Goal: Task Accomplishment & Management: Use online tool/utility

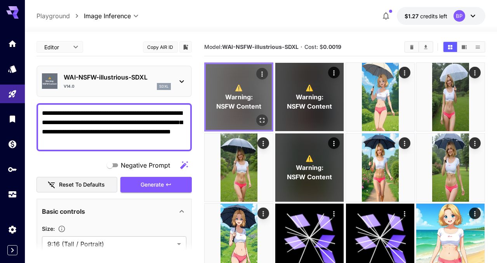
click at [260, 119] on icon "Open in fullscreen" at bounding box center [262, 120] width 5 height 5
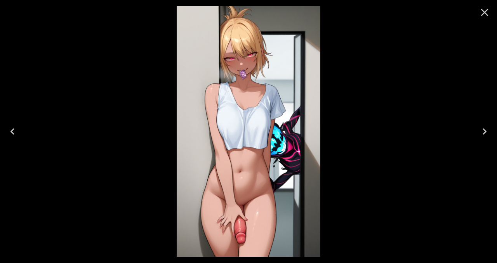
click at [487, 14] on icon "Close" at bounding box center [484, 12] width 7 height 7
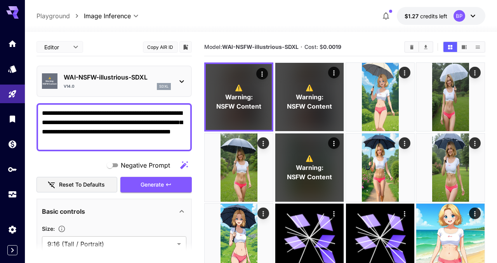
click at [140, 139] on textarea "**********" at bounding box center [114, 127] width 144 height 37
click at [139, 144] on textarea "**********" at bounding box center [114, 127] width 144 height 37
click at [42, 115] on div "**********" at bounding box center [113, 127] width 155 height 48
click at [174, 83] on div "⚠️ Warning: NSFW Content WAI-NSFW-illustrious-SDXL v14.0 sdxl" at bounding box center [114, 81] width 144 height 24
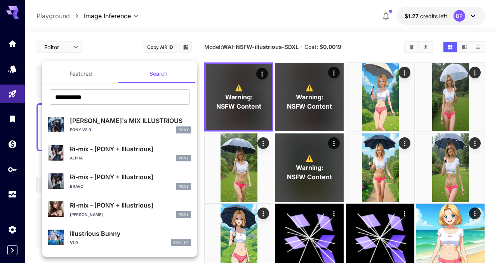
click at [127, 95] on input "**********" at bounding box center [120, 97] width 140 height 16
type input "*******"
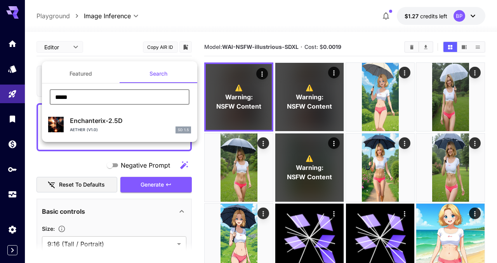
type input "*****"
click at [100, 53] on div at bounding box center [248, 131] width 497 height 263
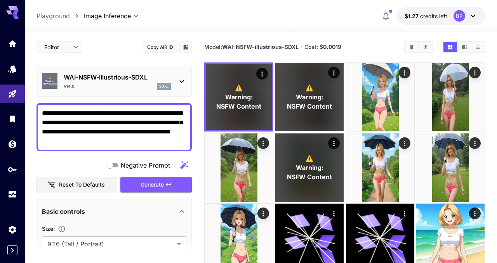
click at [184, 79] on icon at bounding box center [181, 81] width 9 height 9
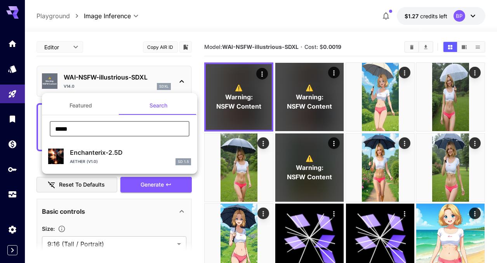
click at [104, 129] on input "*****" at bounding box center [120, 129] width 140 height 16
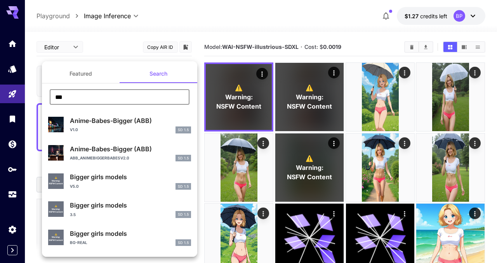
click at [110, 99] on input "***" at bounding box center [120, 97] width 140 height 16
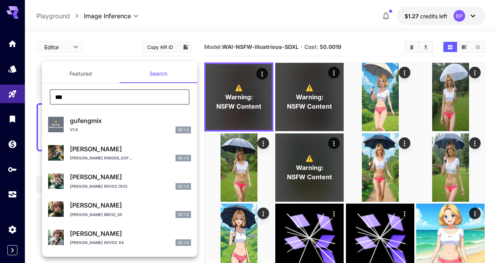
click at [92, 97] on input "***" at bounding box center [120, 97] width 140 height 16
type input "****"
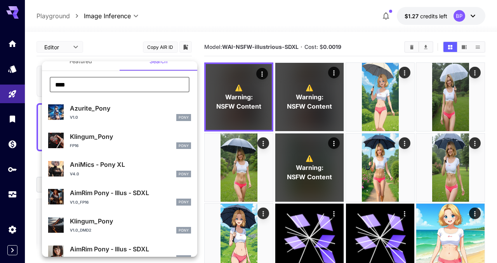
scroll to position [15, 0]
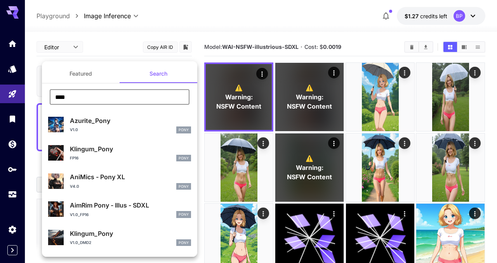
click at [96, 97] on input "****" at bounding box center [120, 97] width 140 height 16
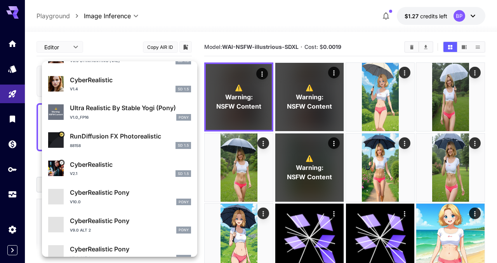
scroll to position [706, 0]
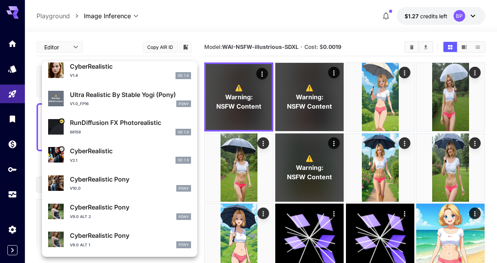
type input "******"
click at [115, 218] on div "v9.0 Alt 2 Pony" at bounding box center [130, 216] width 121 height 7
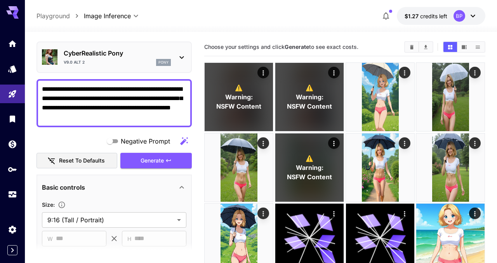
scroll to position [21, 0]
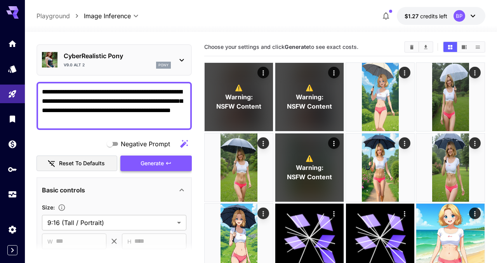
click at [155, 159] on span "Generate" at bounding box center [151, 164] width 23 height 10
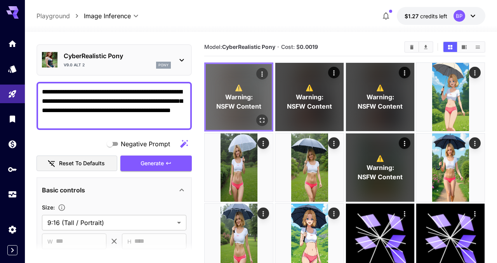
click at [260, 116] on icon "Open in fullscreen" at bounding box center [262, 120] width 8 height 8
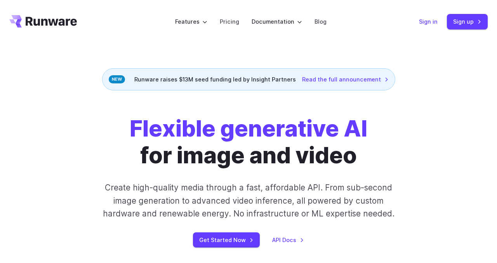
click at [423, 23] on link "Sign in" at bounding box center [428, 21] width 19 height 9
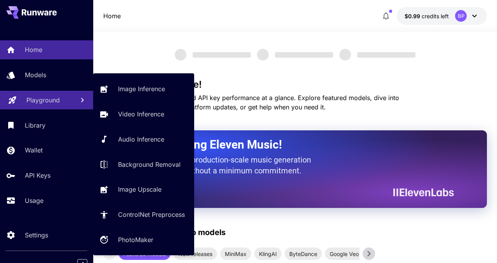
click at [48, 105] on p "Playground" at bounding box center [42, 99] width 33 height 9
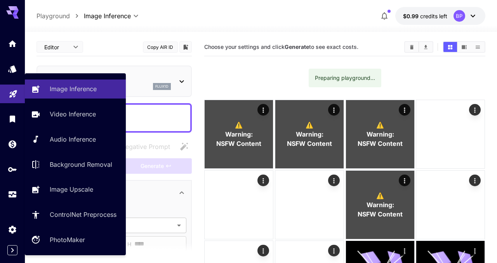
type input "**********"
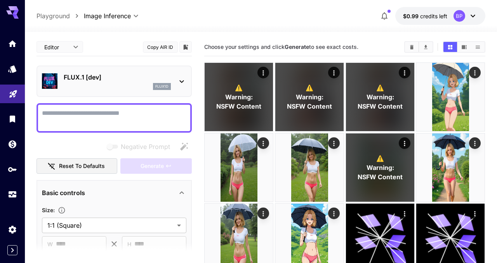
click at [177, 80] on div "FLUX.1 [dev] flux1d" at bounding box center [114, 81] width 144 height 24
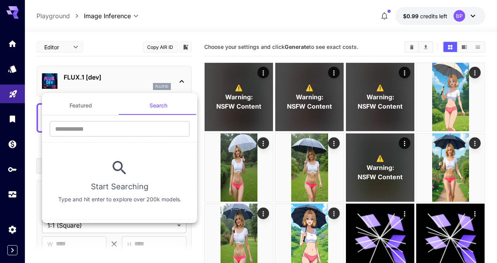
click at [152, 104] on button "Search" at bounding box center [158, 105] width 78 height 19
click at [140, 128] on input "text" at bounding box center [120, 129] width 140 height 16
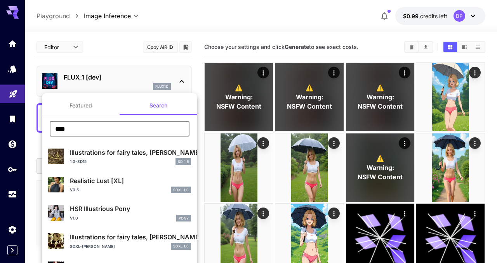
click at [103, 131] on input "****" at bounding box center [120, 129] width 140 height 16
paste input "***"
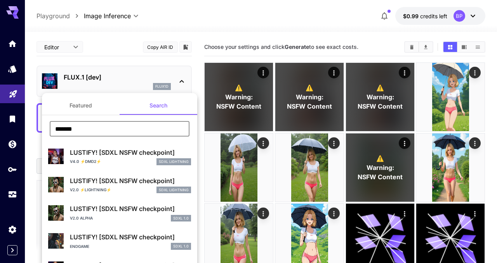
type input "*******"
click at [118, 160] on div "v4.0 ⚡DMD2⚡ SDXL Lightning" at bounding box center [130, 161] width 121 height 7
type input "*"
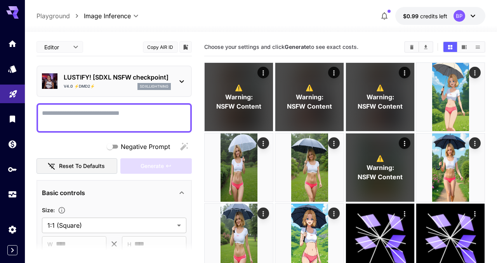
click at [107, 125] on textarea "Negative Prompt" at bounding box center [114, 118] width 144 height 19
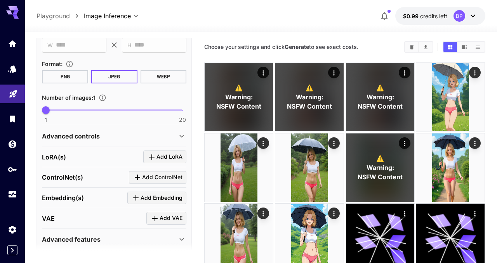
scroll to position [229, 0]
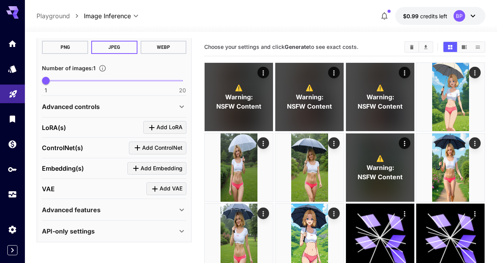
click at [183, 107] on icon at bounding box center [181, 106] width 9 height 9
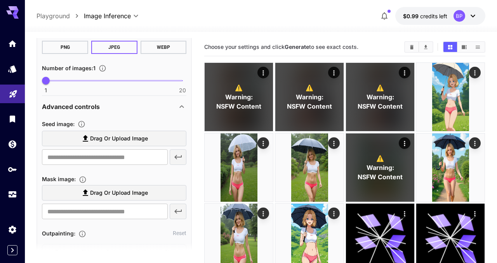
click at [86, 138] on icon at bounding box center [85, 138] width 5 height 7
click at [0, 0] on input "Drag or upload image" at bounding box center [0, 0] width 0 height 0
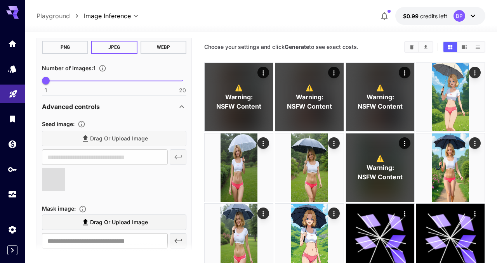
type input "**********"
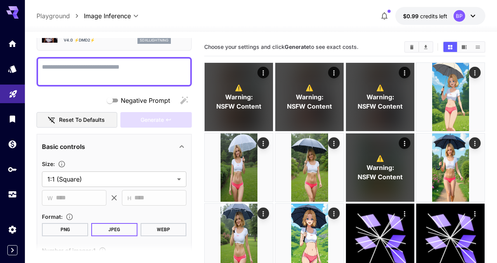
scroll to position [0, 0]
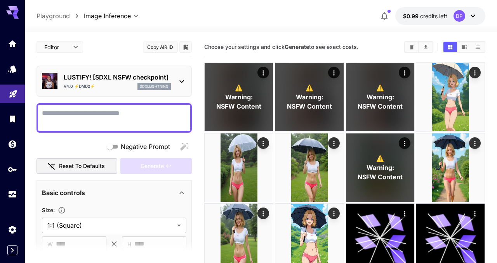
click at [123, 118] on textarea "Negative Prompt" at bounding box center [114, 118] width 144 height 19
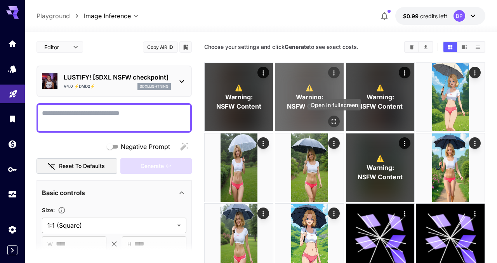
click at [334, 116] on button "Open in fullscreen" at bounding box center [334, 122] width 12 height 12
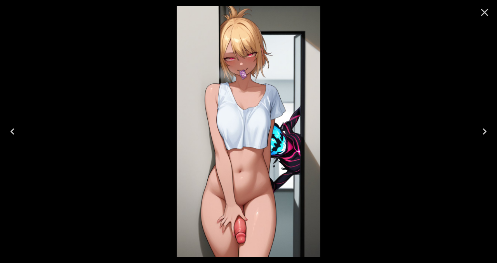
click at [477, 14] on button "Close" at bounding box center [484, 12] width 19 height 19
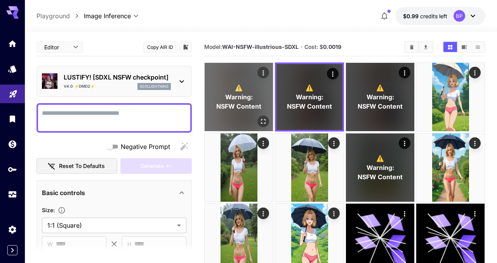
click at [262, 118] on icon "Open in fullscreen" at bounding box center [264, 122] width 8 height 8
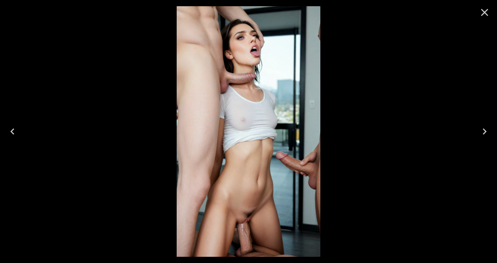
click at [483, 14] on icon "Close" at bounding box center [484, 12] width 7 height 7
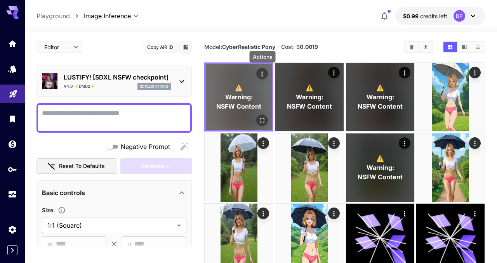
click at [262, 74] on icon "Actions" at bounding box center [261, 73] width 1 height 5
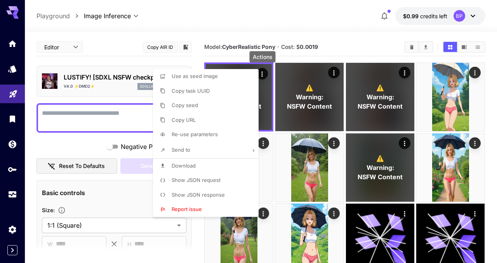
click at [194, 179] on span "Show JSON request" at bounding box center [195, 180] width 49 height 6
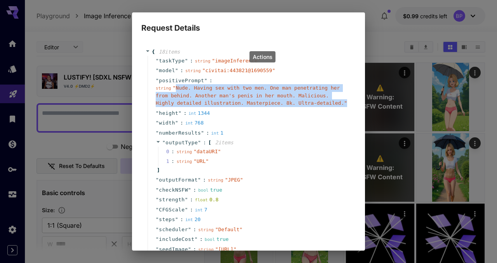
drag, startPoint x: 176, startPoint y: 88, endPoint x: 341, endPoint y: 107, distance: 165.9
click at [341, 107] on div "" positivePrompt " : string " Nude. Having sex with two men. One man penetratin…" at bounding box center [249, 92] width 204 height 33
copy span "Nude. Having sex with two men. One man penetrating her from behind. Another man…"
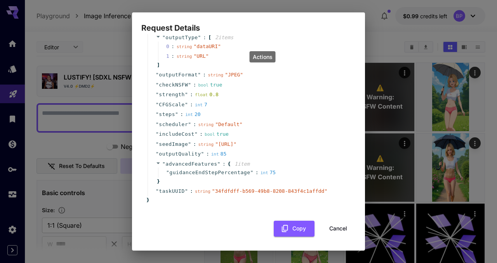
click at [333, 234] on button "Cancel" at bounding box center [337, 229] width 35 height 16
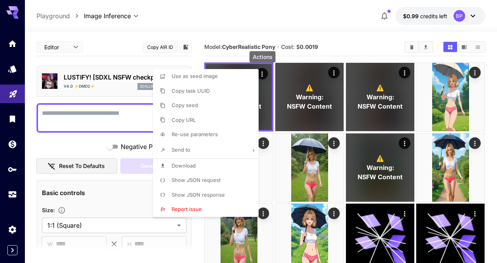
click at [109, 121] on div at bounding box center [248, 131] width 497 height 263
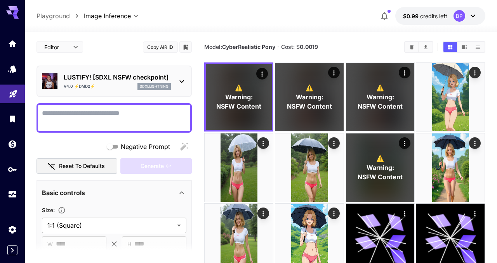
click at [109, 121] on div "Use as seed image Copy task UUID Copy seed Copy URL Re-use parameters Send to D…" at bounding box center [59, 131] width 118 height 263
click at [109, 121] on textarea "Negative Prompt" at bounding box center [114, 118] width 144 height 19
paste textarea "**********"
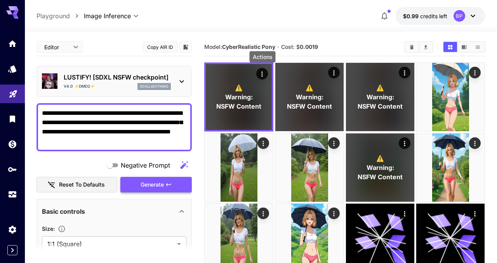
type textarea "**********"
click at [153, 182] on span "Generate" at bounding box center [151, 185] width 23 height 10
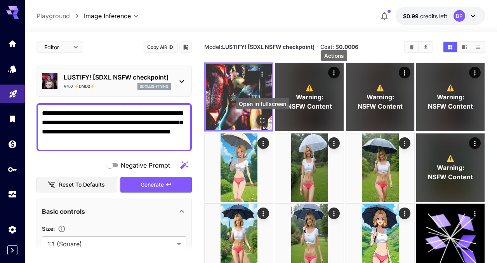
click at [262, 120] on icon "Open in fullscreen" at bounding box center [262, 120] width 8 height 8
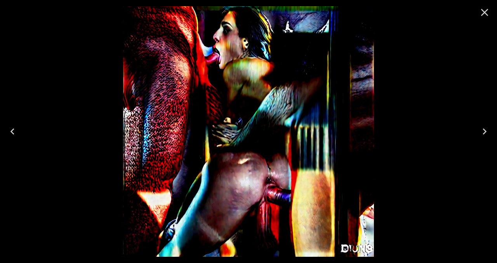
click at [482, 12] on icon "Close" at bounding box center [484, 12] width 12 height 12
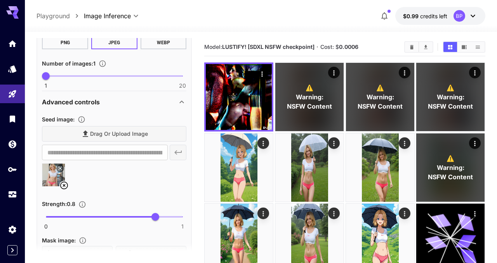
scroll to position [253, 0]
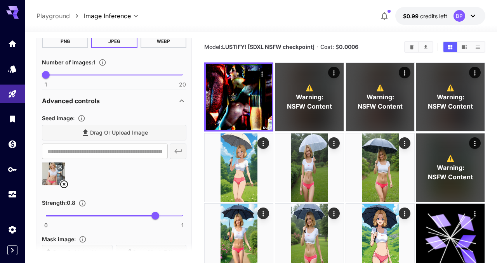
click at [66, 183] on icon at bounding box center [63, 184] width 9 height 9
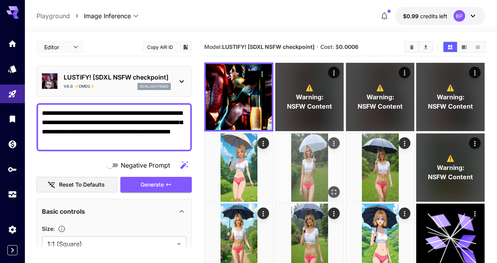
scroll to position [4, 0]
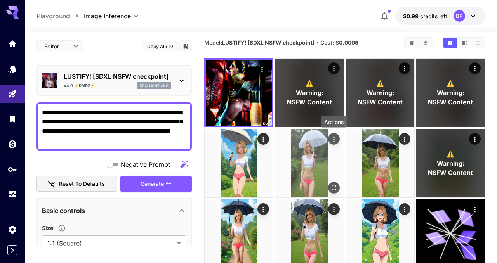
click at [336, 140] on icon "Actions" at bounding box center [334, 139] width 8 height 8
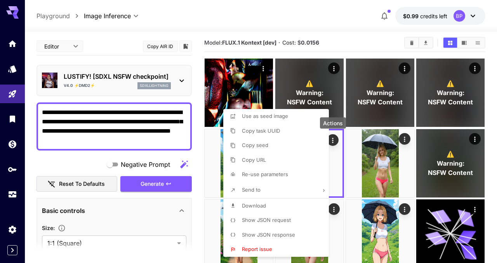
click at [263, 236] on span "Show JSON response" at bounding box center [268, 235] width 53 height 6
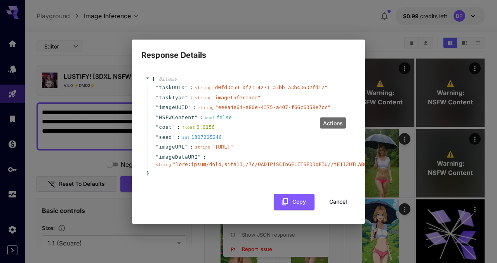
click at [329, 205] on button "Cancel" at bounding box center [337, 202] width 35 height 16
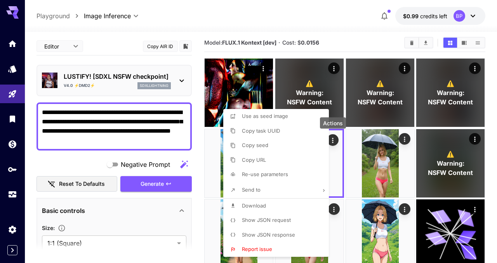
click at [352, 186] on div at bounding box center [248, 131] width 497 height 263
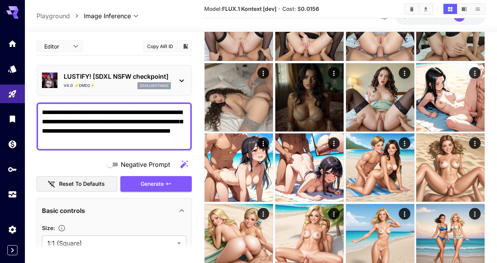
scroll to position [1117, 0]
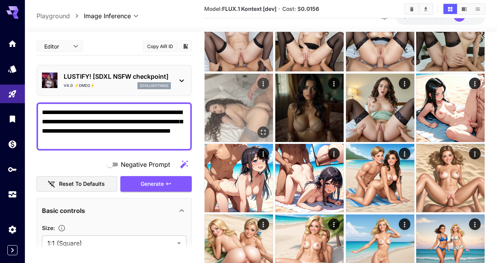
click at [263, 80] on icon "Actions" at bounding box center [264, 84] width 8 height 8
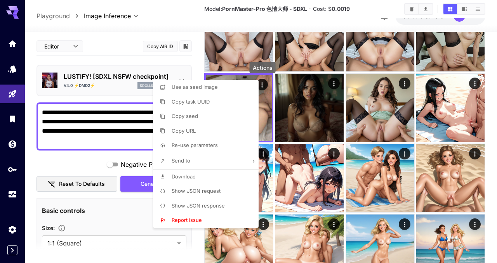
click at [196, 191] on span "Show JSON request" at bounding box center [195, 191] width 49 height 6
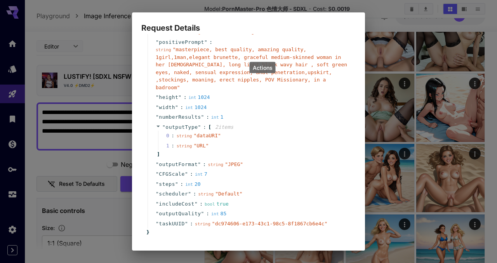
scroll to position [0, 0]
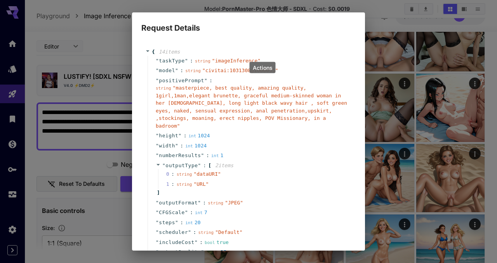
click at [50, 161] on div "Request Details { 14 item s " taskType " : string " imageInference " " model " …" at bounding box center [248, 131] width 497 height 263
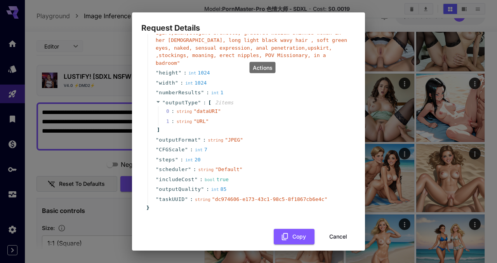
click at [336, 229] on button "Cancel" at bounding box center [337, 237] width 35 height 16
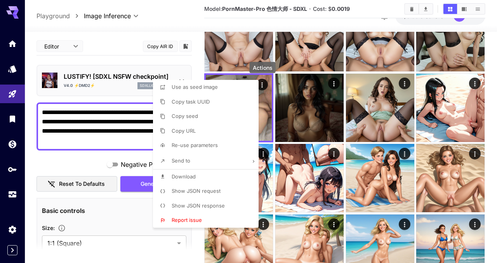
click at [127, 40] on div at bounding box center [248, 131] width 497 height 263
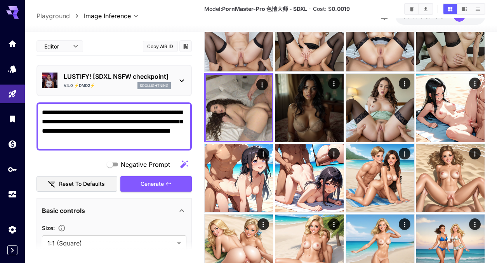
scroll to position [3, 0]
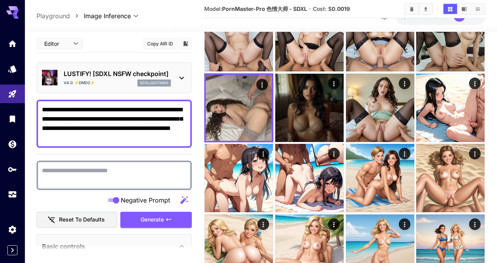
click at [107, 171] on textarea "Negative Prompt" at bounding box center [114, 175] width 144 height 19
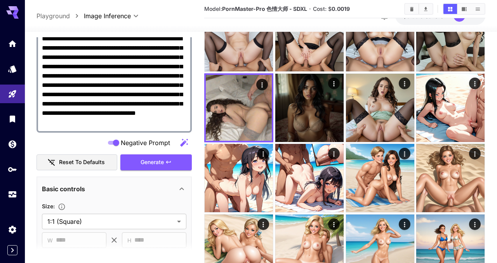
scroll to position [154, 0]
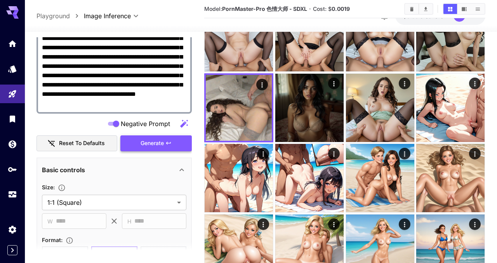
type textarea "**********"
click at [147, 148] on span "Generate" at bounding box center [151, 144] width 23 height 10
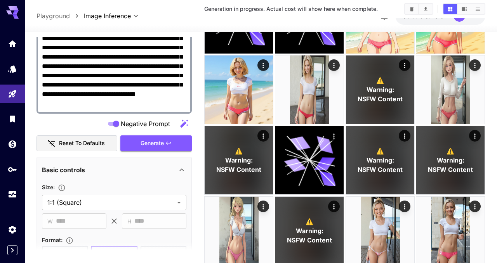
scroll to position [0, 0]
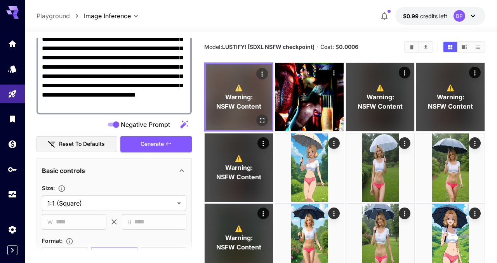
click at [261, 123] on icon "Open in fullscreen" at bounding box center [262, 120] width 8 height 8
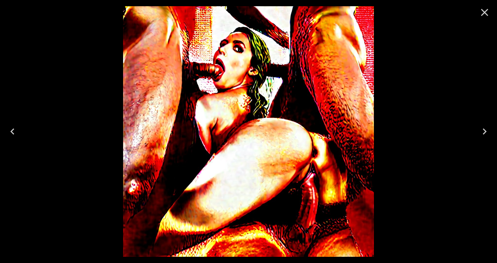
scroll to position [154, 0]
click at [485, 14] on icon "Close" at bounding box center [484, 12] width 7 height 7
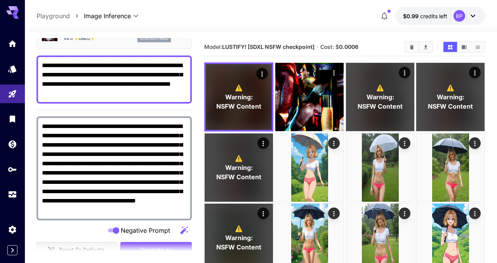
scroll to position [0, 0]
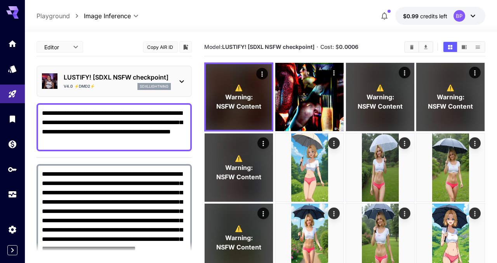
click at [178, 80] on icon at bounding box center [181, 81] width 9 height 9
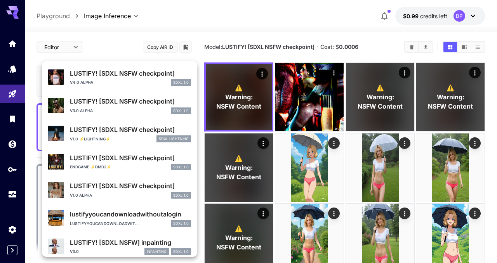
scroll to position [168, 0]
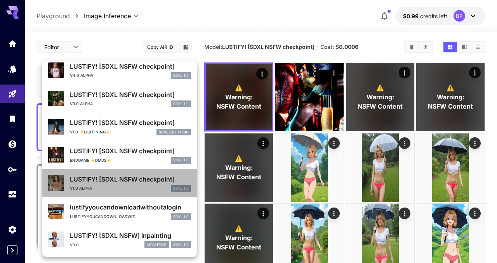
click at [107, 187] on div "v1.0 alpha SDXL 1.0" at bounding box center [130, 188] width 121 height 7
type input "**"
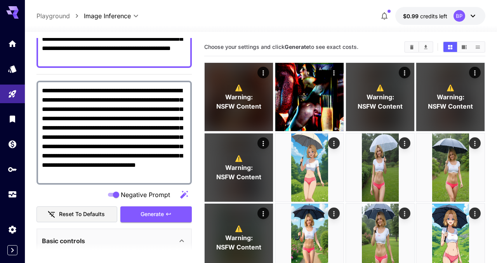
scroll to position [87, 0]
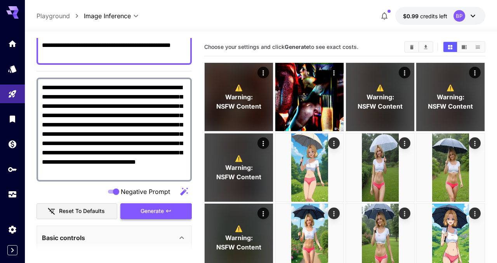
click at [149, 211] on span "Generate" at bounding box center [151, 211] width 23 height 10
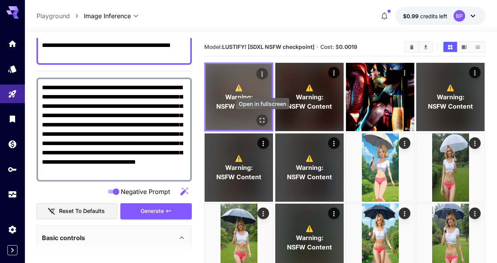
click at [262, 119] on icon "Open in fullscreen" at bounding box center [262, 120] width 8 height 8
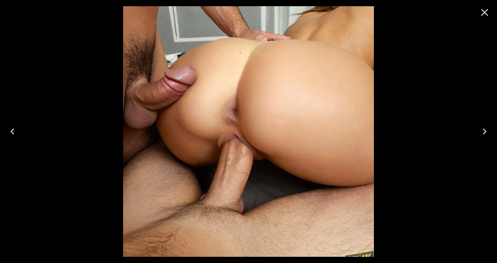
click at [484, 11] on icon "Close" at bounding box center [484, 12] width 12 height 12
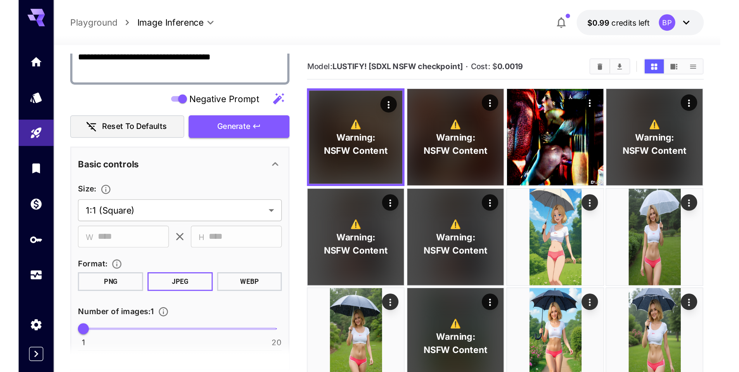
scroll to position [211, 0]
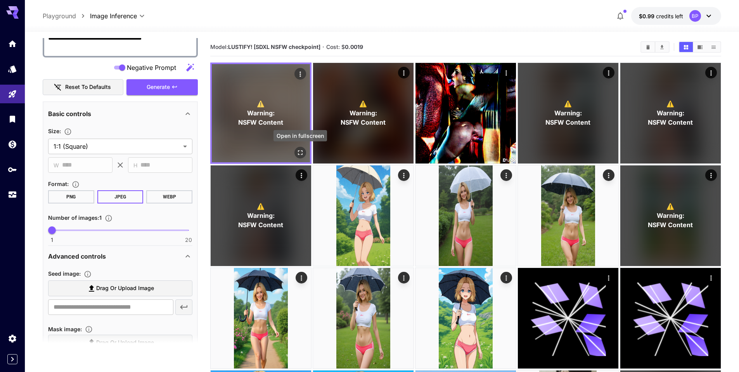
click at [300, 153] on icon "Open in fullscreen" at bounding box center [300, 153] width 8 height 8
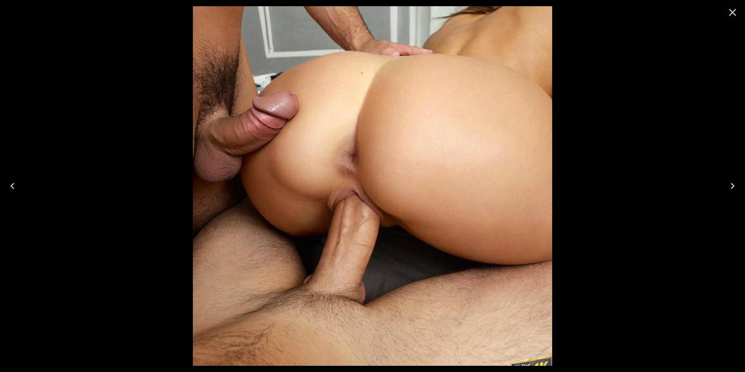
click at [496, 14] on icon "Close" at bounding box center [732, 12] width 7 height 7
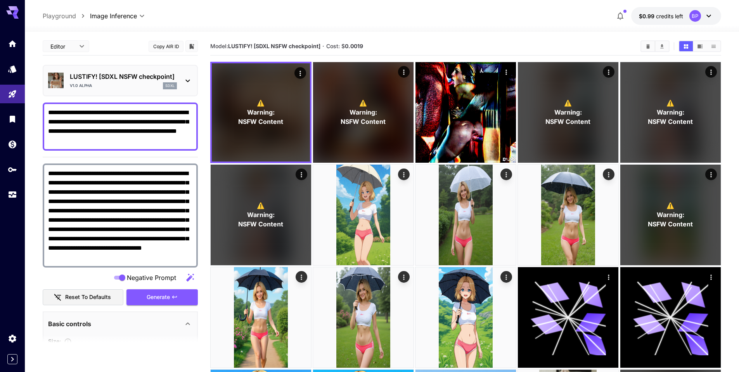
scroll to position [0, 0]
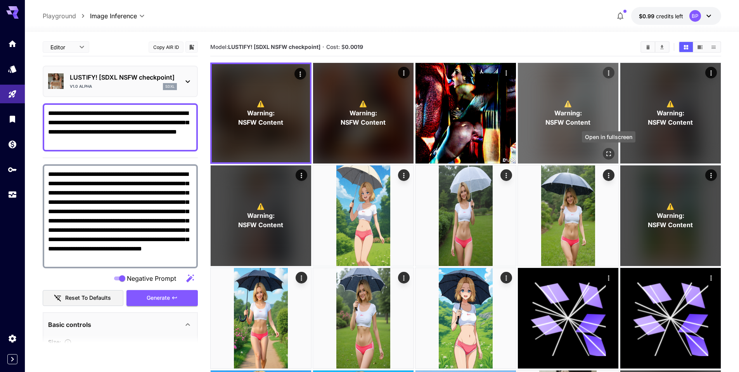
click at [496, 151] on button "Open in fullscreen" at bounding box center [609, 154] width 12 height 12
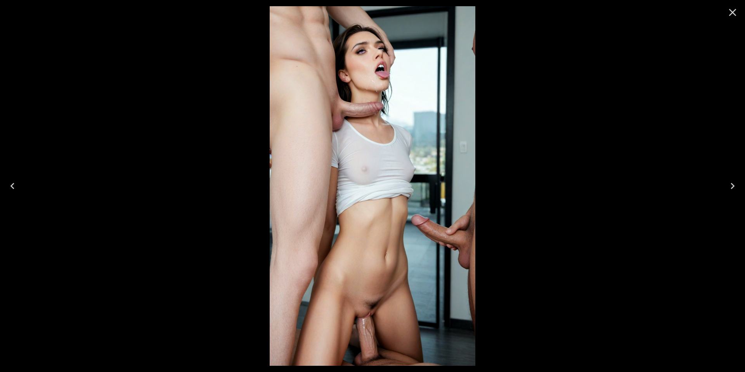
click at [496, 14] on icon "Close" at bounding box center [732, 12] width 12 height 12
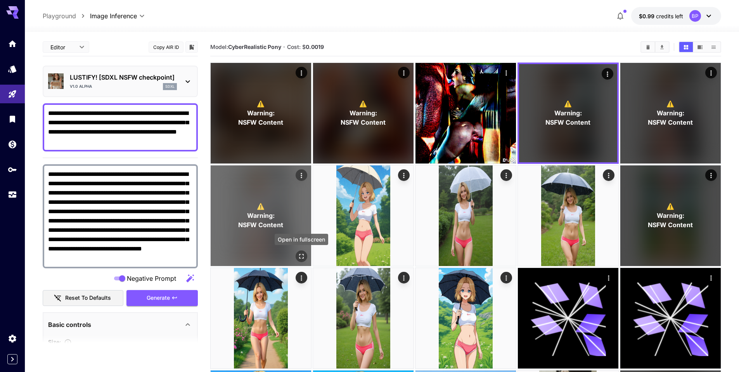
click at [301, 255] on icon "Open in fullscreen" at bounding box center [302, 256] width 8 height 8
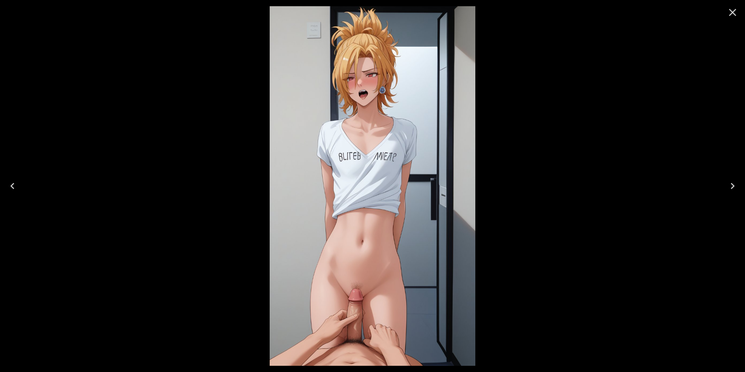
click at [496, 15] on icon "Close" at bounding box center [732, 12] width 7 height 7
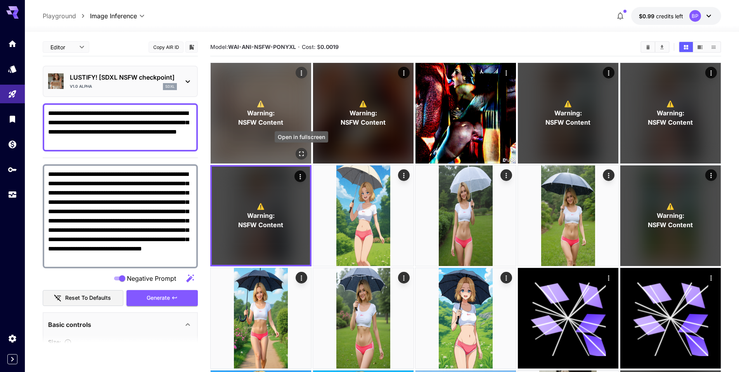
click at [304, 152] on icon "Open in fullscreen" at bounding box center [302, 154] width 8 height 8
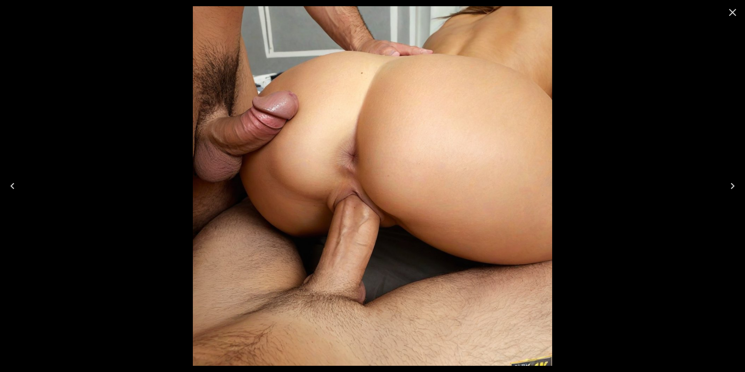
click at [496, 12] on button "Close" at bounding box center [732, 12] width 19 height 19
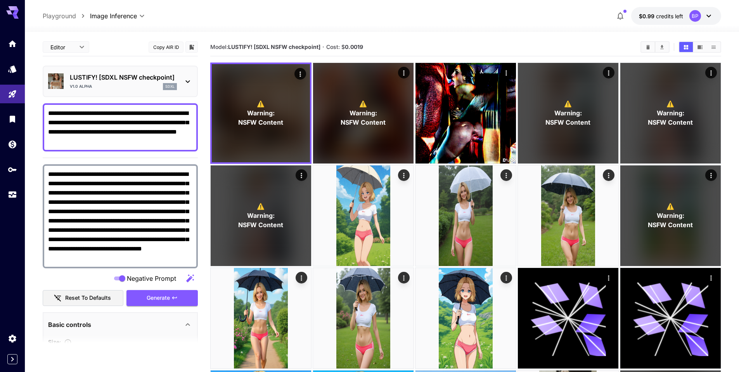
click at [190, 81] on icon at bounding box center [187, 81] width 9 height 9
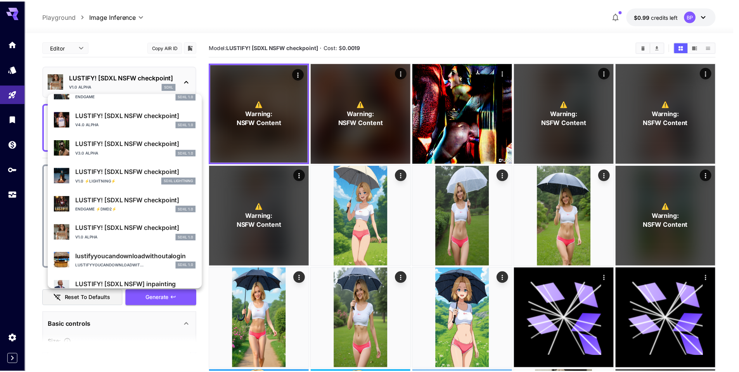
scroll to position [82, 0]
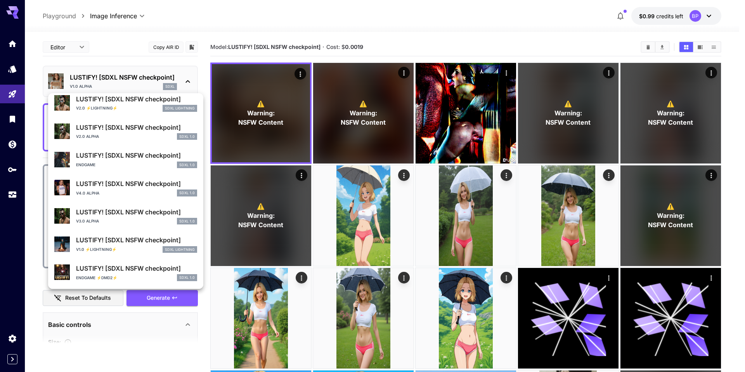
click at [111, 190] on div "v4.0 alpha SDXL 1.0" at bounding box center [136, 192] width 121 height 7
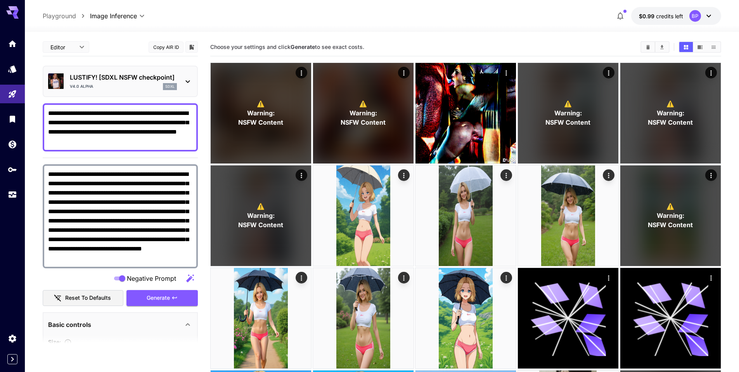
click at [190, 81] on icon at bounding box center [187, 81] width 9 height 9
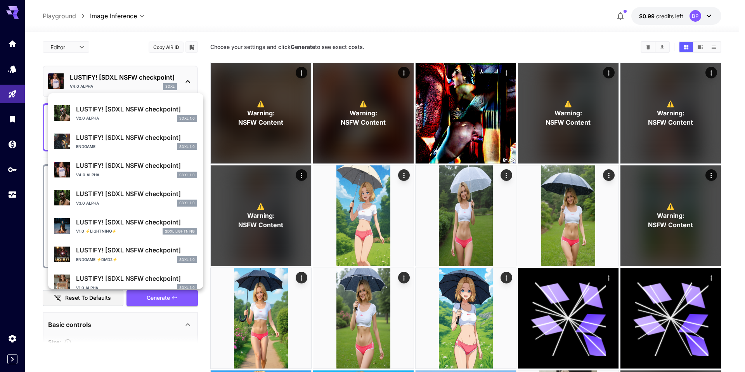
scroll to position [88, 0]
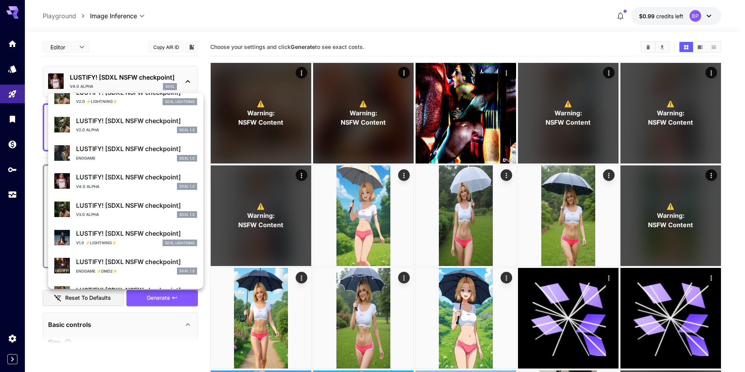
click at [88, 173] on p "LUSTIFY! [SDXL NSFW checkpoint]" at bounding box center [136, 176] width 121 height 9
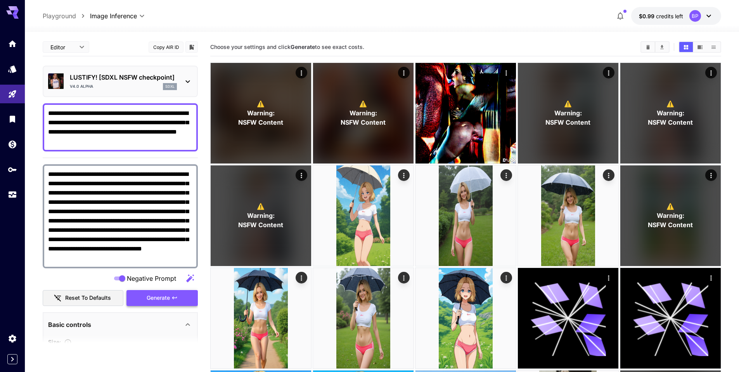
click at [147, 297] on span "Generate" at bounding box center [158, 298] width 23 height 10
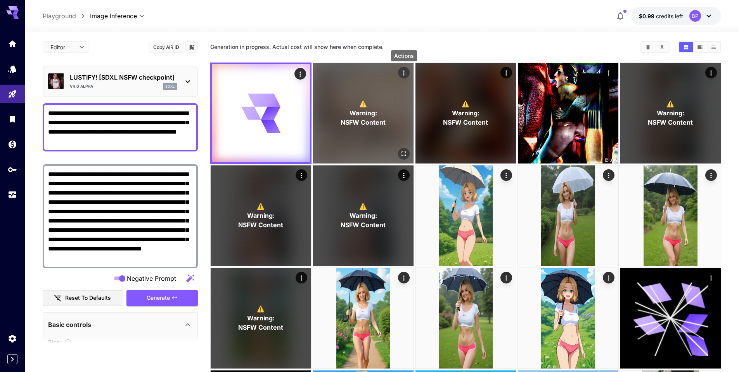
click at [403, 71] on icon "Actions" at bounding box center [404, 73] width 8 height 8
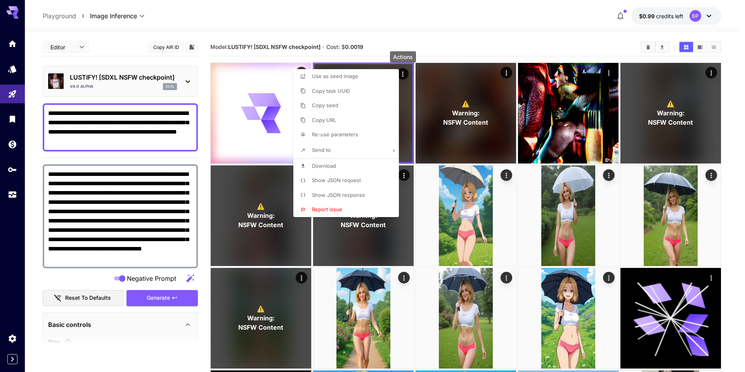
click at [339, 181] on span "Show JSON request" at bounding box center [336, 180] width 49 height 6
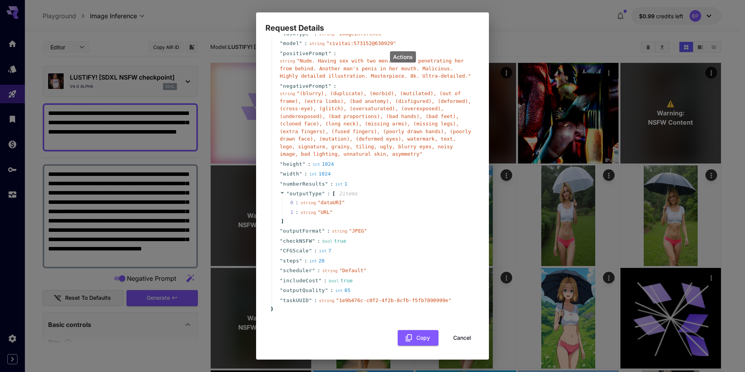
scroll to position [42, 0]
click at [455, 334] on button "Cancel" at bounding box center [462, 338] width 35 height 16
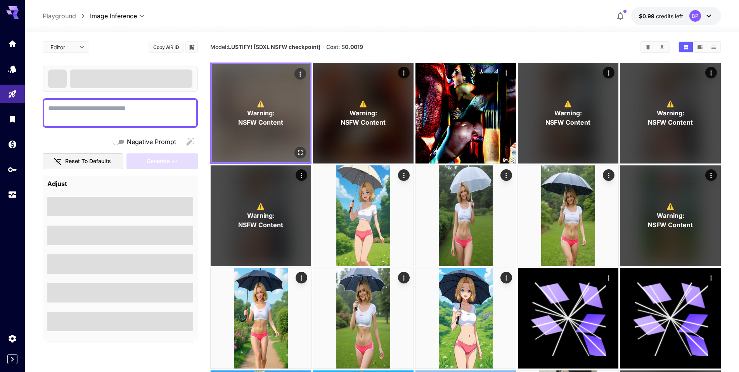
click at [303, 150] on icon "Open in fullscreen" at bounding box center [300, 153] width 8 height 8
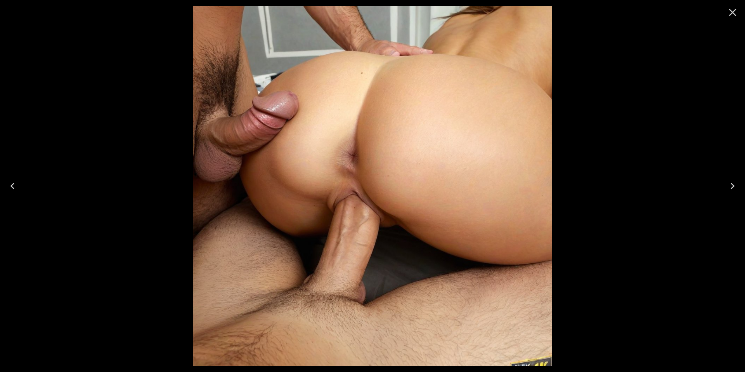
click at [734, 11] on icon "Close" at bounding box center [732, 12] width 7 height 7
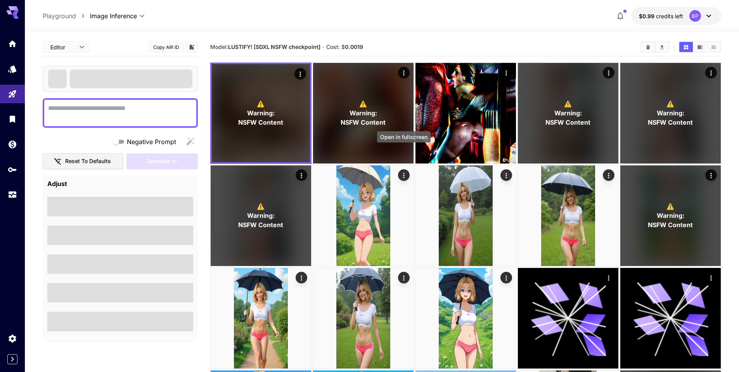
drag, startPoint x: 407, startPoint y: 152, endPoint x: 414, endPoint y: 142, distance: 12.7
click at [0, 0] on icon "Open in fullscreen" at bounding box center [0, 0] width 0 height 0
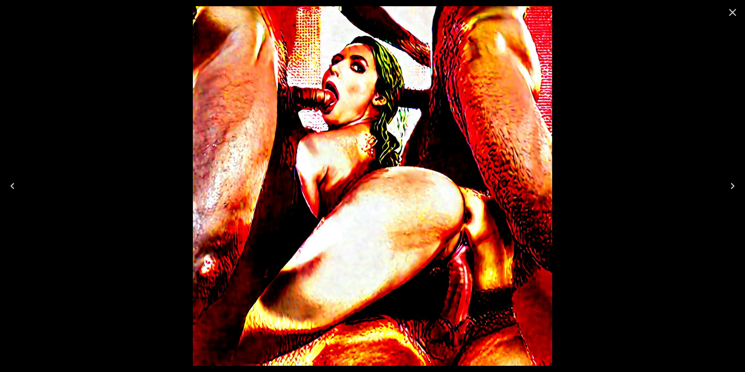
click at [733, 14] on icon "Close" at bounding box center [732, 12] width 12 height 12
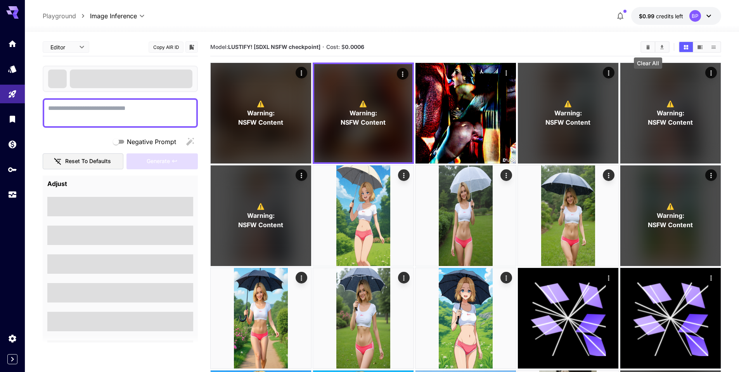
click at [647, 48] on icon "Clear All" at bounding box center [647, 47] width 3 height 4
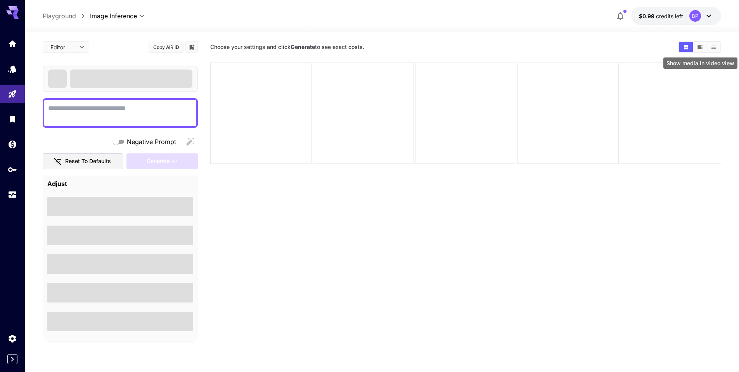
click at [698, 48] on icon "Show media in video view" at bounding box center [700, 47] width 6 height 6
click at [712, 47] on icon "Show media in list view" at bounding box center [714, 47] width 6 height 6
click at [713, 46] on icon "Show media in list view" at bounding box center [714, 47] width 6 height 6
click at [686, 48] on icon "Show media in grid view" at bounding box center [686, 47] width 4 height 4
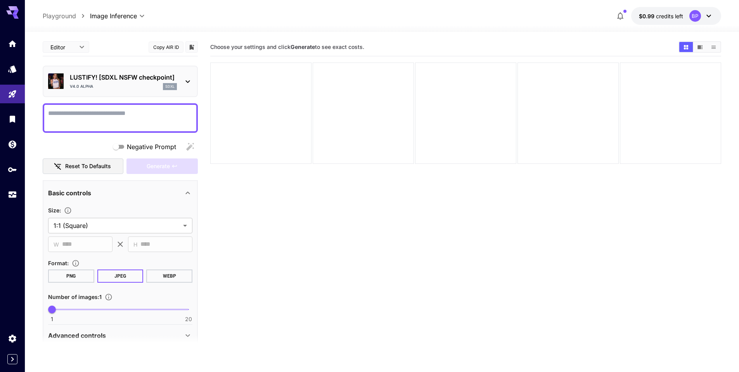
click at [287, 204] on section "Choose your settings and click Generate to see exact costs." at bounding box center [465, 224] width 511 height 372
click at [497, 229] on section "Choose your settings and click Generate to see exact costs." at bounding box center [465, 224] width 511 height 372
click at [700, 45] on icon "Show media in video view" at bounding box center [700, 47] width 6 height 6
click at [9, 71] on link at bounding box center [12, 68] width 25 height 19
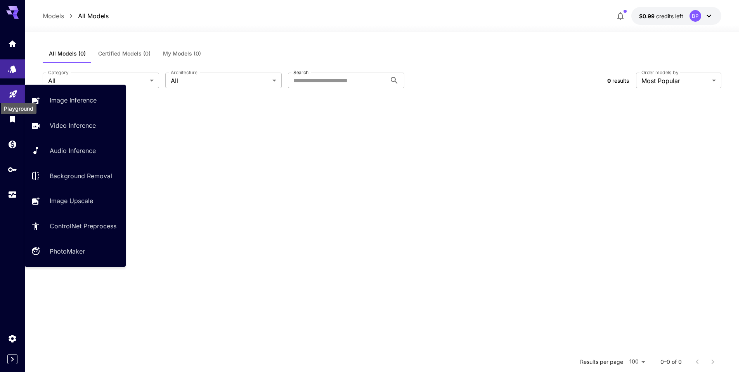
click at [11, 94] on icon "Playground" at bounding box center [13, 91] width 9 height 9
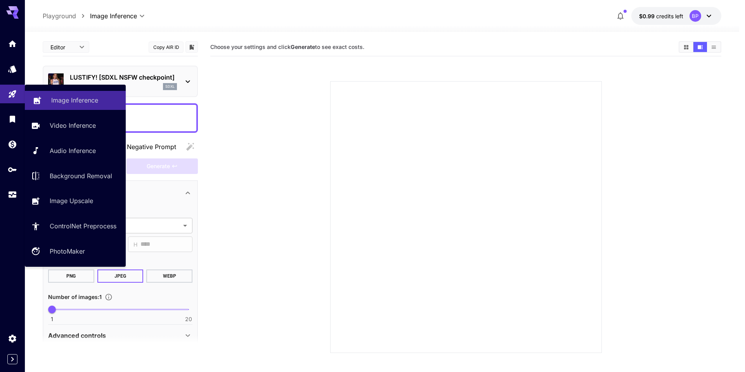
click at [54, 100] on p "Image Inference" at bounding box center [74, 99] width 47 height 9
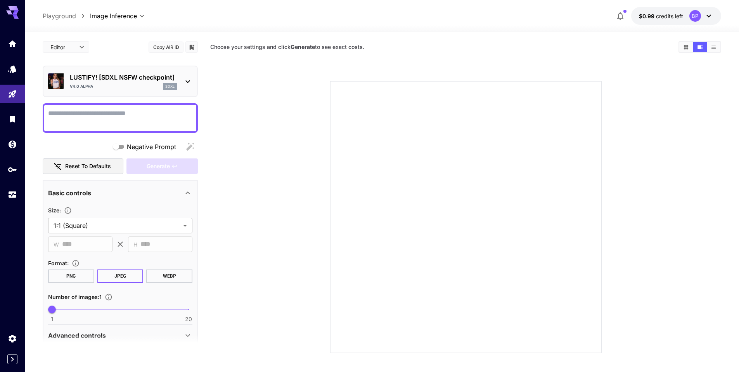
click at [683, 48] on icon "Show media in grid view" at bounding box center [686, 47] width 6 height 6
click at [105, 117] on textarea "Negative Prompt" at bounding box center [120, 118] width 144 height 19
click at [59, 104] on div at bounding box center [120, 117] width 155 height 29
click at [55, 113] on textarea "Negative Prompt" at bounding box center [120, 118] width 144 height 19
paste textarea "**********"
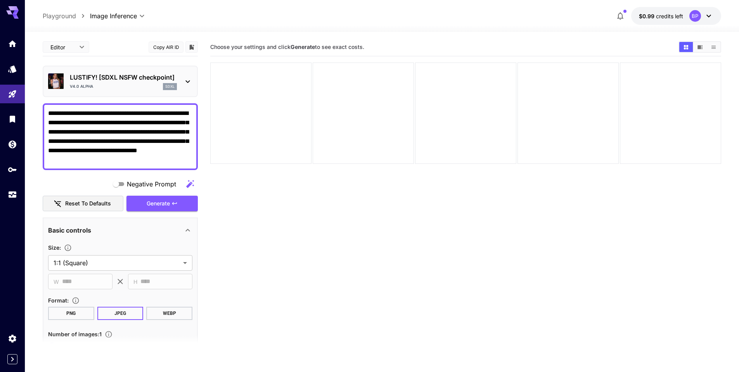
type textarea "**********"
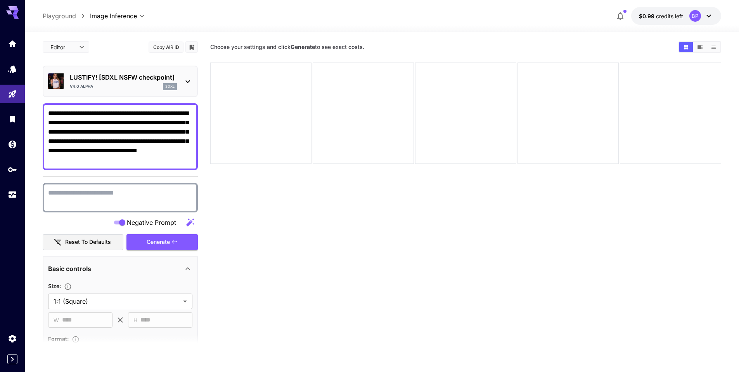
click at [134, 196] on textarea "Negative Prompt" at bounding box center [120, 197] width 144 height 19
paste textarea "**********"
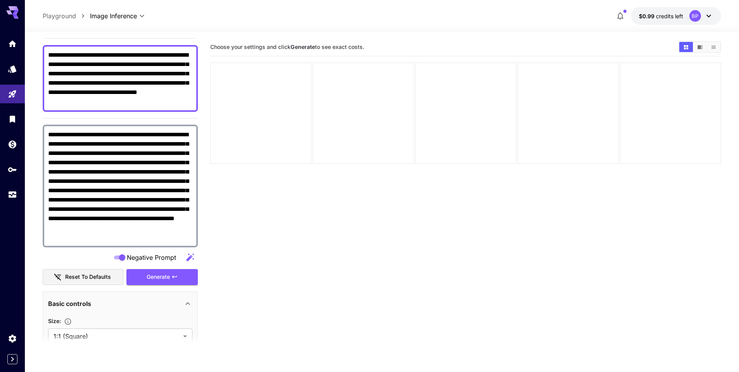
scroll to position [86, 0]
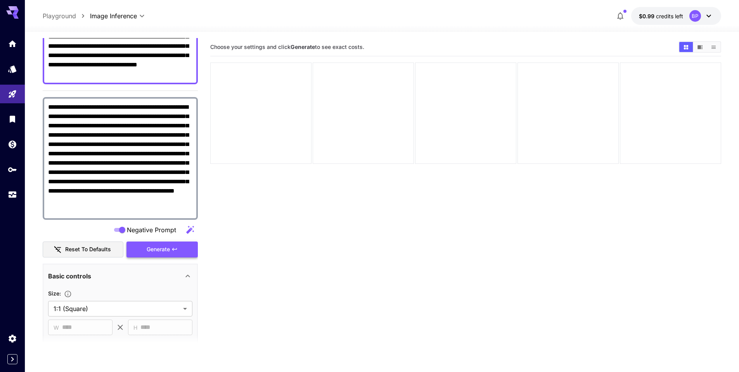
type textarea "**********"
click at [157, 253] on span "Generate" at bounding box center [158, 249] width 23 height 10
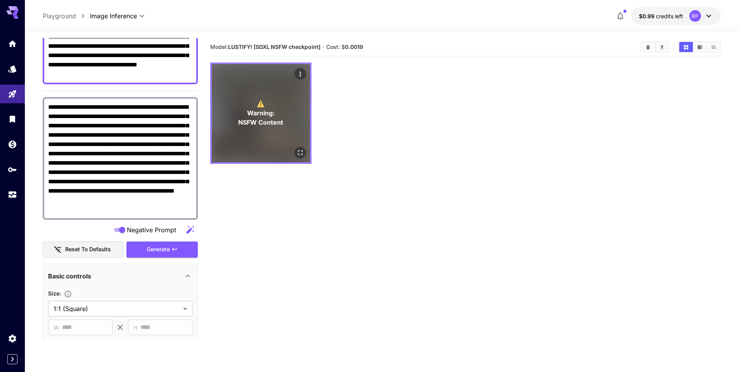
click at [307, 151] on div "⚠️ Warning: NSFW Content" at bounding box center [261, 113] width 98 height 98
click at [293, 155] on div "⚠️ Warning: NSFW Content" at bounding box center [261, 113] width 98 height 98
click at [302, 154] on icon "Open in fullscreen" at bounding box center [300, 152] width 5 height 5
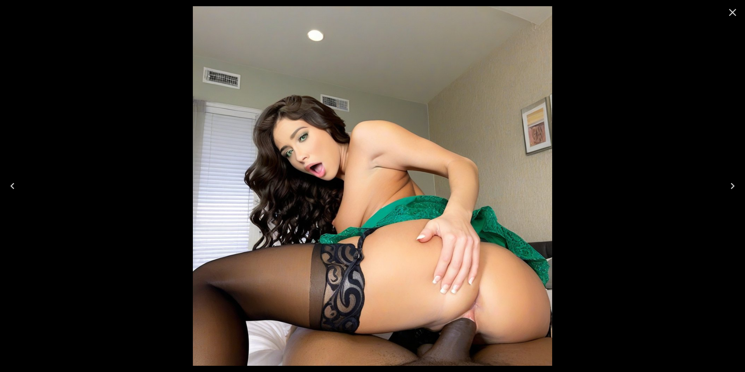
click at [733, 10] on icon "Close" at bounding box center [732, 12] width 12 height 12
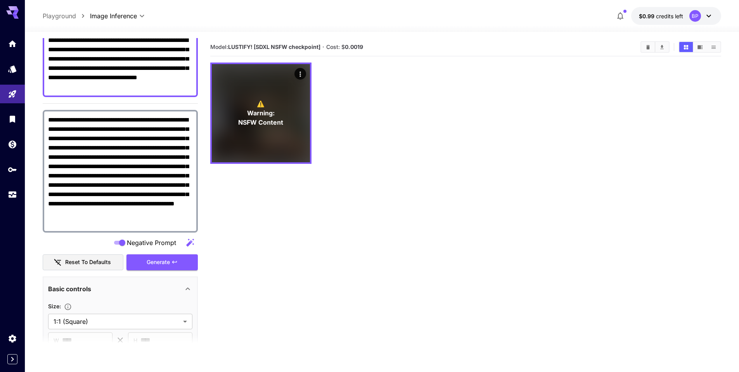
scroll to position [68, 0]
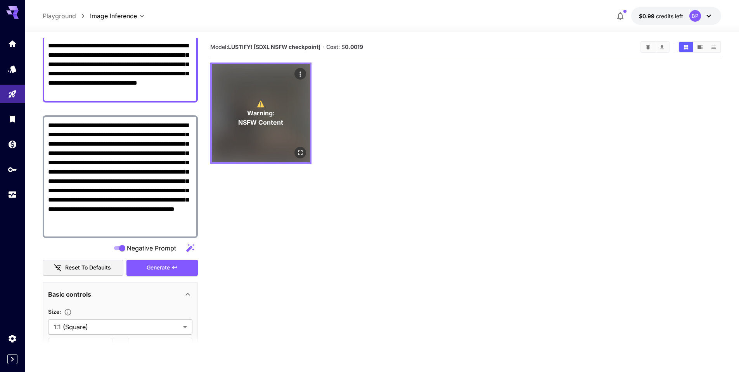
click at [298, 151] on icon "Open in fullscreen" at bounding box center [300, 152] width 5 height 5
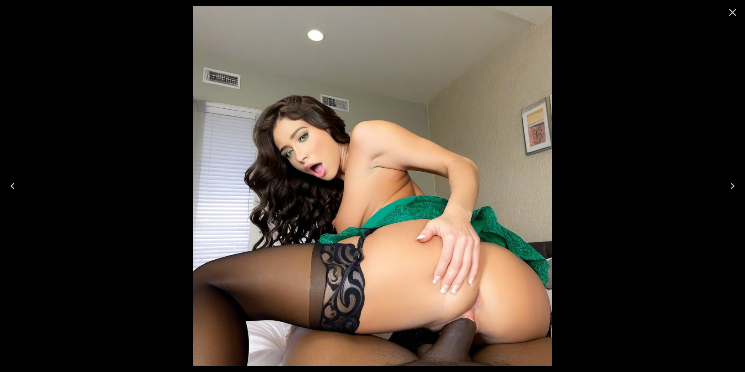
click at [731, 12] on icon "Close" at bounding box center [732, 12] width 7 height 7
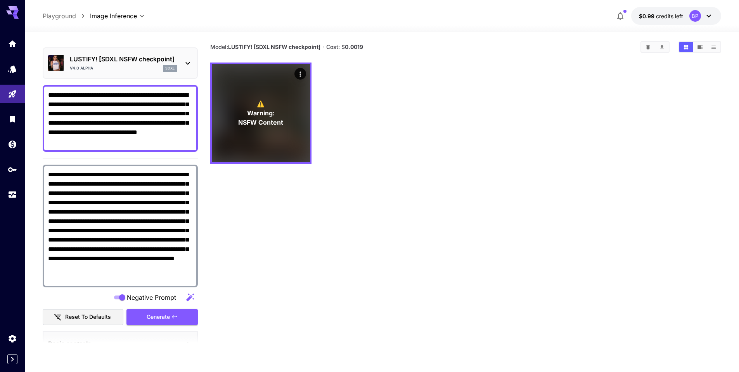
scroll to position [17, 0]
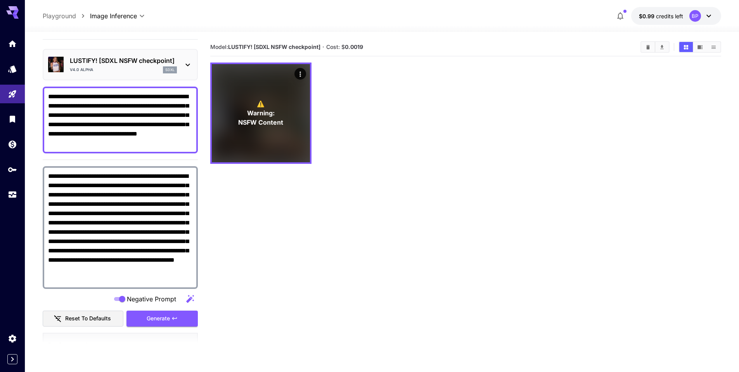
drag, startPoint x: 80, startPoint y: 107, endPoint x: 95, endPoint y: 123, distance: 22.2
click at [95, 123] on textarea "**********" at bounding box center [120, 120] width 144 height 56
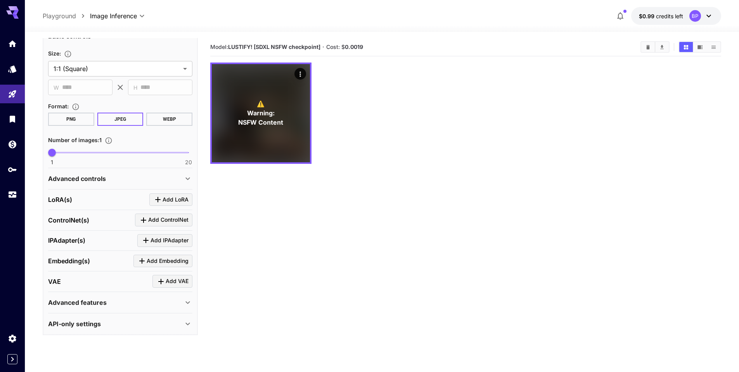
scroll to position [307, 0]
type textarea "**********"
click at [187, 177] on icon at bounding box center [187, 177] width 9 height 9
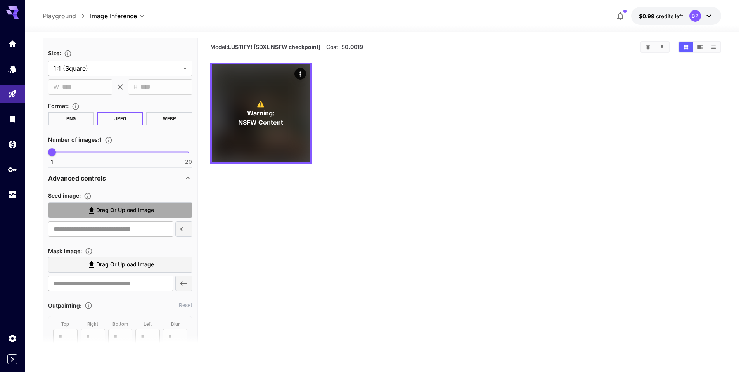
click at [90, 211] on icon at bounding box center [91, 210] width 9 height 9
click at [0, 0] on input "Drag or upload image" at bounding box center [0, 0] width 0 height 0
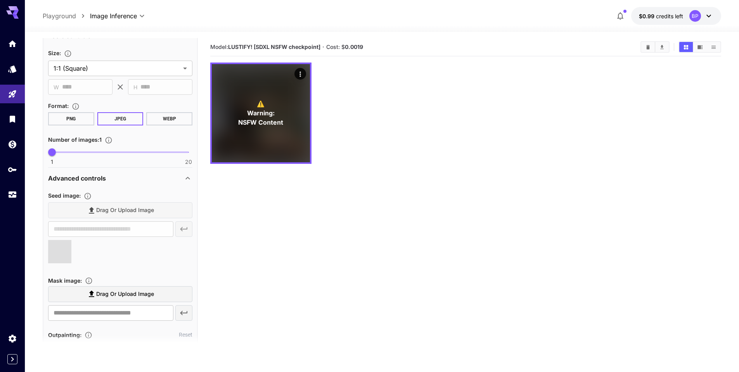
type input "**********"
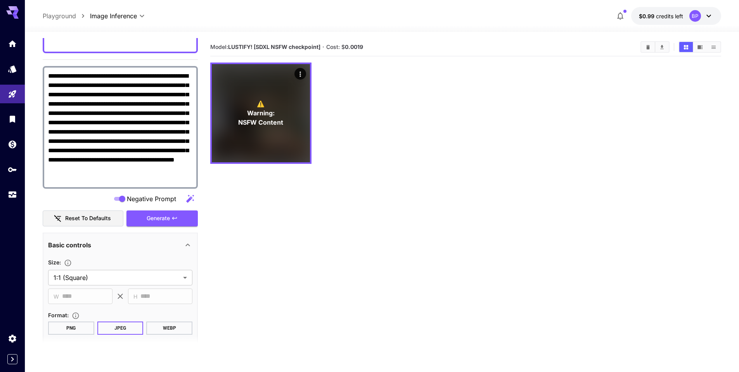
scroll to position [95, 0]
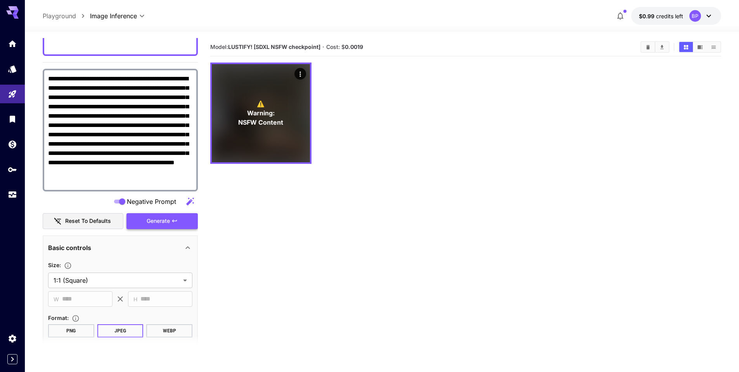
click at [151, 218] on span "Generate" at bounding box center [158, 221] width 23 height 10
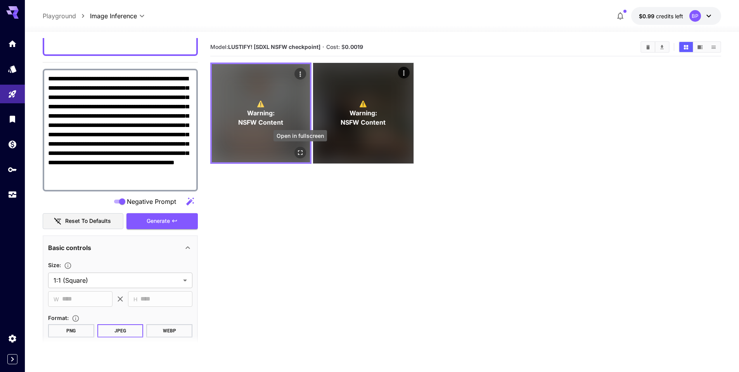
click at [301, 152] on icon "Open in fullscreen" at bounding box center [300, 153] width 8 height 8
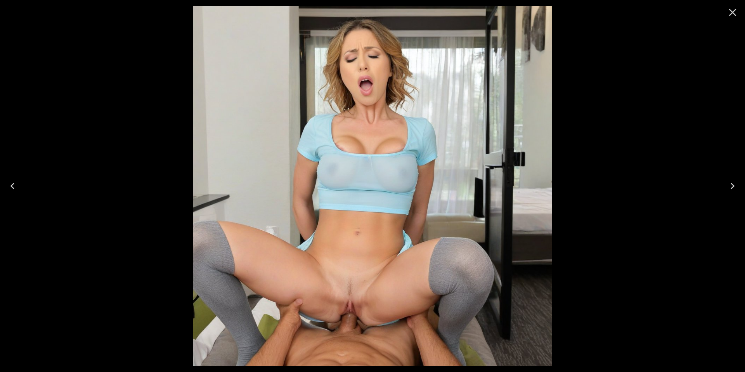
click at [733, 13] on icon "Close" at bounding box center [732, 12] width 7 height 7
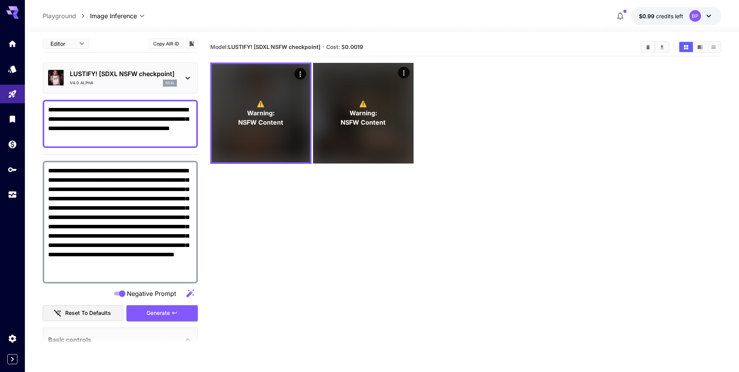
scroll to position [0, 0]
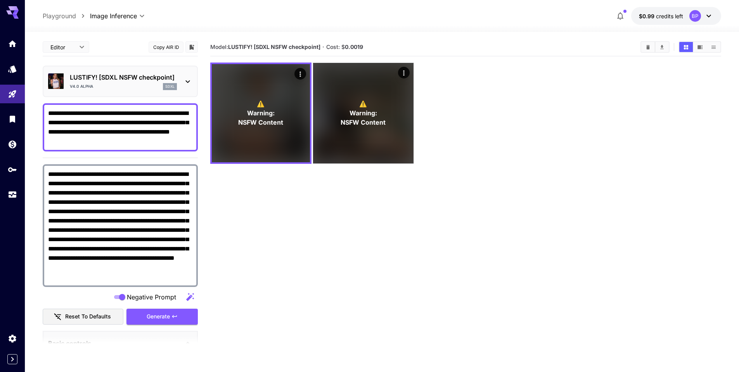
click at [47, 111] on div "**********" at bounding box center [120, 127] width 155 height 48
click at [47, 113] on div "**********" at bounding box center [120, 127] width 155 height 48
click at [49, 113] on textarea "**********" at bounding box center [120, 127] width 144 height 37
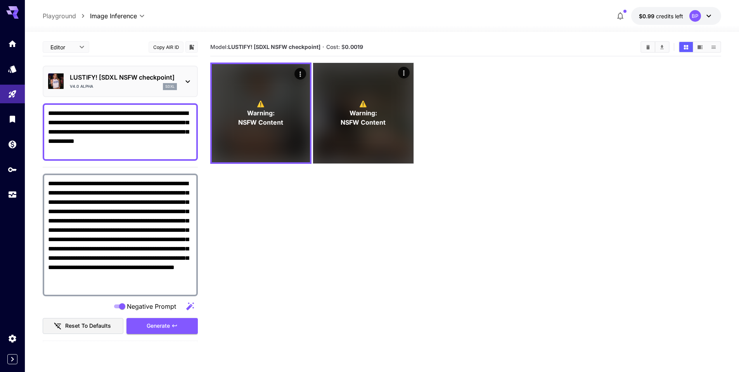
type textarea "**********"
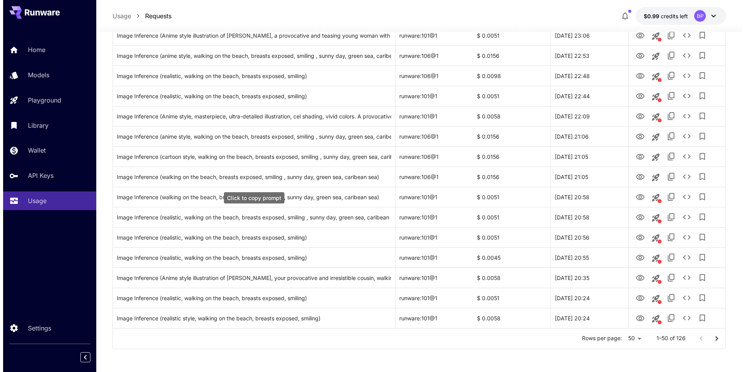
scroll to position [834, 0]
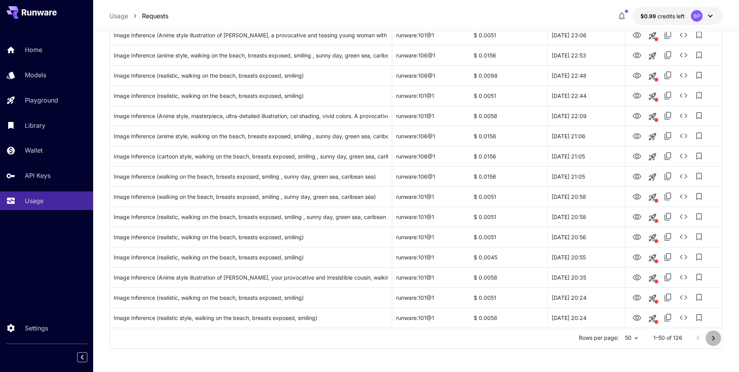
click at [716, 338] on icon "Go to next page" at bounding box center [713, 337] width 9 height 9
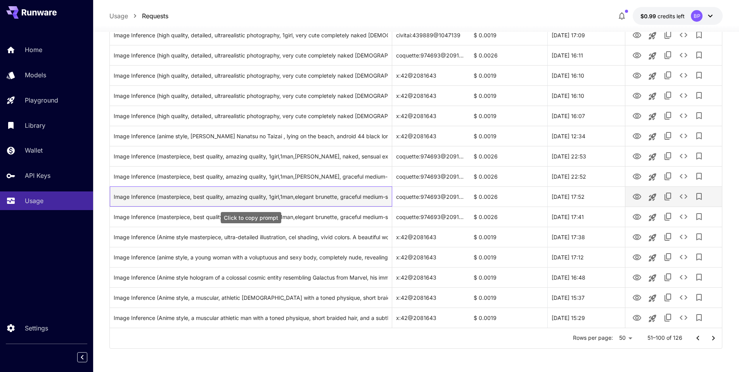
click at [274, 196] on div "Image Inference (masterpiece, best quality, amazing quality, 1girl,1man,elegant…" at bounding box center [251, 197] width 274 height 20
click at [637, 196] on icon "View" at bounding box center [636, 196] width 9 height 9
click at [683, 196] on icon "See details" at bounding box center [683, 196] width 9 height 9
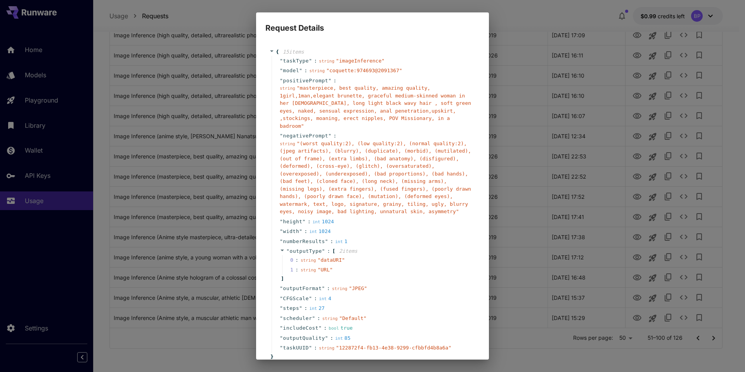
click at [303, 88] on span "" masterpiece, best quality, amazing quality, 1girl,1man,elegant brunette, grac…" at bounding box center [375, 107] width 191 height 44
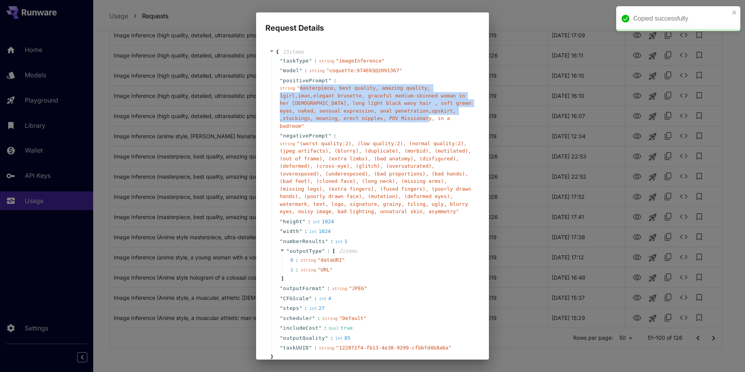
drag, startPoint x: 300, startPoint y: 87, endPoint x: 437, endPoint y: 119, distance: 141.4
click at [437, 119] on span "" masterpiece, best quality, amazing quality, 1girl,1man,elegant brunette, grac…" at bounding box center [375, 107] width 191 height 44
copy span "masterpiece, best quality, amazing quality, 1girl,1man,elegant brunette, gracef…"
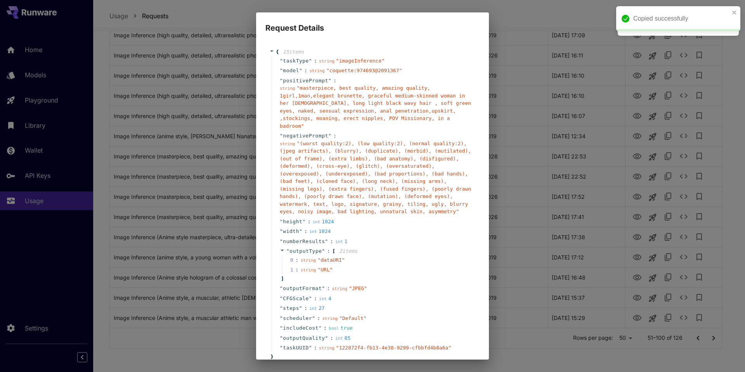
click at [331, 173] on span "" (worst quality:2), (low quality:2), (normal quality:2), (jpeg artifacts), (bl…" at bounding box center [375, 177] width 191 height 74
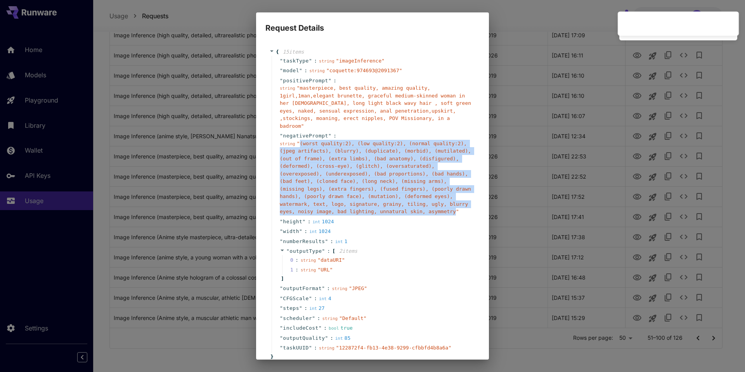
drag, startPoint x: 301, startPoint y: 138, endPoint x: 398, endPoint y: 211, distance: 121.9
click at [398, 211] on span "" (worst quality:2), (low quality:2), (normal quality:2), (jpeg artifacts), (bl…" at bounding box center [375, 177] width 191 height 74
copy span "(worst quality:2), (low quality:2), (normal quality:2), (jpeg artifacts), (blur…"
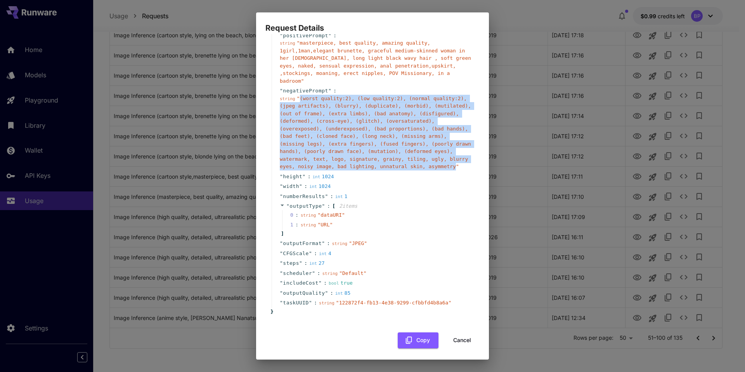
scroll to position [48, 0]
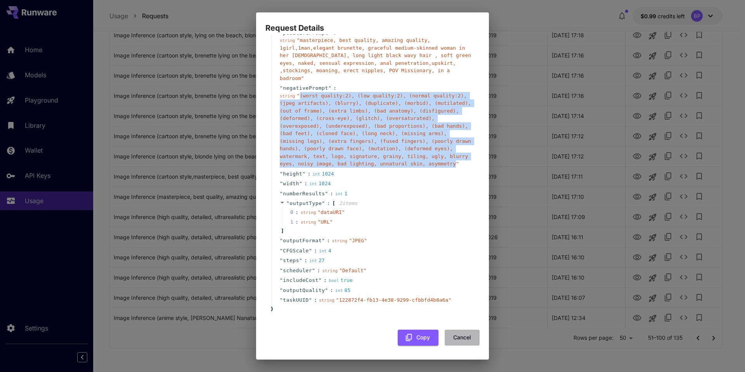
drag, startPoint x: 456, startPoint y: 336, endPoint x: 459, endPoint y: 328, distance: 9.0
click at [455, 336] on button "Cancel" at bounding box center [462, 337] width 35 height 16
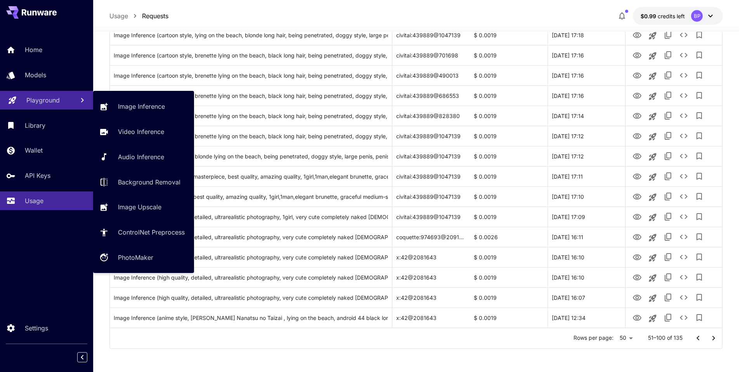
click at [40, 100] on p "Playground" at bounding box center [42, 99] width 33 height 9
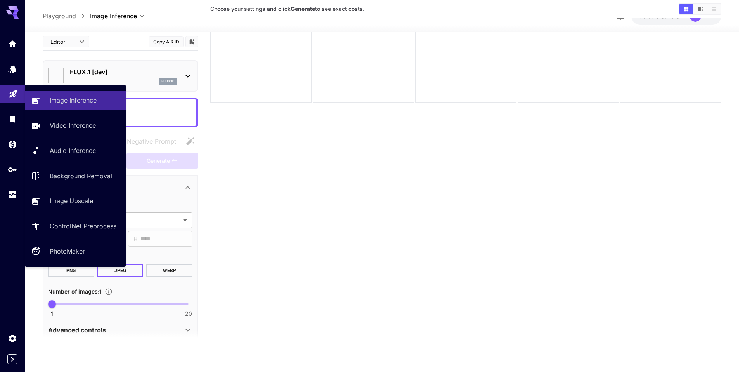
type input "**********"
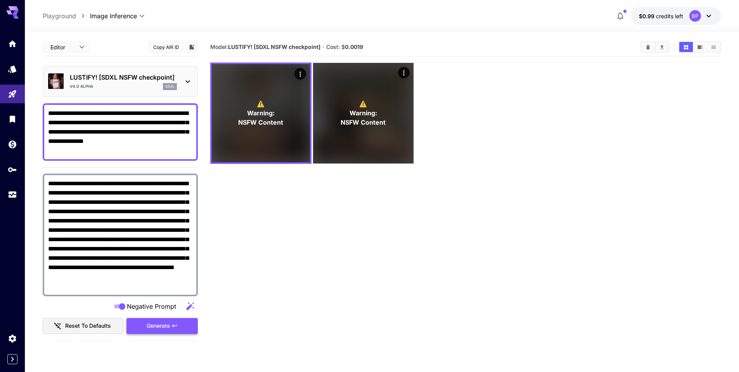
click at [161, 323] on span "Generate" at bounding box center [158, 326] width 23 height 10
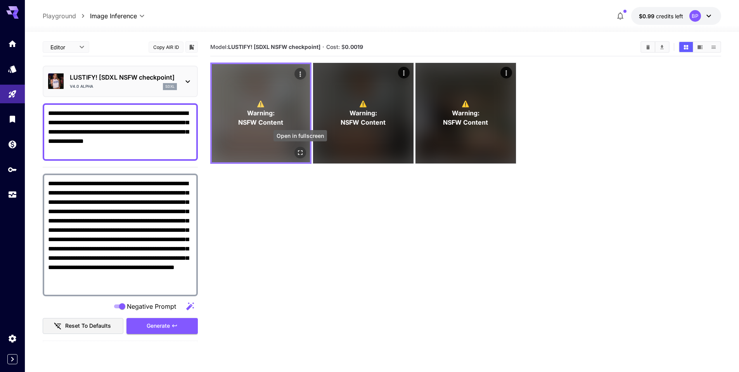
click at [296, 152] on icon "Open in fullscreen" at bounding box center [300, 153] width 8 height 8
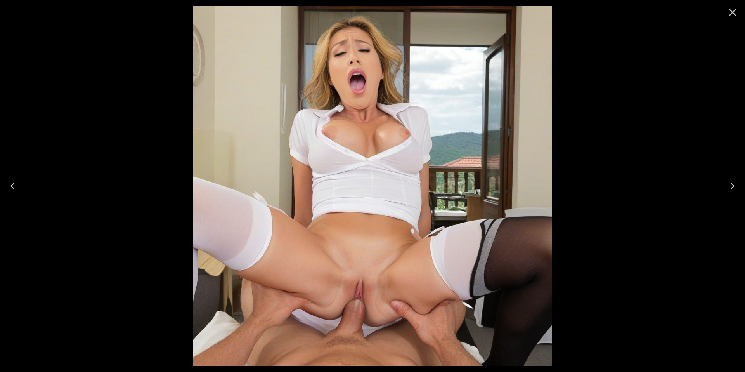
click at [731, 12] on icon "Close" at bounding box center [732, 12] width 7 height 7
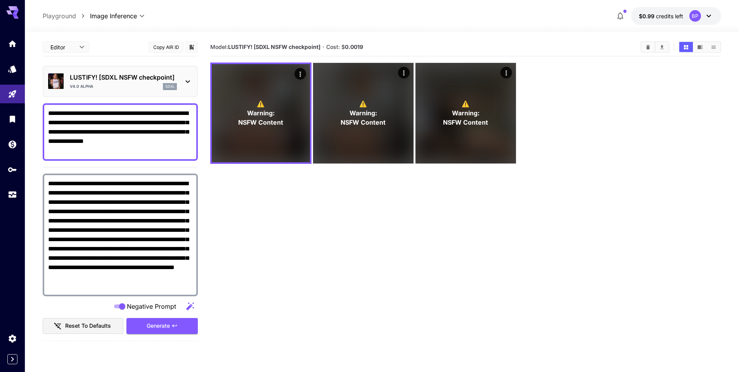
drag, startPoint x: 107, startPoint y: 114, endPoint x: 49, endPoint y: 112, distance: 58.2
click at [50, 112] on textarea "**********" at bounding box center [120, 132] width 144 height 47
click at [49, 112] on textarea "**********" at bounding box center [120, 132] width 144 height 47
drag, startPoint x: 107, startPoint y: 113, endPoint x: 43, endPoint y: 110, distance: 64.5
click at [43, 110] on div "**********" at bounding box center [120, 131] width 155 height 57
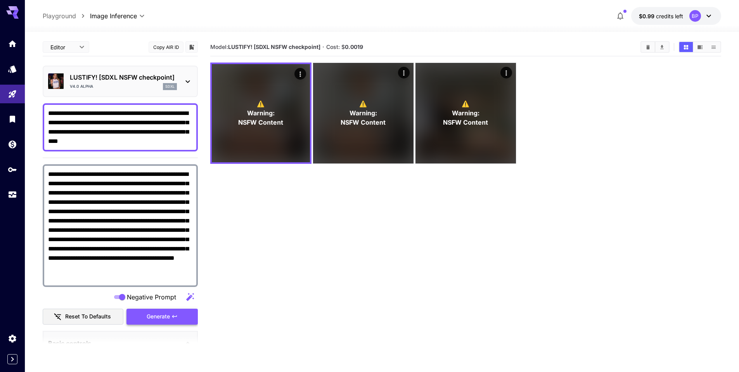
type textarea "**********"
click at [161, 313] on span "Generate" at bounding box center [158, 317] width 23 height 10
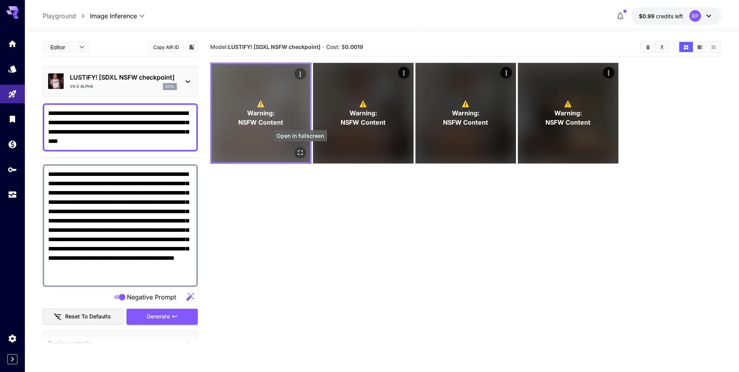
click at [298, 150] on icon "Open in fullscreen" at bounding box center [300, 152] width 5 height 5
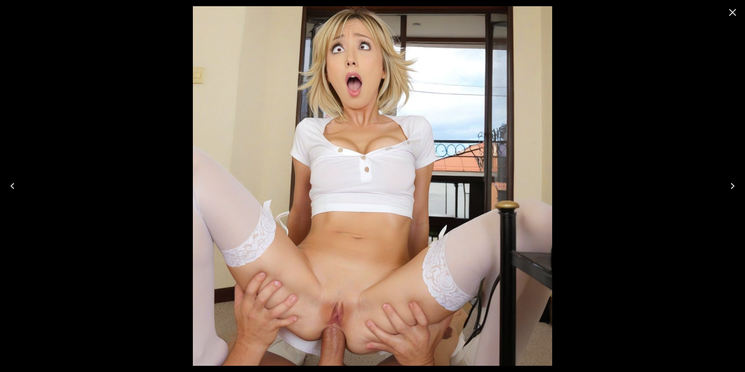
click at [734, 11] on icon "Close" at bounding box center [732, 12] width 7 height 7
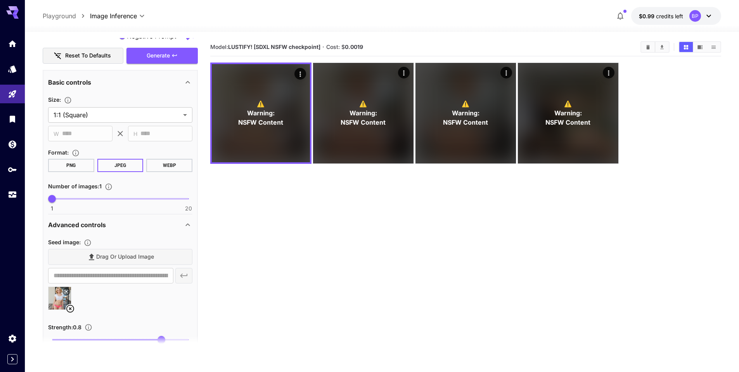
scroll to position [262, 0]
click at [70, 305] on icon at bounding box center [70, 307] width 9 height 9
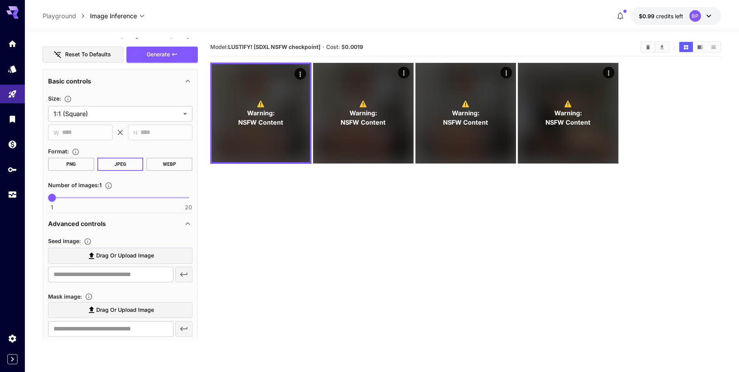
click at [106, 254] on span "Drag or upload image" at bounding box center [125, 256] width 58 height 10
click at [0, 0] on input "Drag or upload image" at bounding box center [0, 0] width 0 height 0
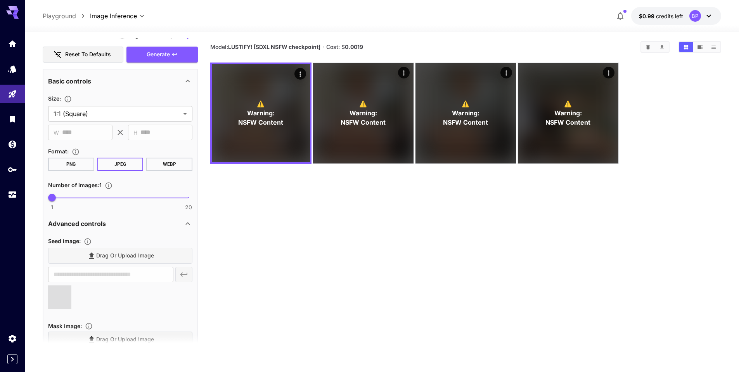
type input "**********"
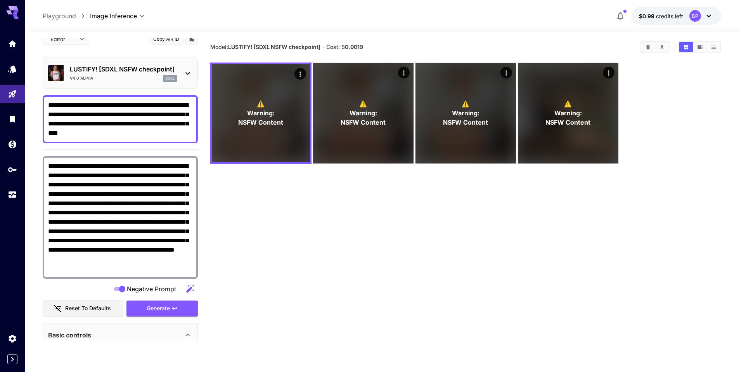
scroll to position [5, 0]
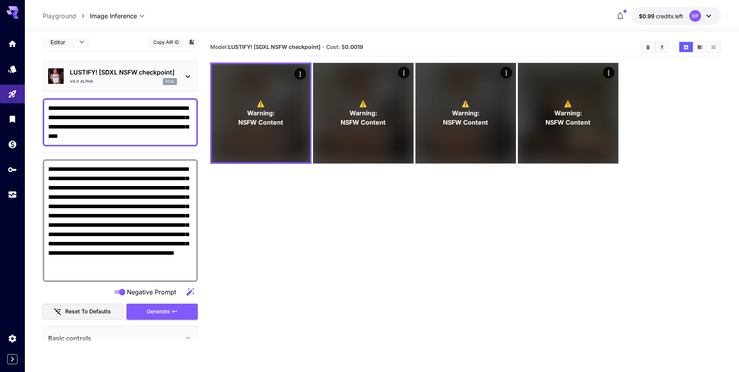
drag, startPoint x: 80, startPoint y: 108, endPoint x: 45, endPoint y: 109, distance: 34.5
click at [45, 109] on div "**********" at bounding box center [120, 122] width 155 height 48
click at [50, 110] on textarea "**********" at bounding box center [120, 122] width 144 height 37
click at [53, 104] on textarea "**********" at bounding box center [120, 122] width 144 height 37
click at [50, 104] on textarea "**********" at bounding box center [120, 122] width 144 height 37
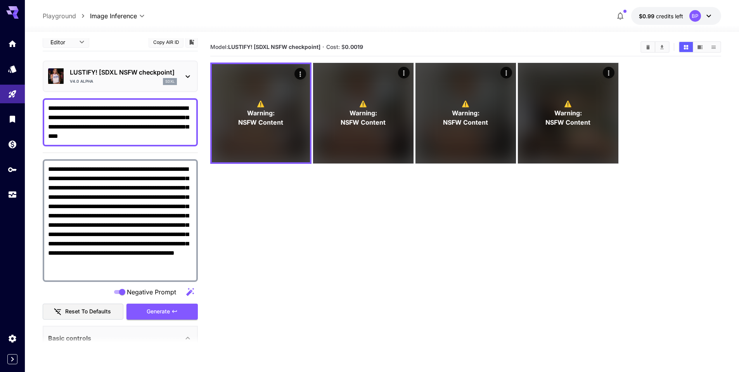
click at [54, 106] on textarea "**********" at bounding box center [120, 122] width 144 height 37
type textarea "**********"
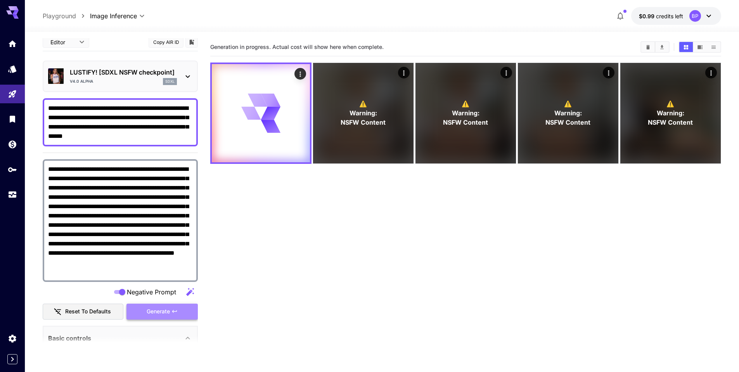
click at [147, 307] on span "Generate" at bounding box center [158, 312] width 23 height 10
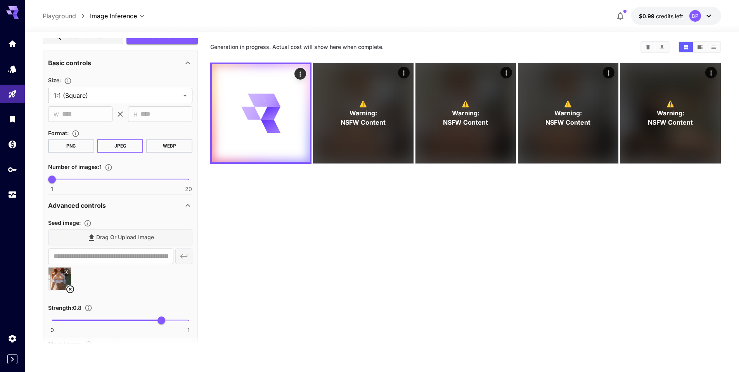
scroll to position [316, 0]
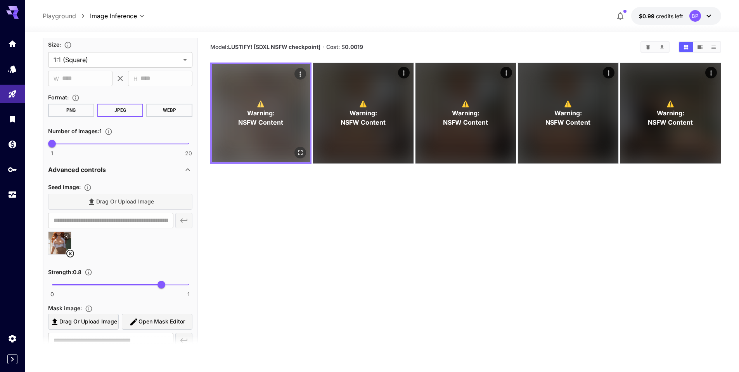
click at [300, 147] on button "Open in fullscreen" at bounding box center [300, 153] width 12 height 12
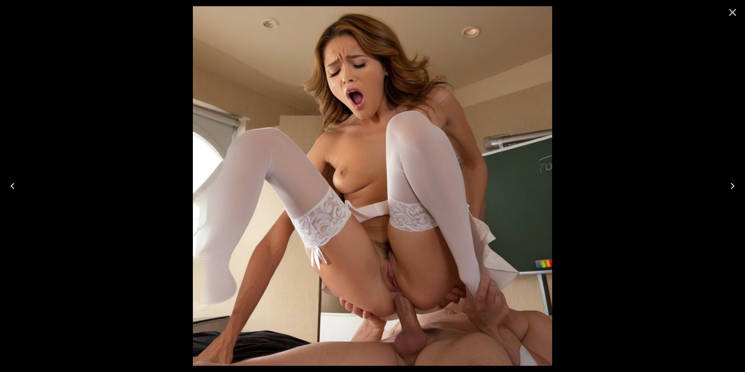
click at [734, 13] on icon "Close" at bounding box center [732, 12] width 12 height 12
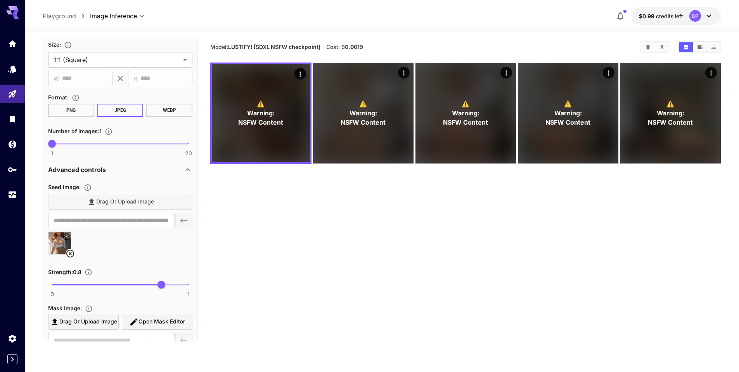
click at [96, 199] on div "Drag or upload image" at bounding box center [120, 202] width 144 height 16
click at [96, 200] on div "Drag or upload image" at bounding box center [120, 202] width 144 height 16
click at [57, 245] on img at bounding box center [59, 243] width 23 height 23
click at [55, 244] on img at bounding box center [59, 243] width 23 height 23
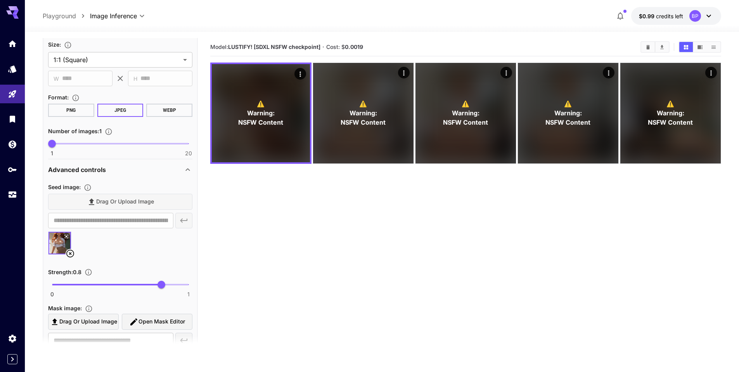
click at [95, 201] on div "Drag or upload image" at bounding box center [120, 202] width 144 height 16
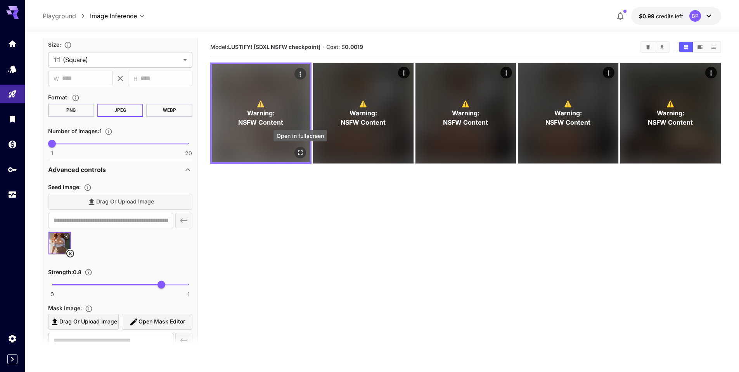
click at [300, 154] on icon "Open in fullscreen" at bounding box center [300, 153] width 8 height 8
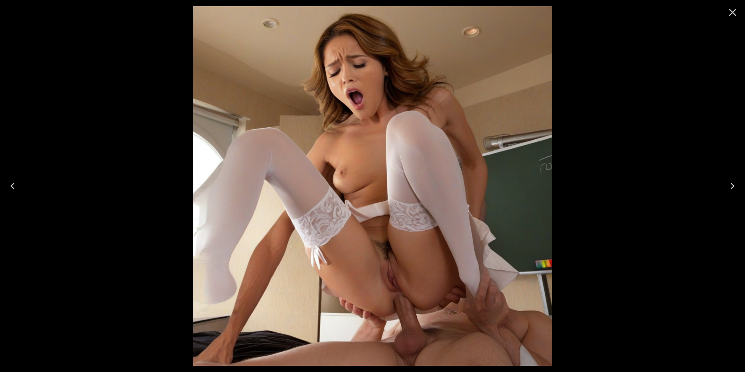
click at [730, 13] on icon "Close" at bounding box center [732, 12] width 12 height 12
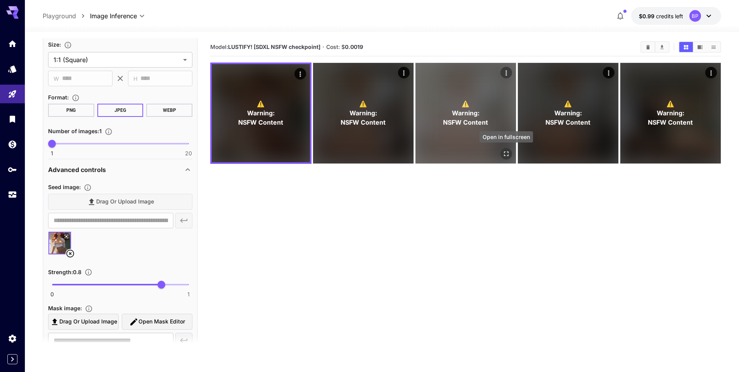
click at [508, 154] on icon "Open in fullscreen" at bounding box center [506, 154] width 8 height 8
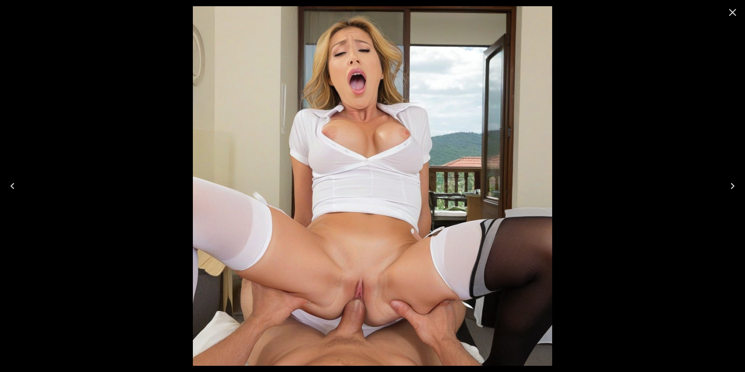
click at [733, 14] on icon "Close" at bounding box center [732, 12] width 12 height 12
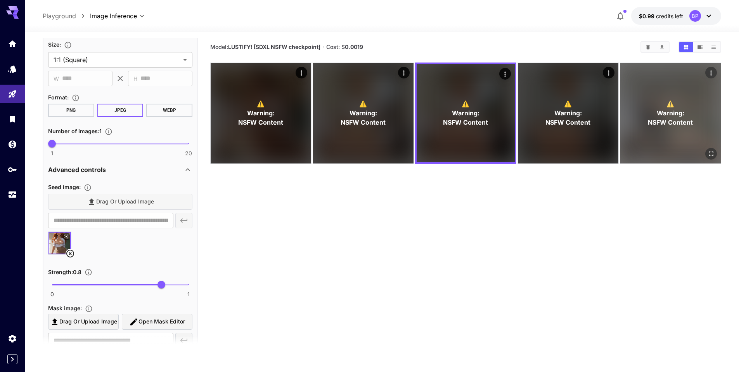
click at [711, 153] on icon "Open in fullscreen" at bounding box center [711, 154] width 8 height 8
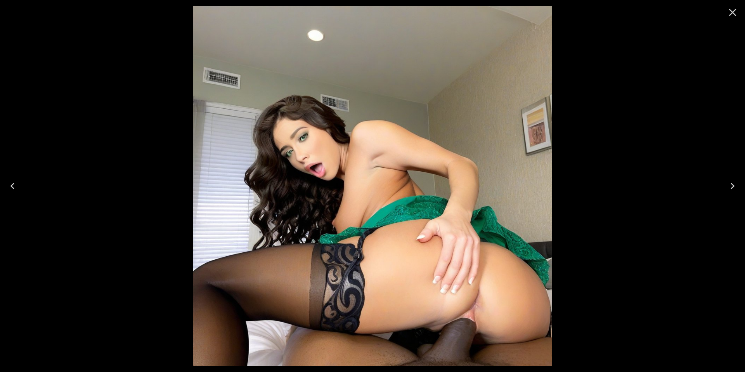
click at [735, 14] on icon "Close" at bounding box center [732, 12] width 12 height 12
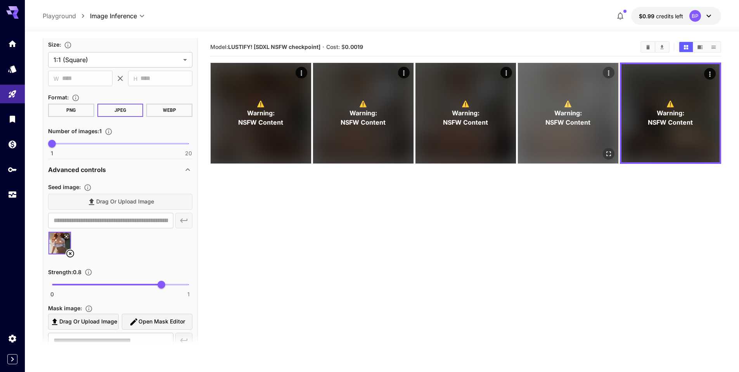
click at [607, 154] on icon "Open in fullscreen" at bounding box center [609, 154] width 8 height 8
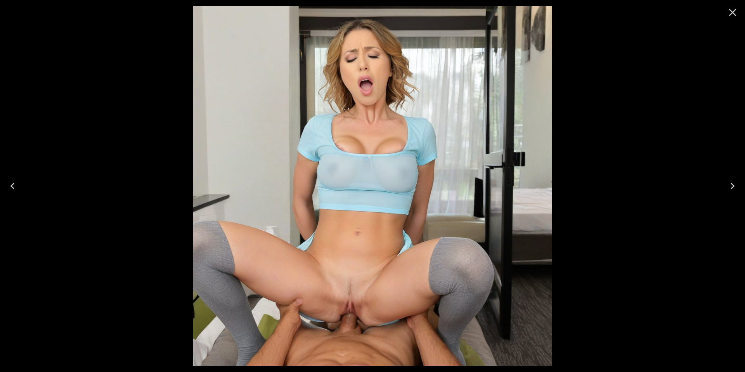
click at [732, 12] on icon "Close" at bounding box center [732, 12] width 7 height 7
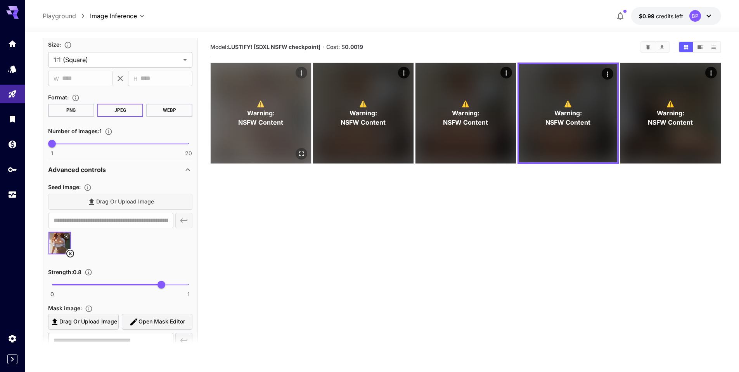
click at [294, 154] on div "⚠️ Warning: NSFW Content" at bounding box center [261, 113] width 100 height 100
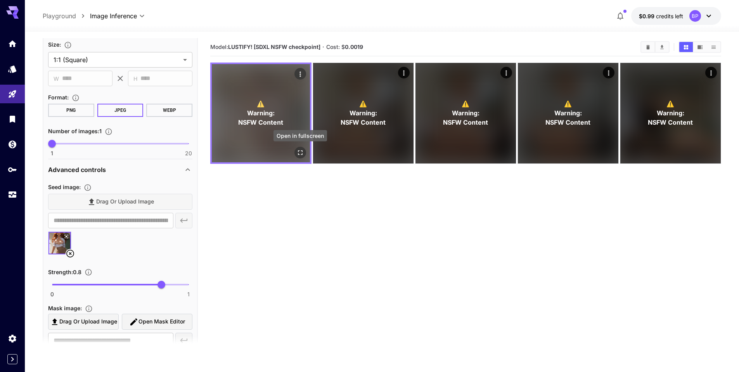
click at [301, 154] on icon "Open in fullscreen" at bounding box center [300, 153] width 8 height 8
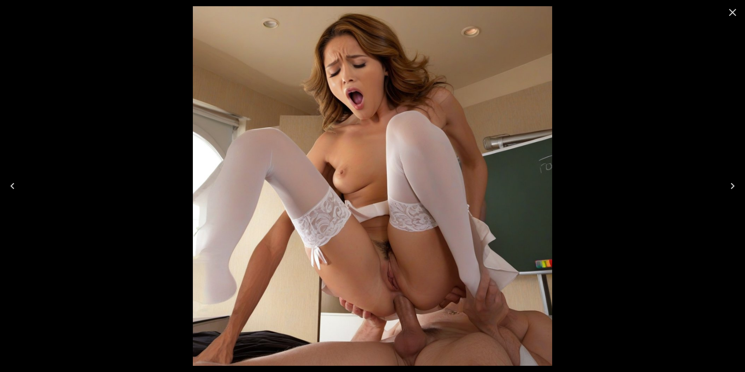
click at [734, 14] on icon "Close" at bounding box center [732, 12] width 7 height 7
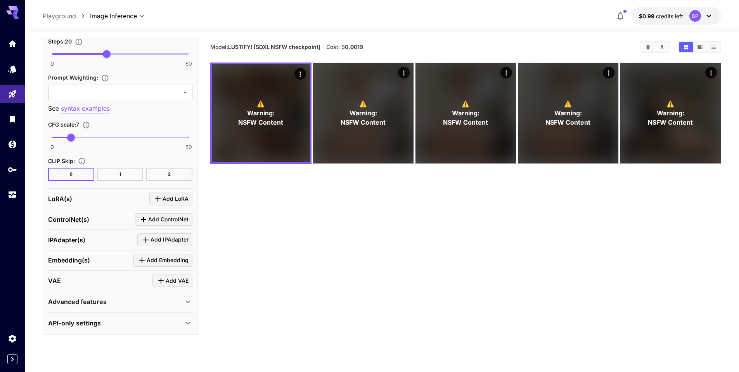
scroll to position [488, 0]
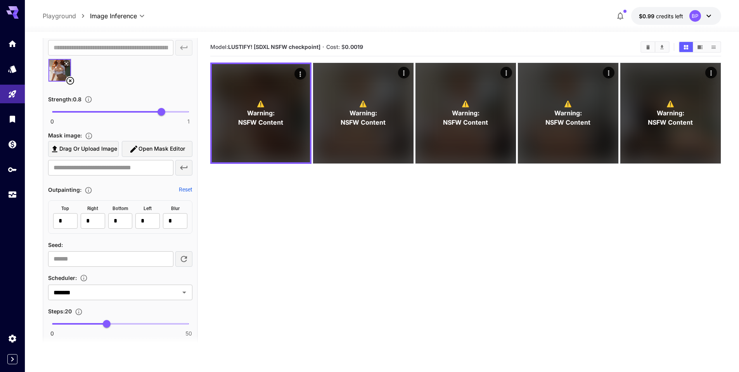
click at [71, 82] on icon at bounding box center [70, 80] width 9 height 9
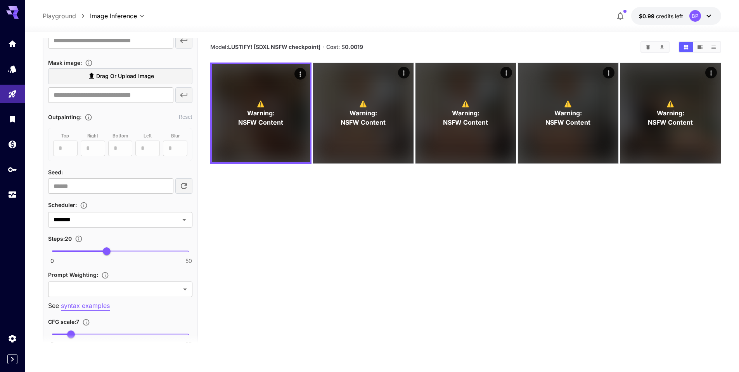
scroll to position [496, 0]
click at [95, 73] on icon at bounding box center [91, 75] width 9 height 9
click at [0, 0] on input "Drag or upload image" at bounding box center [0, 0] width 0 height 0
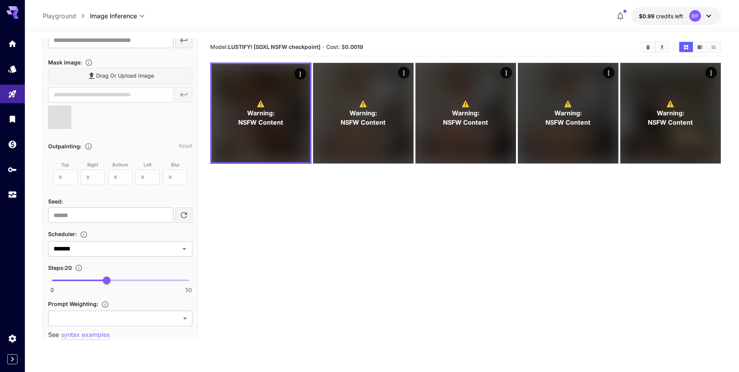
type input "**********"
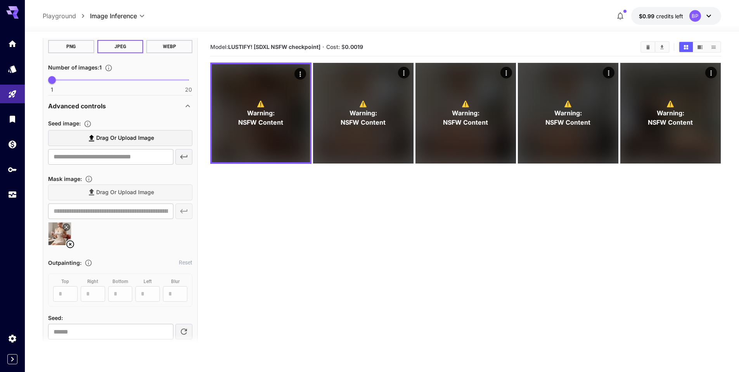
scroll to position [223, 0]
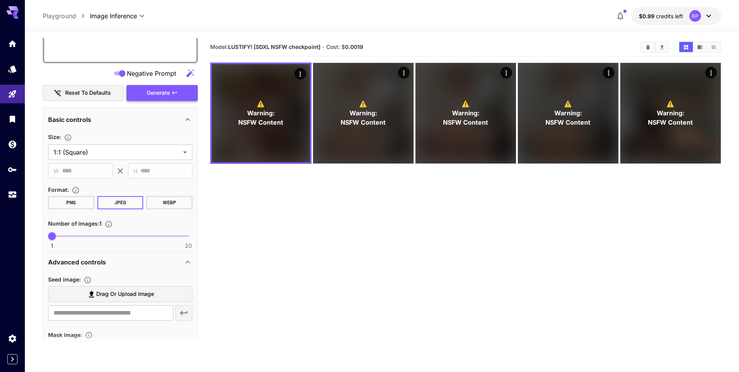
click at [166, 92] on span "Generate" at bounding box center [158, 93] width 23 height 10
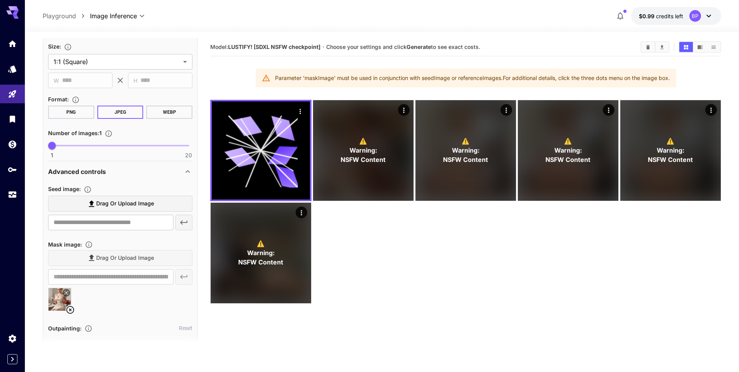
scroll to position [317, 0]
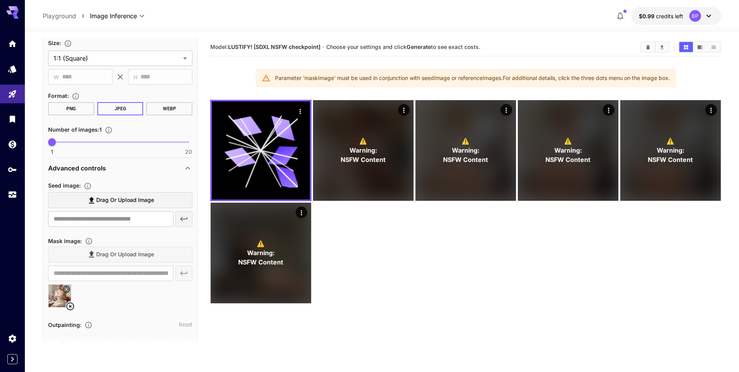
click at [68, 305] on icon at bounding box center [70, 305] width 9 height 9
click at [102, 201] on span "Drag or upload image" at bounding box center [125, 200] width 58 height 10
click at [0, 0] on input "Drag or upload image" at bounding box center [0, 0] width 0 height 0
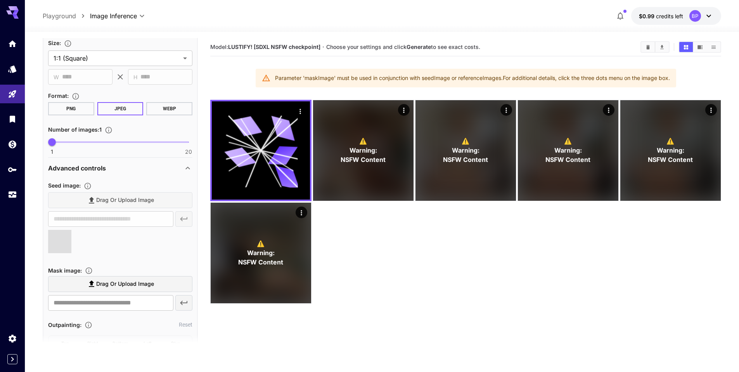
type input "**********"
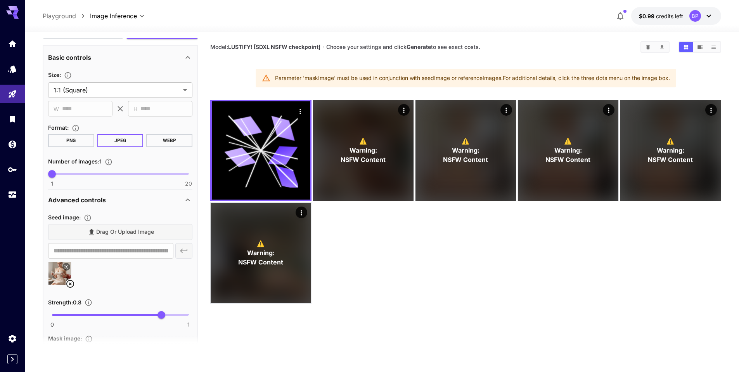
scroll to position [178, 0]
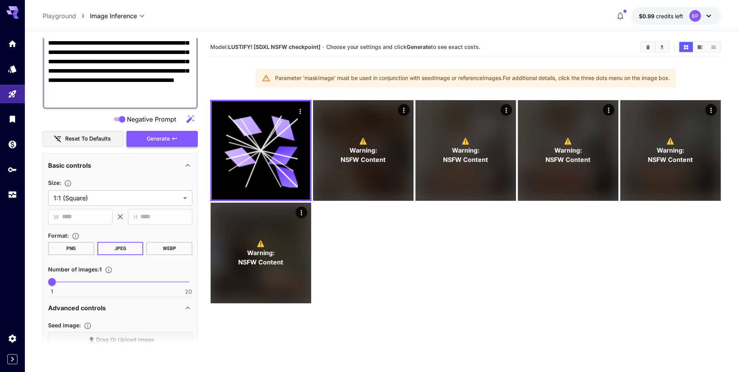
click at [163, 138] on span "Generate" at bounding box center [158, 139] width 23 height 10
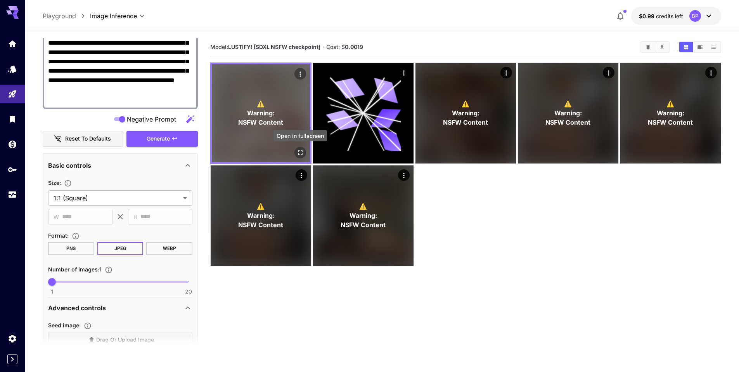
click at [303, 152] on icon "Open in fullscreen" at bounding box center [300, 153] width 8 height 8
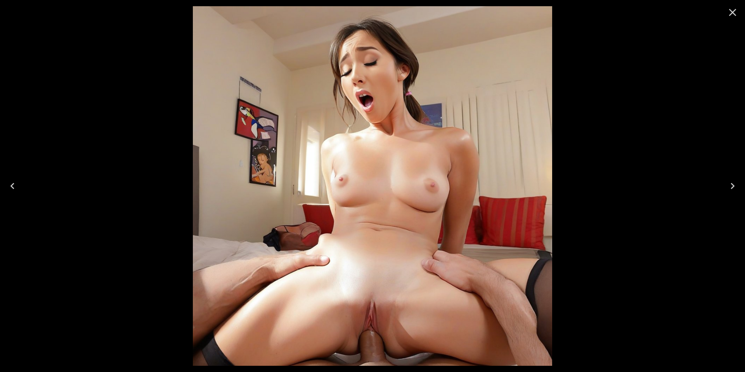
click at [732, 13] on icon "Close" at bounding box center [732, 12] width 12 height 12
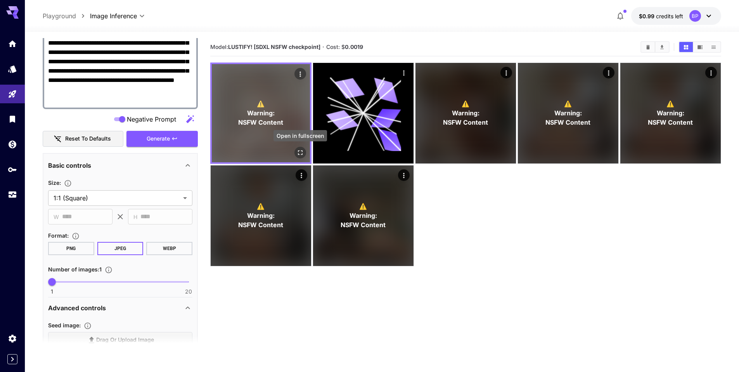
click at [297, 150] on icon "Open in fullscreen" at bounding box center [300, 153] width 8 height 8
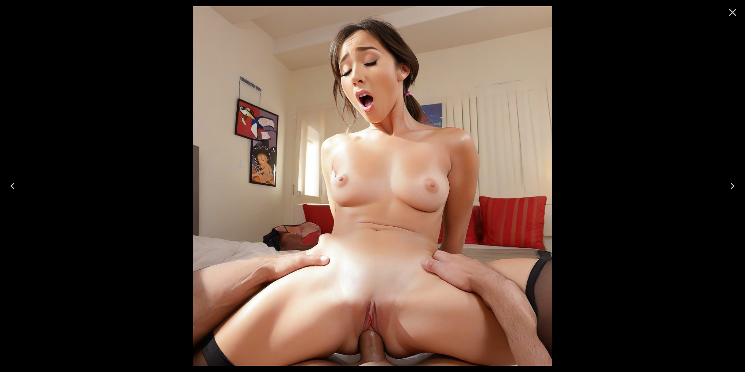
click at [732, 14] on icon "Close" at bounding box center [732, 12] width 12 height 12
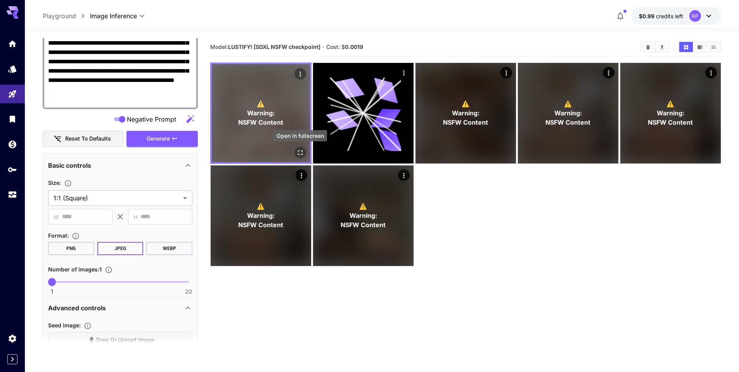
click at [300, 152] on icon "Open in fullscreen" at bounding box center [300, 153] width 8 height 8
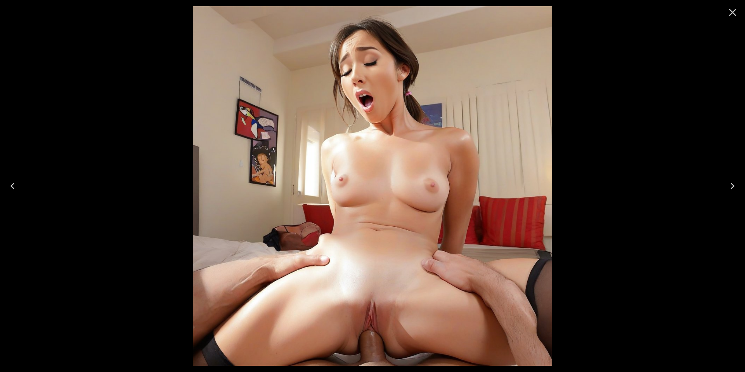
click at [732, 14] on icon "Close" at bounding box center [732, 12] width 12 height 12
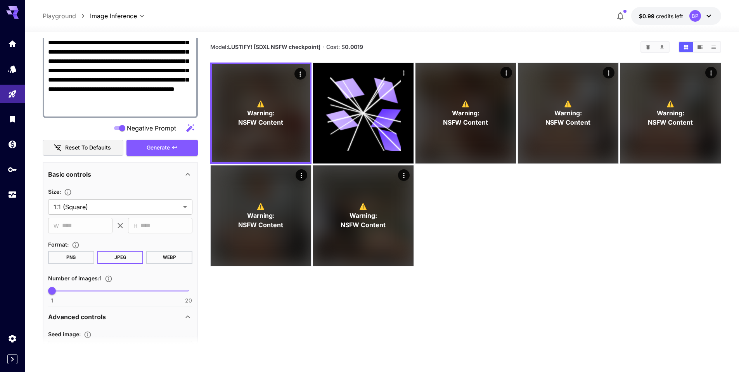
scroll to position [337, 0]
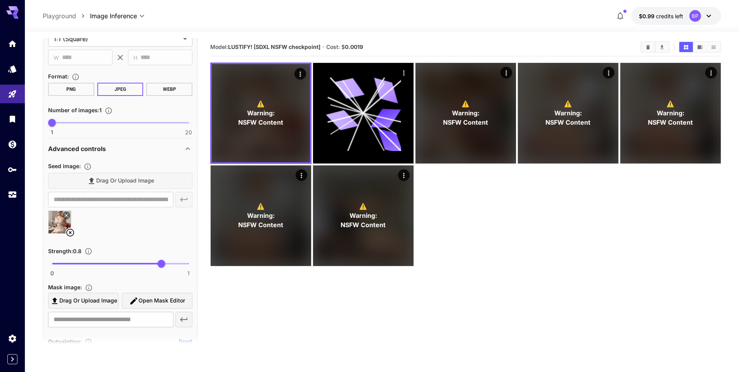
click at [68, 230] on icon at bounding box center [70, 232] width 9 height 9
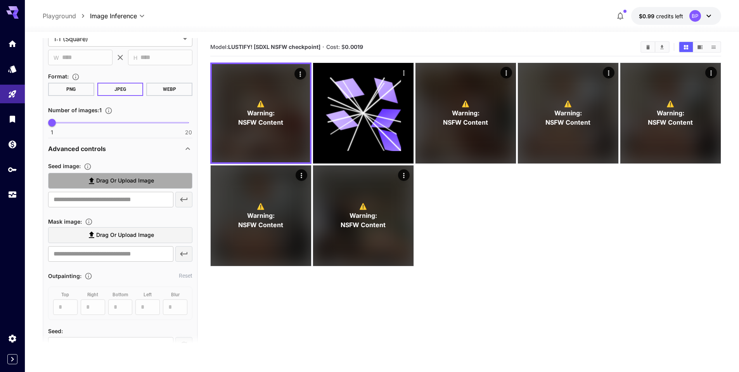
click at [106, 180] on span "Drag or upload image" at bounding box center [125, 181] width 58 height 10
click at [0, 0] on input "Drag or upload image" at bounding box center [0, 0] width 0 height 0
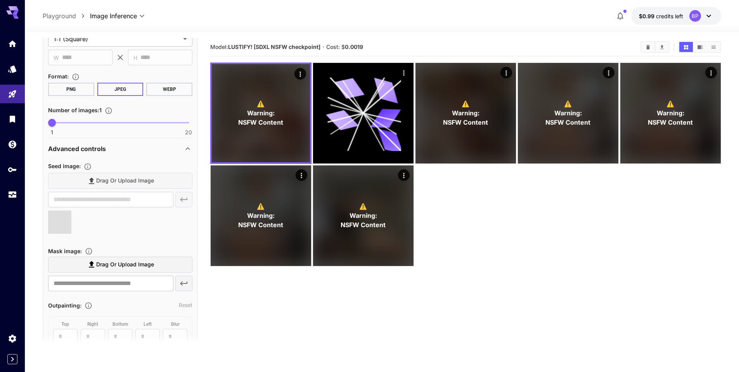
type input "**********"
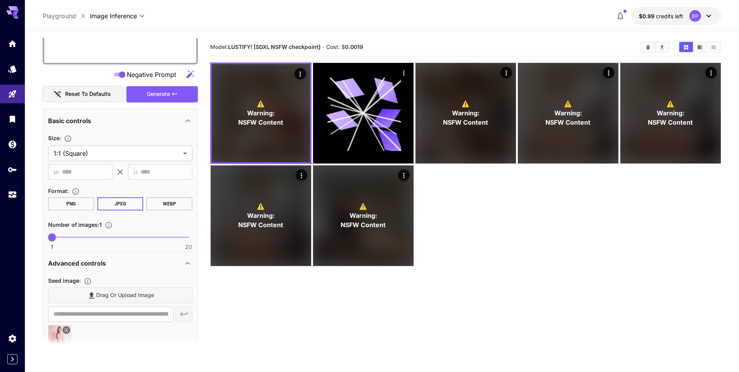
scroll to position [199, 0]
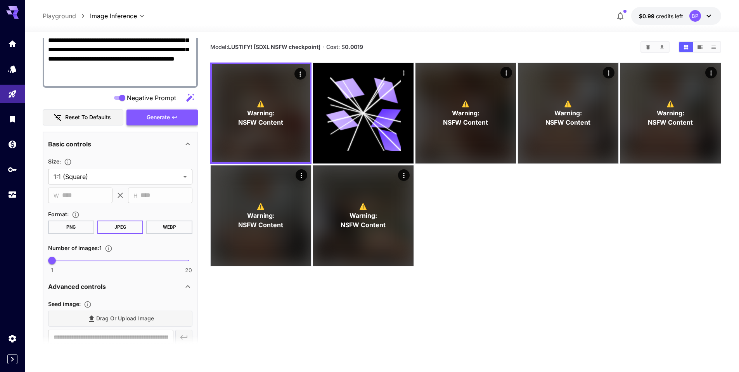
click at [158, 109] on button "Generate" at bounding box center [161, 117] width 71 height 16
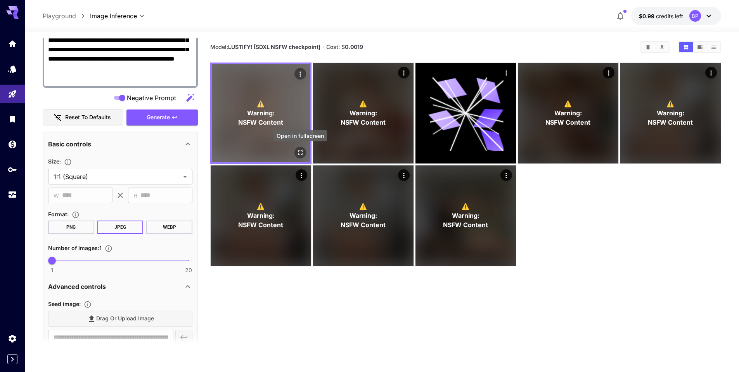
click at [300, 152] on icon "Open in fullscreen" at bounding box center [300, 153] width 8 height 8
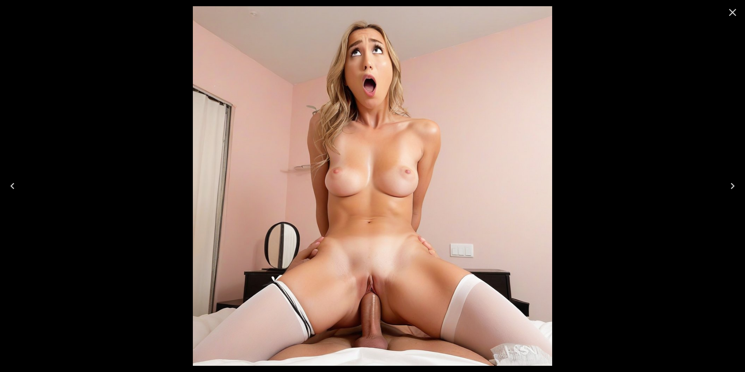
click at [733, 14] on icon "Close" at bounding box center [732, 12] width 7 height 7
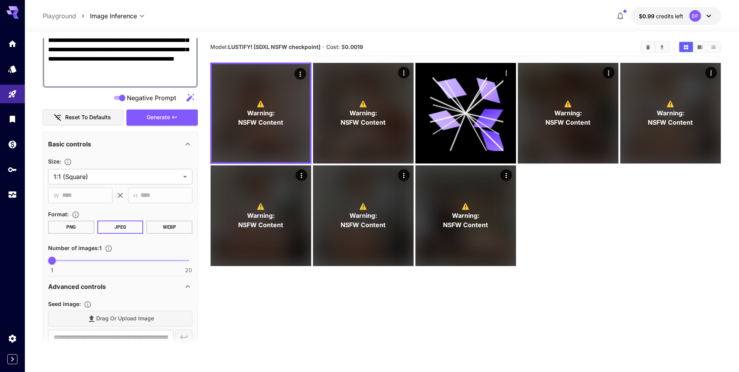
click at [204, 233] on main "**********" at bounding box center [382, 227] width 679 height 378
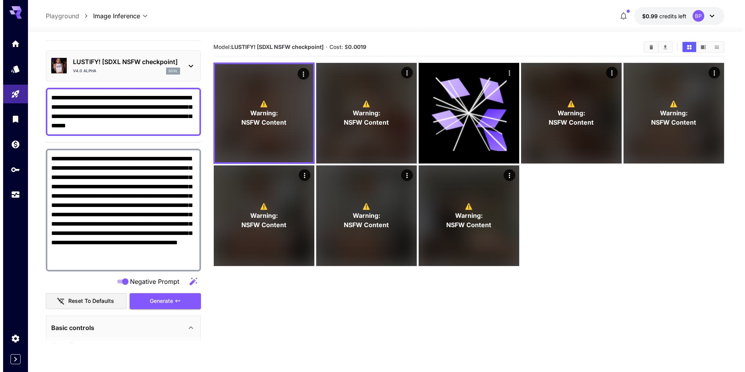
scroll to position [0, 0]
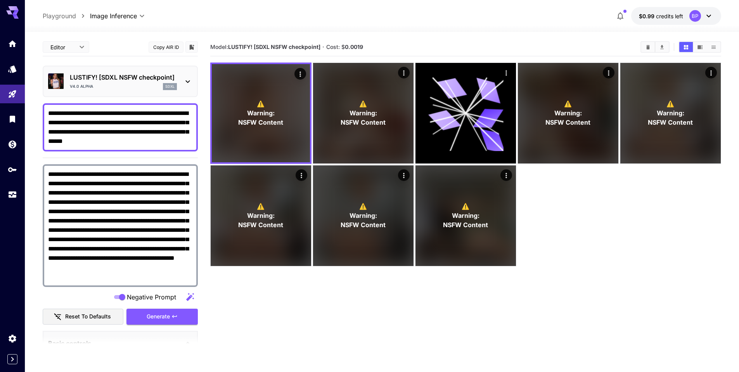
click at [173, 123] on textarea "**********" at bounding box center [120, 127] width 144 height 37
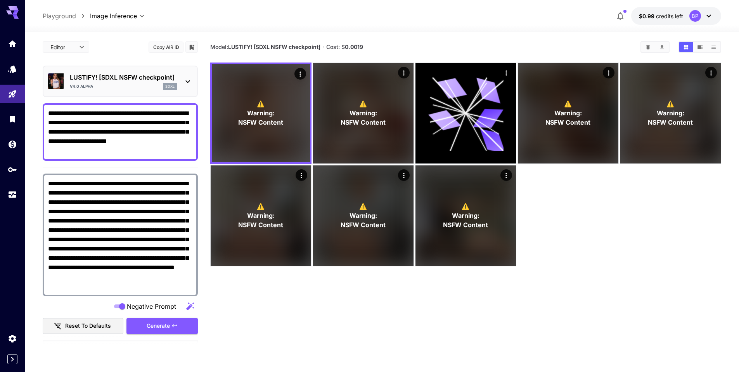
click at [80, 133] on textarea "**********" at bounding box center [120, 132] width 144 height 47
type textarea "**********"
click at [133, 326] on button "Generate" at bounding box center [161, 326] width 71 height 16
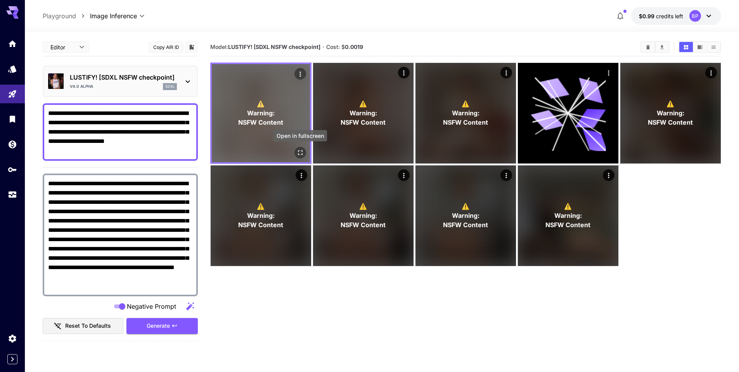
click at [300, 148] on button "Open in fullscreen" at bounding box center [300, 153] width 12 height 12
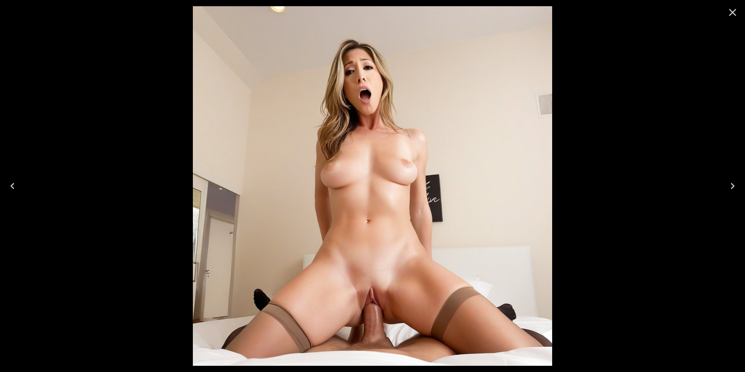
click at [732, 12] on icon "Close" at bounding box center [732, 12] width 7 height 7
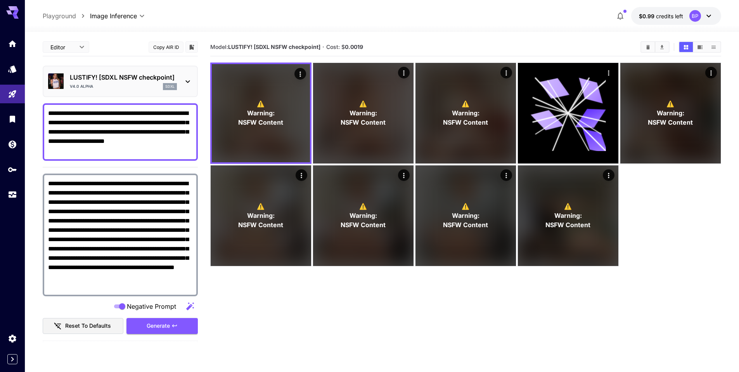
click at [34, 142] on section "**********" at bounding box center [382, 232] width 714 height 401
click at [187, 82] on icon at bounding box center [187, 81] width 4 height 3
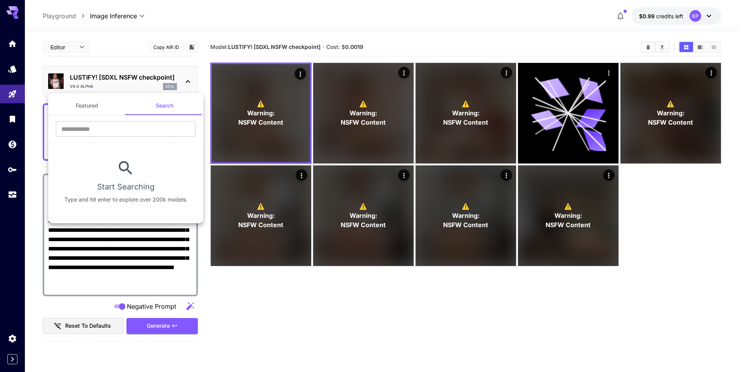
click at [187, 82] on div at bounding box center [372, 186] width 745 height 372
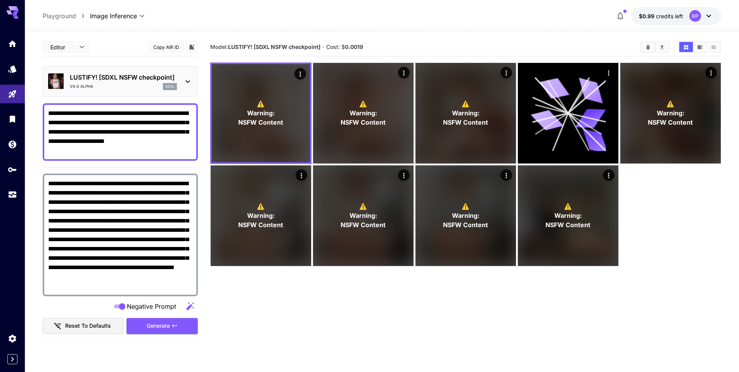
click at [135, 81] on p "LUSTIFY! [SDXL NSFW checkpoint]" at bounding box center [123, 77] width 107 height 9
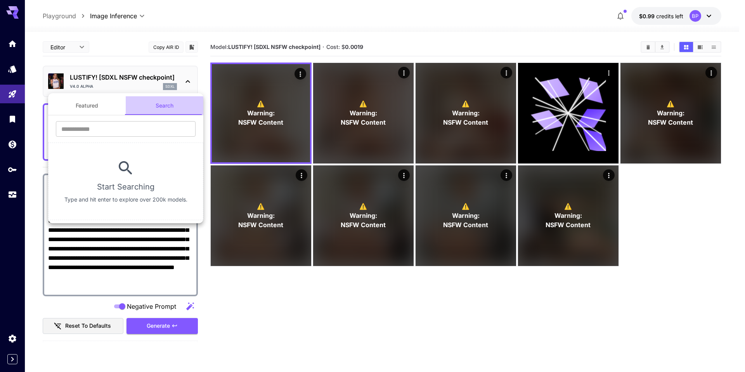
click at [148, 105] on button "Search" at bounding box center [165, 105] width 78 height 19
click at [100, 135] on input "text" at bounding box center [126, 129] width 140 height 16
type input "****"
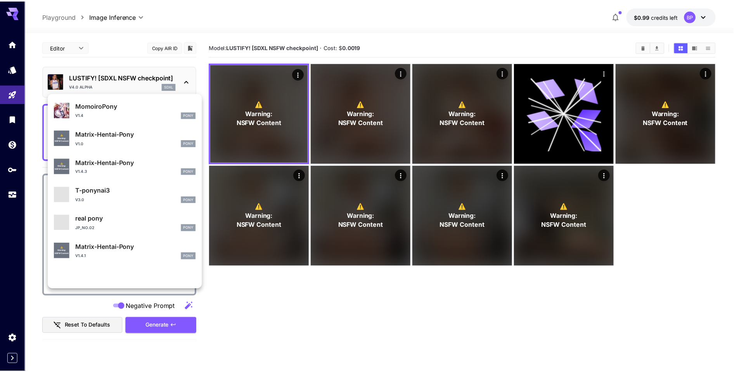
scroll to position [706, 0]
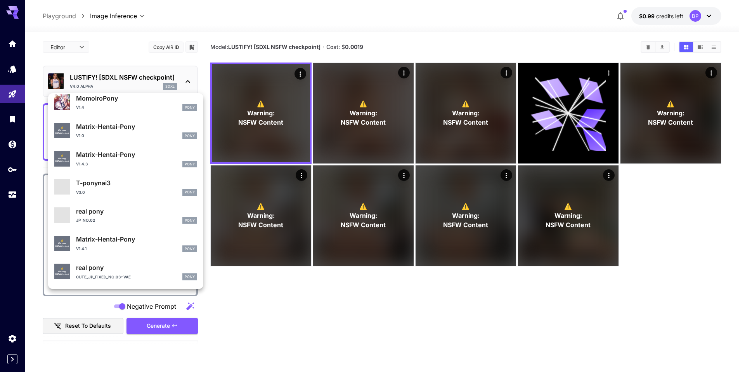
click at [97, 156] on p "Matrix-Hentai-Pony" at bounding box center [136, 154] width 121 height 9
type input "***"
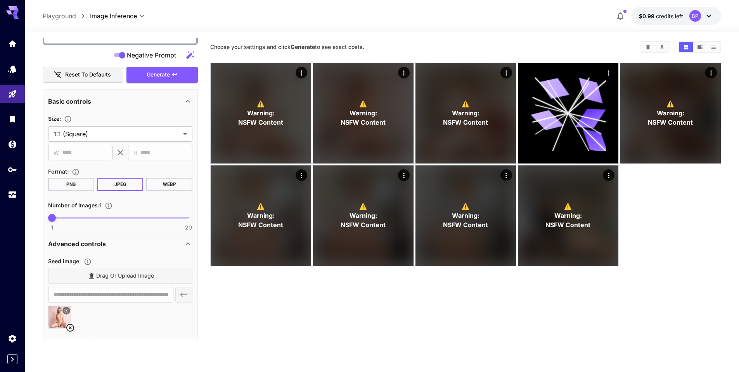
scroll to position [137, 0]
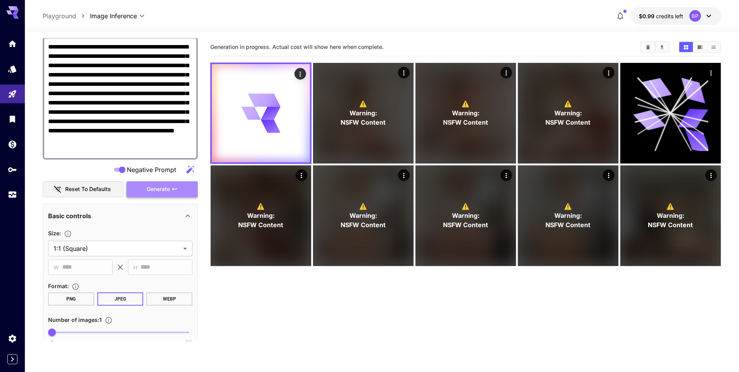
click at [165, 182] on button "Generate" at bounding box center [161, 189] width 71 height 16
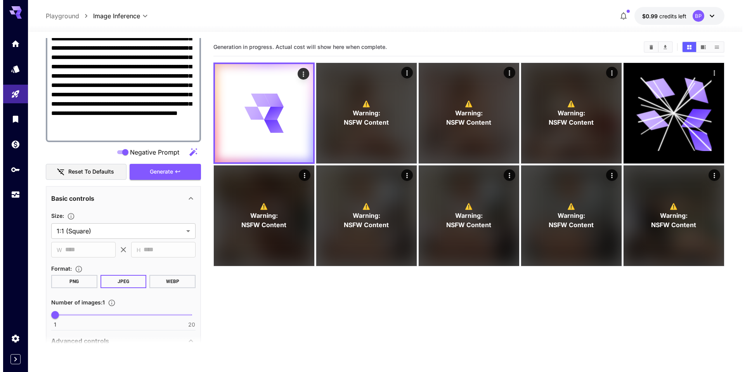
scroll to position [0, 0]
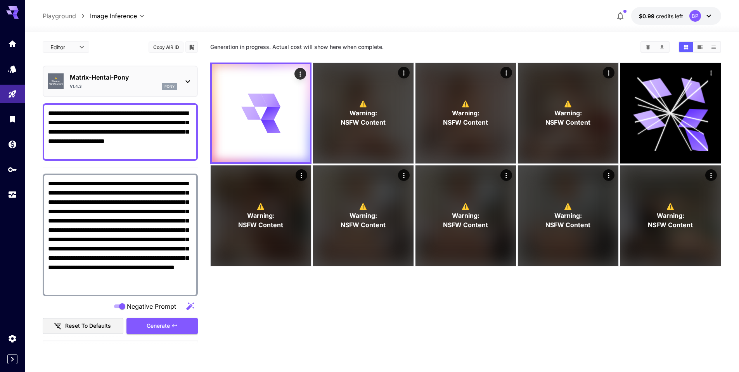
click at [188, 80] on icon at bounding box center [187, 81] width 9 height 9
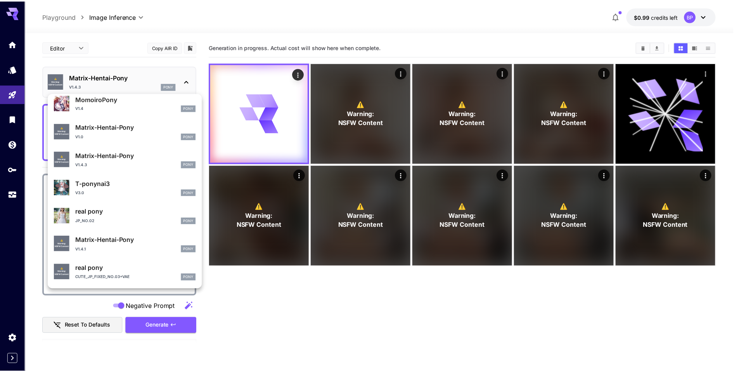
scroll to position [706, 0]
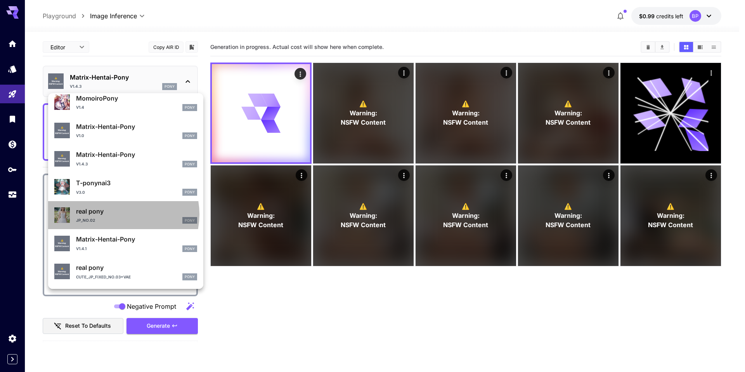
click at [119, 214] on p "real pony" at bounding box center [136, 210] width 121 height 9
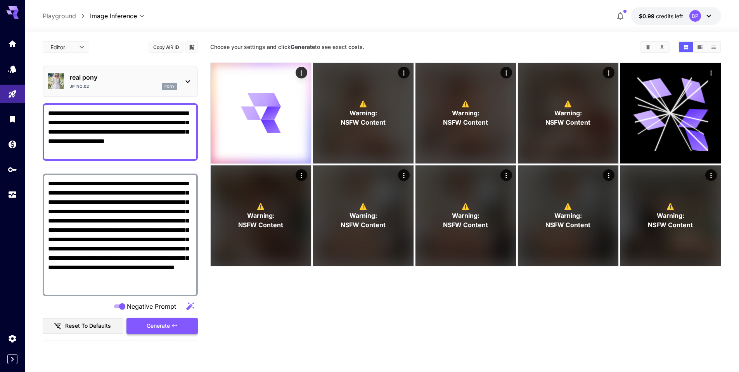
click at [169, 327] on span "Generate" at bounding box center [158, 326] width 23 height 10
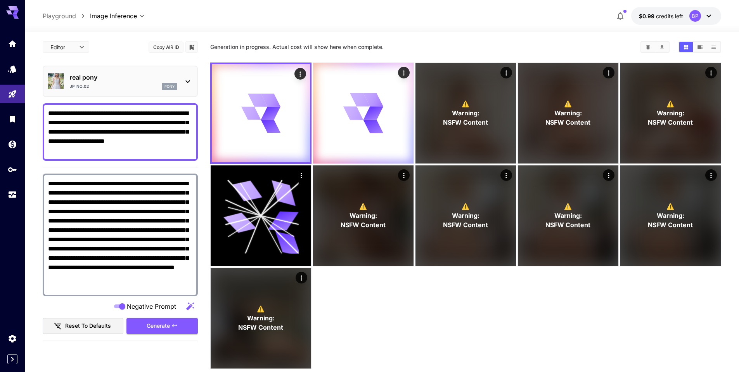
click at [203, 264] on main "**********" at bounding box center [382, 227] width 679 height 378
click at [189, 80] on icon at bounding box center [187, 81] width 9 height 9
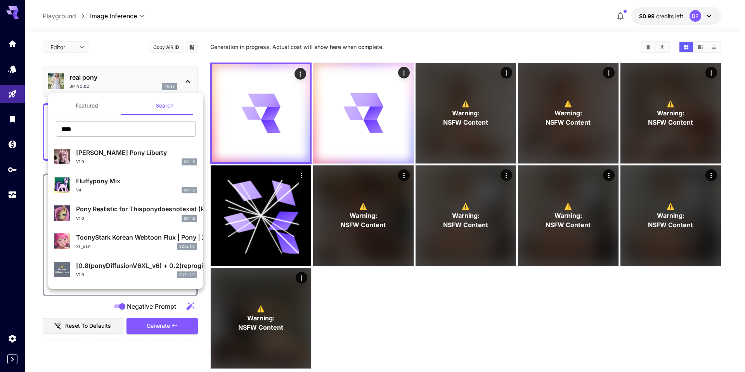
click at [38, 103] on div at bounding box center [372, 186] width 745 height 372
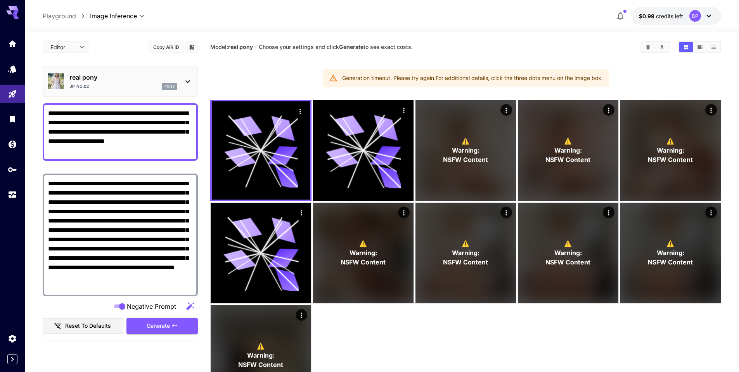
click at [190, 80] on icon at bounding box center [187, 81] width 9 height 9
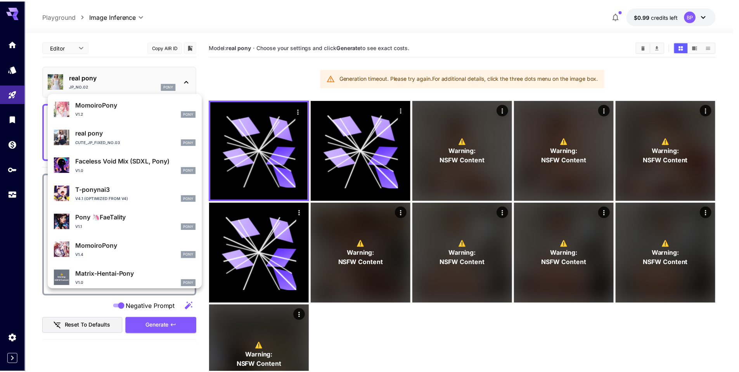
scroll to position [706, 0]
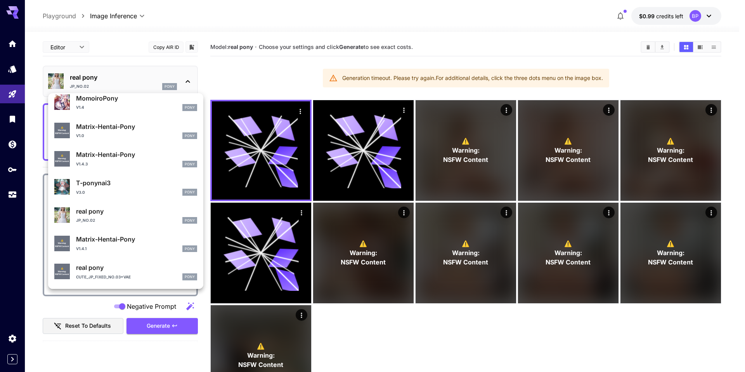
click at [33, 190] on div at bounding box center [372, 186] width 745 height 372
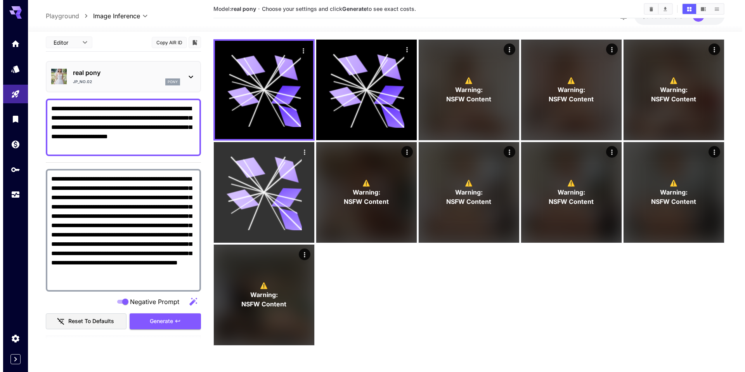
scroll to position [61, 0]
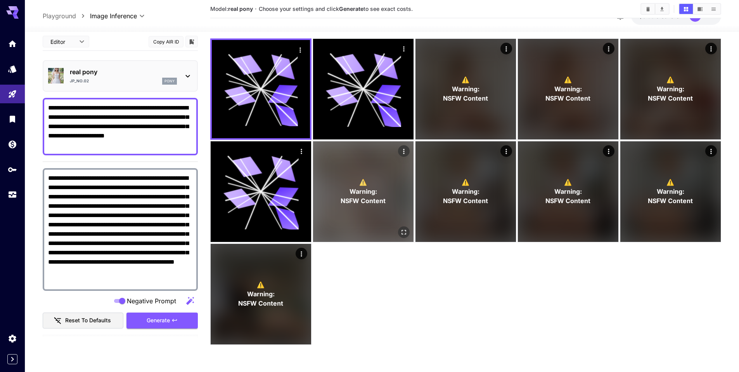
click at [404, 230] on icon "Open in fullscreen" at bounding box center [404, 232] width 8 height 8
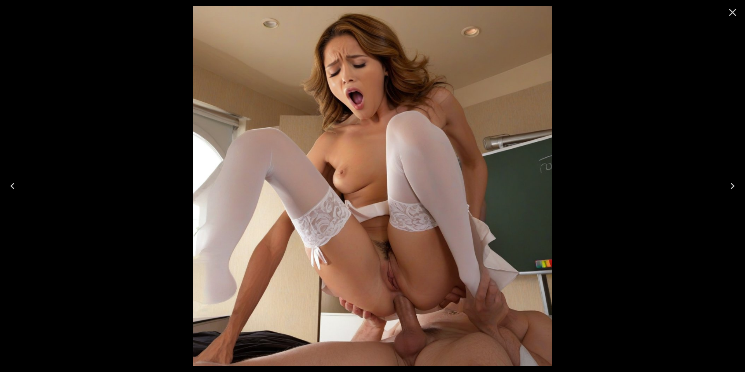
click at [734, 10] on icon "Close" at bounding box center [732, 12] width 7 height 7
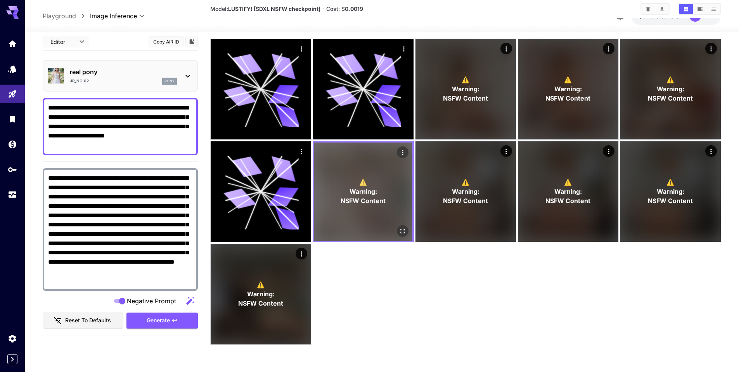
click at [373, 187] on span "Warning:" at bounding box center [364, 191] width 28 height 9
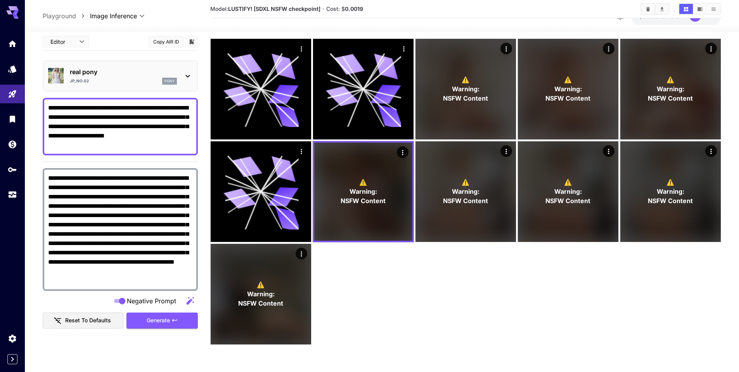
click at [239, 9] on b "LUSTIFY! [SDXL NSFW checkpoint]" at bounding box center [274, 8] width 92 height 7
copy b "LUSTIFY"
click at [184, 77] on icon at bounding box center [187, 75] width 9 height 9
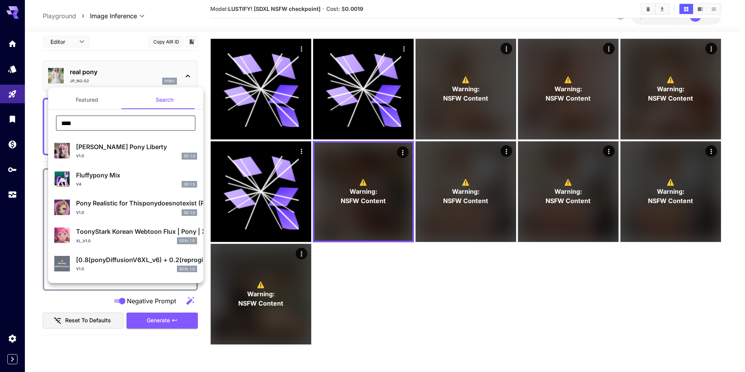
drag, startPoint x: 100, startPoint y: 125, endPoint x: 54, endPoint y: 125, distance: 46.2
click at [54, 125] on div "**** ​" at bounding box center [125, 125] width 155 height 21
paste input "***"
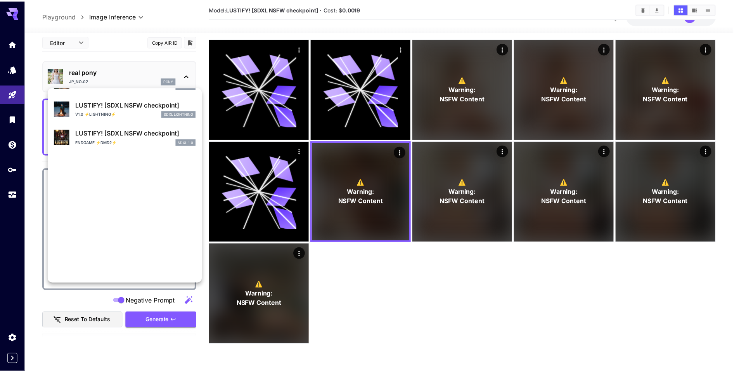
scroll to position [168, 0]
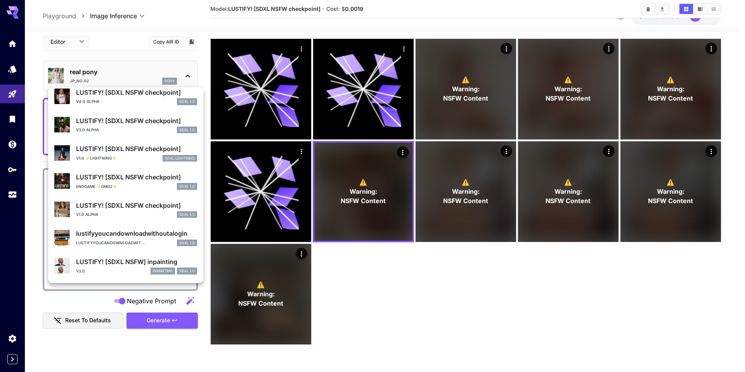
type input "*******"
click at [102, 263] on p "LUSTIFY! [SDXL NSFW] inpainting" at bounding box center [136, 261] width 121 height 9
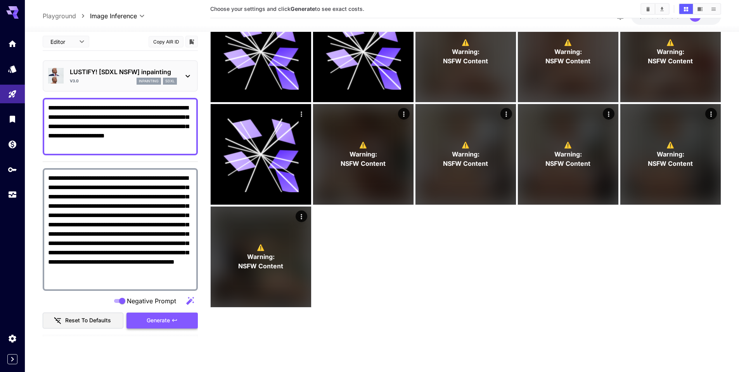
click at [169, 316] on span "Generate" at bounding box center [158, 320] width 23 height 10
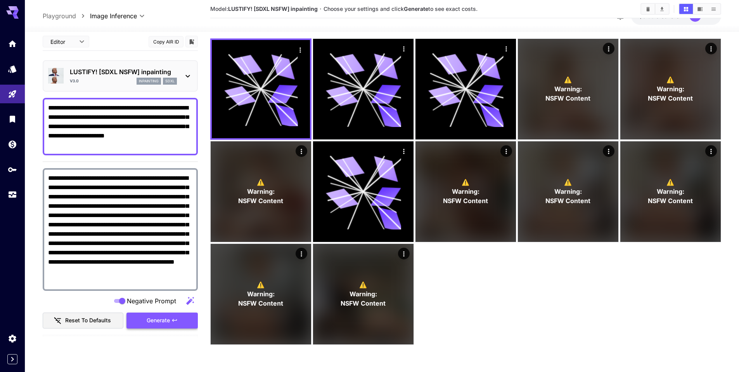
click at [149, 322] on span "Generate" at bounding box center [158, 320] width 23 height 10
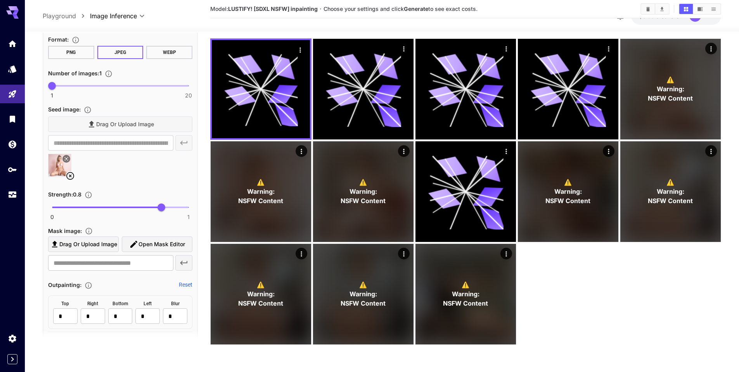
scroll to position [379, 0]
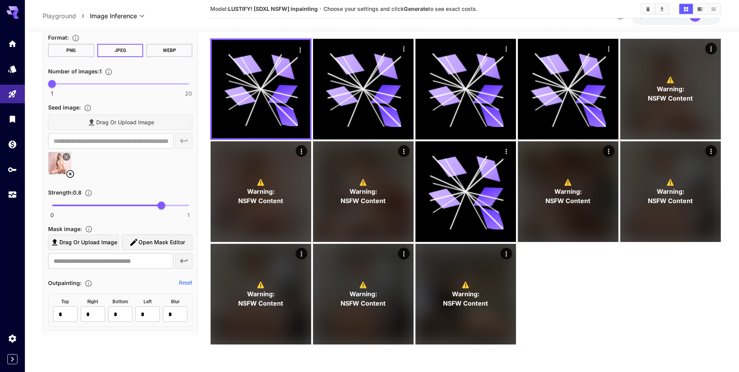
click at [68, 171] on icon at bounding box center [70, 173] width 9 height 9
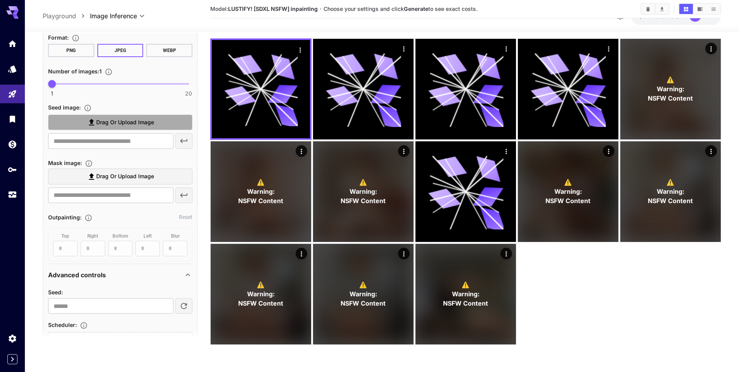
click at [97, 122] on span "Drag or upload image" at bounding box center [125, 122] width 58 height 10
click at [0, 0] on input "Drag or upload image" at bounding box center [0, 0] width 0 height 0
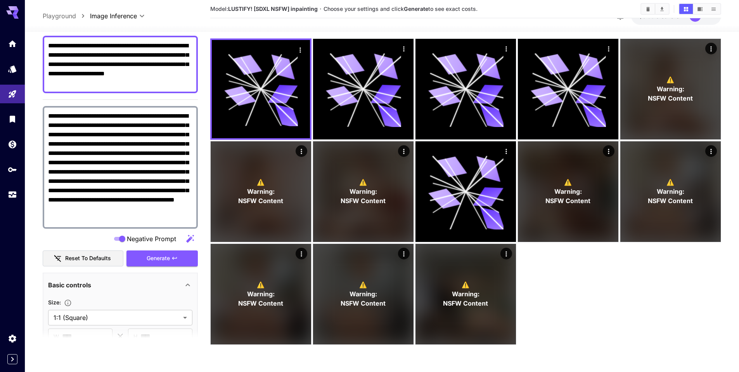
scroll to position [0, 0]
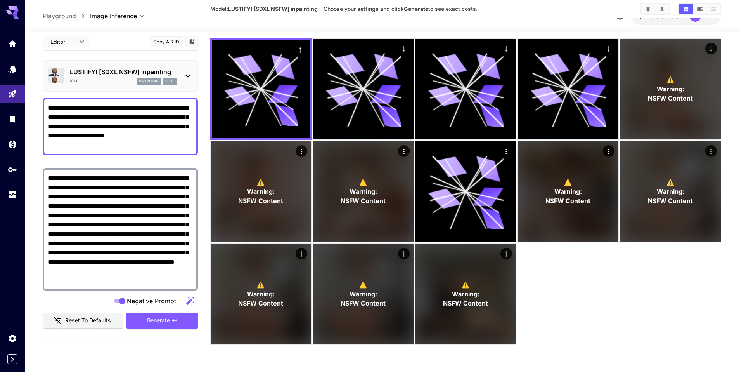
type input "**********"
click at [168, 317] on span "Generate" at bounding box center [158, 320] width 23 height 10
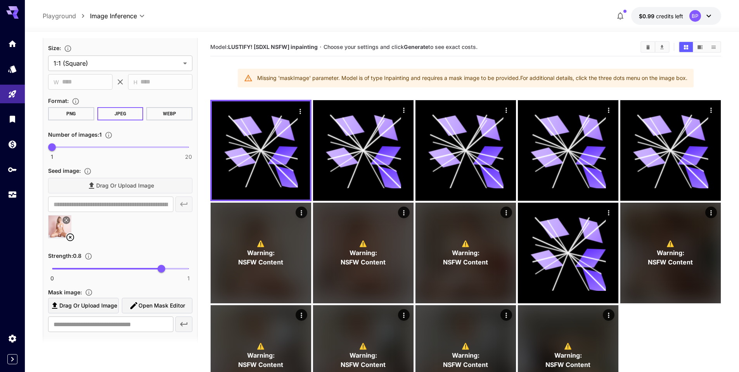
scroll to position [422, 0]
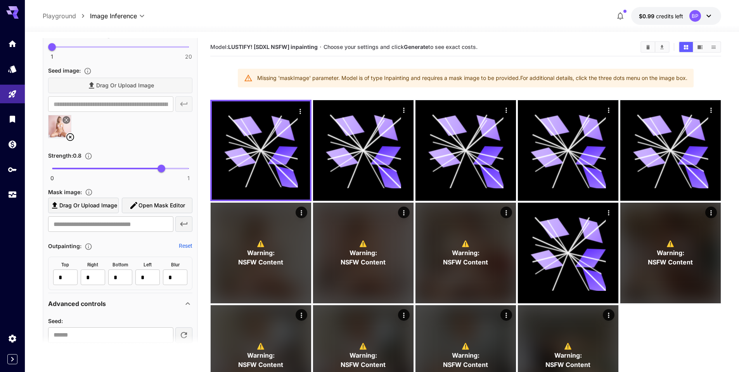
click at [73, 137] on icon at bounding box center [70, 137] width 8 height 8
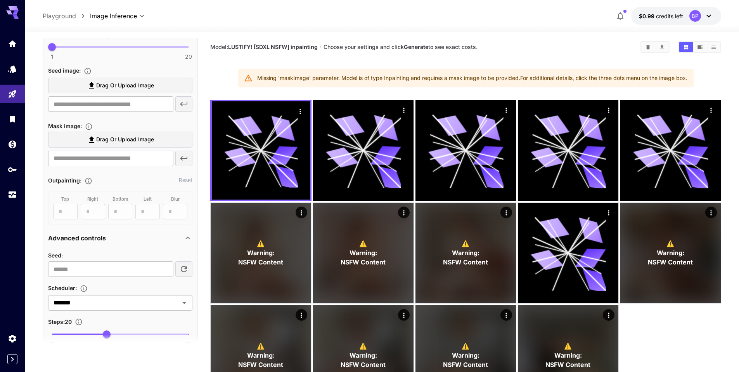
click at [103, 83] on span "Drag or upload image" at bounding box center [125, 86] width 58 height 10
click at [0, 0] on input "Drag or upload image" at bounding box center [0, 0] width 0 height 0
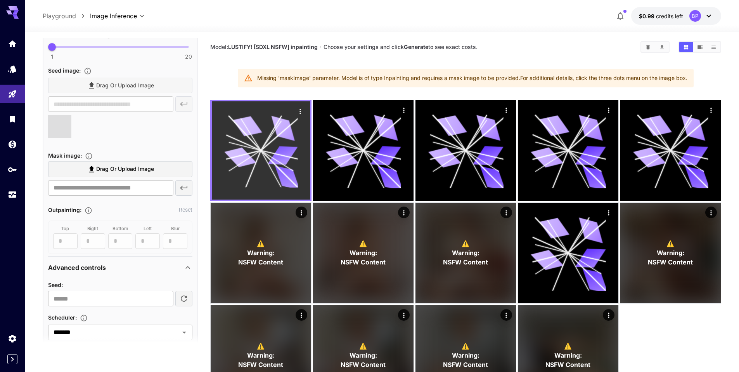
type input "**********"
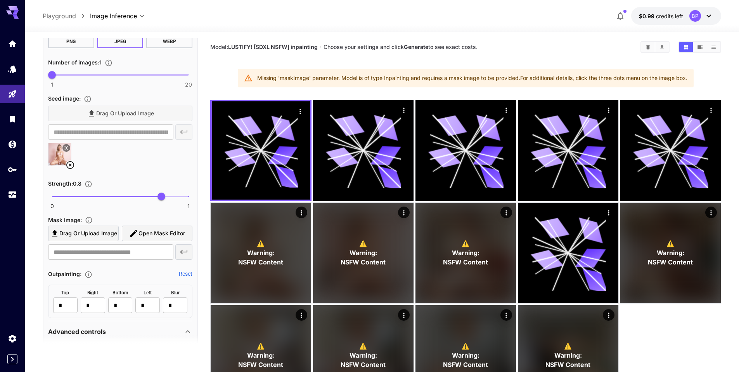
scroll to position [258, 0]
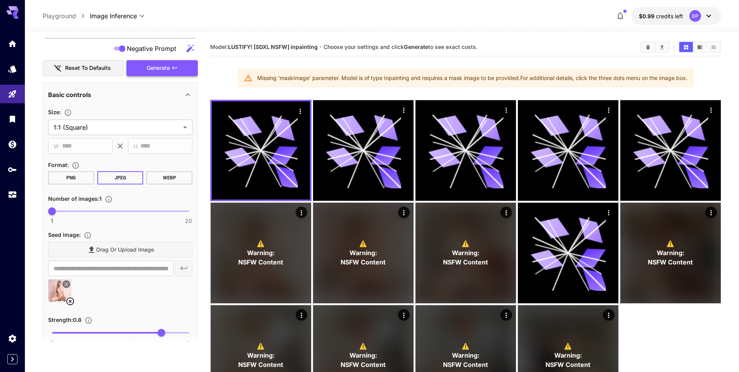
click at [176, 66] on icon "button" at bounding box center [174, 68] width 6 height 6
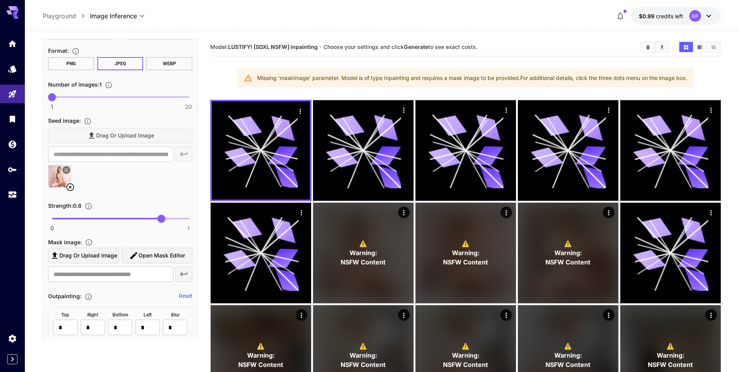
scroll to position [380, 0]
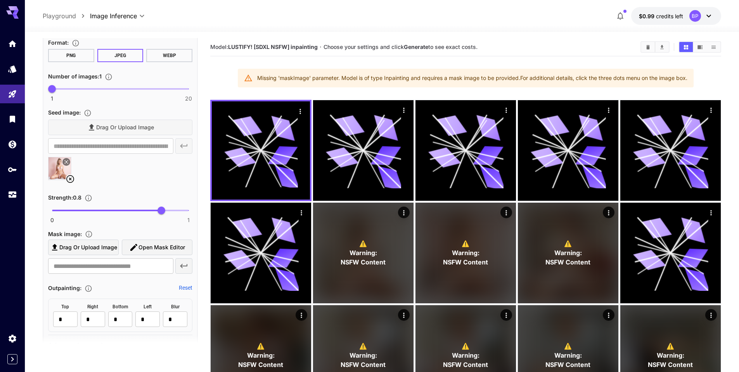
click at [71, 180] on icon at bounding box center [70, 178] width 9 height 9
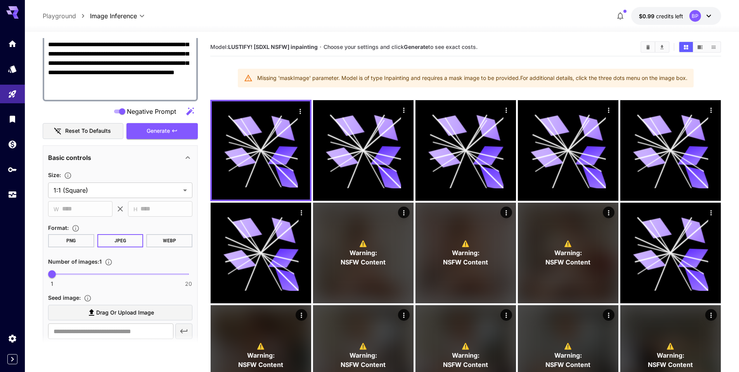
scroll to position [194, 0]
click at [153, 129] on span "Generate" at bounding box center [158, 131] width 23 height 10
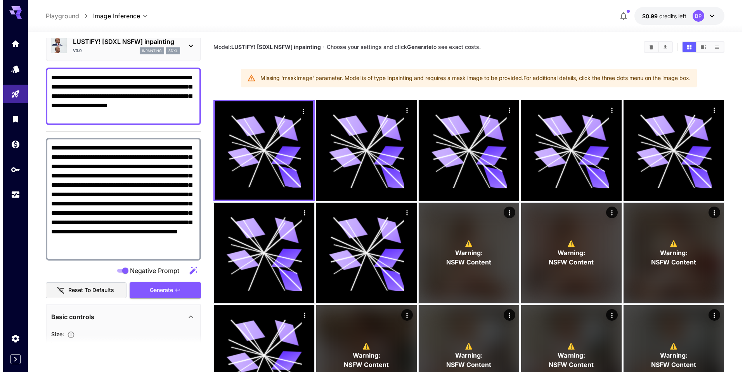
scroll to position [0, 0]
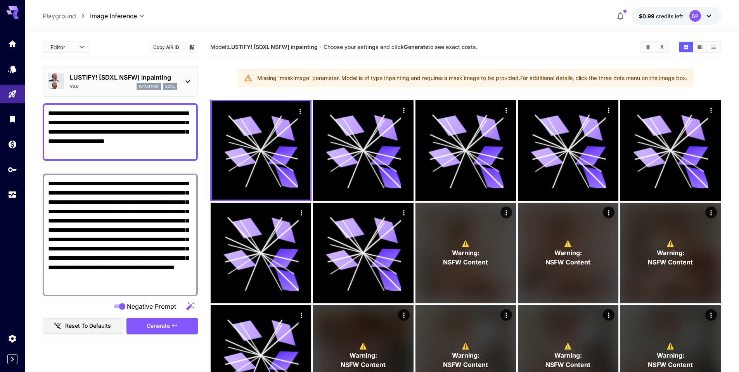
click at [187, 77] on icon at bounding box center [187, 81] width 9 height 9
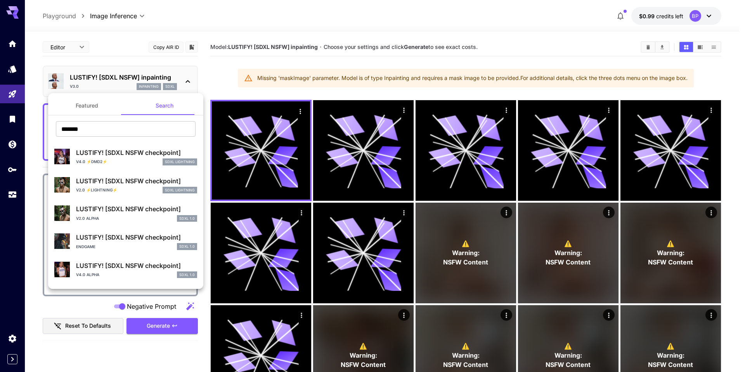
click at [222, 76] on div at bounding box center [372, 186] width 745 height 372
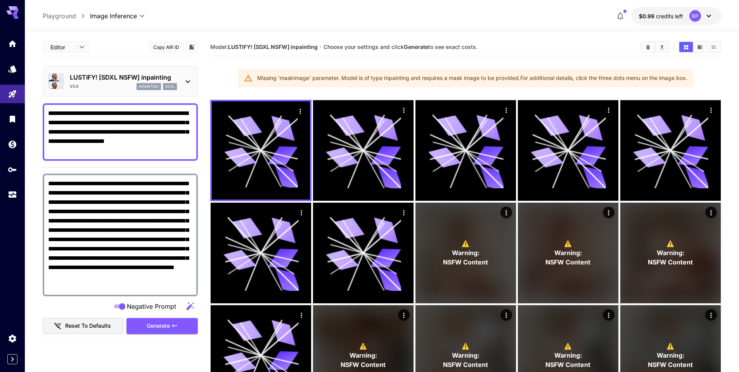
click at [222, 76] on section "Model: LUSTIFY! [SDXL NSFW] inpainting · Choose your settings and click Generat…" at bounding box center [465, 273] width 511 height 470
click at [647, 47] on icon "Clear All" at bounding box center [647, 47] width 3 height 4
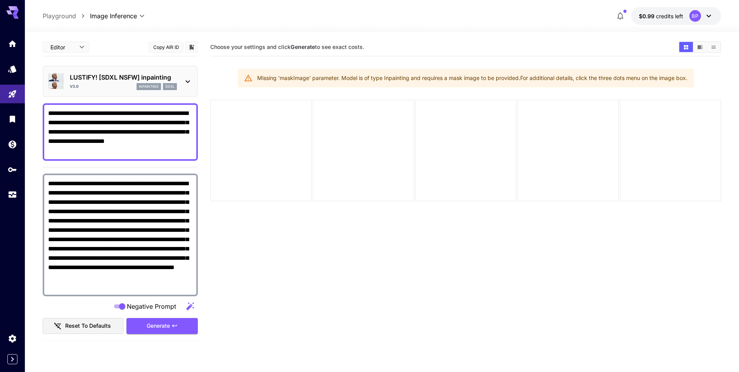
click at [223, 84] on section "Choose your settings and click Generate to see exact costs. Missing 'maskImage'…" at bounding box center [465, 224] width 511 height 372
click at [282, 220] on section "Choose your settings and click Generate to see exact costs. Missing 'maskImage'…" at bounding box center [465, 224] width 511 height 372
click at [189, 84] on icon at bounding box center [187, 81] width 9 height 9
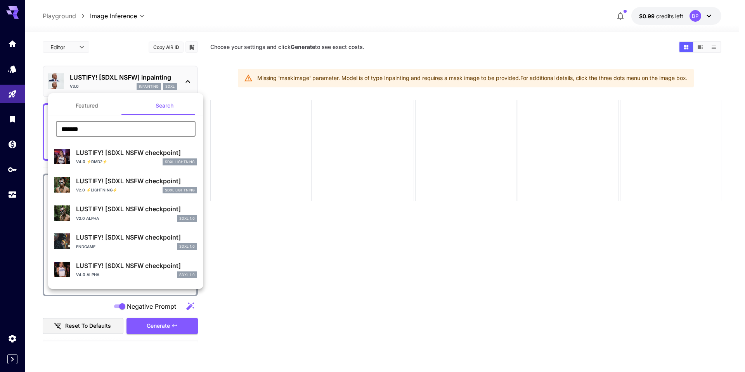
drag, startPoint x: 90, startPoint y: 130, endPoint x: 62, endPoint y: 130, distance: 27.9
click at [62, 130] on input "*******" at bounding box center [126, 129] width 140 height 16
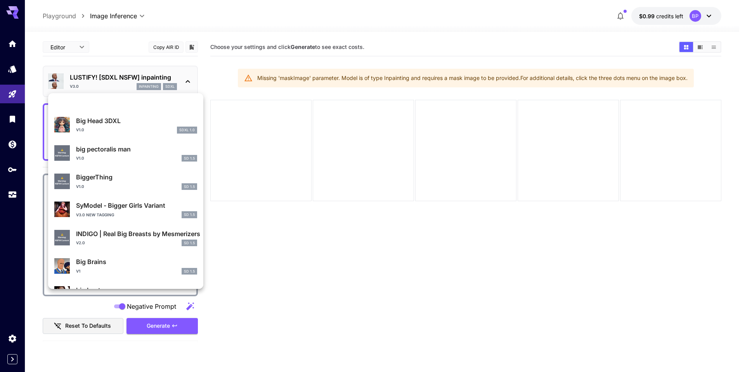
scroll to position [706, 0]
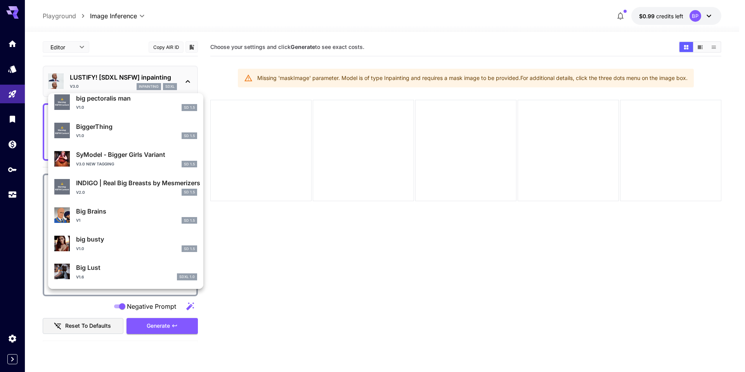
type input "***"
click at [108, 270] on p "Big Lust" at bounding box center [136, 267] width 121 height 9
type input "*"
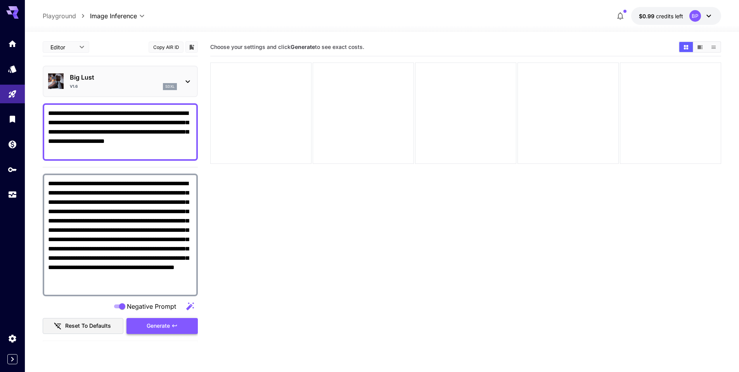
click at [165, 329] on span "Generate" at bounding box center [158, 326] width 23 height 10
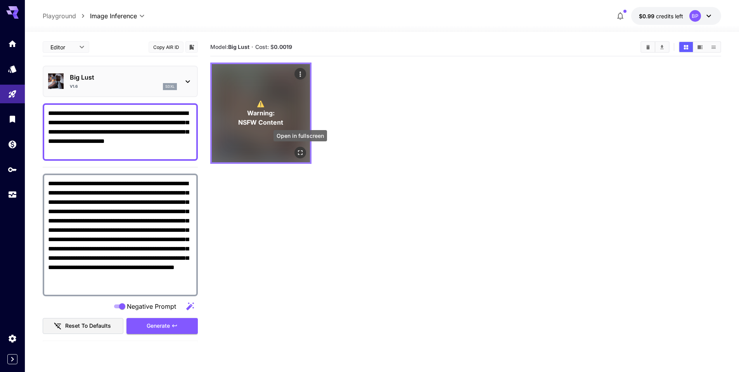
click at [304, 152] on icon "Open in fullscreen" at bounding box center [300, 153] width 8 height 8
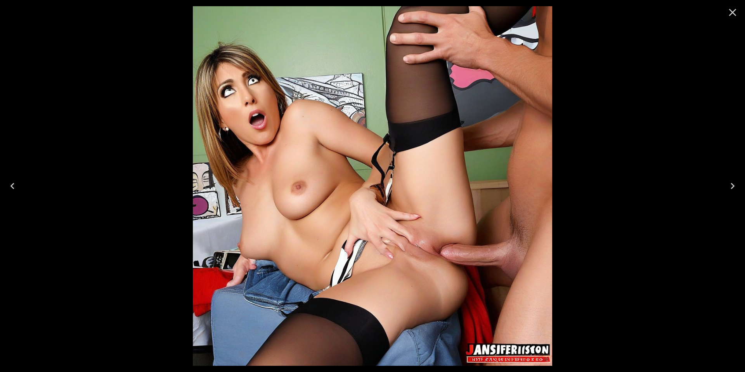
click at [737, 15] on icon "Close" at bounding box center [732, 12] width 12 height 12
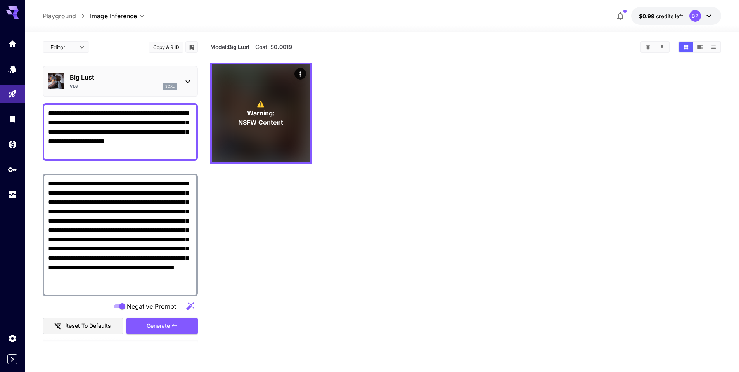
click at [189, 79] on icon at bounding box center [187, 81] width 9 height 9
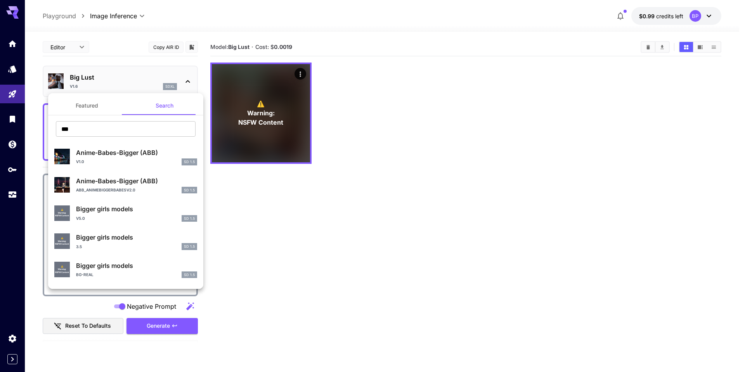
click at [268, 233] on div at bounding box center [372, 186] width 745 height 372
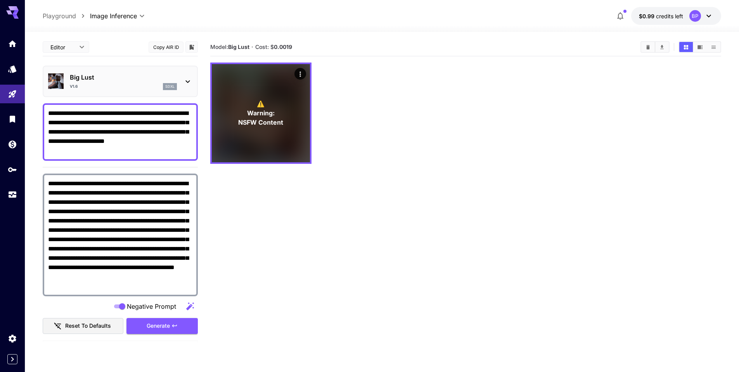
click at [36, 95] on section "**********" at bounding box center [382, 232] width 714 height 401
click at [185, 81] on icon at bounding box center [187, 81] width 9 height 9
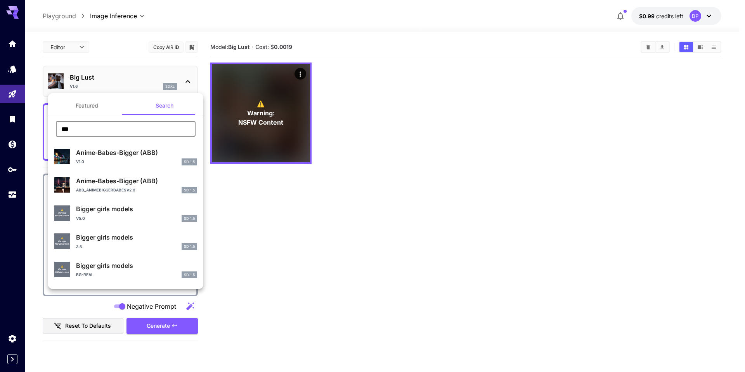
drag, startPoint x: 80, startPoint y: 127, endPoint x: 43, endPoint y: 130, distance: 36.5
click at [43, 130] on div "Featured Search *** ​ Anime-Babes-Bigger (ABB) v1.0 SD 1.5 Anime-Babes-Bigger (…" at bounding box center [77, 116] width 155 height 233
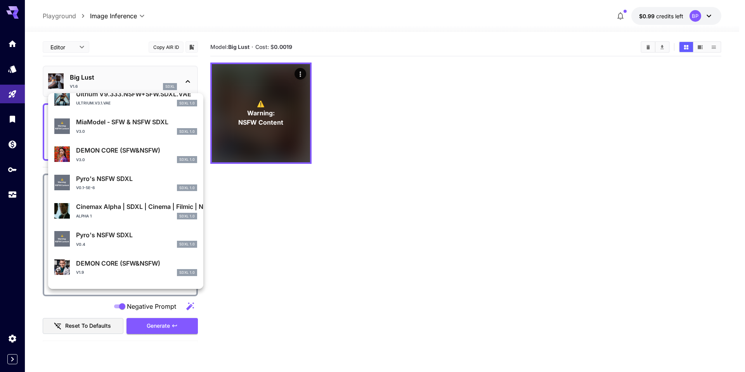
scroll to position [175, 0]
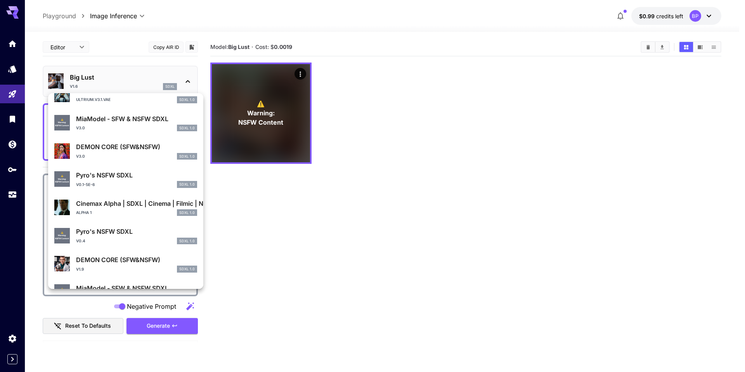
type input "****"
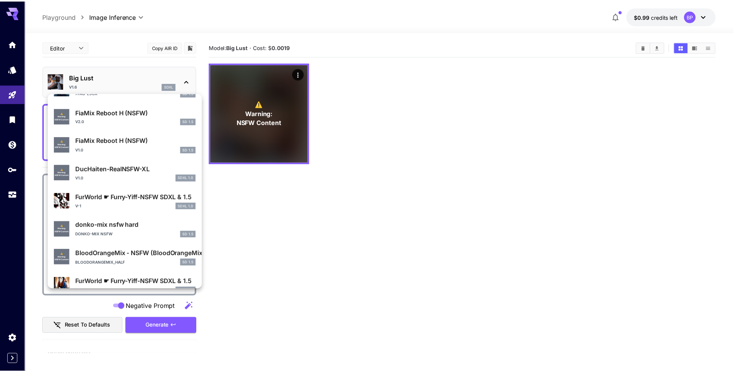
scroll to position [691, 0]
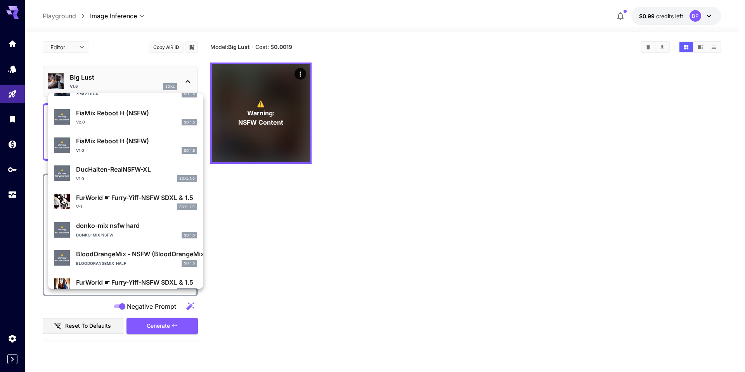
click at [100, 227] on p "donko-mix nsfw hard" at bounding box center [136, 225] width 121 height 9
type input "**********"
type input "***"
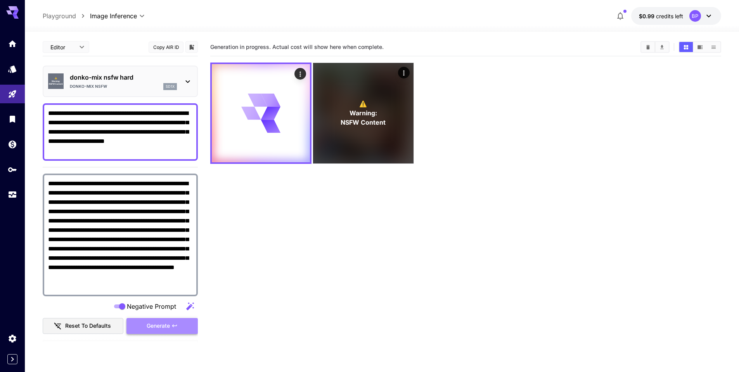
click at [172, 324] on icon "button" at bounding box center [174, 325] width 6 height 6
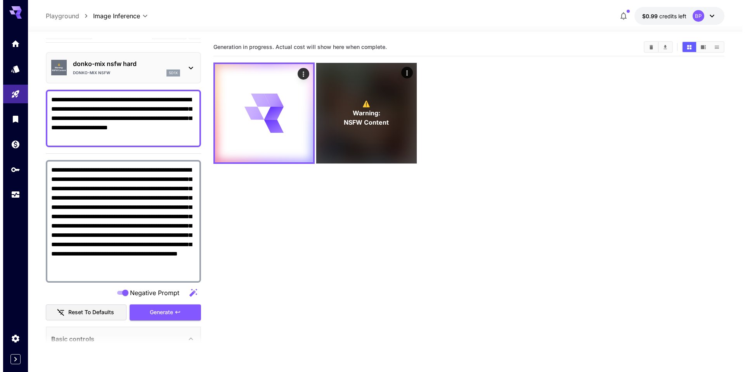
scroll to position [19, 0]
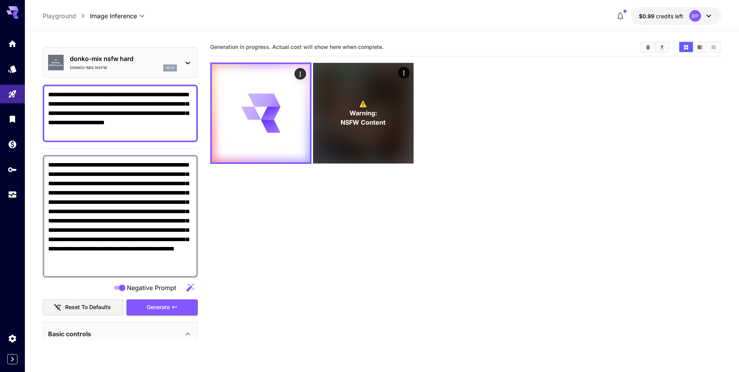
click at [187, 66] on icon at bounding box center [187, 62] width 9 height 9
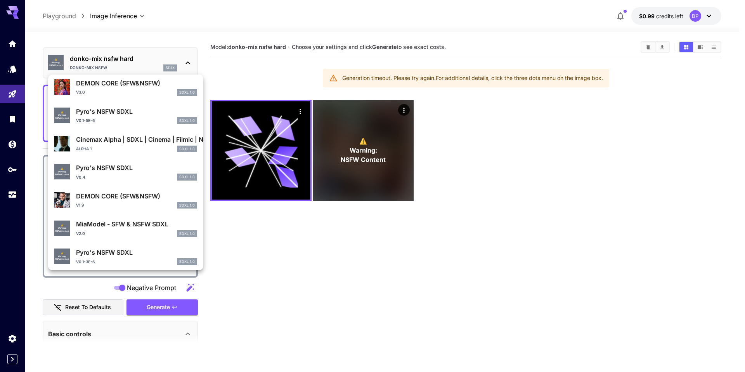
scroll to position [208, 0]
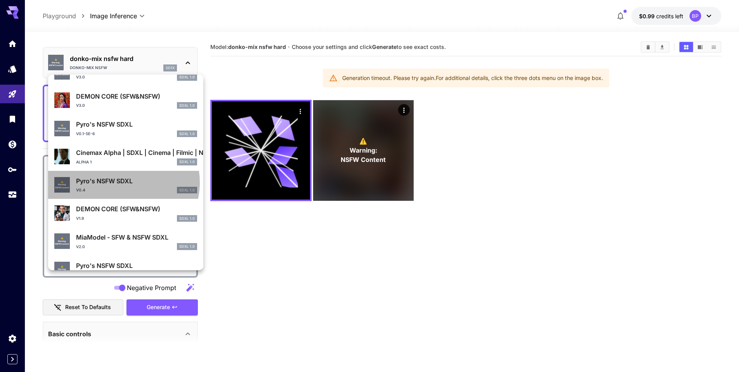
click at [122, 182] on p "Pyro's NSFW SDXL" at bounding box center [136, 180] width 121 height 9
type input "**********"
type input "****"
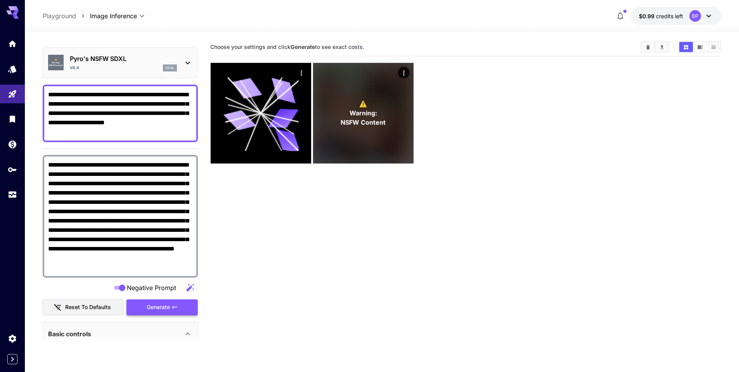
click at [164, 305] on span "Generate" at bounding box center [158, 307] width 23 height 10
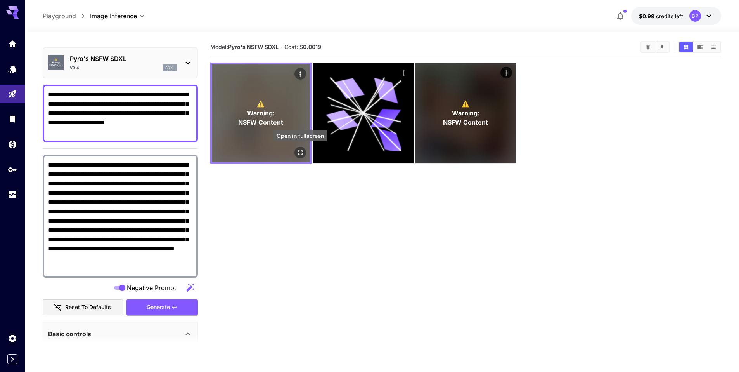
click at [300, 153] on icon "Open in fullscreen" at bounding box center [300, 153] width 8 height 8
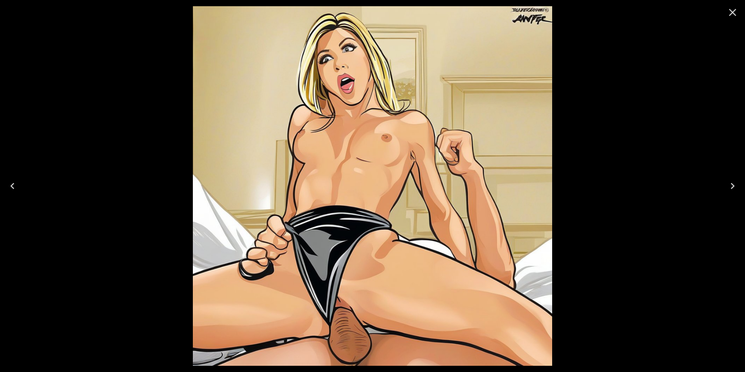
click at [733, 12] on icon "Close" at bounding box center [732, 12] width 12 height 12
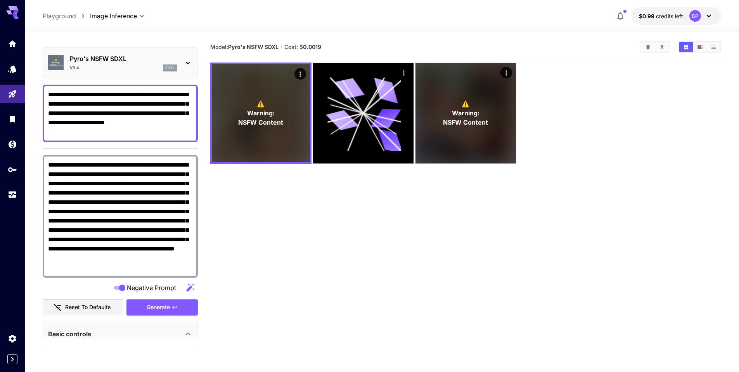
click at [190, 61] on icon at bounding box center [187, 62] width 9 height 9
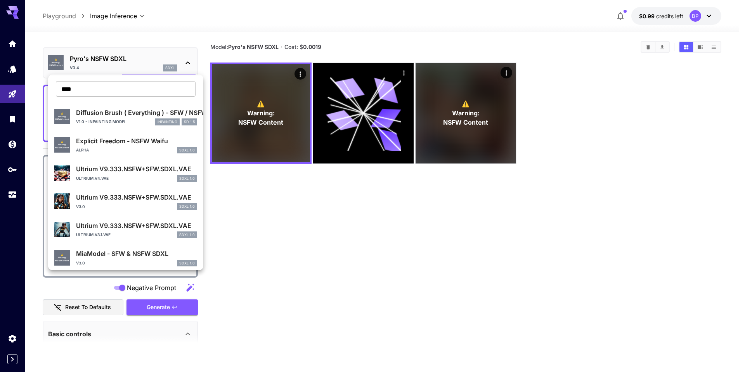
scroll to position [27, 0]
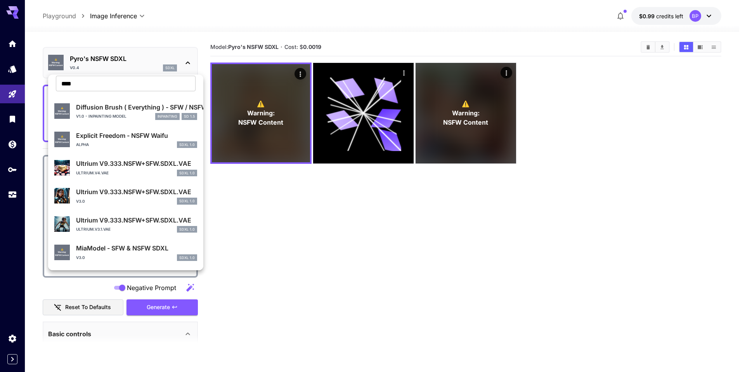
click at [103, 140] on div "Explicit Freedom - NSFW Waifu Alpha SDXL 1.0" at bounding box center [136, 139] width 121 height 17
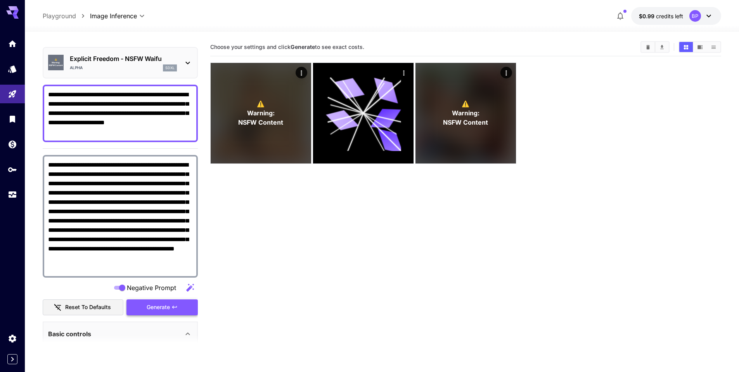
click at [158, 310] on span "Generate" at bounding box center [158, 307] width 23 height 10
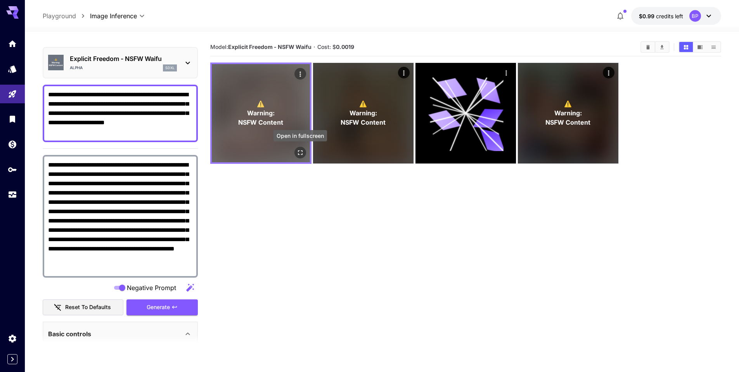
click at [302, 151] on icon "Open in fullscreen" at bounding box center [300, 152] width 5 height 5
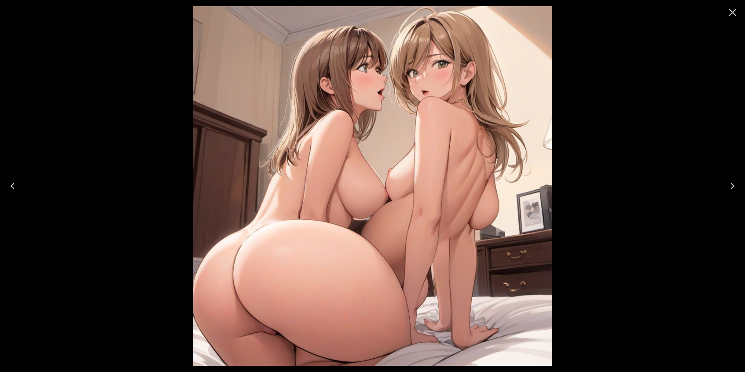
click at [731, 12] on icon "Close" at bounding box center [732, 12] width 12 height 12
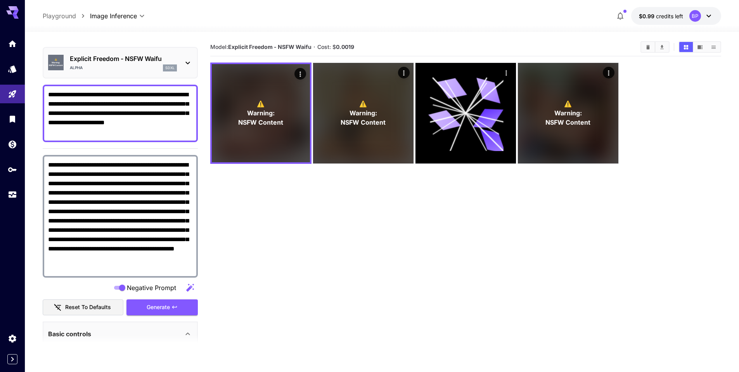
click at [189, 63] on icon at bounding box center [187, 62] width 9 height 9
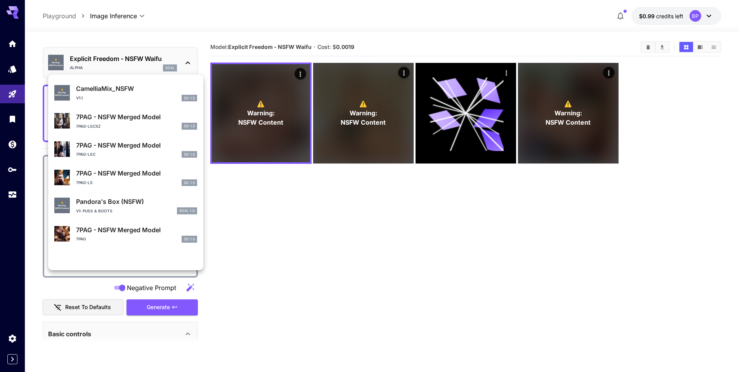
scroll to position [452, 0]
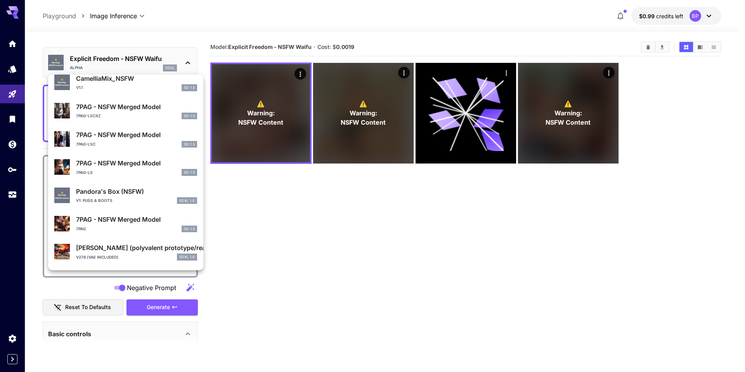
click at [113, 198] on div "V1: Puss & Boots SDXL 1.0" at bounding box center [136, 200] width 121 height 7
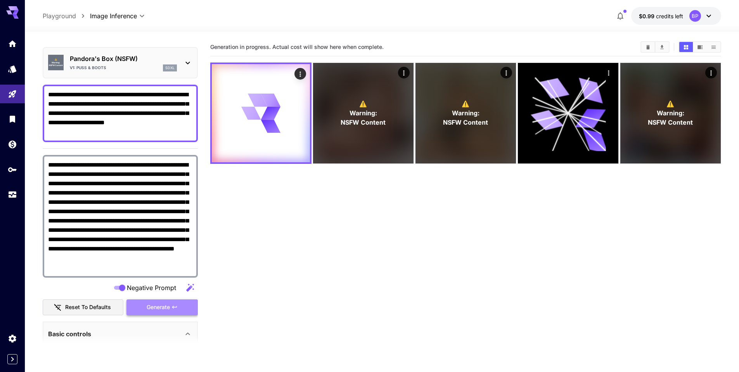
click at [161, 305] on span "Generate" at bounding box center [158, 307] width 23 height 10
click at [203, 145] on main "**********" at bounding box center [382, 227] width 679 height 378
click at [205, 135] on main "**********" at bounding box center [382, 227] width 679 height 378
click at [189, 62] on icon at bounding box center [187, 62] width 9 height 9
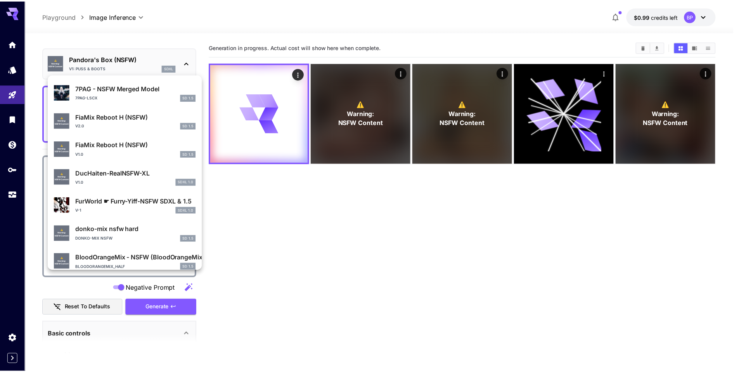
scroll to position [653, 0]
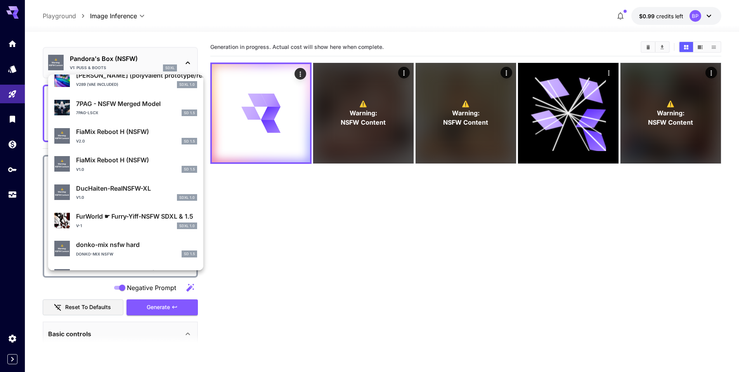
click at [103, 193] on div "DucHaiten-RealNSFW-XL v1.0 SDXL 1.0" at bounding box center [136, 192] width 121 height 17
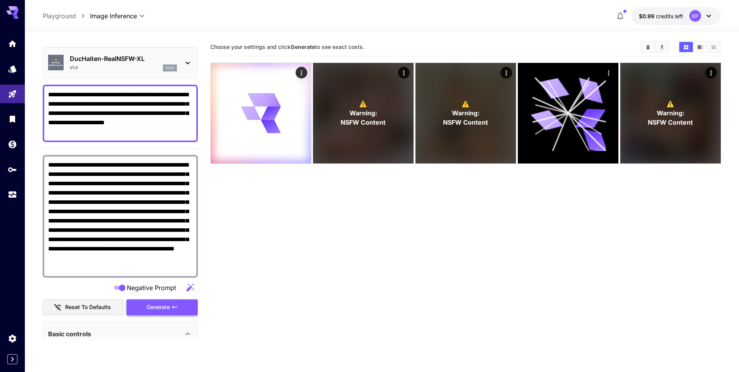
click at [165, 305] on span "Generate" at bounding box center [158, 307] width 23 height 10
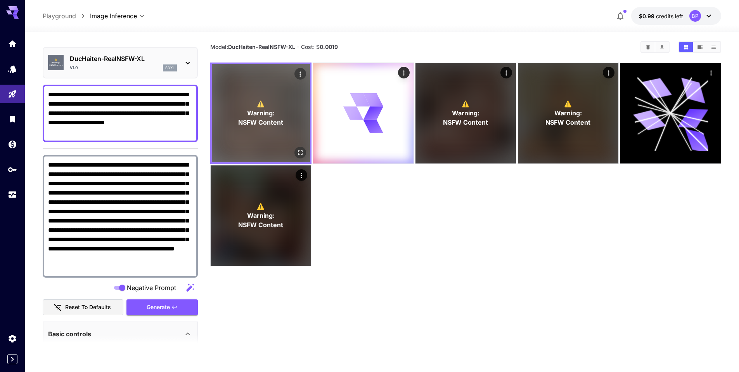
click at [281, 148] on div "⚠️ Warning: NSFW Content" at bounding box center [261, 113] width 98 height 98
click at [300, 151] on icon "Open in fullscreen" at bounding box center [300, 153] width 8 height 8
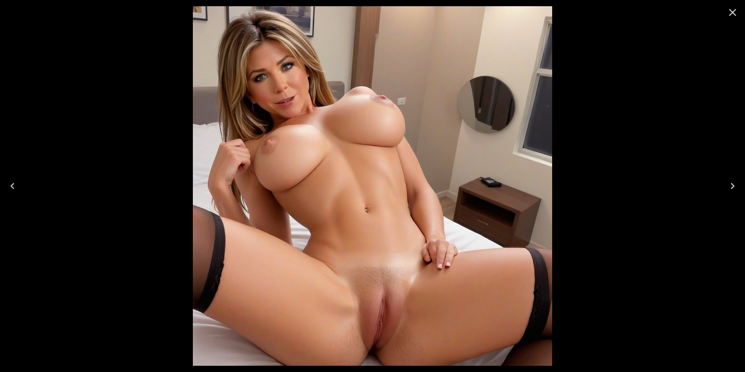
click at [733, 14] on icon "Close" at bounding box center [732, 12] width 12 height 12
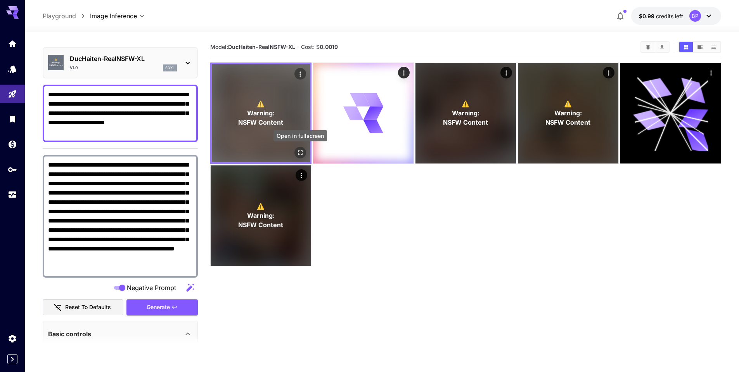
click at [303, 152] on icon "Open in fullscreen" at bounding box center [300, 153] width 8 height 8
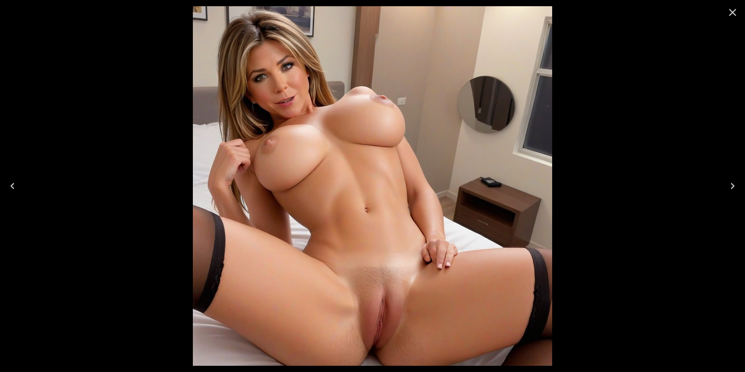
click at [733, 13] on icon "Close" at bounding box center [732, 12] width 7 height 7
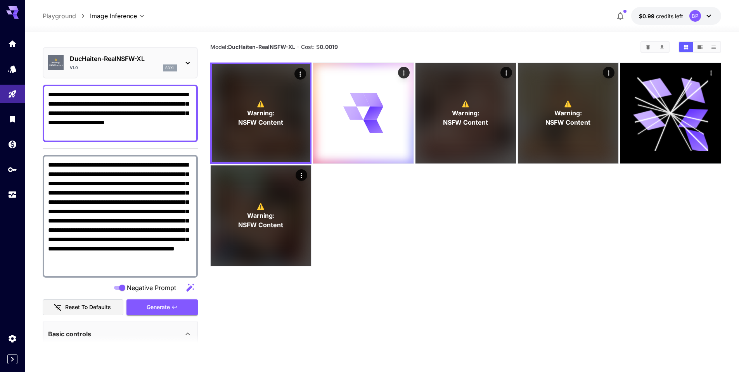
click at [37, 137] on section "**********" at bounding box center [382, 232] width 714 height 401
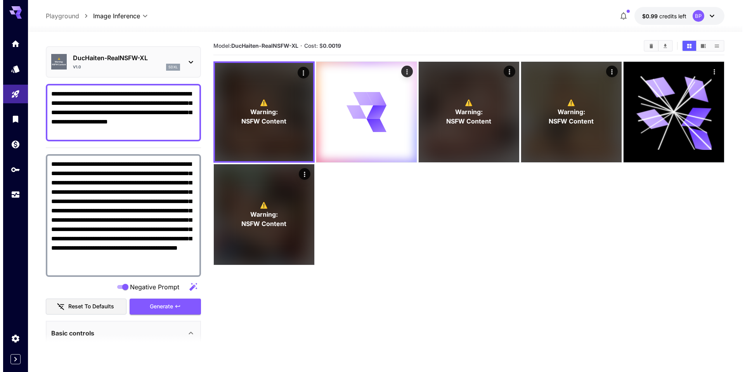
scroll to position [2, 0]
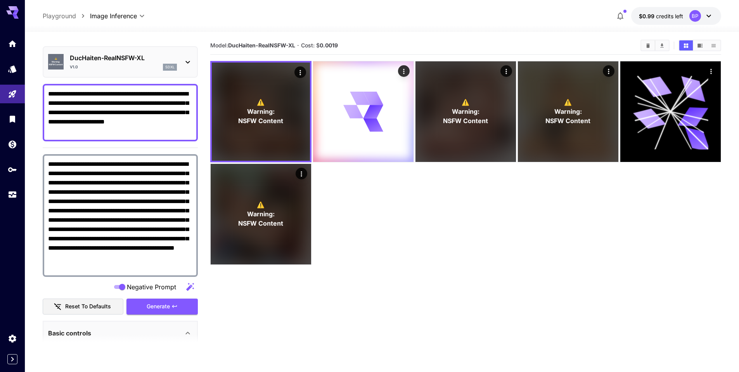
click at [192, 60] on icon at bounding box center [187, 61] width 9 height 9
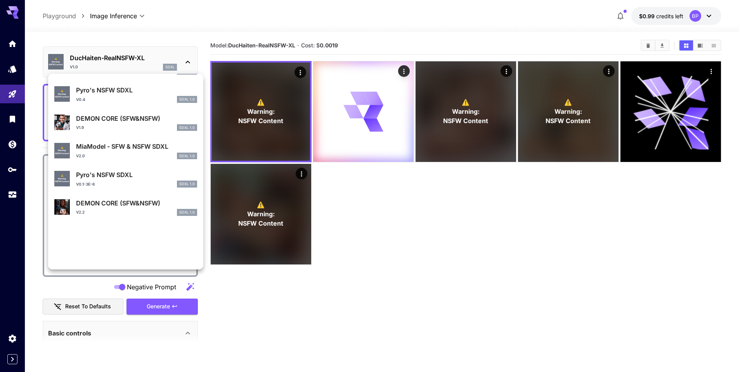
scroll to position [0, 0]
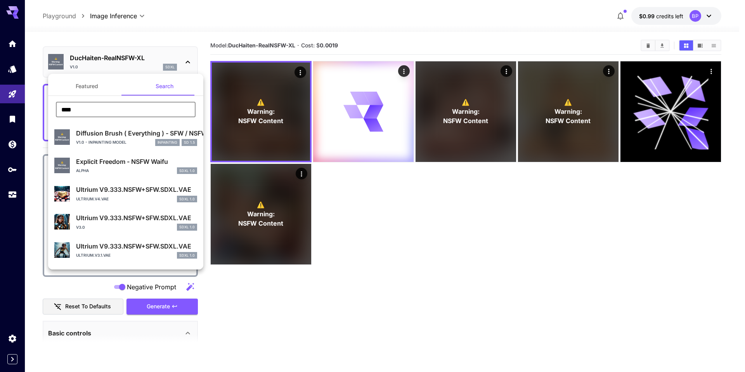
drag, startPoint x: 111, startPoint y: 108, endPoint x: 38, endPoint y: 113, distance: 73.5
click at [38, 113] on div "Featured Search **** ​ ⚠️ Warning: NSFW Content Diffusion Brush ( Everything ) …" at bounding box center [77, 116] width 155 height 233
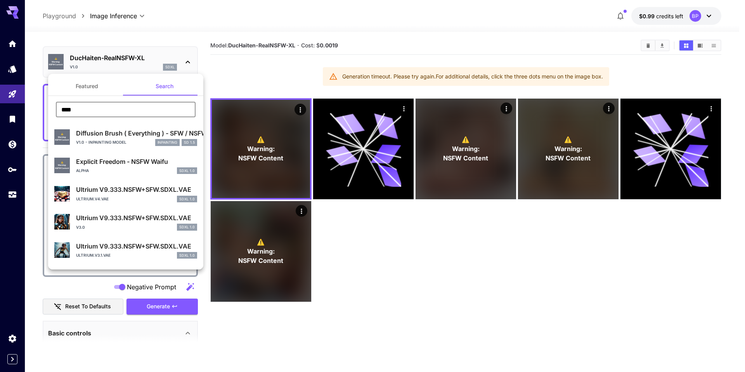
click at [96, 109] on input "****" at bounding box center [126, 110] width 140 height 16
drag, startPoint x: 96, startPoint y: 109, endPoint x: 55, endPoint y: 113, distance: 41.2
click at [55, 113] on div "**** ​" at bounding box center [125, 112] width 155 height 21
paste input "***"
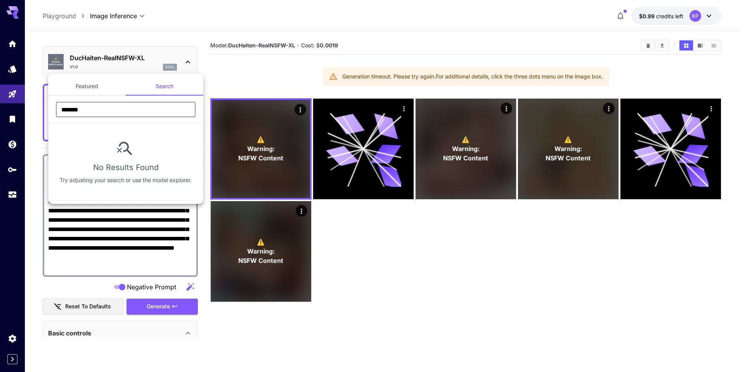
drag, startPoint x: 71, startPoint y: 107, endPoint x: 111, endPoint y: 107, distance: 40.4
click at [111, 107] on input "*******" at bounding box center [126, 110] width 140 height 16
drag, startPoint x: 73, startPoint y: 111, endPoint x: 52, endPoint y: 110, distance: 20.6
click at [52, 110] on div "******** ​" at bounding box center [125, 112] width 155 height 21
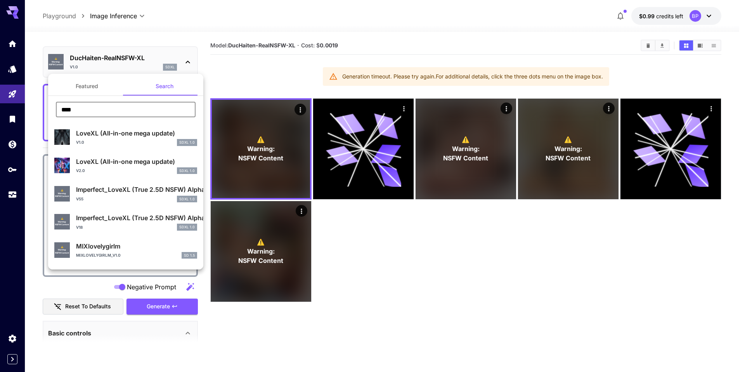
drag, startPoint x: 81, startPoint y: 109, endPoint x: 50, endPoint y: 107, distance: 30.7
click at [50, 107] on div "**** ​" at bounding box center [125, 112] width 155 height 21
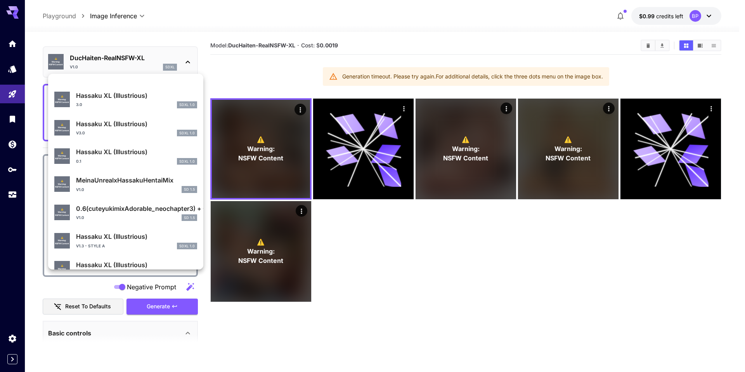
scroll to position [677, 0]
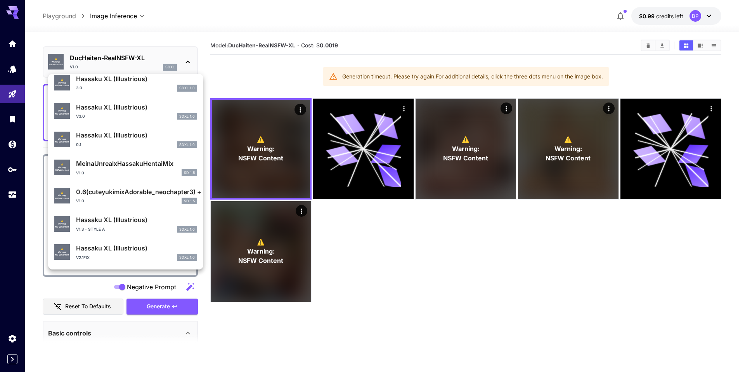
type input "*******"
click at [92, 112] on div "Hassaku XL (Illustrious) v3.0 SDXL 1.0" at bounding box center [136, 110] width 121 height 17
type input "*"
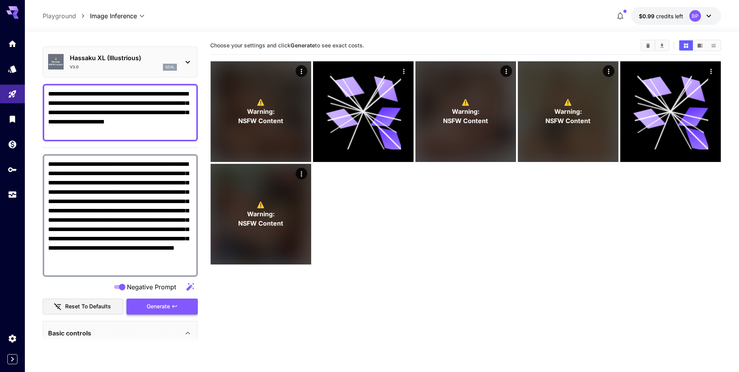
click at [163, 307] on span "Generate" at bounding box center [158, 306] width 23 height 10
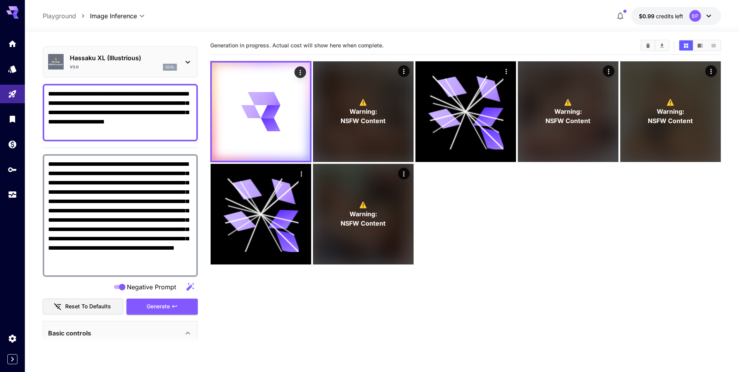
click at [33, 135] on section "**********" at bounding box center [382, 230] width 714 height 401
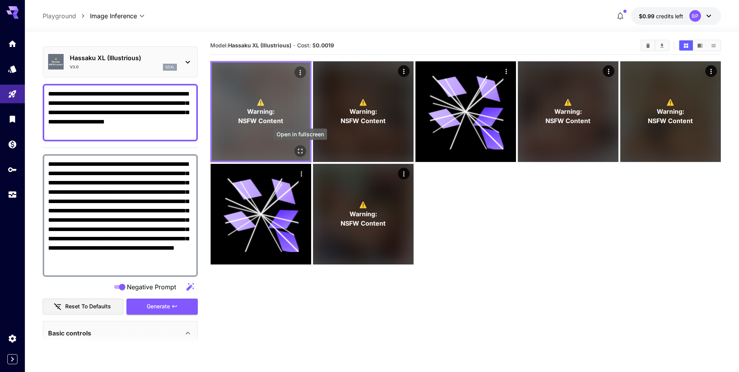
click at [299, 151] on icon "Open in fullscreen" at bounding box center [300, 151] width 8 height 8
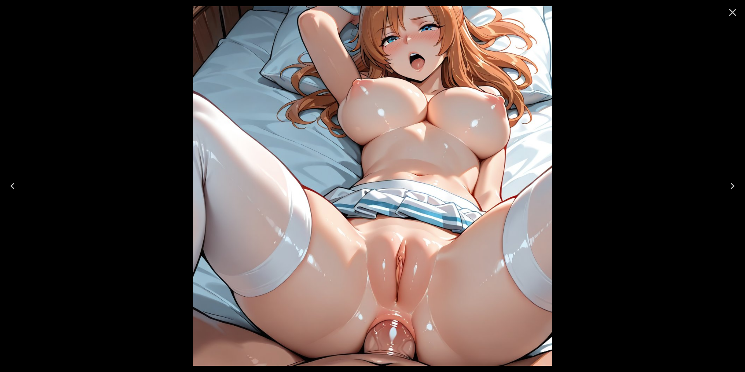
click at [732, 12] on icon "Close" at bounding box center [732, 12] width 7 height 7
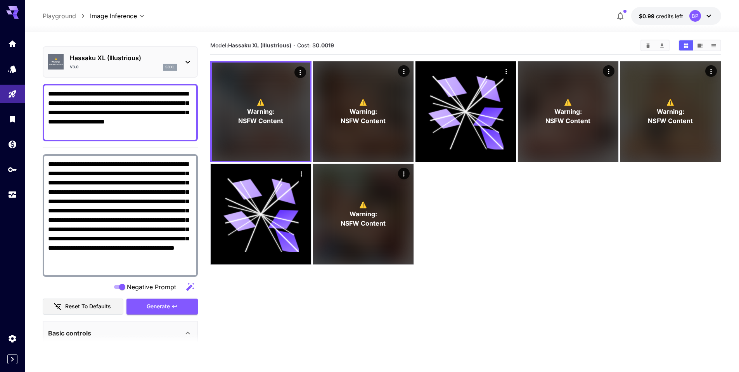
click at [190, 61] on icon at bounding box center [187, 61] width 9 height 9
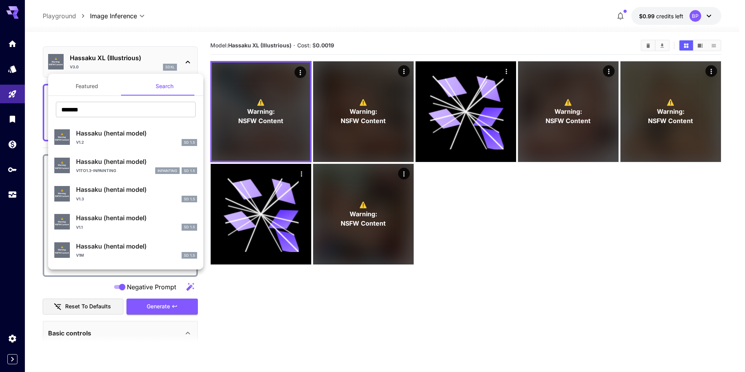
click at [246, 109] on div at bounding box center [372, 186] width 745 height 372
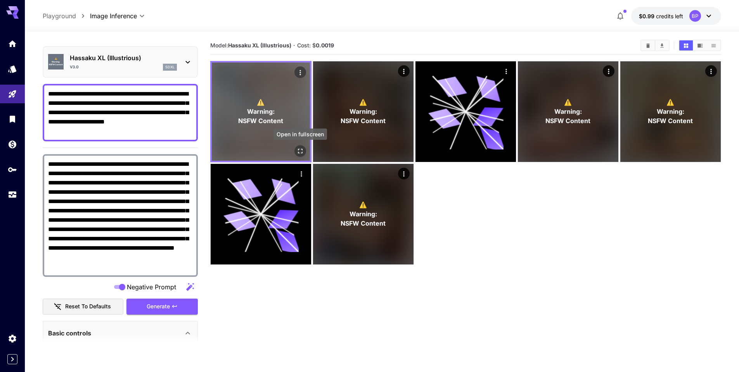
click at [299, 152] on icon "Open in fullscreen" at bounding box center [300, 151] width 5 height 5
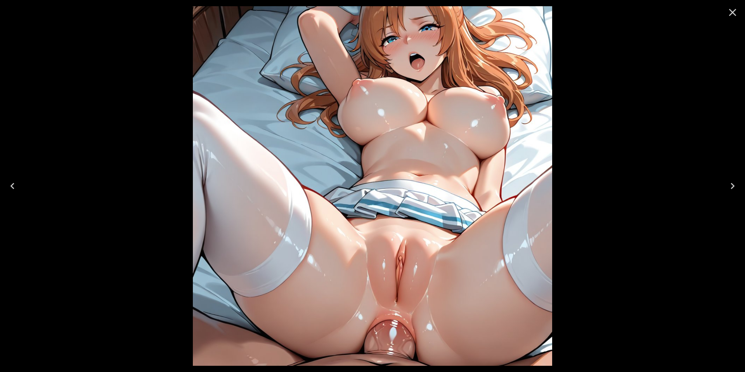
click at [733, 12] on icon "Close" at bounding box center [732, 12] width 7 height 7
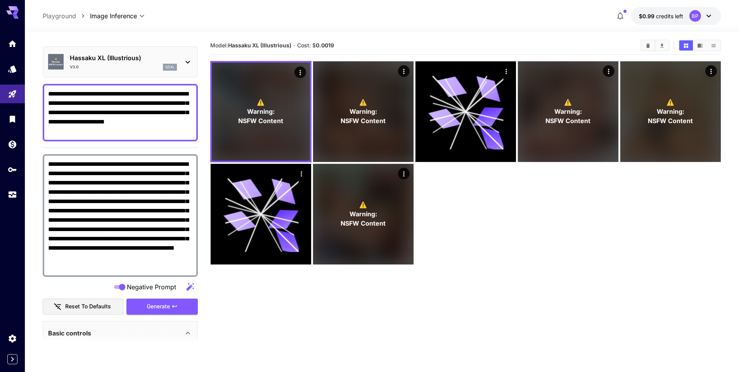
click at [184, 60] on icon at bounding box center [187, 61] width 9 height 9
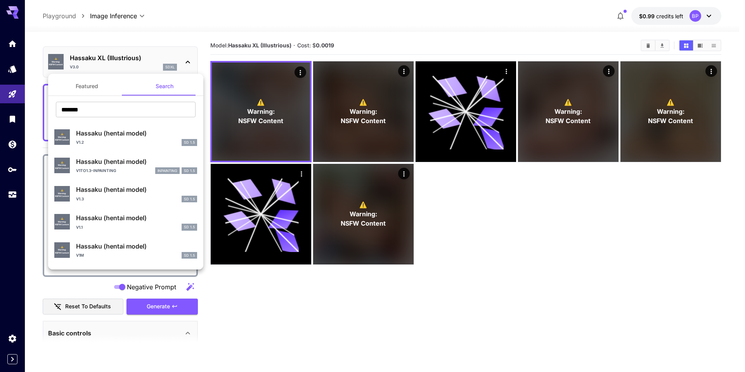
click at [35, 125] on div at bounding box center [372, 186] width 745 height 372
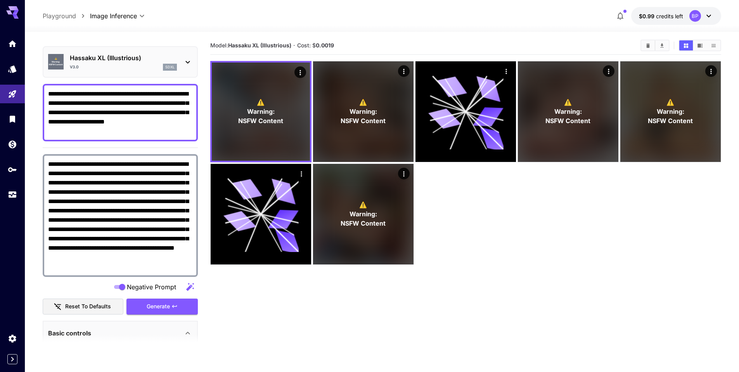
click at [188, 64] on icon at bounding box center [187, 61] width 9 height 9
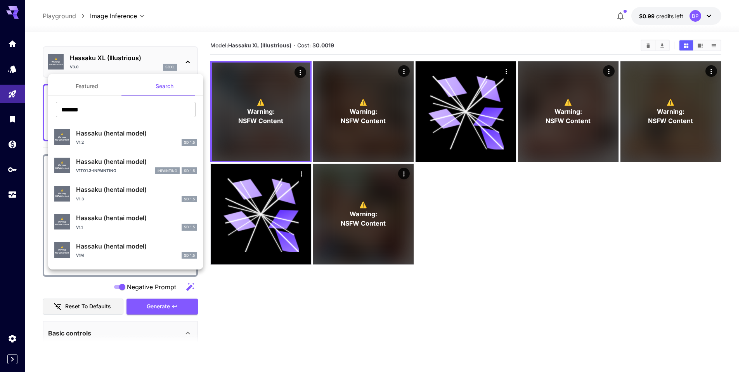
click at [87, 135] on p "Hassaku (hentai model)" at bounding box center [136, 132] width 121 height 9
type input "**********"
type input "***"
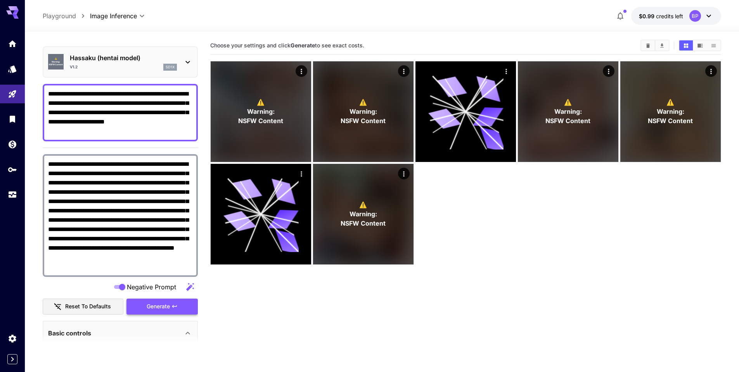
click at [170, 305] on button "Generate" at bounding box center [161, 306] width 71 height 16
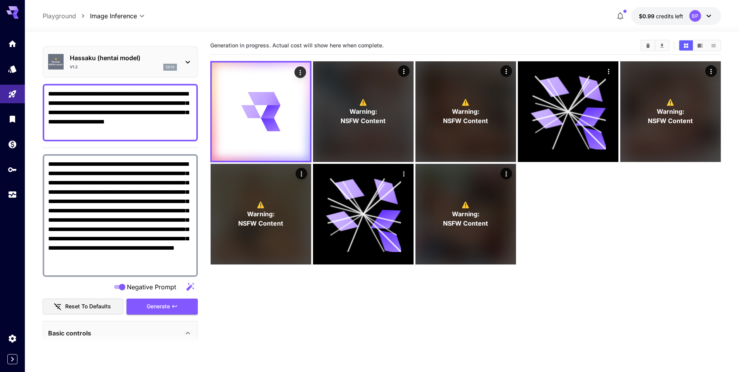
click at [34, 127] on section "**********" at bounding box center [382, 230] width 714 height 401
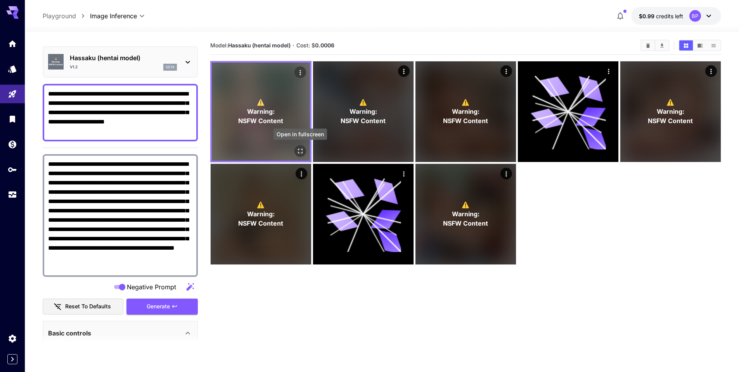
click at [300, 147] on icon "Open in fullscreen" at bounding box center [300, 151] width 8 height 8
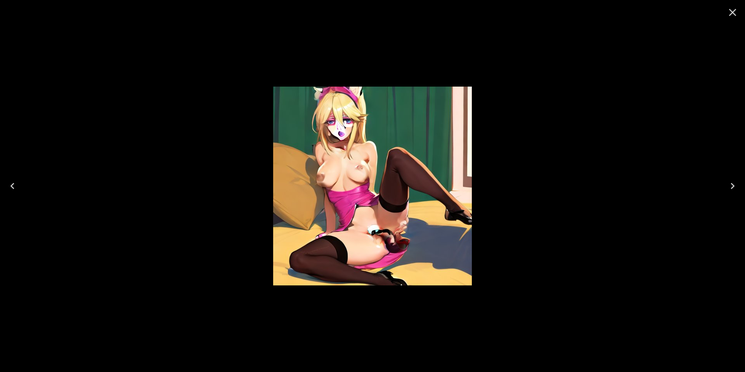
click at [731, 12] on icon "Close" at bounding box center [732, 12] width 7 height 7
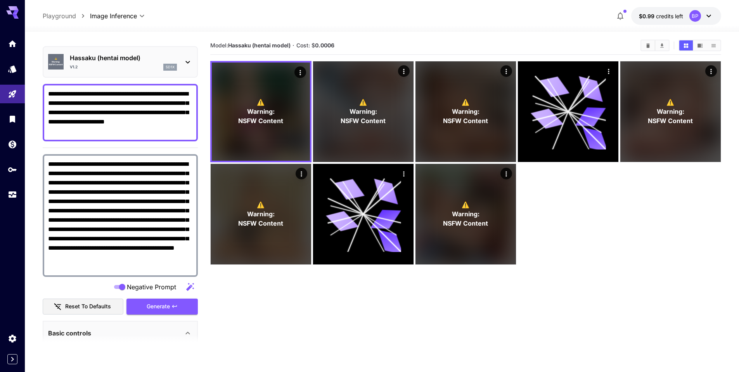
click at [190, 57] on icon at bounding box center [187, 61] width 9 height 9
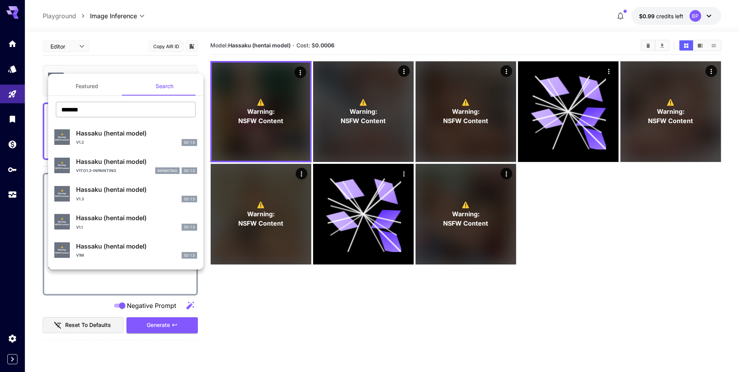
scroll to position [19, 0]
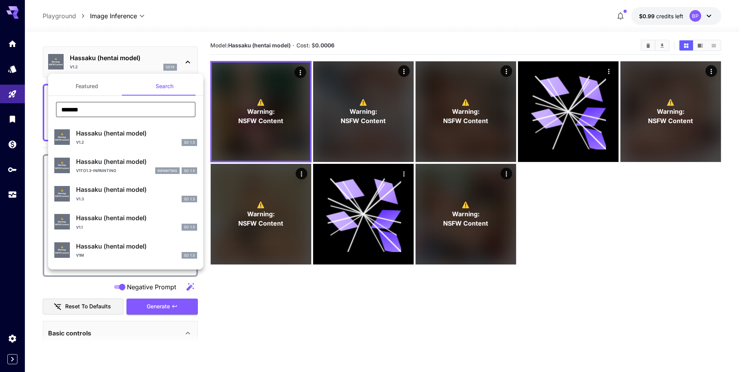
drag, startPoint x: 88, startPoint y: 109, endPoint x: 53, endPoint y: 107, distance: 35.4
click at [53, 107] on div "******* ​" at bounding box center [125, 112] width 155 height 21
type input "*"
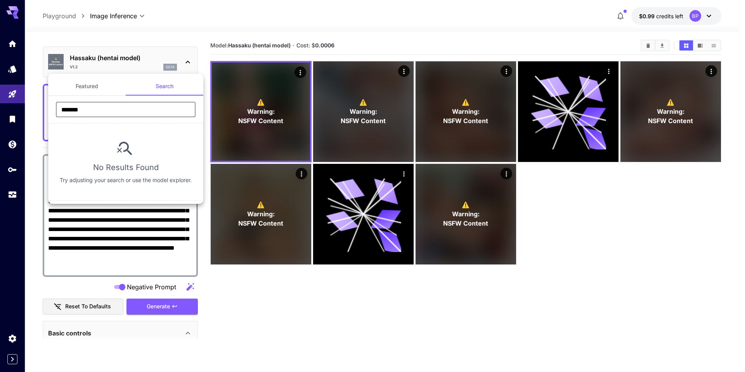
drag, startPoint x: 72, startPoint y: 109, endPoint x: 115, endPoint y: 114, distance: 43.8
click at [115, 114] on input "*******" at bounding box center [126, 110] width 140 height 16
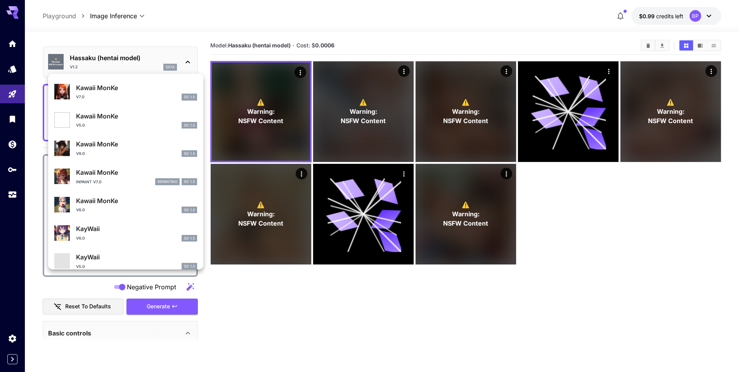
scroll to position [706, 0]
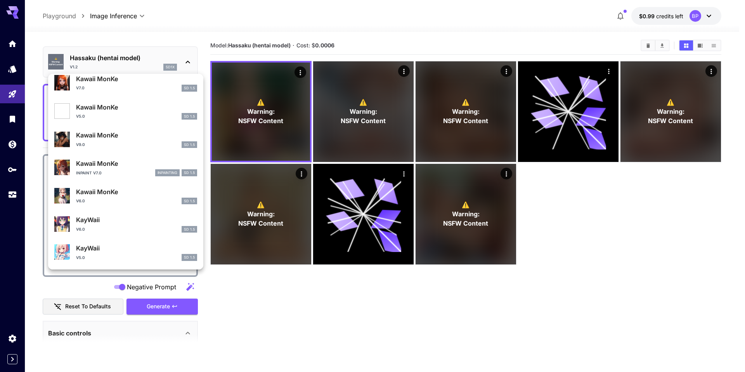
type input "***"
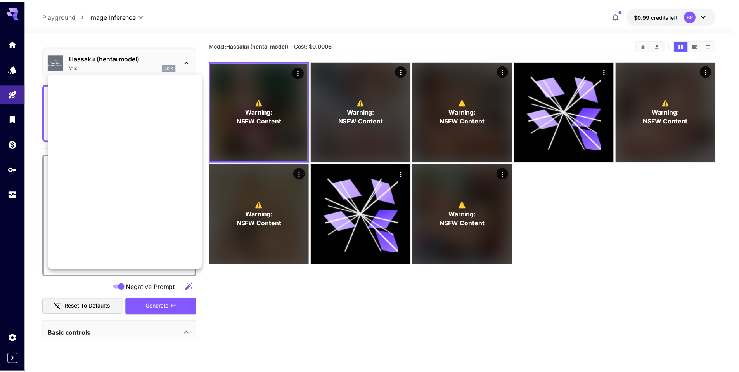
scroll to position [256, 0]
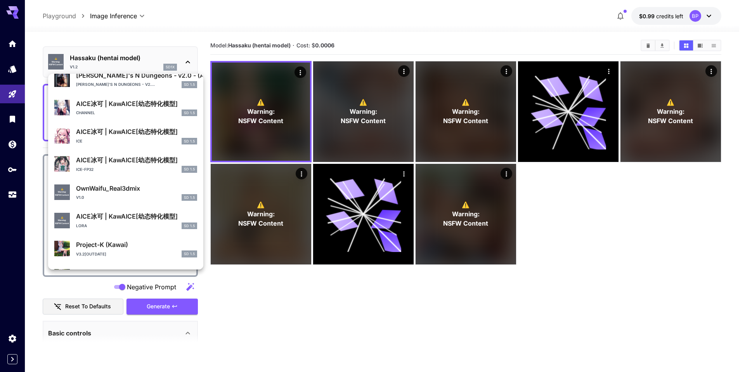
click at [37, 112] on div at bounding box center [372, 186] width 745 height 372
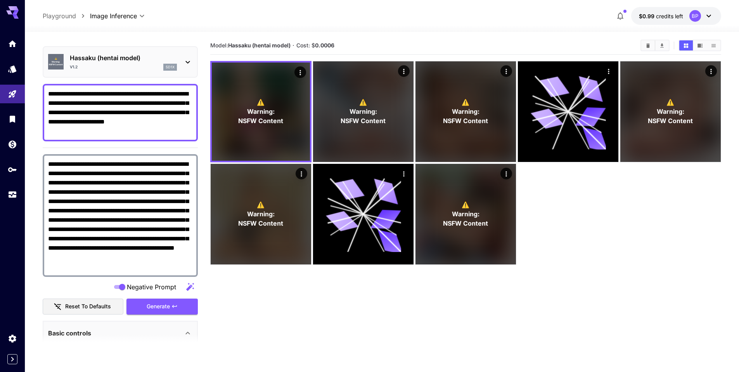
click at [186, 62] on icon at bounding box center [187, 61] width 9 height 9
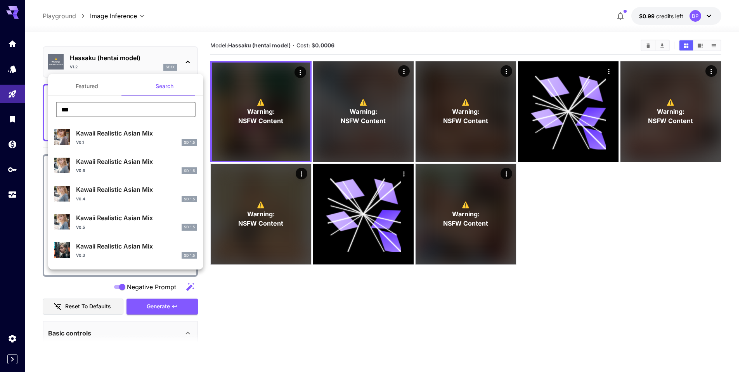
drag, startPoint x: 76, startPoint y: 107, endPoint x: 47, endPoint y: 110, distance: 30.0
click at [47, 110] on div "Featured Search *** ​ Kawaii Realistic Asian Mix v0.1 SD 1.5 Kawaii Realistic A…" at bounding box center [77, 116] width 155 height 233
type input "**********"
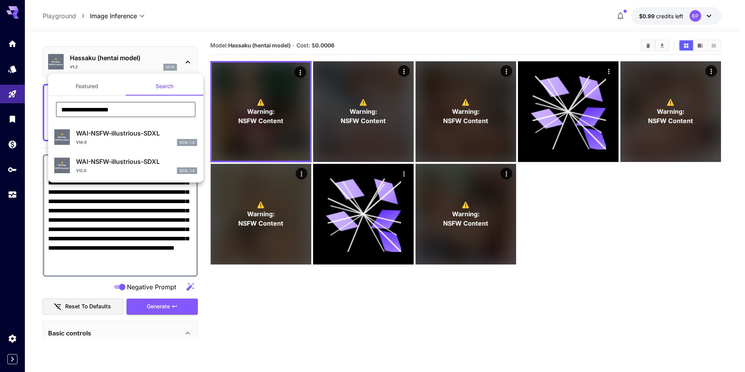
click at [119, 141] on div "v14.0 SDXL 1.0" at bounding box center [136, 142] width 121 height 7
type input "**********"
type input "****"
type input "*"
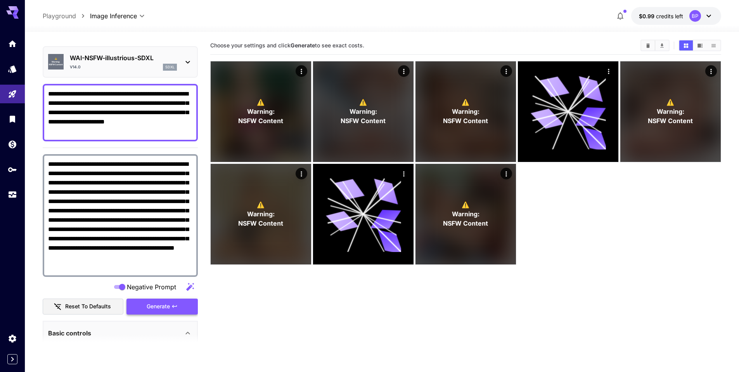
click at [163, 305] on span "Generate" at bounding box center [158, 306] width 23 height 10
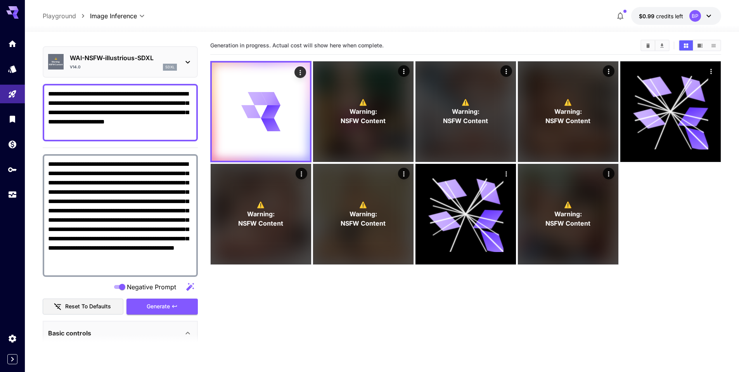
click at [201, 123] on main "**********" at bounding box center [382, 225] width 679 height 378
click at [206, 106] on main "**********" at bounding box center [382, 225] width 679 height 378
click at [286, 296] on section "Generation in progress. Actual cost will show here when complete. ⚠️ Warning: N…" at bounding box center [465, 222] width 511 height 372
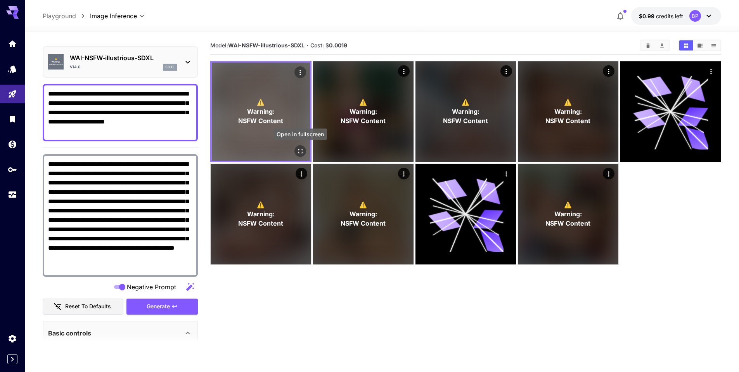
click at [300, 150] on icon "Open in fullscreen" at bounding box center [300, 151] width 8 height 8
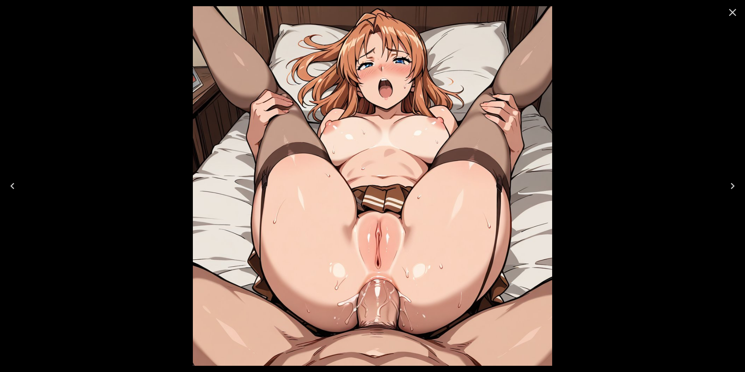
click at [733, 11] on icon "Close" at bounding box center [732, 12] width 7 height 7
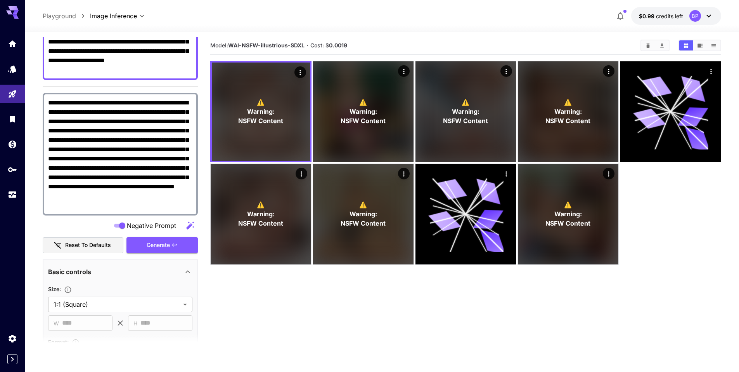
scroll to position [40, 0]
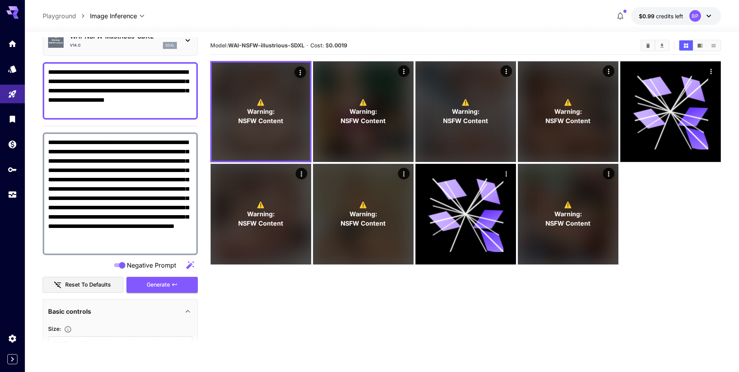
drag, startPoint x: 87, startPoint y: 71, endPoint x: 38, endPoint y: 73, distance: 49.0
click at [38, 73] on section "**********" at bounding box center [382, 230] width 714 height 401
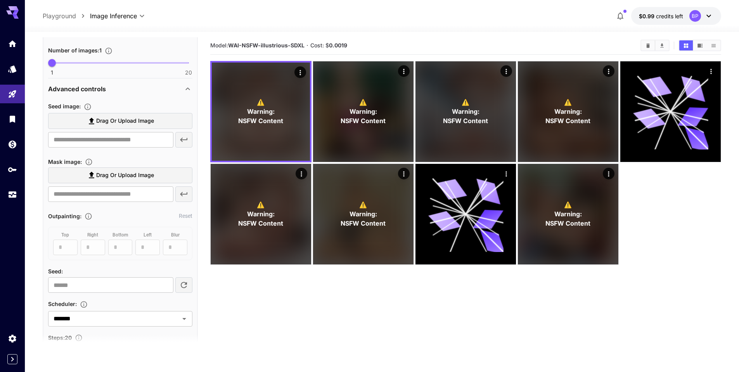
scroll to position [391, 0]
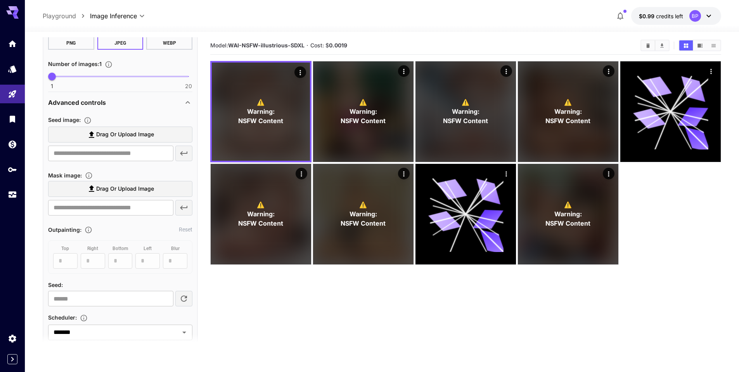
type textarea "**********"
click at [84, 128] on label "Drag or upload image" at bounding box center [120, 134] width 144 height 16
click at [0, 0] on input "Drag or upload image" at bounding box center [0, 0] width 0 height 0
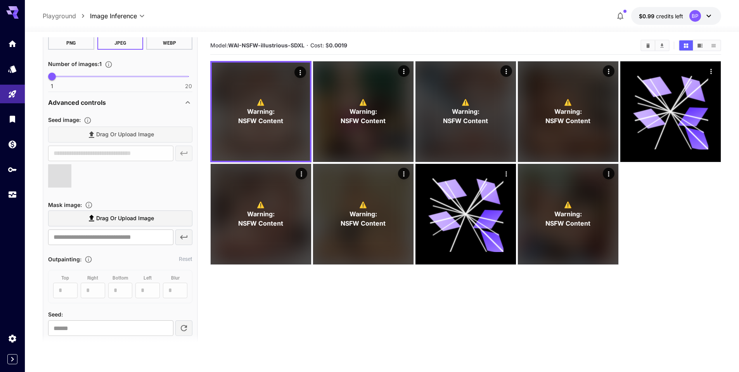
type input "**********"
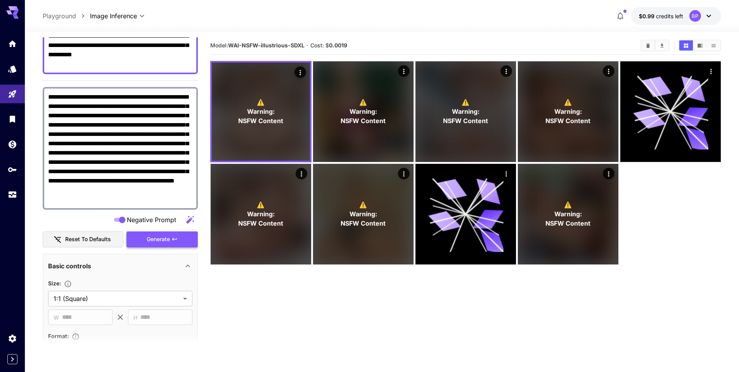
click at [162, 236] on span "Generate" at bounding box center [158, 239] width 23 height 10
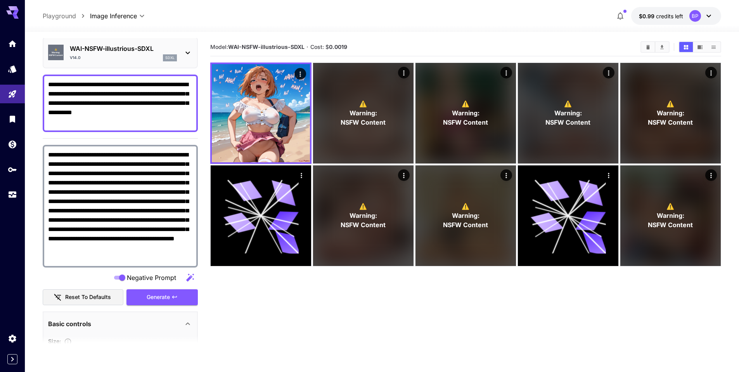
scroll to position [0, 0]
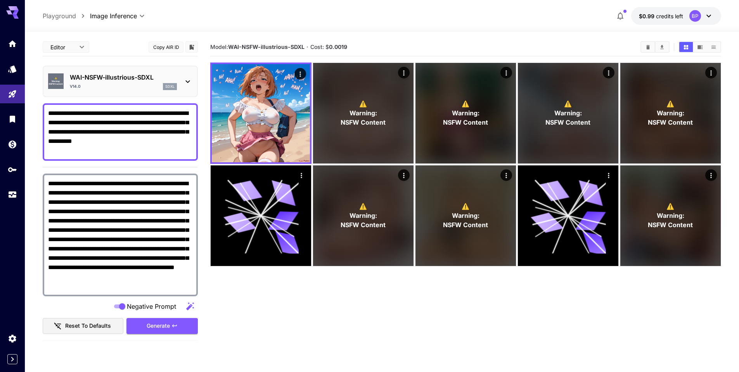
click at [190, 83] on icon at bounding box center [187, 81] width 9 height 9
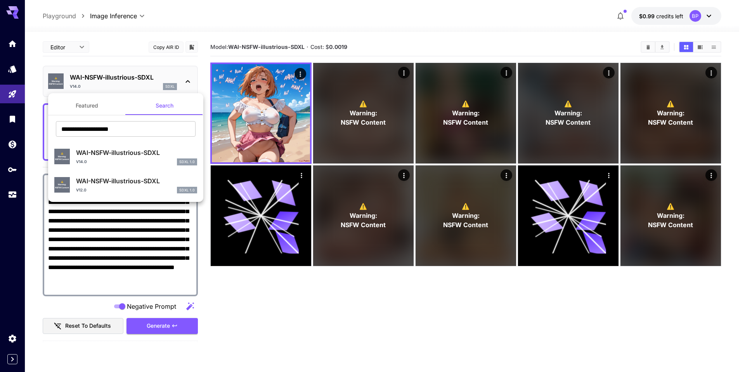
click at [105, 184] on p "WAI-NSFW-illustrious-SDXL" at bounding box center [136, 180] width 121 height 9
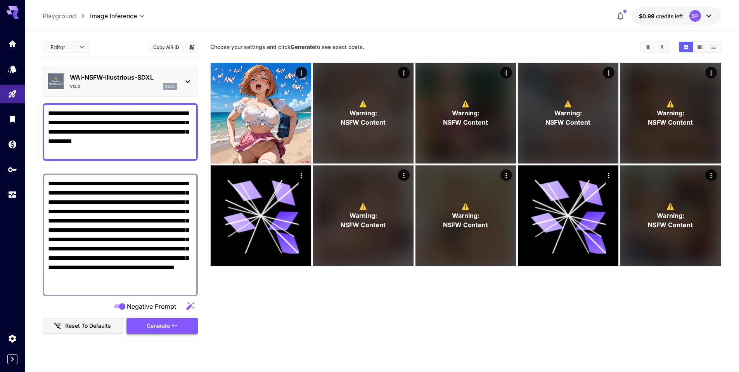
click at [153, 326] on span "Generate" at bounding box center [158, 326] width 23 height 10
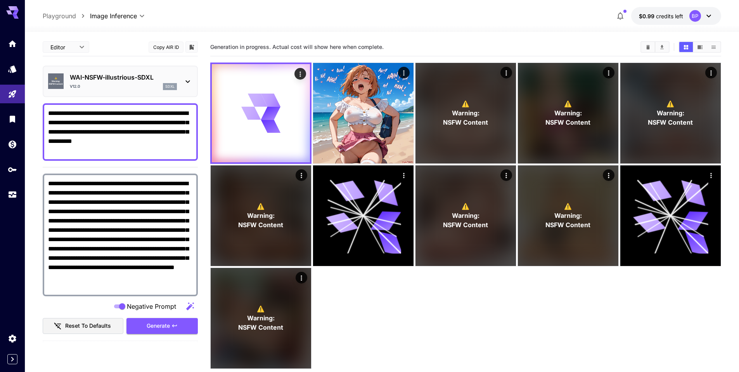
click at [32, 157] on section "**********" at bounding box center [382, 232] width 714 height 401
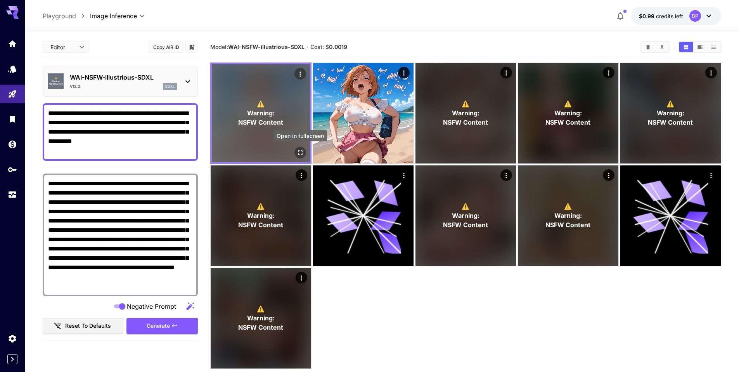
click at [298, 152] on icon "Open in fullscreen" at bounding box center [300, 153] width 8 height 8
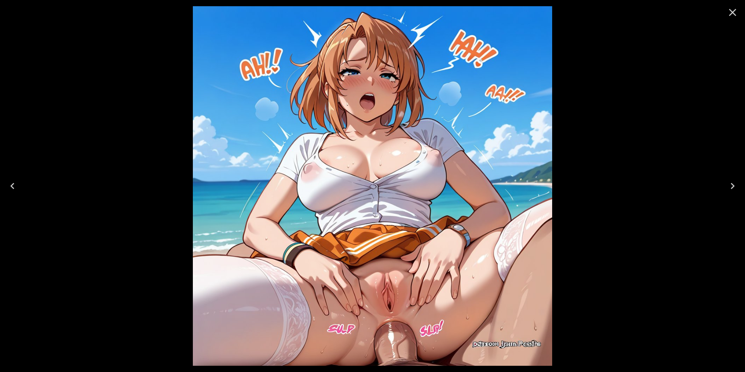
click at [731, 12] on icon "Close" at bounding box center [732, 12] width 7 height 7
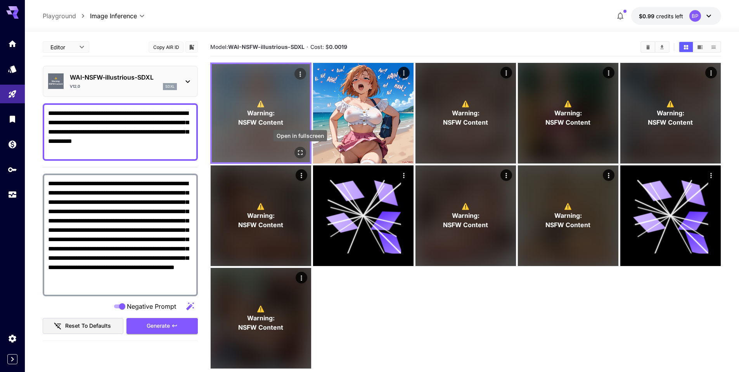
click at [296, 152] on button "Open in fullscreen" at bounding box center [300, 153] width 12 height 12
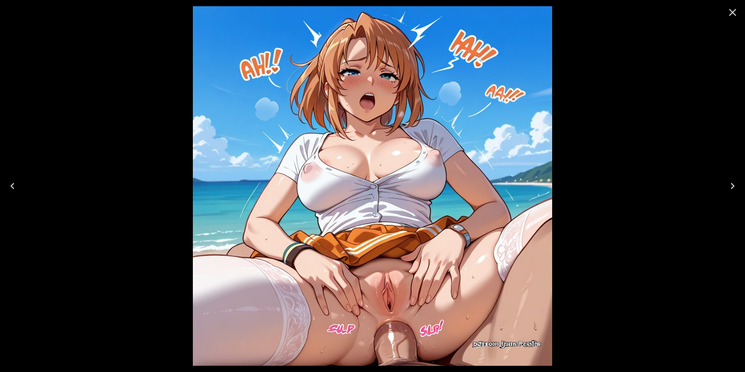
click at [732, 14] on icon "Close" at bounding box center [732, 12] width 12 height 12
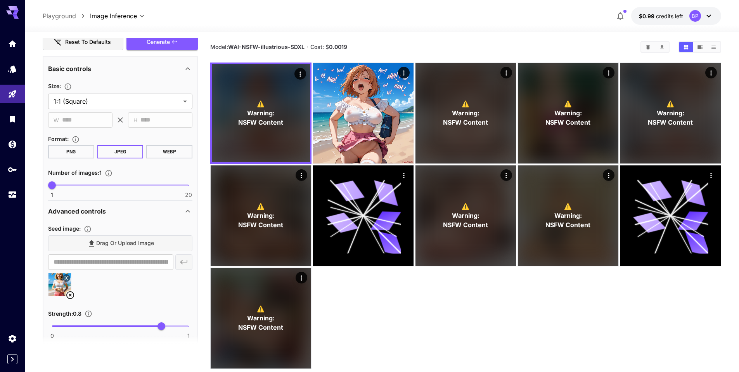
scroll to position [299, 0]
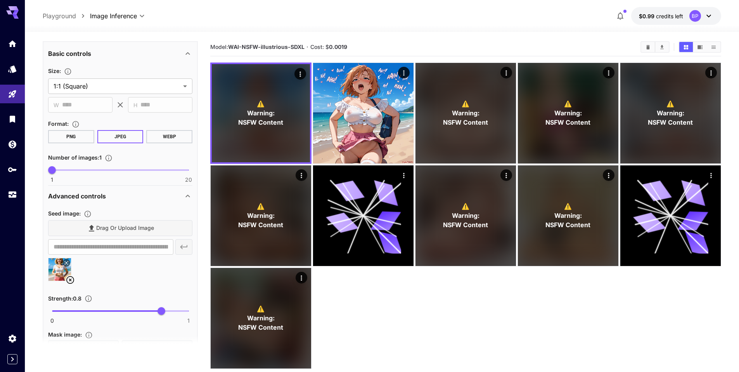
click at [68, 278] on icon at bounding box center [70, 279] width 9 height 9
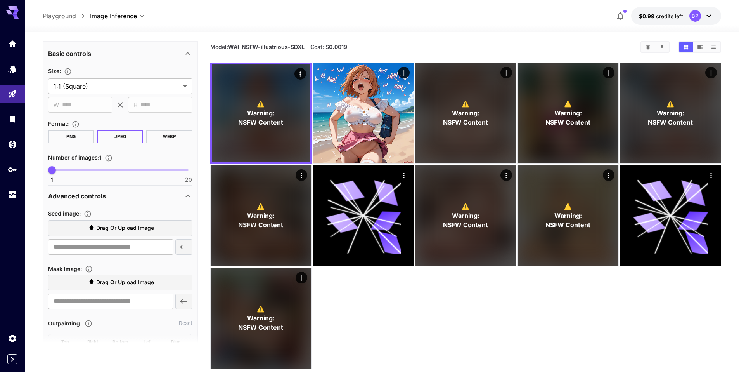
click at [98, 226] on span "Drag or upload image" at bounding box center [125, 228] width 58 height 10
click at [0, 0] on input "Drag or upload image" at bounding box center [0, 0] width 0 height 0
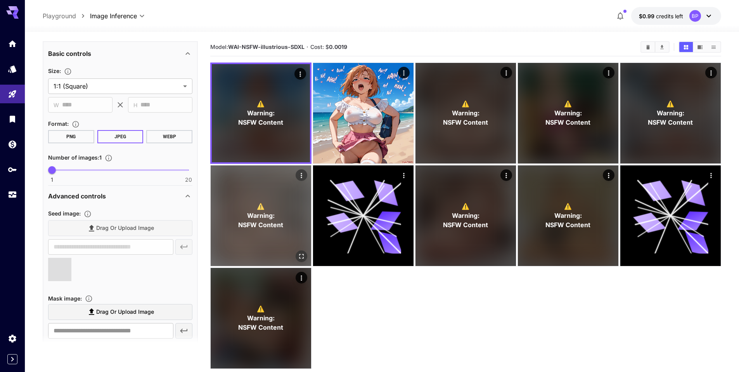
type input "**********"
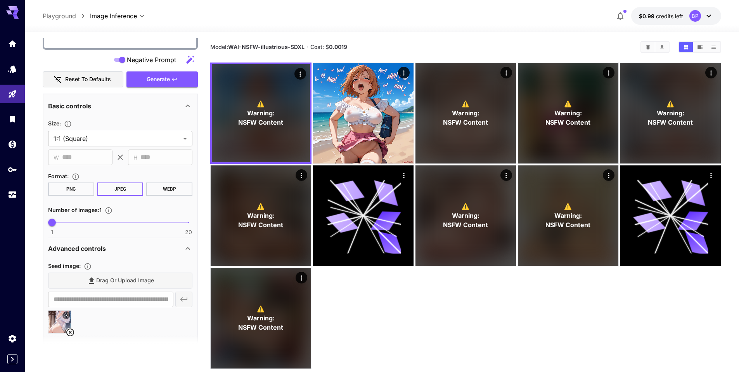
scroll to position [199, 0]
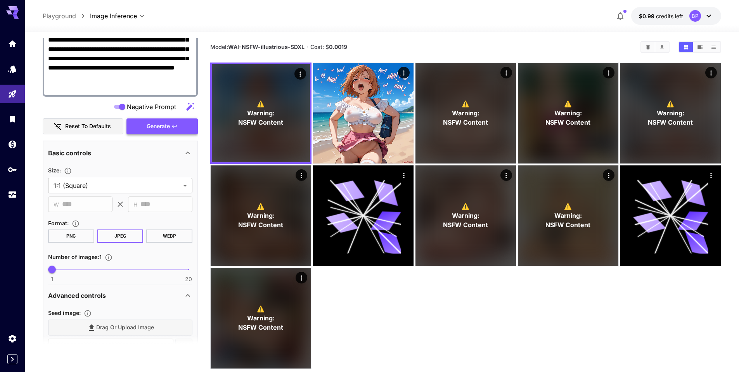
click at [158, 122] on span "Generate" at bounding box center [158, 126] width 23 height 10
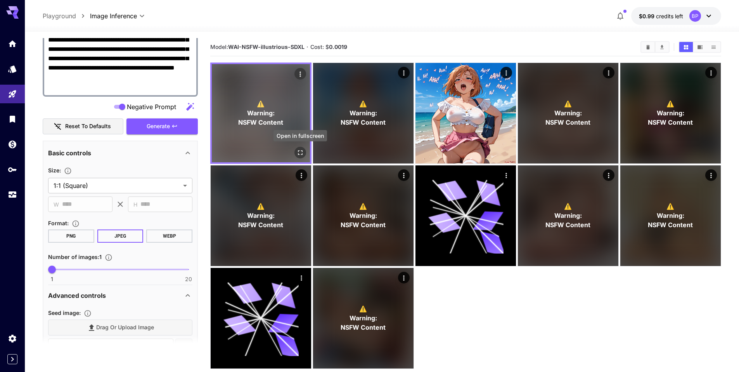
click at [300, 152] on icon "Open in fullscreen" at bounding box center [300, 153] width 8 height 8
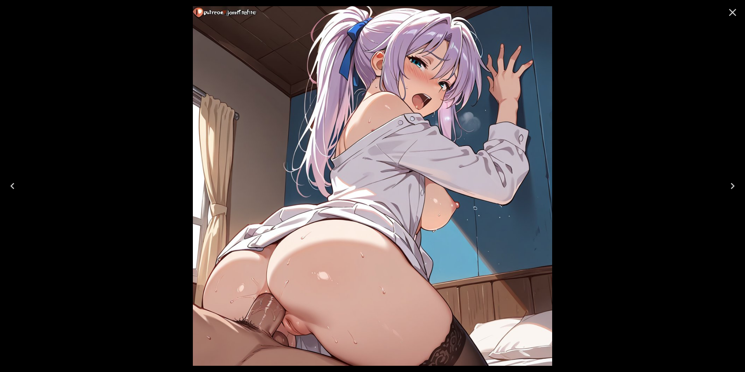
click at [729, 12] on icon "Close" at bounding box center [732, 12] width 12 height 12
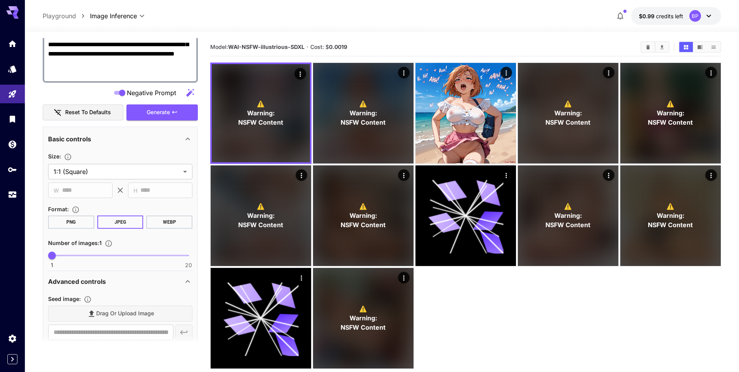
scroll to position [200, 0]
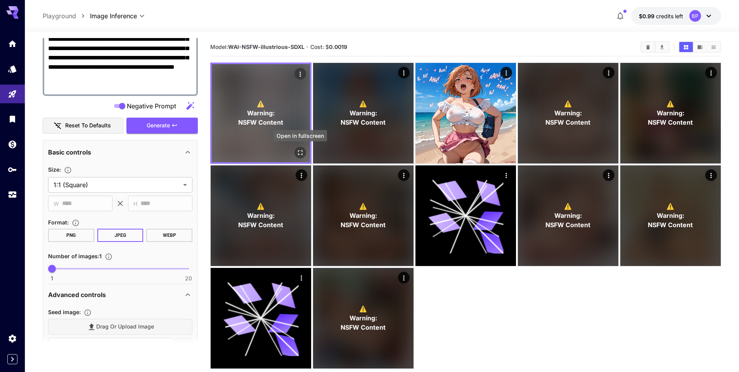
click at [298, 151] on icon "Open in fullscreen" at bounding box center [300, 152] width 5 height 5
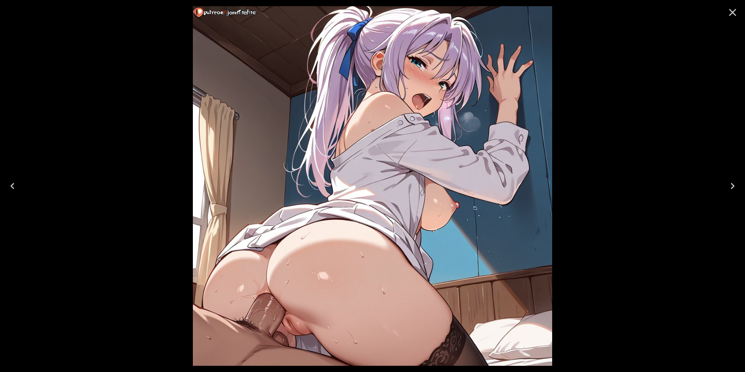
click at [729, 15] on icon "Close" at bounding box center [732, 12] width 12 height 12
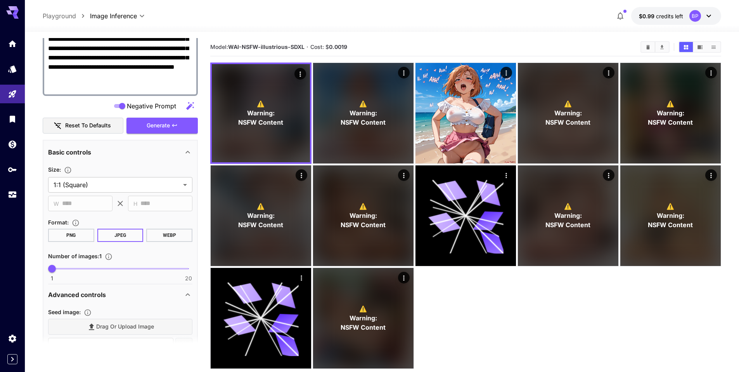
click at [40, 116] on section "**********" at bounding box center [382, 232] width 714 height 401
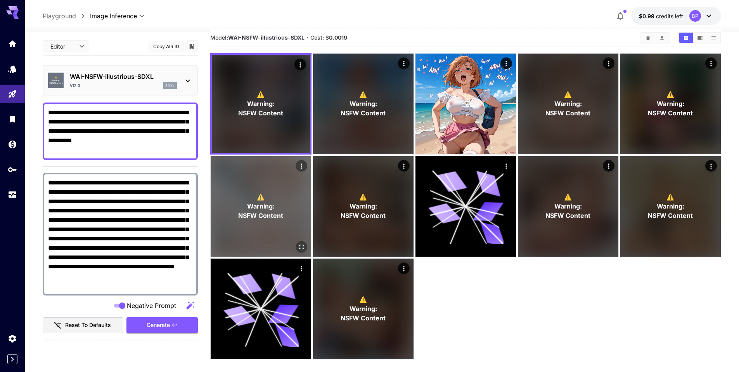
scroll to position [0, 0]
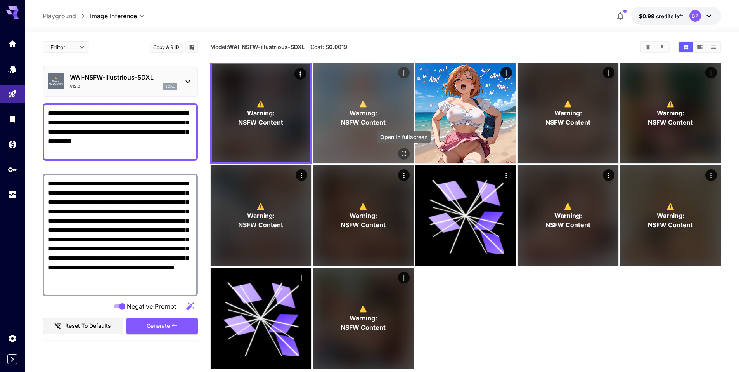
click at [405, 156] on icon "Open in fullscreen" at bounding box center [404, 154] width 8 height 8
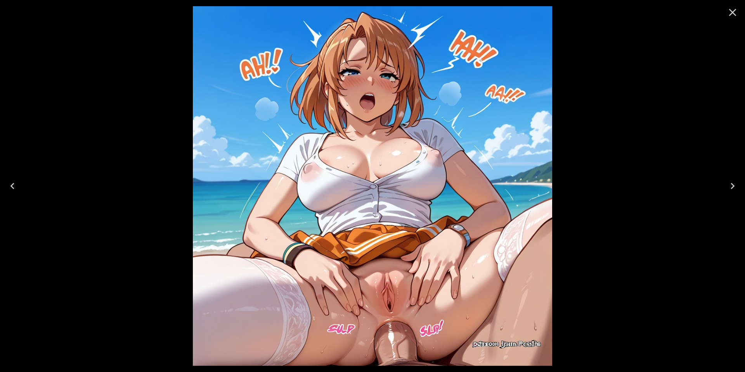
click at [733, 15] on icon "Close" at bounding box center [732, 12] width 12 height 12
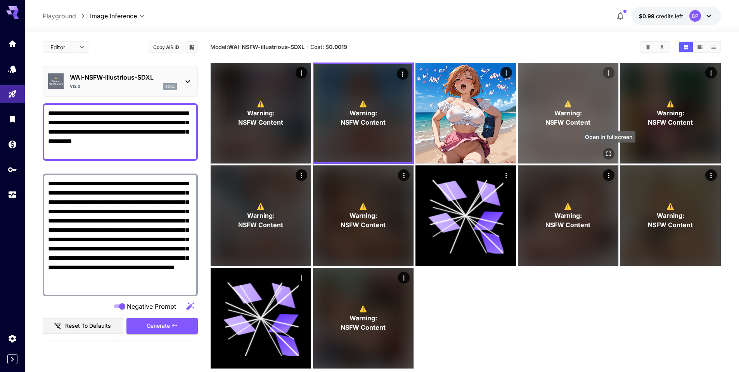
click at [609, 151] on icon "Open in fullscreen" at bounding box center [608, 153] width 5 height 5
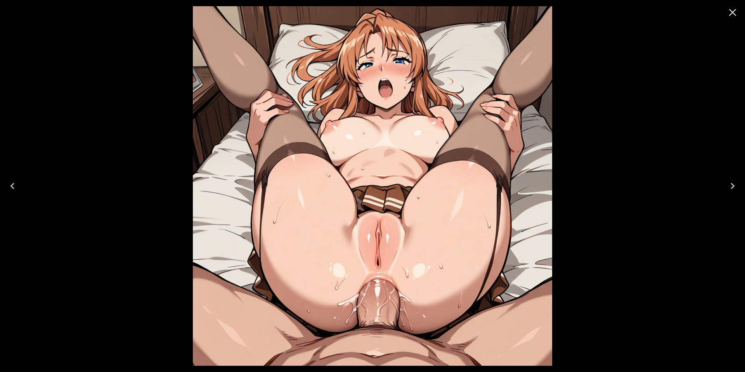
click at [735, 13] on icon "Close" at bounding box center [732, 12] width 12 height 12
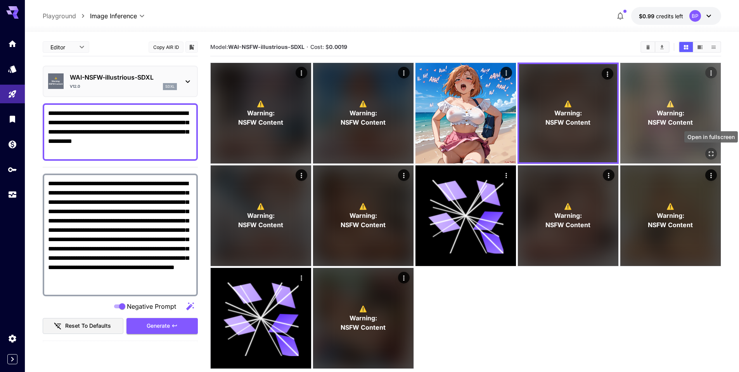
click at [707, 154] on icon "Open in fullscreen" at bounding box center [711, 154] width 8 height 8
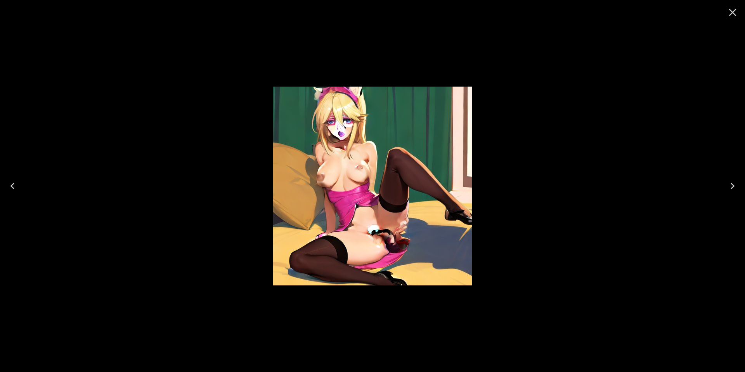
click at [737, 13] on icon "Close" at bounding box center [732, 12] width 12 height 12
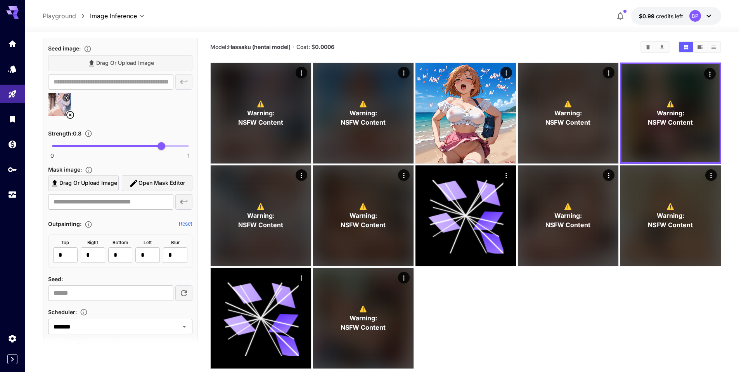
scroll to position [478, 0]
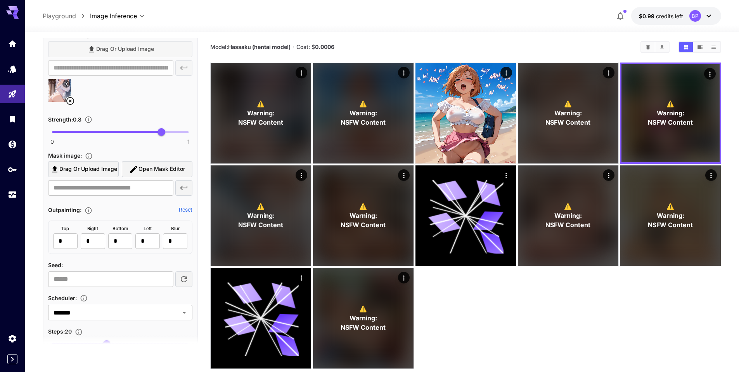
click at [69, 100] on icon at bounding box center [70, 101] width 8 height 8
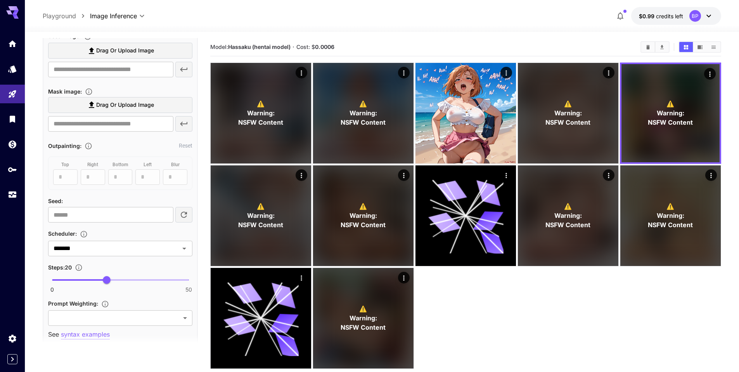
scroll to position [404, 0]
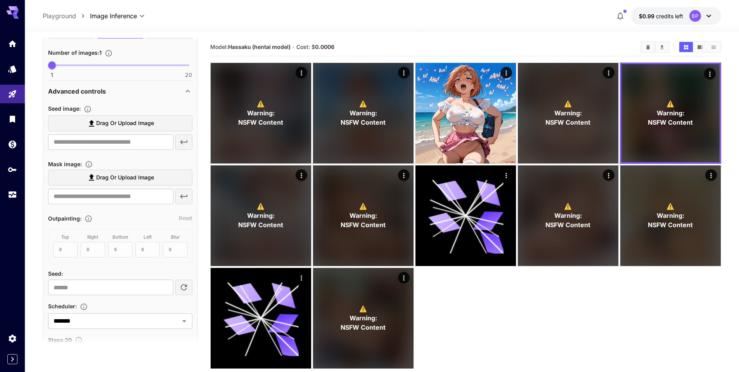
click at [96, 124] on span "Drag or upload image" at bounding box center [125, 123] width 58 height 10
click at [0, 0] on input "Drag or upload image" at bounding box center [0, 0] width 0 height 0
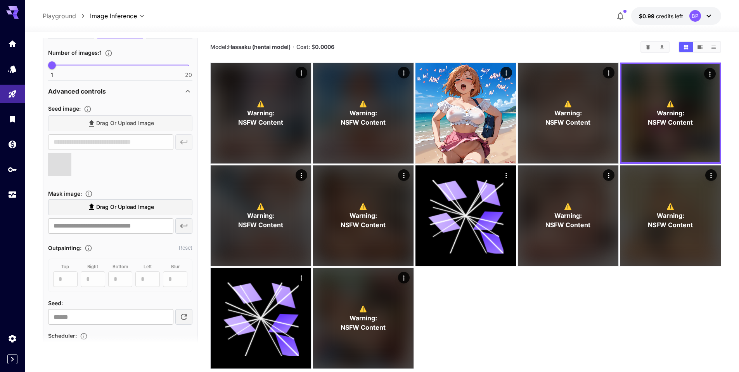
type input "**********"
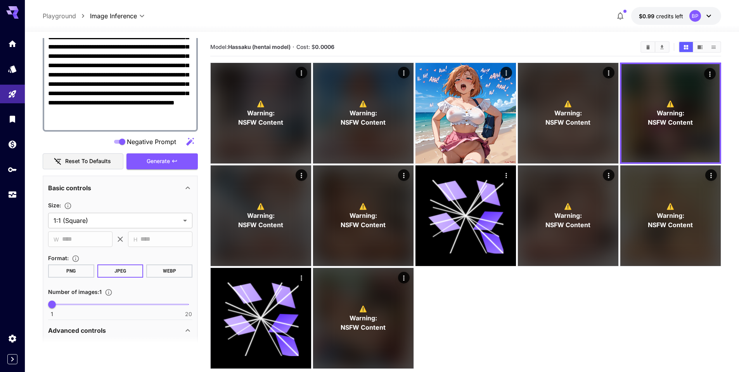
scroll to position [143, 0]
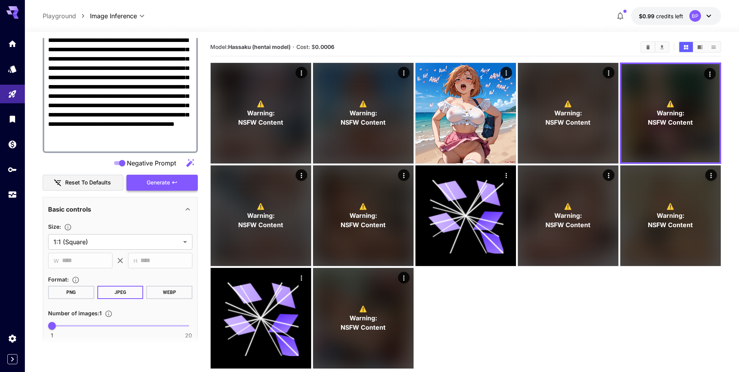
click at [160, 179] on span "Generate" at bounding box center [158, 183] width 23 height 10
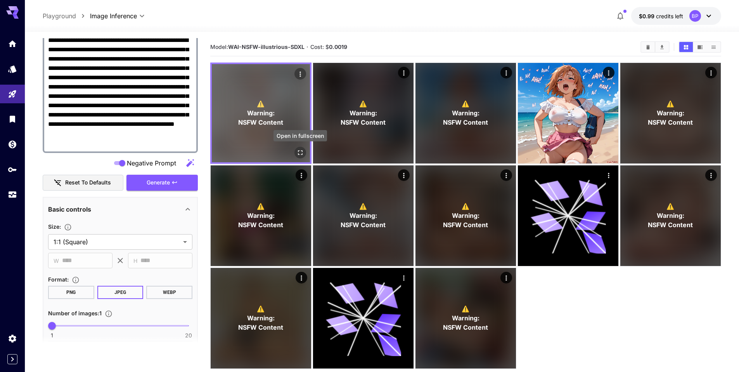
click at [302, 151] on icon "Open in fullscreen" at bounding box center [300, 152] width 5 height 5
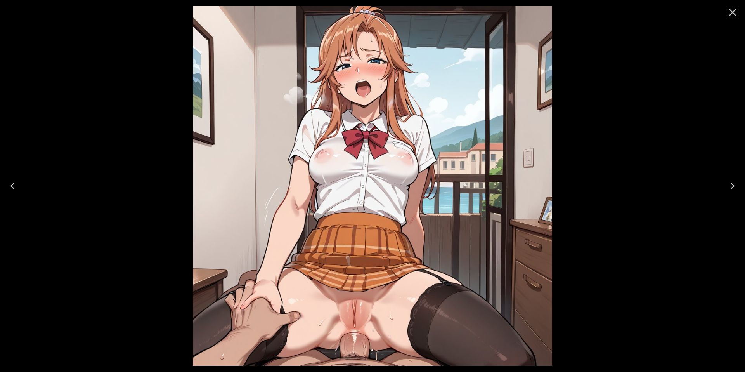
click at [734, 13] on icon "Close" at bounding box center [732, 12] width 12 height 12
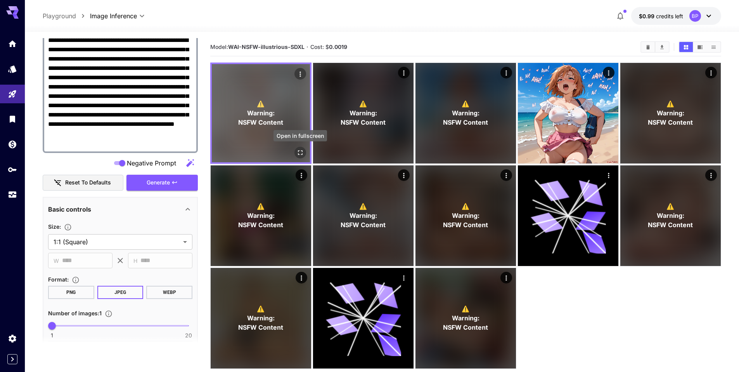
click at [301, 149] on icon "Open in fullscreen" at bounding box center [300, 153] width 8 height 8
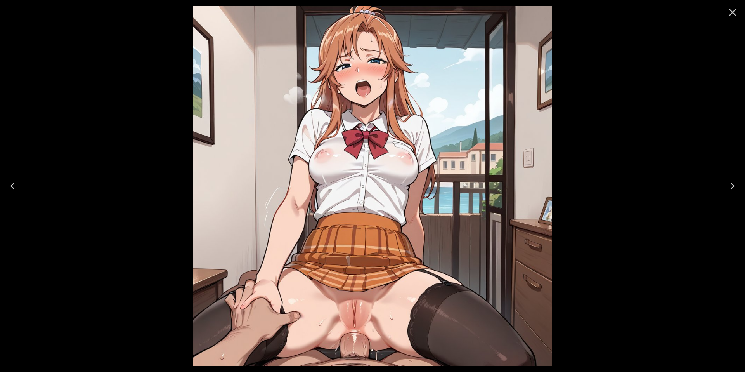
click at [729, 13] on icon "Close" at bounding box center [732, 12] width 12 height 12
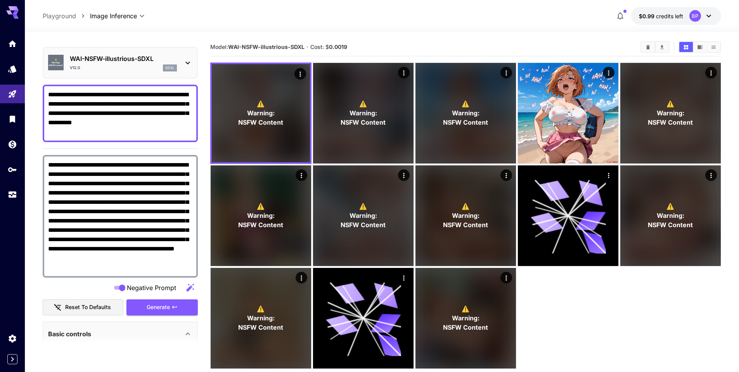
scroll to position [14, 0]
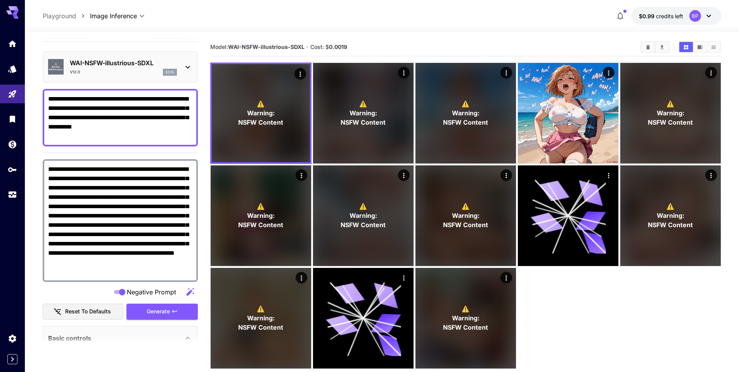
click at [200, 110] on main "**********" at bounding box center [382, 227] width 679 height 378
click at [189, 70] on icon at bounding box center [187, 66] width 9 height 9
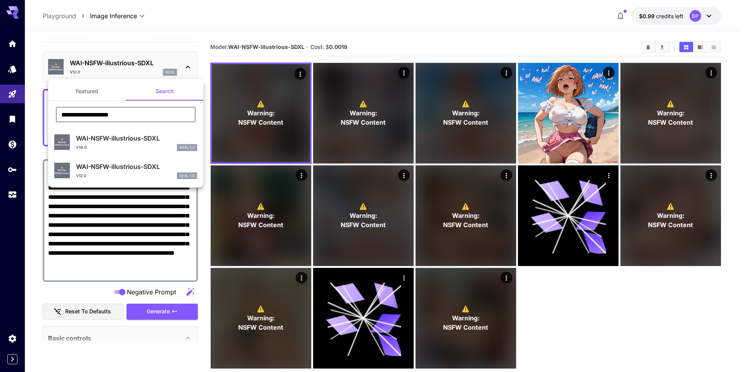
drag, startPoint x: 127, startPoint y: 114, endPoint x: 58, endPoint y: 114, distance: 69.1
click at [58, 114] on input "**********" at bounding box center [126, 115] width 140 height 16
click at [256, 224] on div at bounding box center [372, 186] width 745 height 372
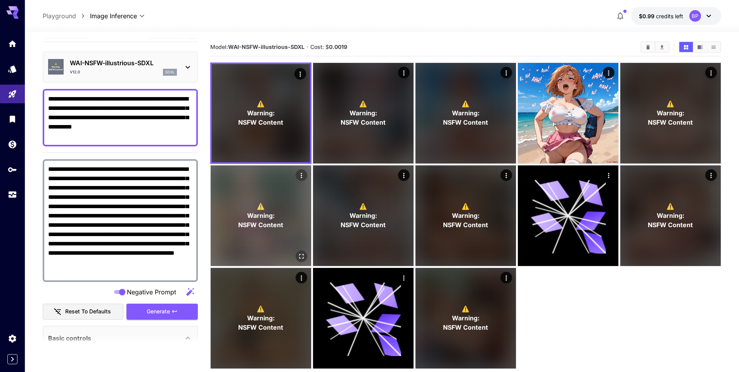
click at [300, 251] on button "Open in fullscreen" at bounding box center [302, 256] width 12 height 12
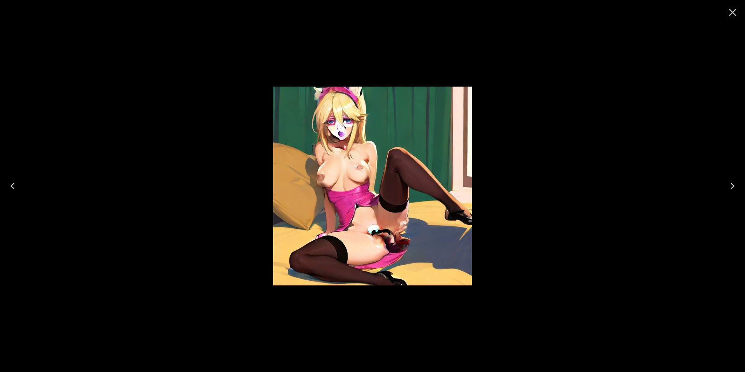
click at [732, 10] on icon "Close" at bounding box center [732, 12] width 12 height 12
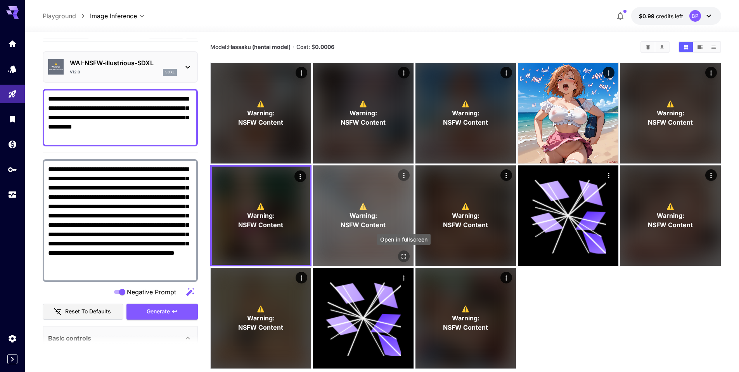
click at [399, 252] on button "Open in fullscreen" at bounding box center [404, 256] width 12 height 12
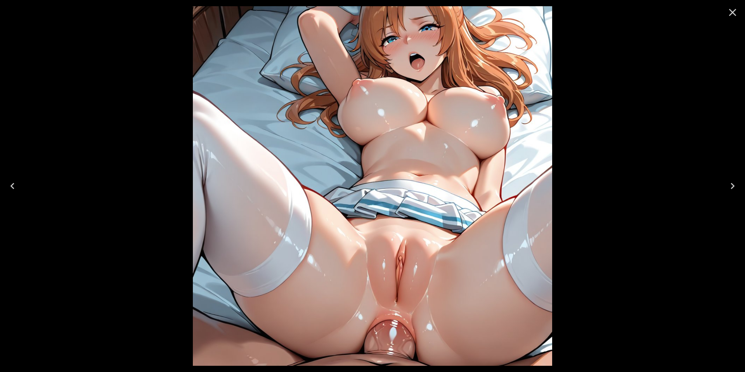
click at [732, 10] on icon "Close" at bounding box center [732, 12] width 12 height 12
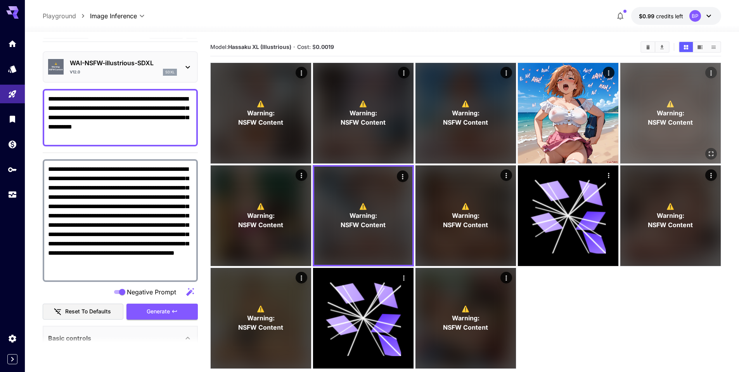
click at [716, 157] on div "Open in fullscreen" at bounding box center [711, 154] width 12 height 12
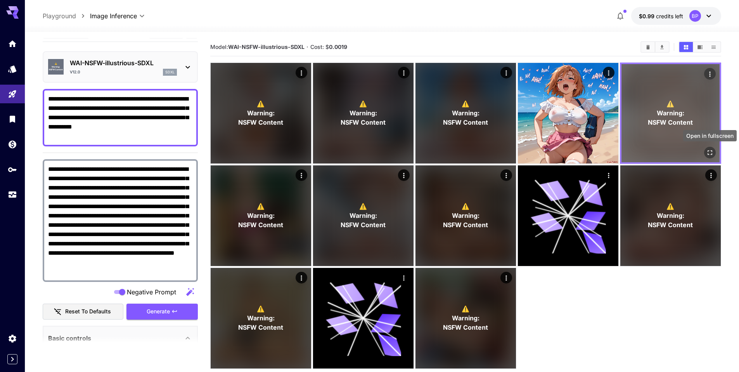
click at [712, 154] on icon "Open in fullscreen" at bounding box center [710, 152] width 5 height 5
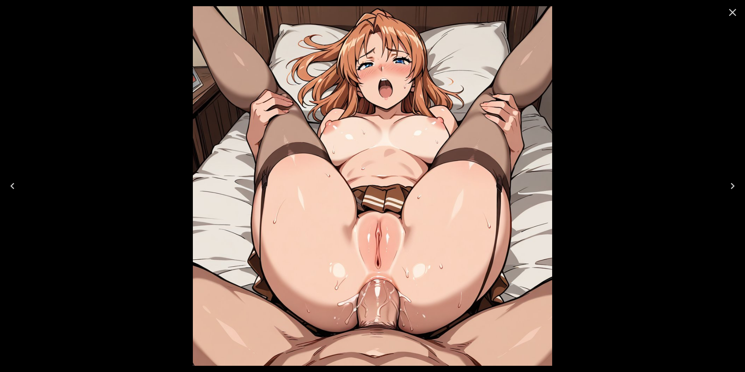
click at [730, 14] on icon "Close" at bounding box center [732, 12] width 7 height 7
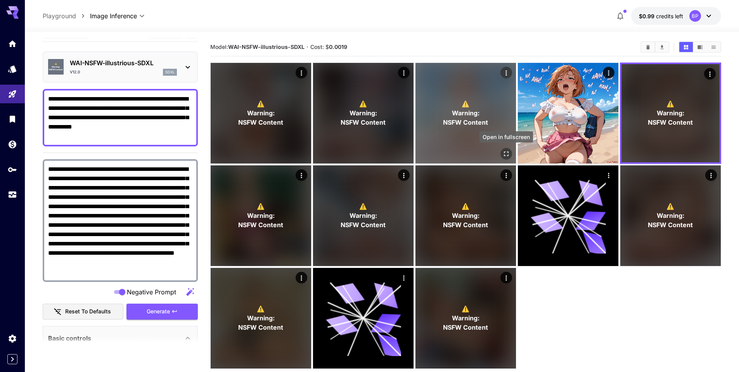
click at [500, 153] on button "Open in fullscreen" at bounding box center [506, 154] width 12 height 12
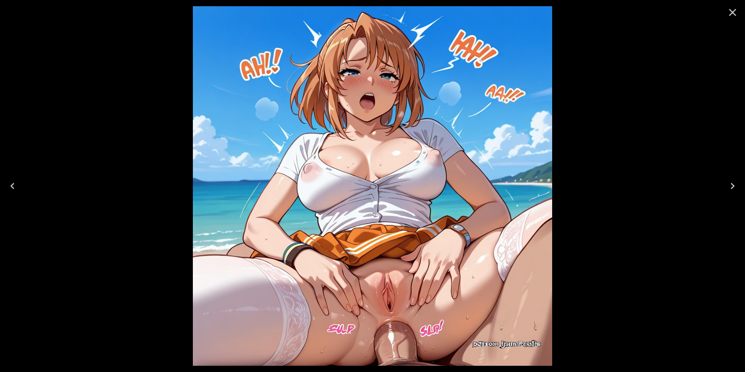
click at [731, 12] on icon "Close" at bounding box center [732, 12] width 12 height 12
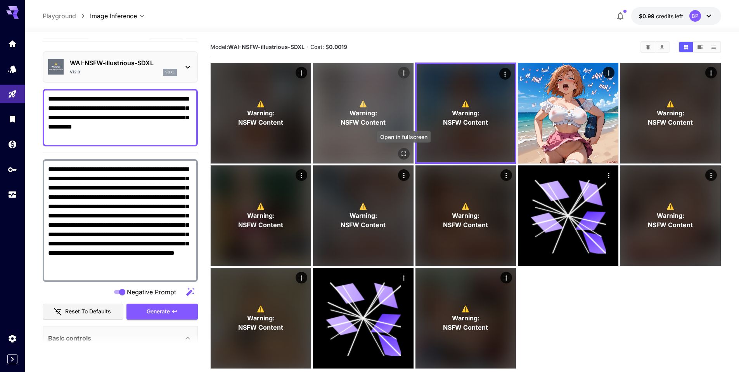
click at [404, 152] on icon "Open in fullscreen" at bounding box center [404, 154] width 8 height 8
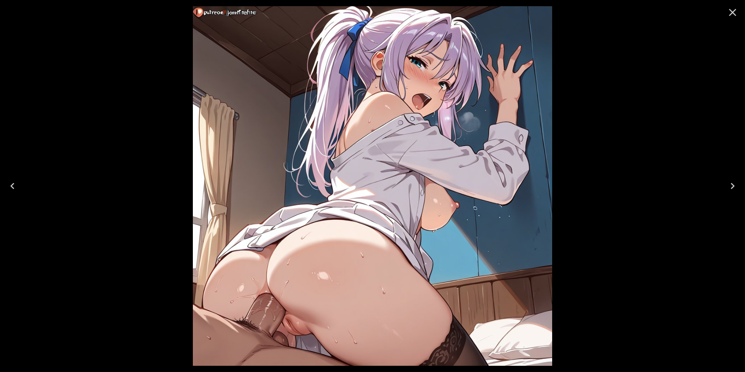
click at [731, 14] on icon "Close" at bounding box center [732, 12] width 12 height 12
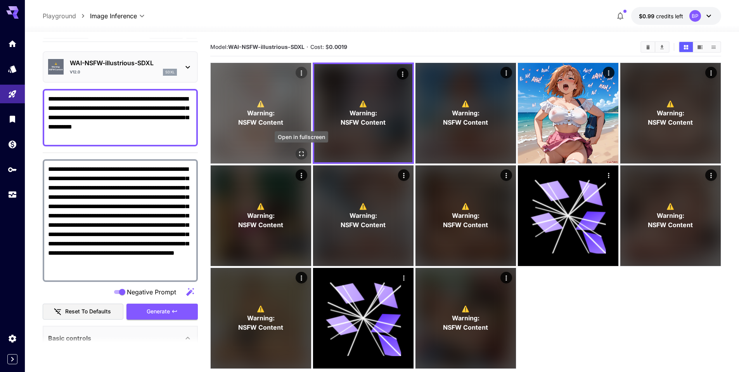
click at [296, 156] on button "Open in fullscreen" at bounding box center [302, 154] width 12 height 12
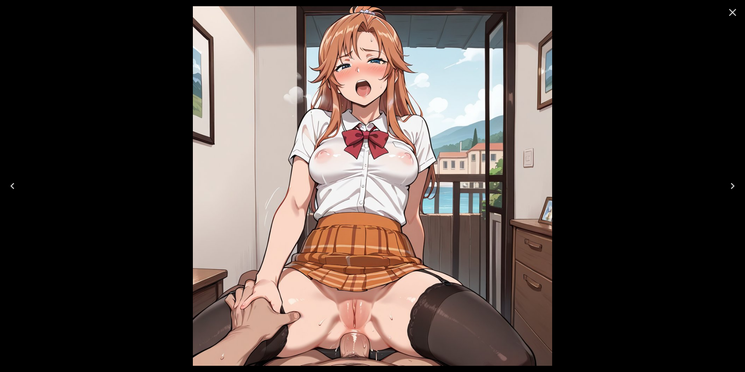
click at [730, 13] on icon "Close" at bounding box center [732, 12] width 12 height 12
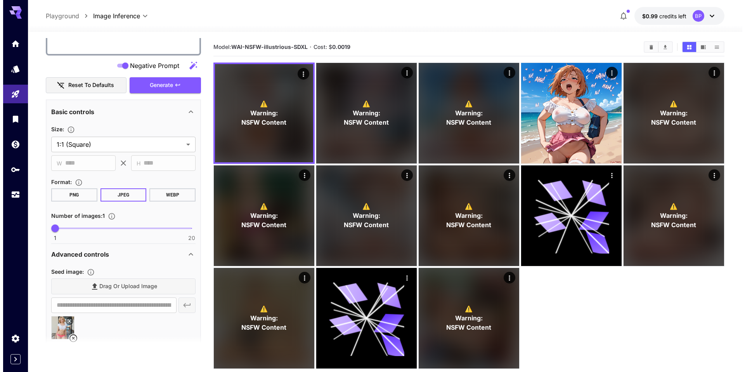
scroll to position [0, 0]
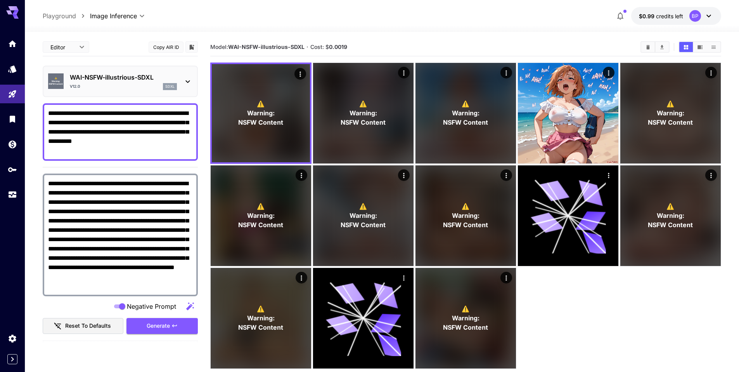
click at [185, 78] on icon at bounding box center [187, 81] width 9 height 9
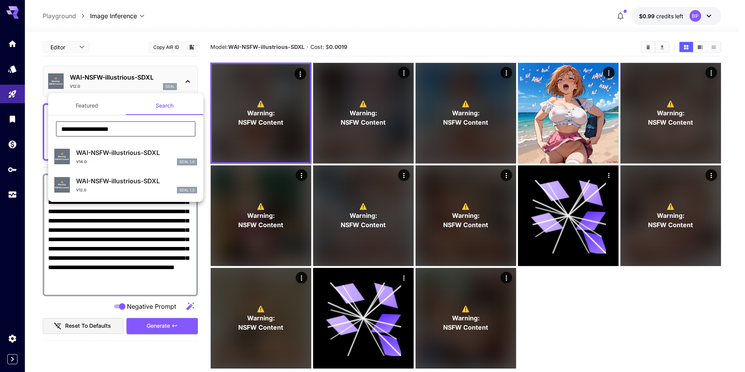
drag, startPoint x: 130, startPoint y: 127, endPoint x: 32, endPoint y: 124, distance: 97.4
click at [32, 124] on div "**********" at bounding box center [77, 116] width 155 height 233
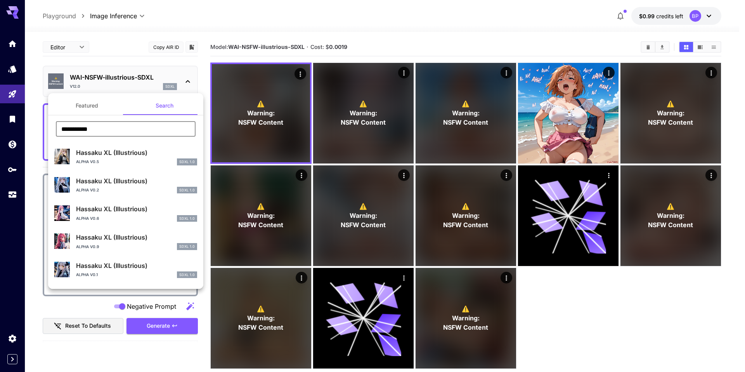
click at [103, 128] on input "**********" at bounding box center [126, 129] width 140 height 16
drag, startPoint x: 100, startPoint y: 132, endPoint x: 39, endPoint y: 128, distance: 61.8
click at [39, 128] on div "**********" at bounding box center [77, 116] width 155 height 233
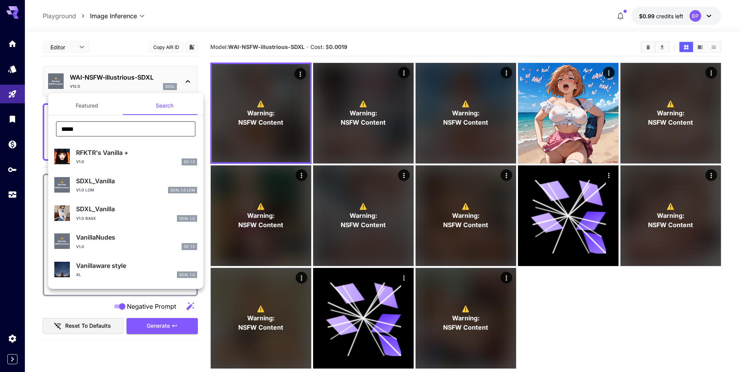
type input "*****"
click at [31, 103] on div at bounding box center [372, 186] width 745 height 372
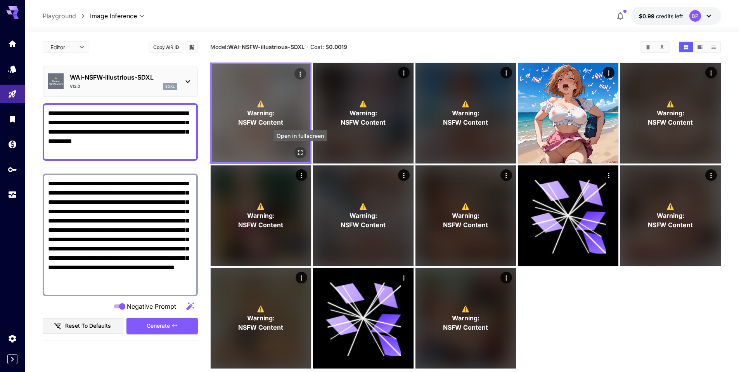
click at [298, 151] on icon "Open in fullscreen" at bounding box center [300, 152] width 5 height 5
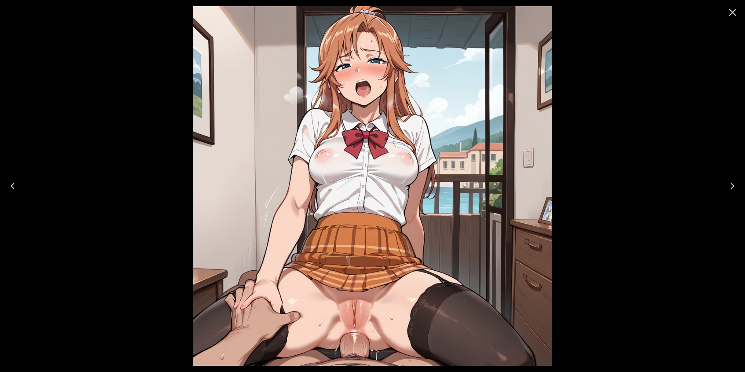
click at [731, 11] on icon "Close" at bounding box center [732, 12] width 7 height 7
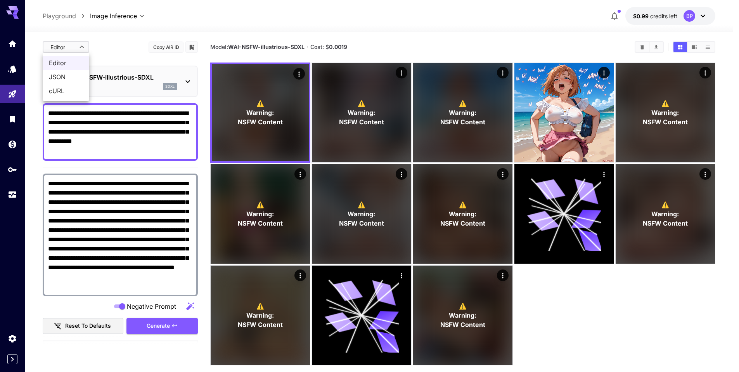
click at [82, 45] on body "**********" at bounding box center [369, 216] width 739 height 433
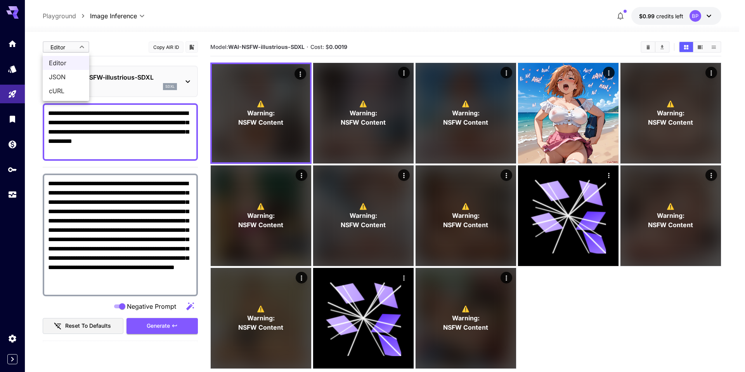
click at [66, 63] on span "Editor" at bounding box center [66, 62] width 34 height 9
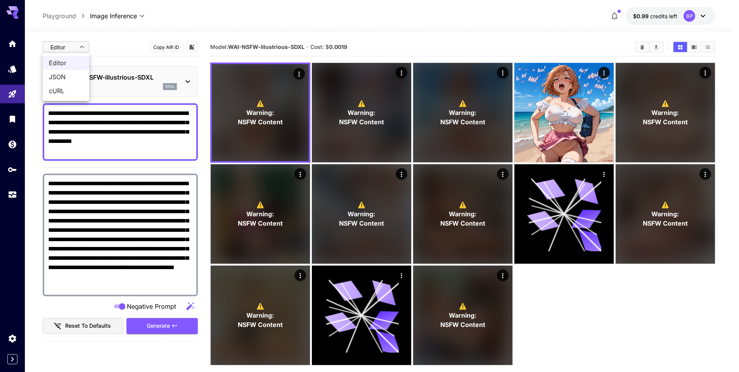
click at [81, 46] on body "**********" at bounding box center [369, 216] width 739 height 433
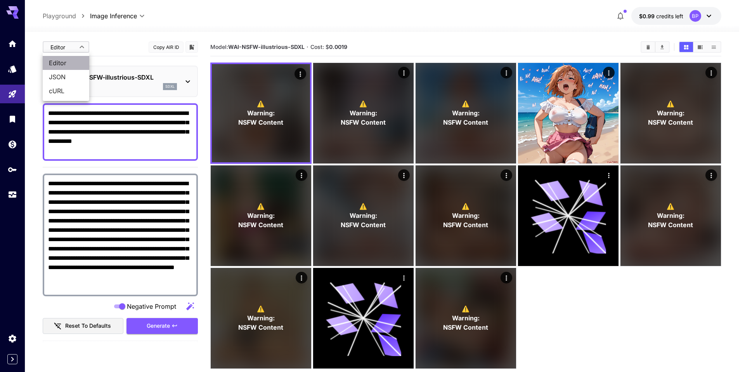
click at [64, 61] on span "Editor" at bounding box center [66, 62] width 34 height 9
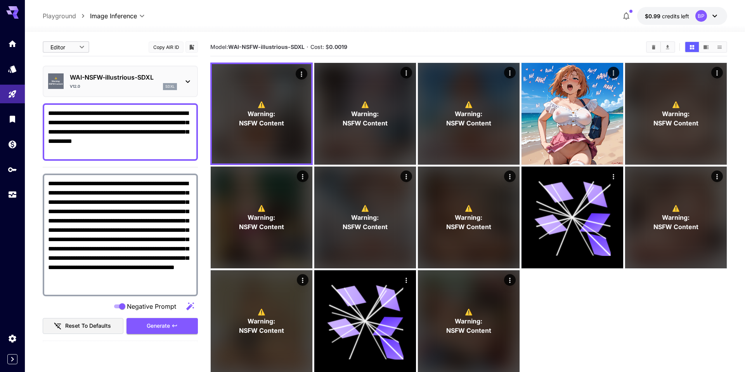
click at [82, 48] on body "**********" at bounding box center [372, 216] width 745 height 433
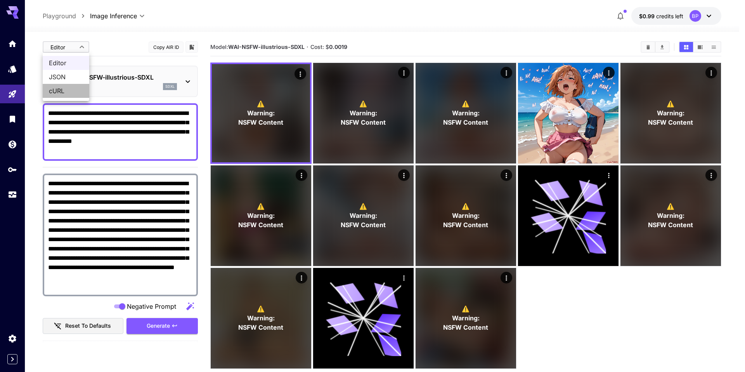
click at [59, 87] on span "cURL" at bounding box center [66, 90] width 34 height 9
type input "****"
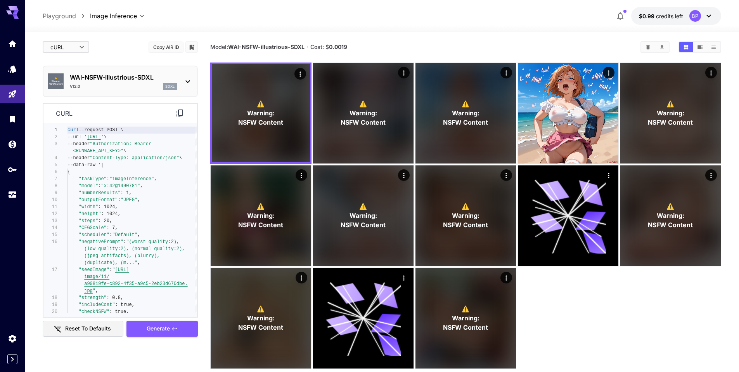
click at [177, 112] on icon at bounding box center [179, 113] width 9 height 9
click at [81, 46] on body "**********" at bounding box center [369, 216] width 739 height 433
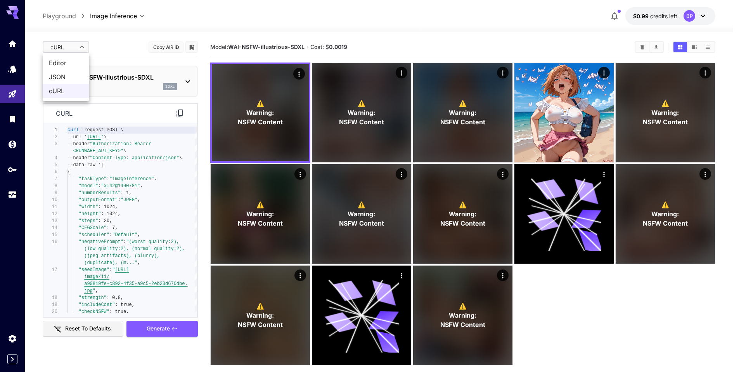
click at [86, 50] on body "**********" at bounding box center [369, 216] width 739 height 433
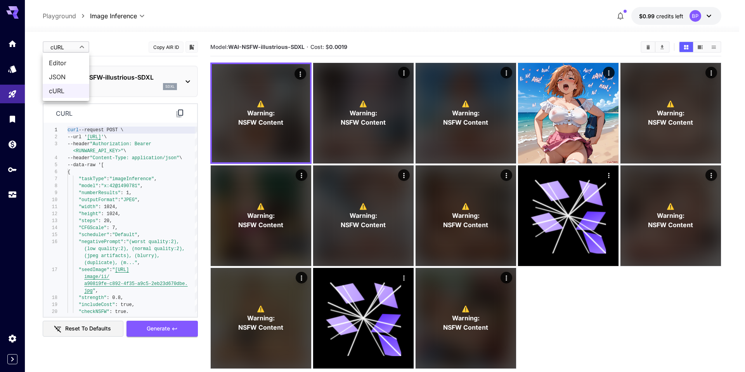
click at [64, 61] on span "Editor" at bounding box center [66, 62] width 34 height 9
type input "****"
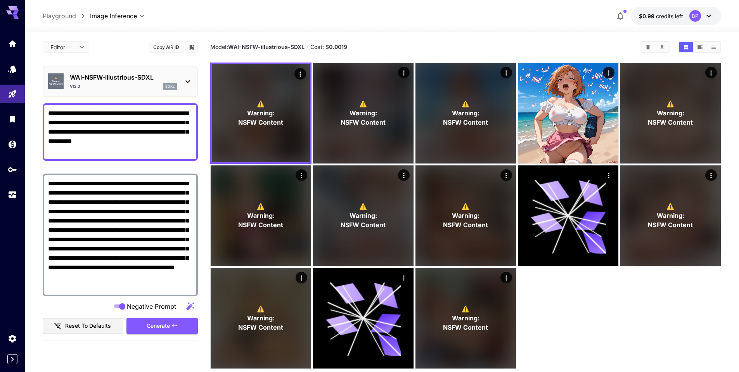
click at [48, 113] on textarea "**********" at bounding box center [120, 132] width 144 height 47
click at [154, 325] on span "Generate" at bounding box center [158, 326] width 23 height 10
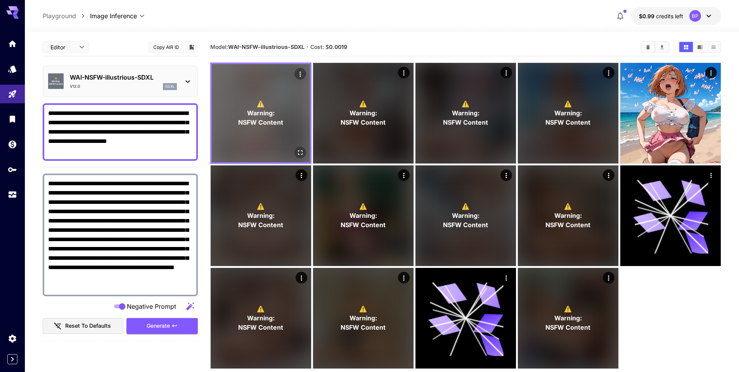
drag, startPoint x: 291, startPoint y: 147, endPoint x: 299, endPoint y: 148, distance: 7.5
click at [292, 147] on div "⚠️ Warning: NSFW Content" at bounding box center [261, 113] width 98 height 98
click at [299, 149] on icon "Open in fullscreen" at bounding box center [300, 153] width 8 height 8
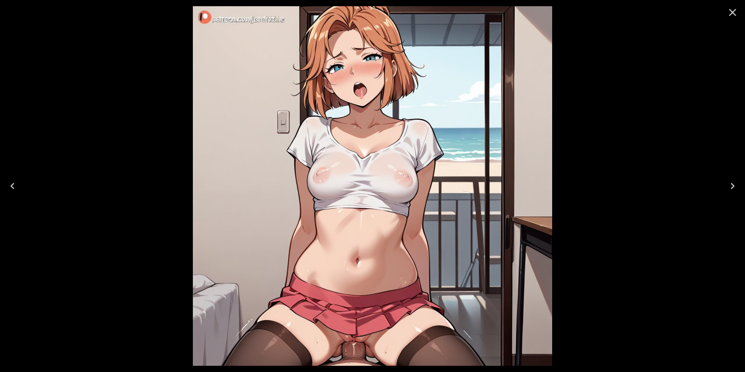
click at [732, 11] on icon "Close" at bounding box center [732, 12] width 12 height 12
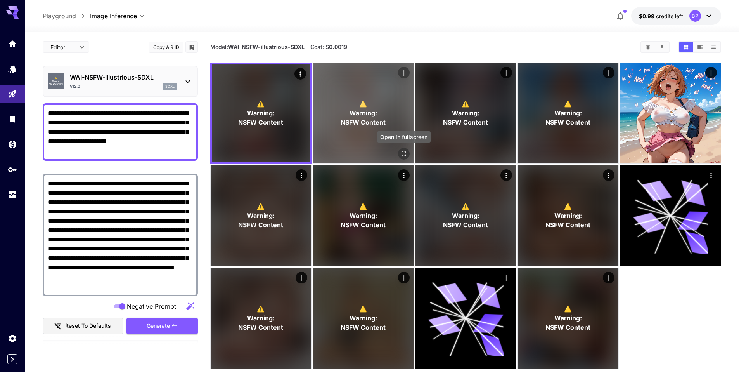
click at [404, 152] on icon "Open in fullscreen" at bounding box center [404, 154] width 8 height 8
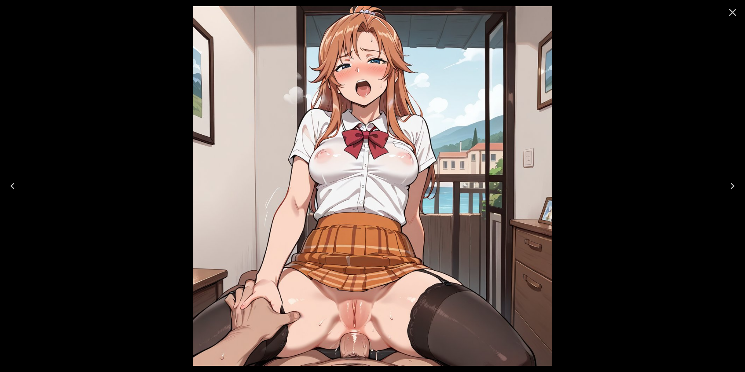
click at [732, 14] on icon "Close" at bounding box center [732, 12] width 12 height 12
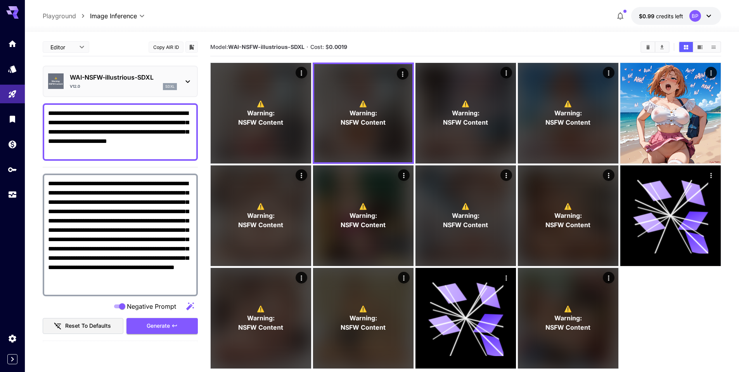
click at [85, 113] on textarea "**********" at bounding box center [120, 132] width 144 height 47
drag, startPoint x: 86, startPoint y: 113, endPoint x: 43, endPoint y: 114, distance: 42.7
click at [44, 114] on div "**********" at bounding box center [120, 131] width 155 height 57
type textarea "**********"
click at [190, 79] on icon at bounding box center [187, 81] width 9 height 9
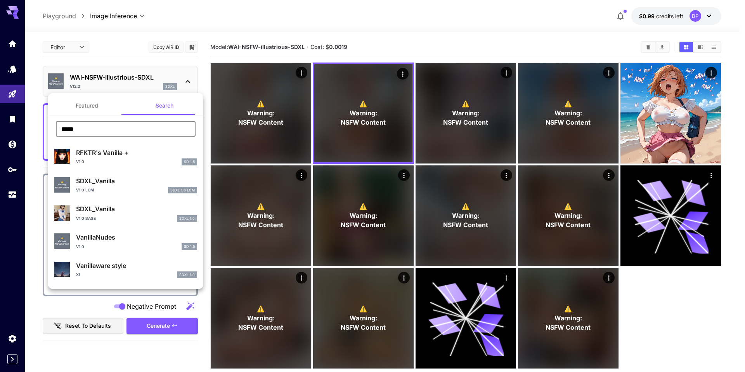
drag, startPoint x: 81, startPoint y: 128, endPoint x: 23, endPoint y: 127, distance: 57.8
click at [23, 127] on div "Featured Search ***** ​ RFKTR's Vanilla + v1.0 SD 1.5 ⚠️ Warning: NSFW Content …" at bounding box center [77, 116] width 155 height 233
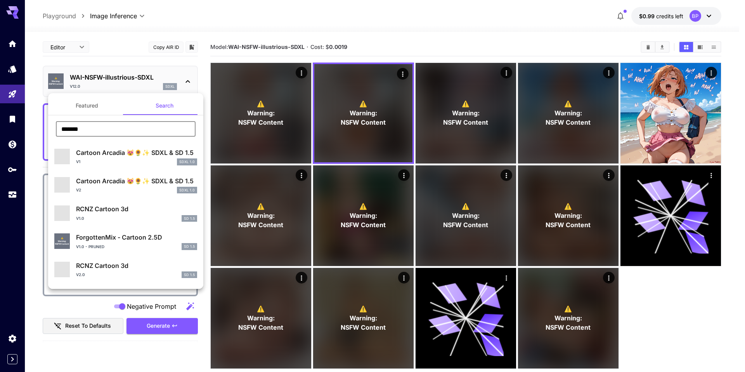
click at [95, 126] on input "*******" at bounding box center [126, 129] width 140 height 16
type input "*******"
click at [33, 122] on div at bounding box center [372, 186] width 745 height 372
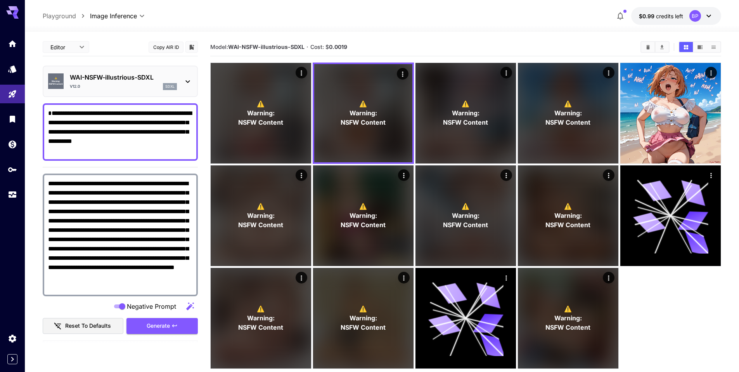
click at [190, 82] on icon at bounding box center [187, 81] width 9 height 9
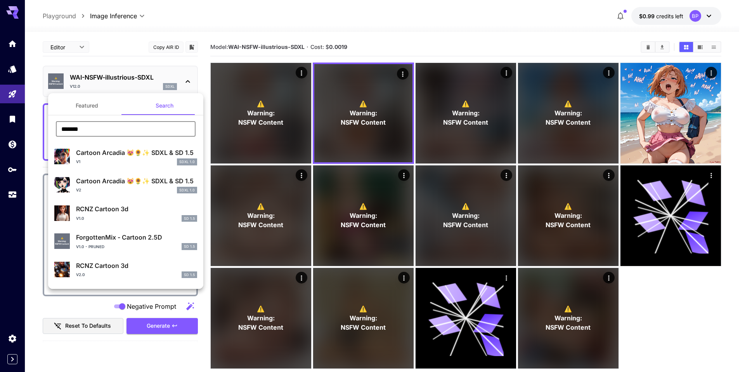
drag, startPoint x: 92, startPoint y: 132, endPoint x: 50, endPoint y: 126, distance: 41.8
click at [50, 126] on div "******* ​" at bounding box center [125, 131] width 155 height 21
paste input "********"
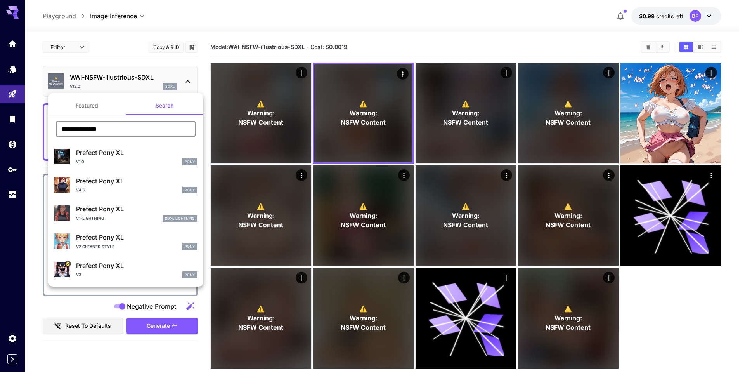
type input "**********"
click at [109, 271] on div "v3 Pony" at bounding box center [136, 274] width 121 height 7
type input "***"
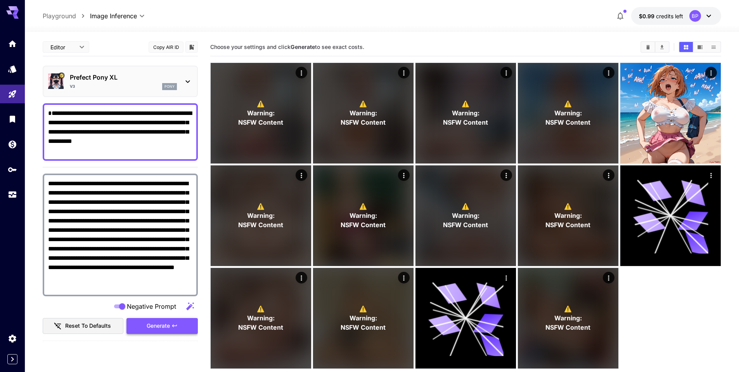
click at [160, 322] on span "Generate" at bounding box center [158, 326] width 23 height 10
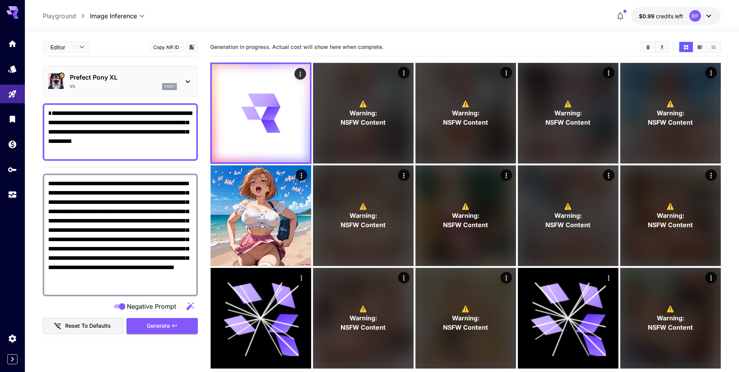
click at [33, 166] on section "**********" at bounding box center [382, 232] width 714 height 401
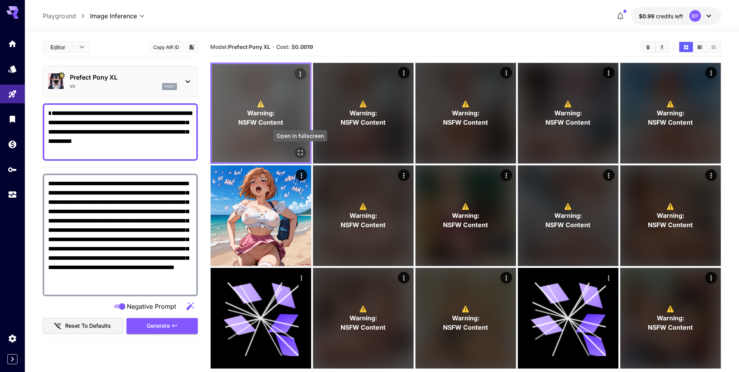
click at [298, 156] on icon "Open in fullscreen" at bounding box center [300, 153] width 8 height 8
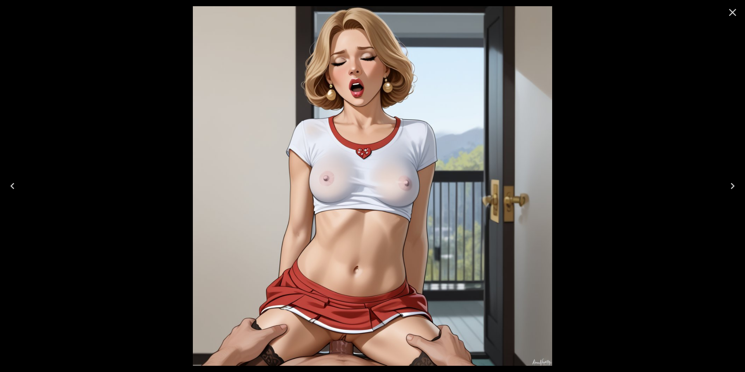
click at [735, 14] on icon "Close" at bounding box center [732, 12] width 12 height 12
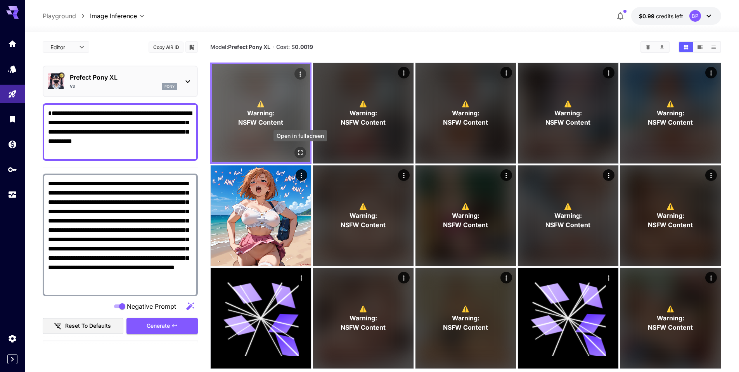
click at [298, 150] on icon "Open in fullscreen" at bounding box center [300, 153] width 8 height 8
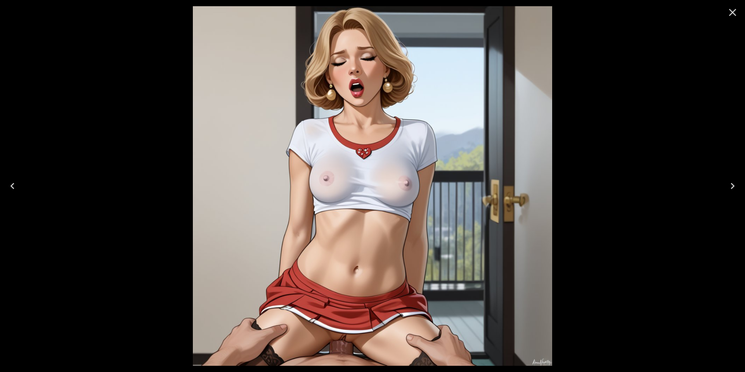
click at [734, 11] on icon "Close" at bounding box center [732, 12] width 7 height 7
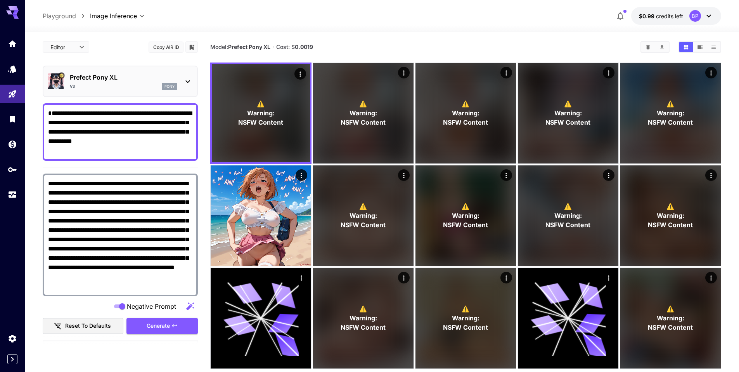
click at [52, 113] on textarea "**********" at bounding box center [120, 132] width 144 height 47
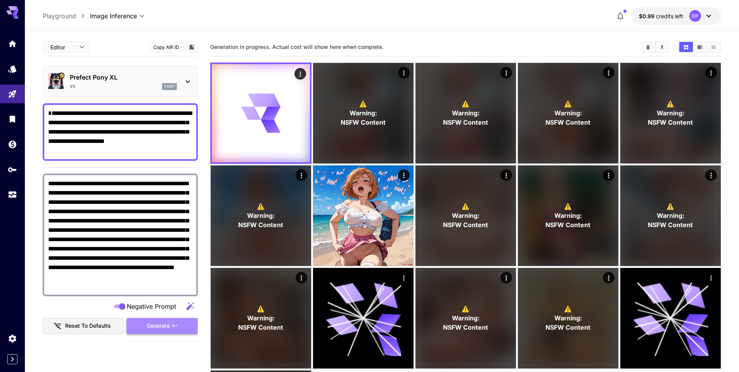
click at [169, 321] on span "Generate" at bounding box center [158, 326] width 23 height 10
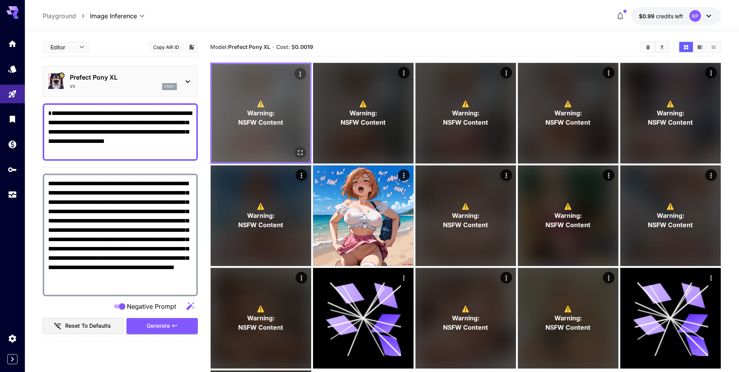
click at [296, 149] on icon "Open in fullscreen" at bounding box center [300, 153] width 8 height 8
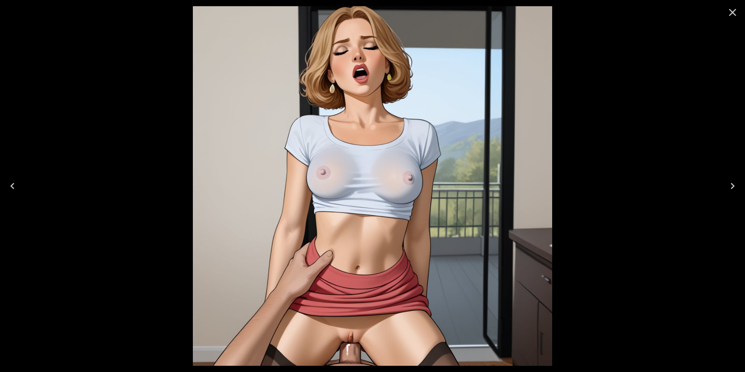
click at [732, 12] on icon "Close" at bounding box center [732, 12] width 7 height 7
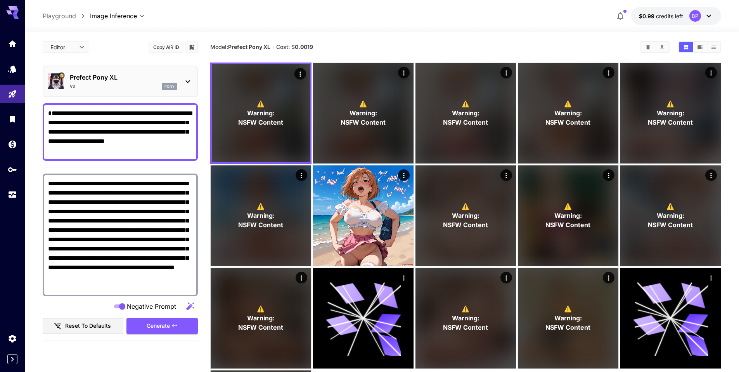
drag, startPoint x: 90, startPoint y: 132, endPoint x: 73, endPoint y: 131, distance: 17.5
click at [73, 131] on textarea "**********" at bounding box center [120, 132] width 144 height 47
drag, startPoint x: 47, startPoint y: 132, endPoint x: 56, endPoint y: 130, distance: 9.4
click at [56, 130] on div "**********" at bounding box center [120, 131] width 155 height 57
drag, startPoint x: 48, startPoint y: 132, endPoint x: 90, endPoint y: 132, distance: 41.1
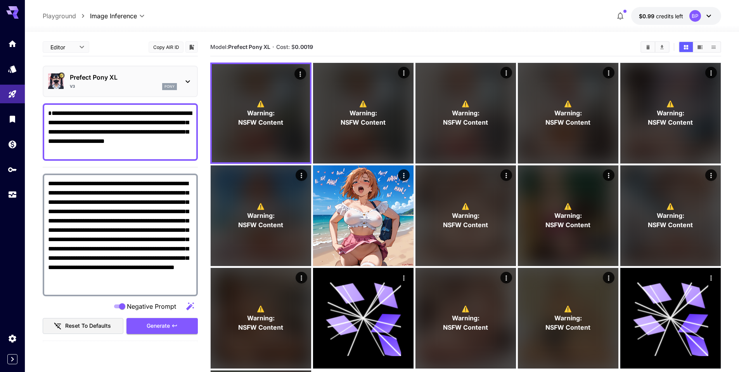
click at [90, 132] on textarea "**********" at bounding box center [120, 132] width 144 height 47
type textarea "**********"
click at [159, 324] on span "Generate" at bounding box center [158, 326] width 23 height 10
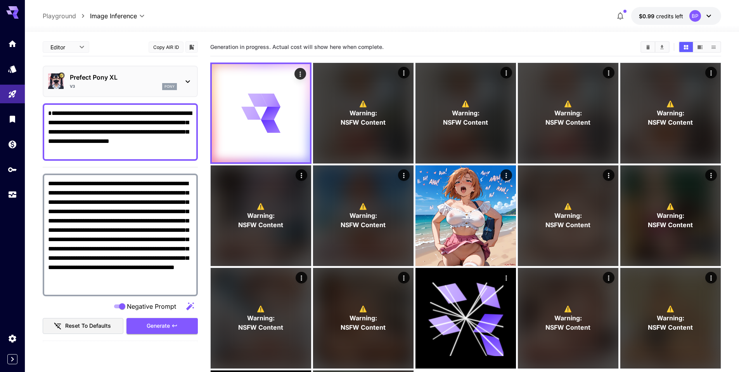
click at [203, 89] on main "**********" at bounding box center [382, 257] width 679 height 439
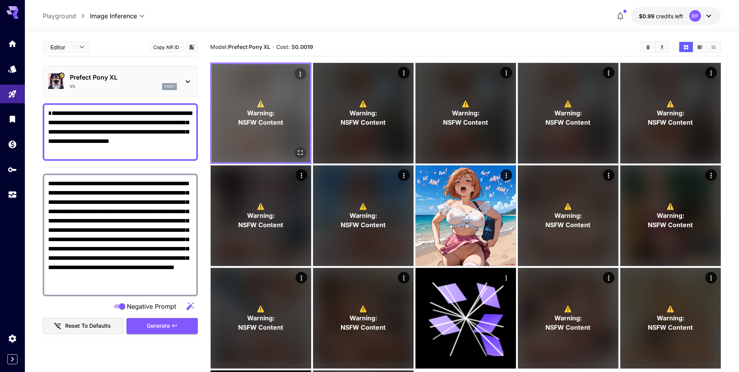
click at [303, 154] on icon "Open in fullscreen" at bounding box center [300, 153] width 8 height 8
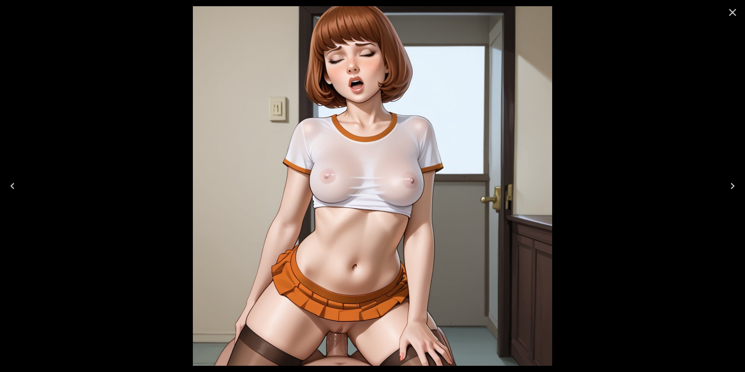
click at [733, 10] on icon "Close" at bounding box center [732, 12] width 12 height 12
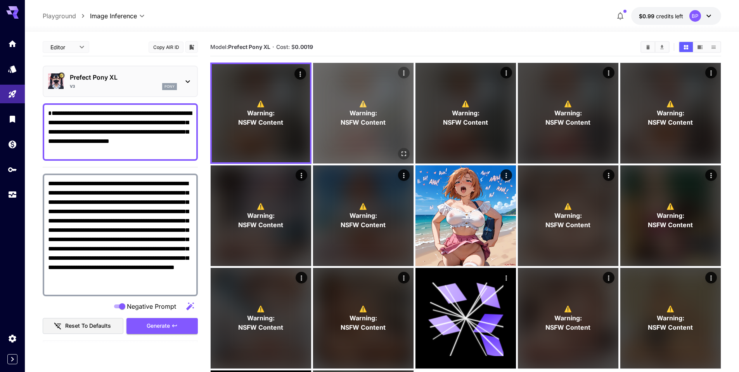
click at [409, 150] on button "Open in fullscreen" at bounding box center [404, 154] width 12 height 12
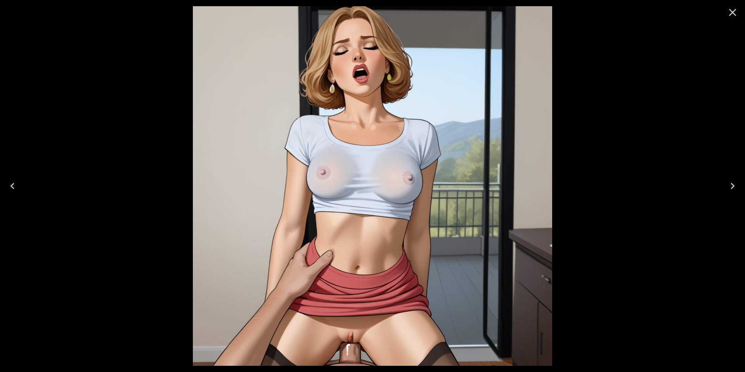
click at [728, 13] on icon "Close" at bounding box center [732, 12] width 12 height 12
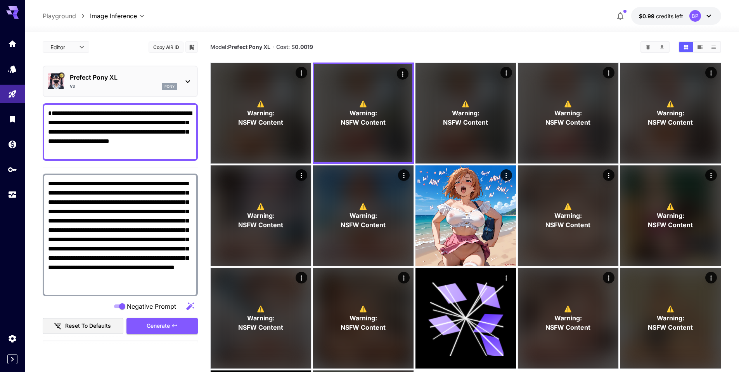
click at [35, 149] on section "**********" at bounding box center [382, 263] width 714 height 462
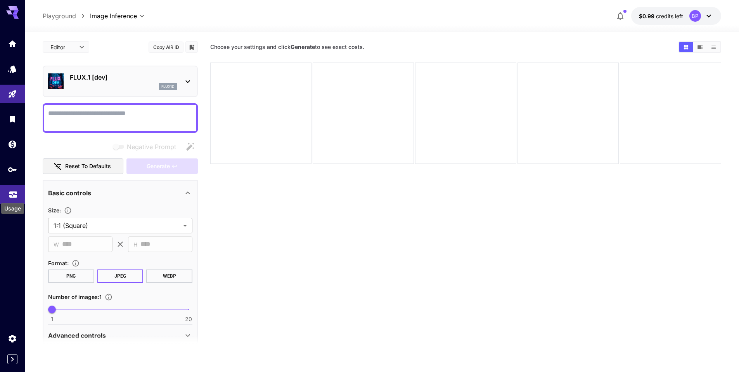
click at [14, 193] on icon "Usage" at bounding box center [13, 193] width 8 height 4
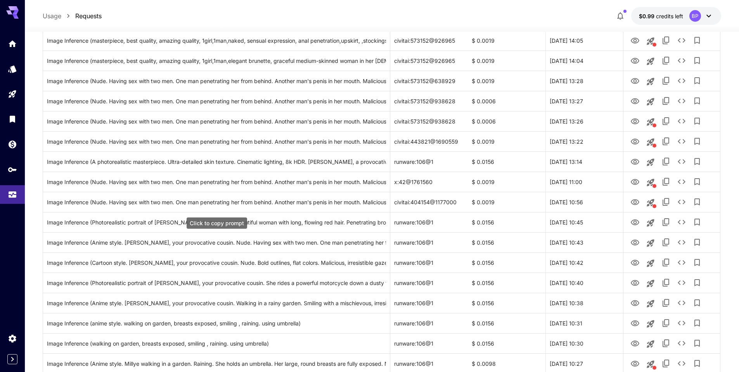
scroll to position [834, 0]
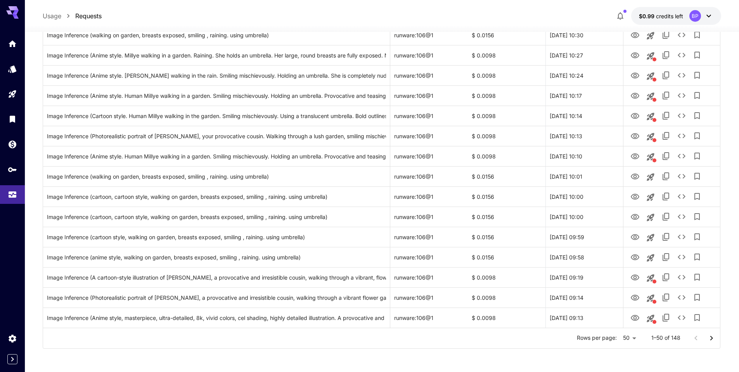
click at [712, 338] on icon "Go to next page" at bounding box center [711, 337] width 3 height 5
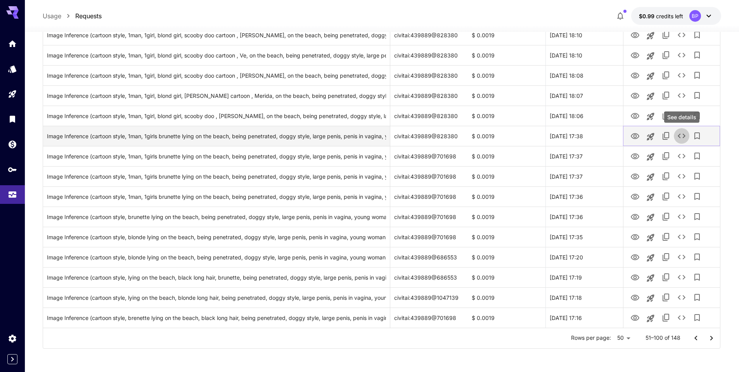
click at [679, 133] on icon "See details" at bounding box center [681, 135] width 9 height 9
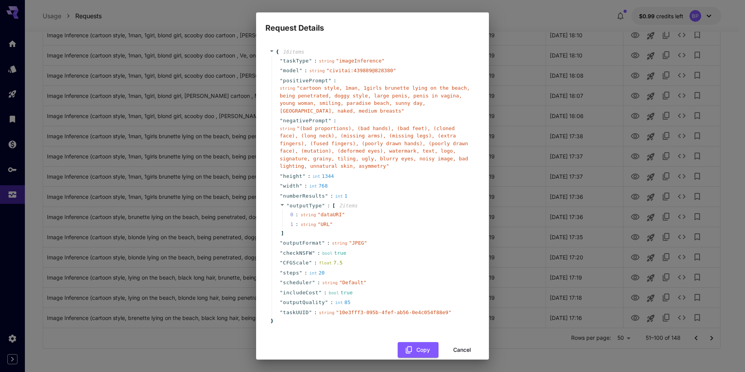
click at [454, 348] on button "Cancel" at bounding box center [462, 350] width 35 height 16
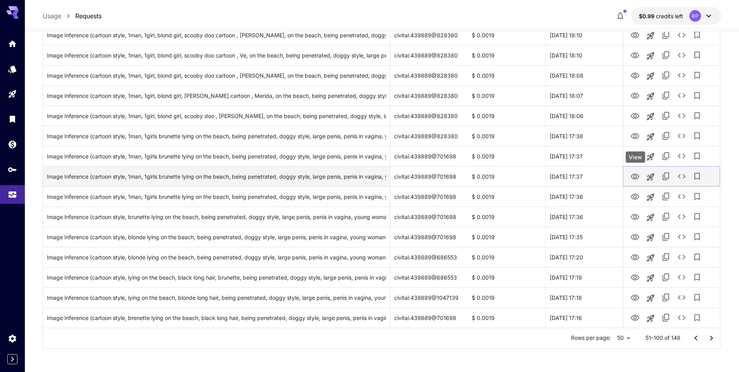
click at [636, 175] on icon "View" at bounding box center [635, 176] width 9 height 6
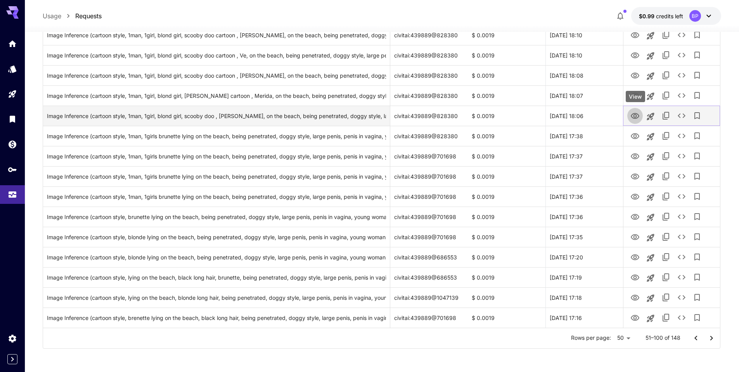
click at [634, 114] on icon "View" at bounding box center [634, 115] width 9 height 9
click at [681, 115] on icon "See details" at bounding box center [681, 115] width 9 height 9
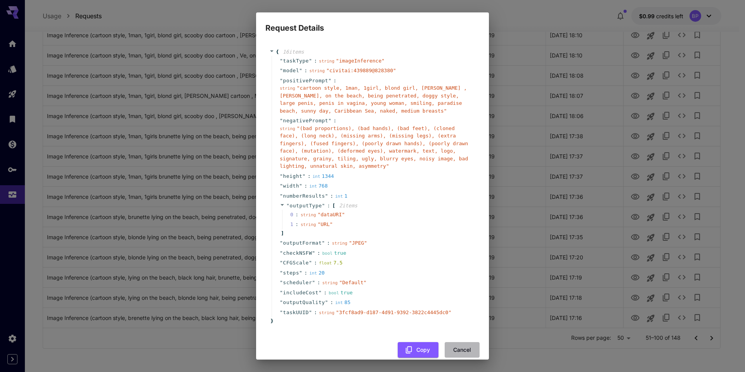
click at [458, 346] on button "Cancel" at bounding box center [462, 350] width 35 height 16
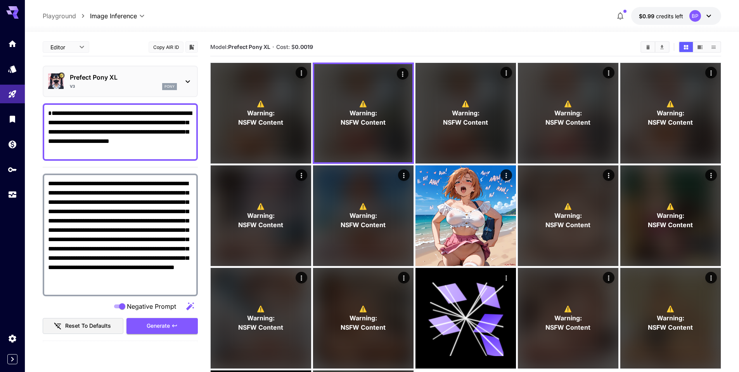
drag, startPoint x: 103, startPoint y: 132, endPoint x: 48, endPoint y: 130, distance: 55.1
click at [48, 130] on textarea "**********" at bounding box center [120, 132] width 144 height 47
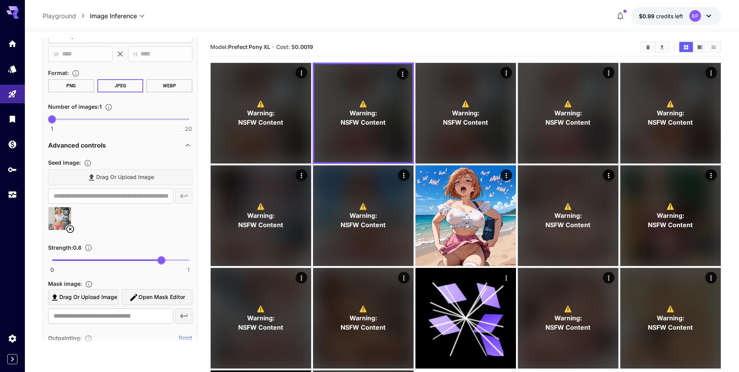
scroll to position [390, 0]
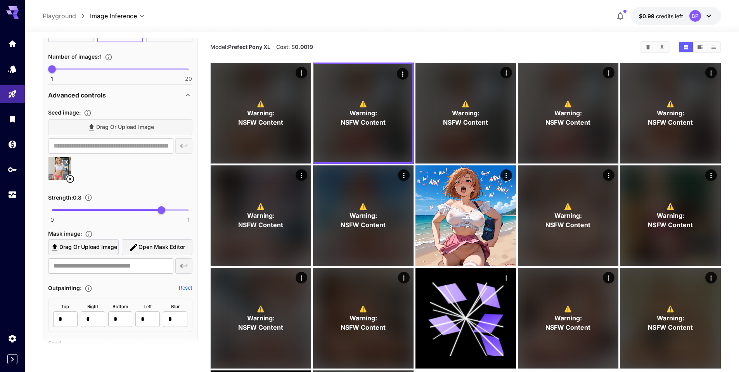
type textarea "**********"
click at [70, 176] on icon at bounding box center [70, 178] width 9 height 9
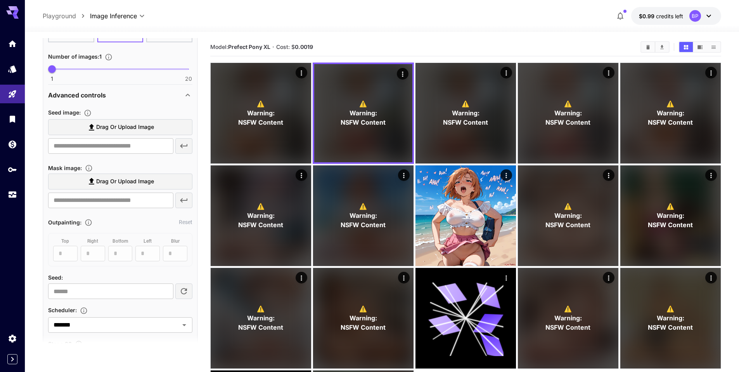
click at [94, 123] on icon at bounding box center [91, 127] width 9 height 9
click at [0, 0] on input "Drag or upload image" at bounding box center [0, 0] width 0 height 0
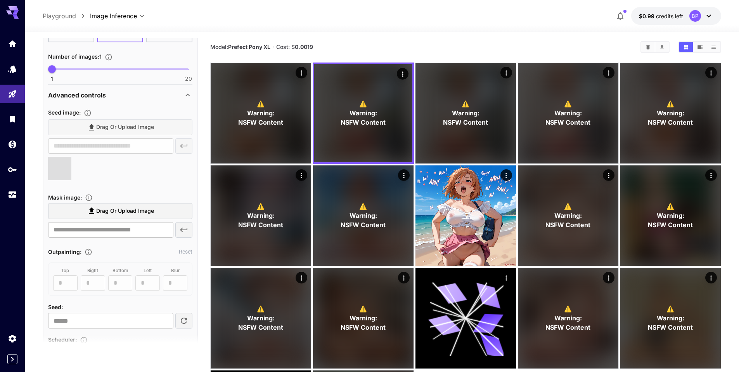
type input "**********"
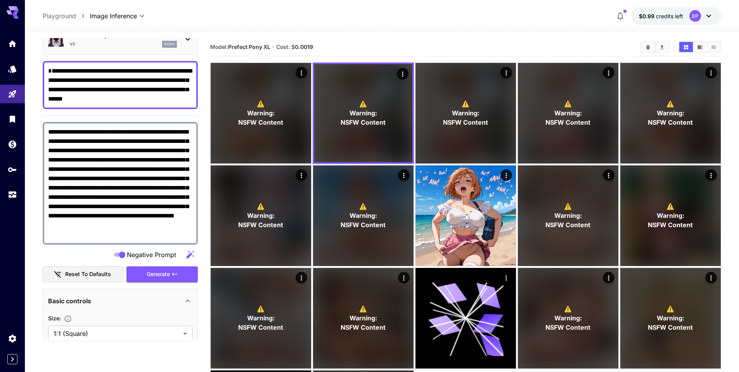
scroll to position [18, 0]
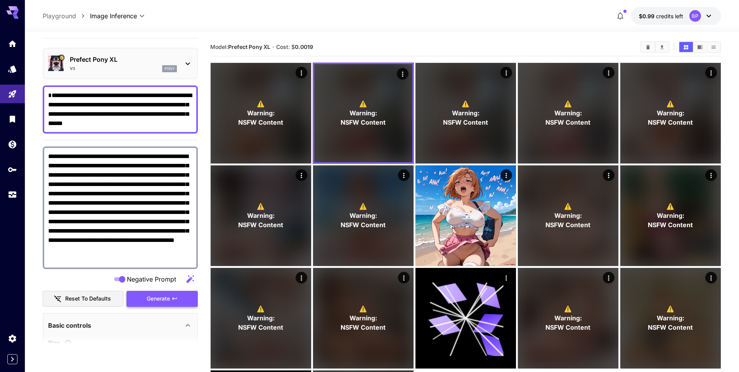
click at [163, 294] on span "Generate" at bounding box center [158, 299] width 23 height 10
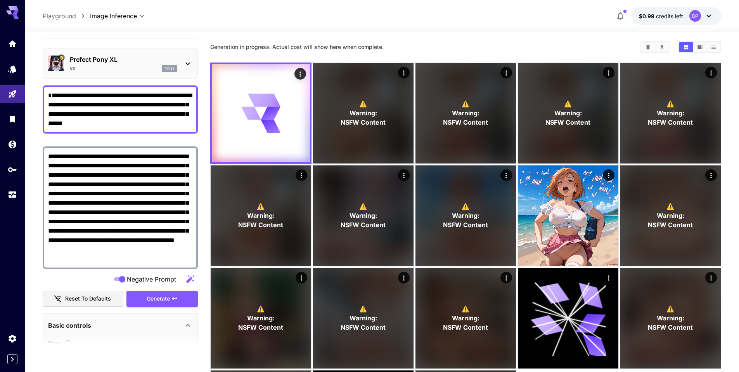
click at [206, 85] on main "**********" at bounding box center [382, 257] width 679 height 439
click at [257, 9] on div "**********" at bounding box center [382, 16] width 679 height 18
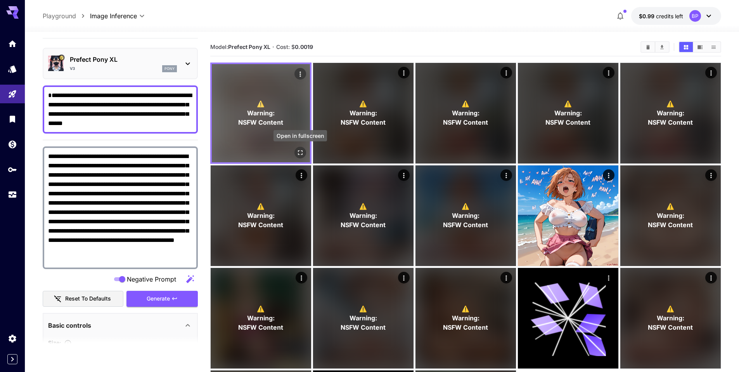
click at [303, 149] on icon "Open in fullscreen" at bounding box center [300, 153] width 8 height 8
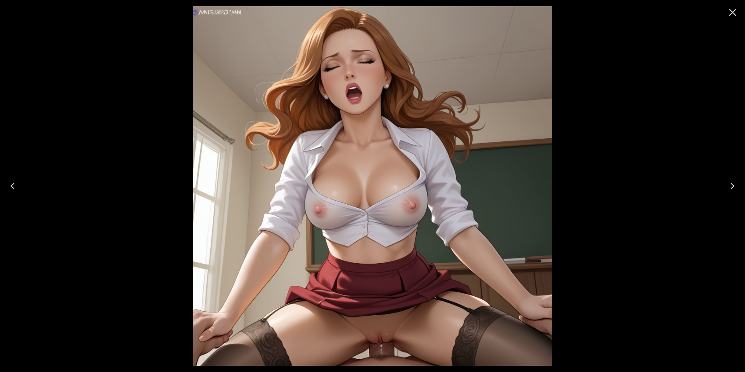
click at [731, 12] on icon "Close" at bounding box center [732, 12] width 12 height 12
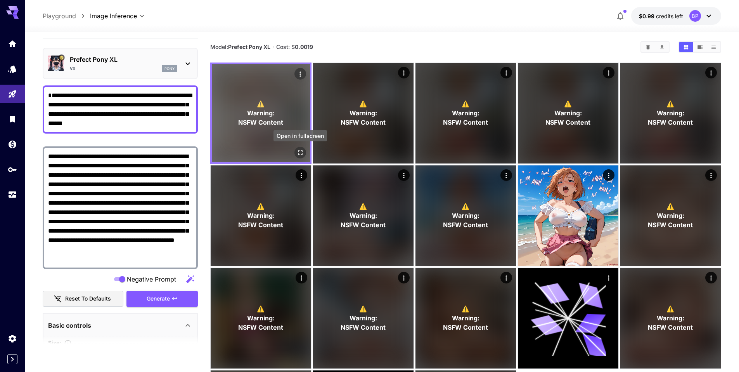
click at [301, 149] on icon "Open in fullscreen" at bounding box center [300, 153] width 8 height 8
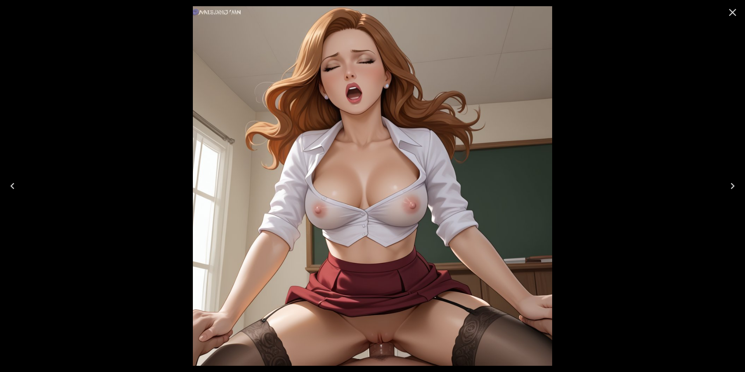
click at [730, 12] on icon "Close" at bounding box center [732, 12] width 12 height 12
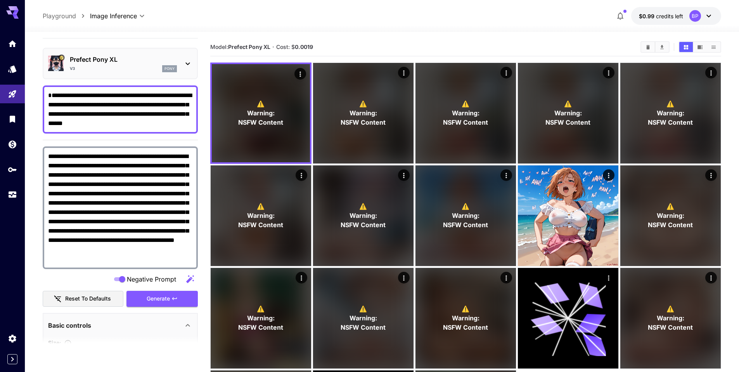
click at [33, 104] on section "**********" at bounding box center [382, 263] width 714 height 462
click at [187, 64] on icon at bounding box center [187, 63] width 9 height 9
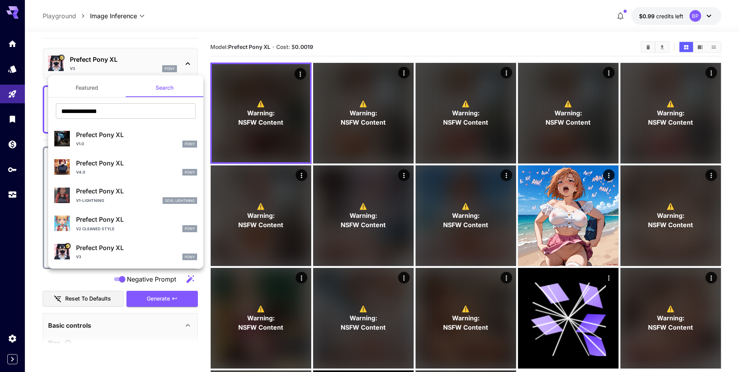
click at [108, 165] on p "Prefect Pony XL" at bounding box center [136, 162] width 121 height 9
type input "*"
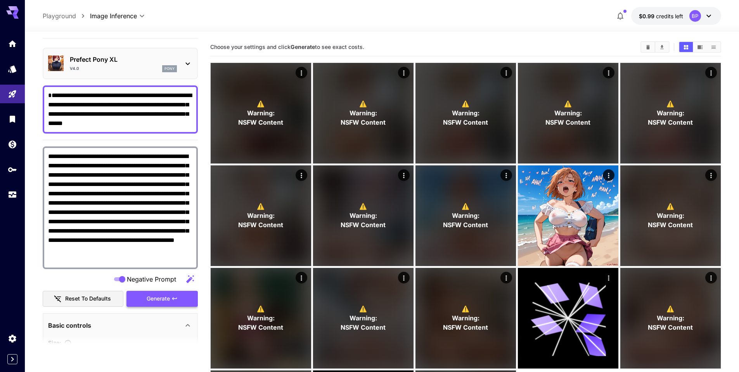
click at [159, 294] on span "Generate" at bounding box center [158, 299] width 23 height 10
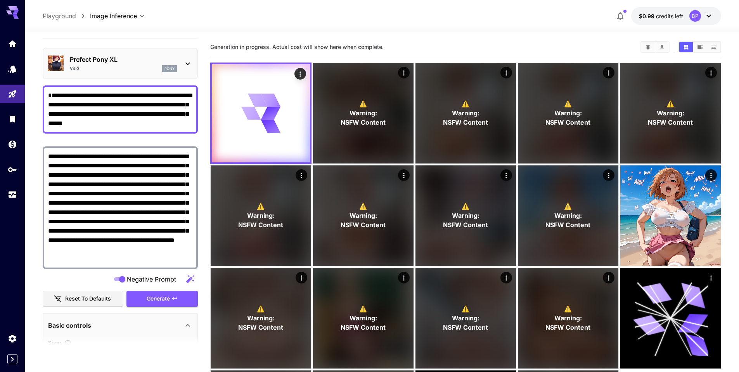
click at [203, 101] on main "**********" at bounding box center [382, 257] width 679 height 439
click at [233, 23] on div at bounding box center [382, 27] width 714 height 9
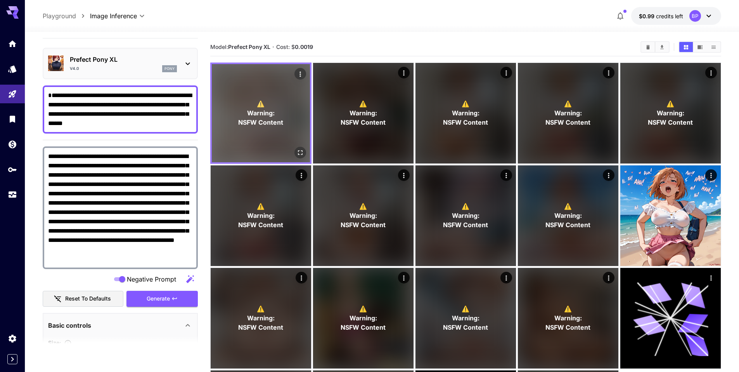
click at [302, 152] on icon "Open in fullscreen" at bounding box center [300, 153] width 8 height 8
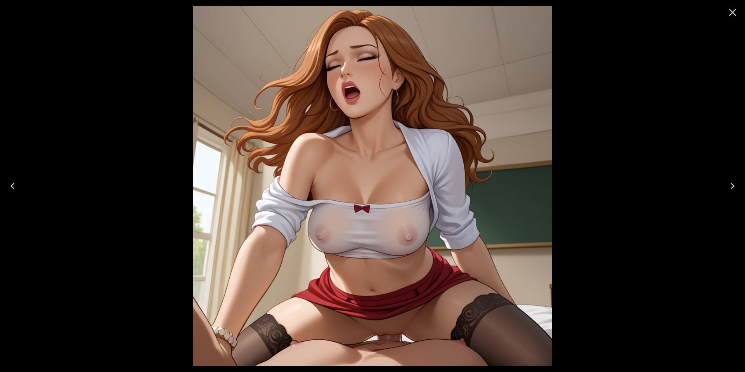
click at [732, 14] on icon "Close" at bounding box center [732, 12] width 12 height 12
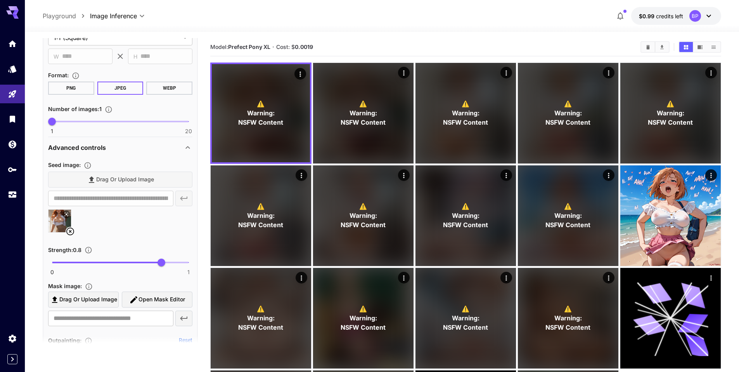
scroll to position [340, 0]
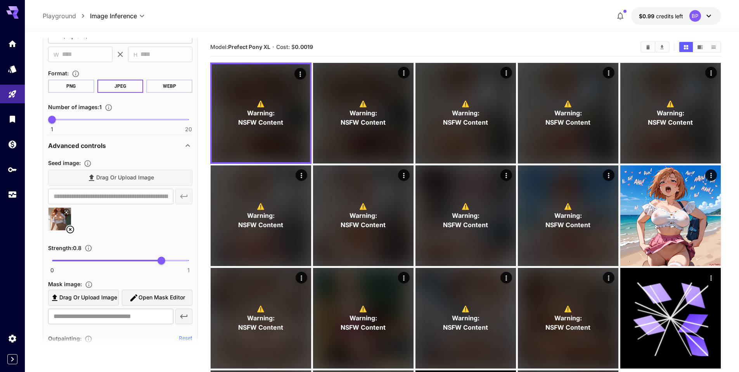
click at [69, 227] on icon at bounding box center [70, 229] width 9 height 9
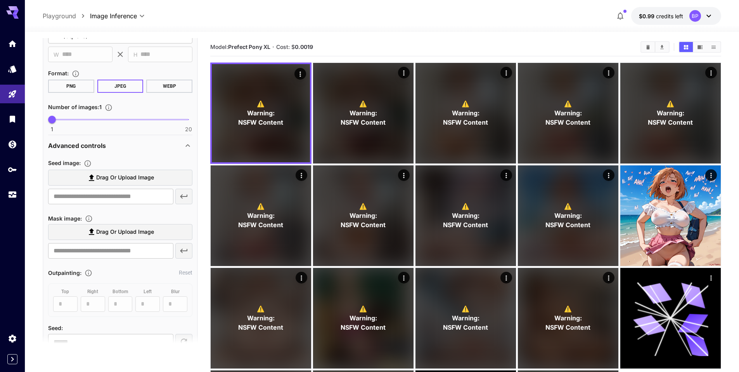
click at [101, 173] on span "Drag or upload image" at bounding box center [125, 178] width 58 height 10
click at [0, 0] on input "Drag or upload image" at bounding box center [0, 0] width 0 height 0
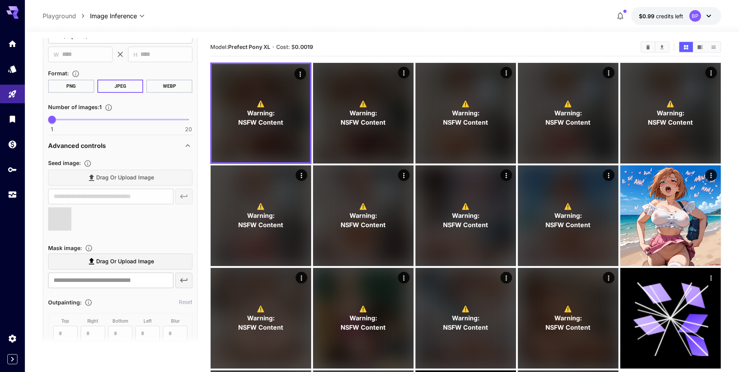
type input "**********"
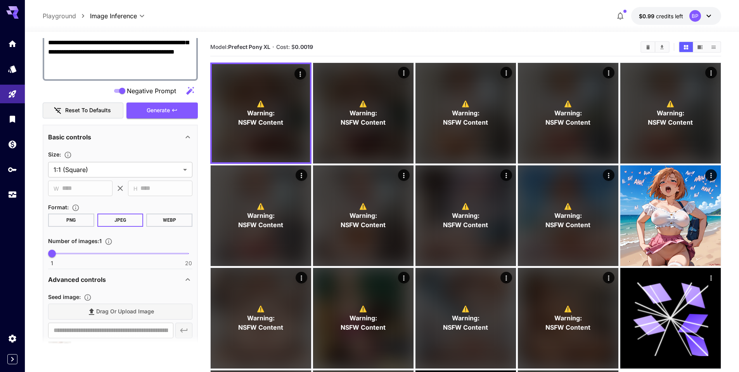
scroll to position [163, 0]
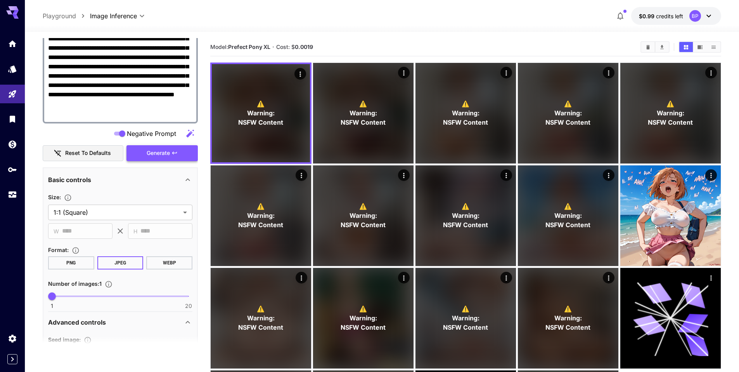
click at [151, 153] on span "Generate" at bounding box center [158, 153] width 23 height 10
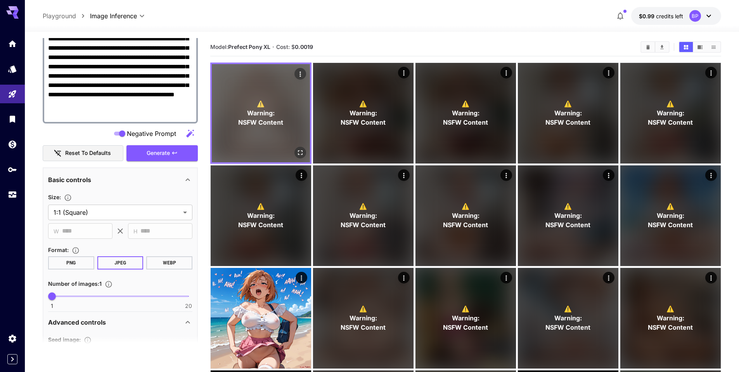
click at [304, 146] on body "**********" at bounding box center [369, 247] width 739 height 494
click at [300, 151] on icon "Open in fullscreen" at bounding box center [300, 153] width 8 height 8
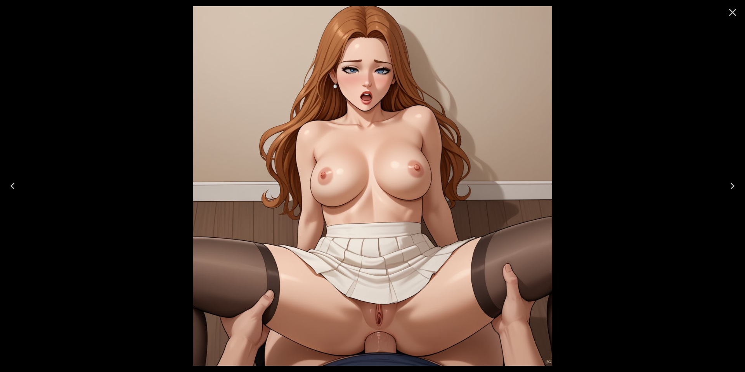
click at [735, 11] on icon "Close" at bounding box center [732, 12] width 12 height 12
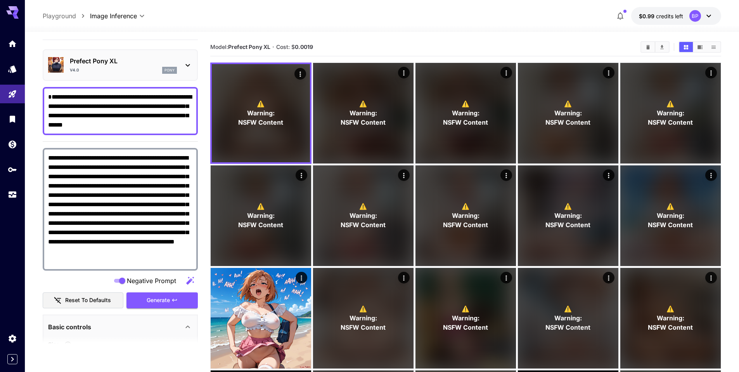
scroll to position [0, 0]
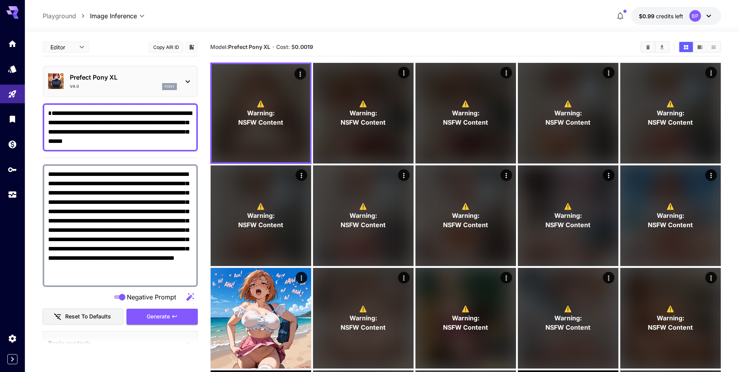
click at [184, 78] on icon at bounding box center [187, 81] width 9 height 9
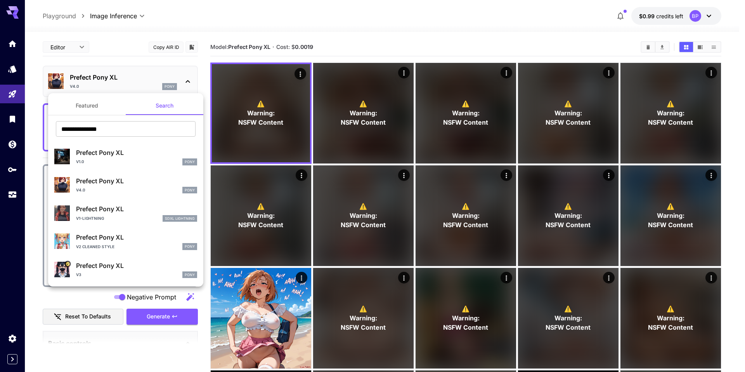
click at [100, 268] on p "Prefect Pony XL" at bounding box center [136, 265] width 121 height 9
type input "***"
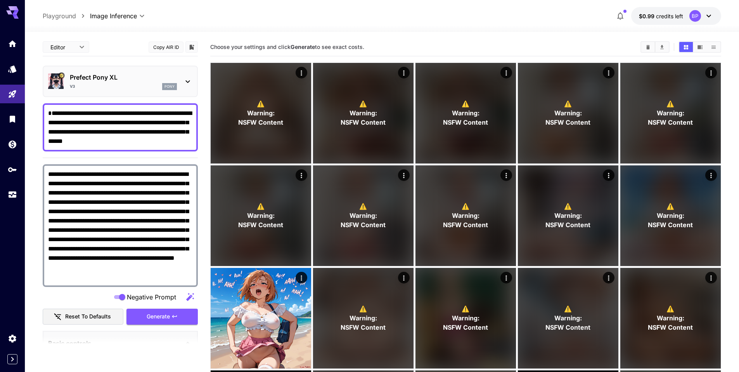
click at [194, 77] on div "Prefect Pony XL v3 pony" at bounding box center [120, 81] width 155 height 31
click at [191, 82] on icon at bounding box center [187, 81] width 9 height 9
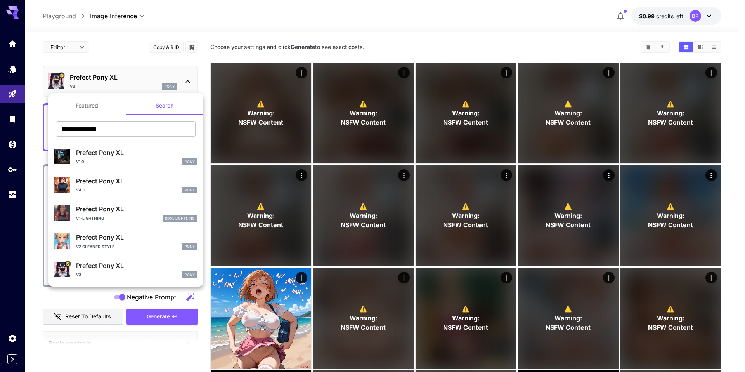
click at [130, 241] on p "Prefect Pony XL" at bounding box center [136, 236] width 121 height 9
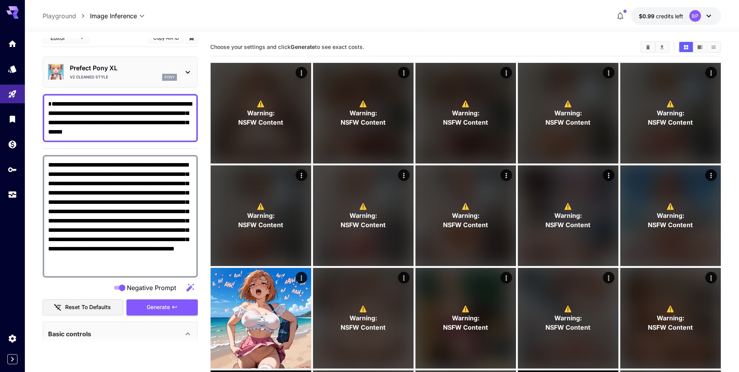
scroll to position [10, 0]
click at [159, 305] on span "Generate" at bounding box center [158, 307] width 23 height 10
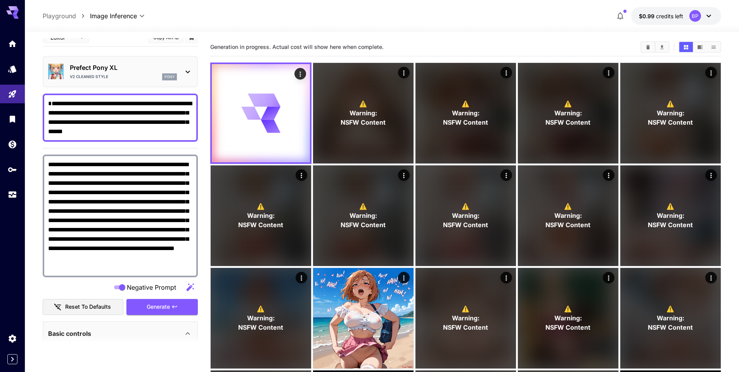
click at [204, 128] on main "**********" at bounding box center [382, 309] width 679 height 542
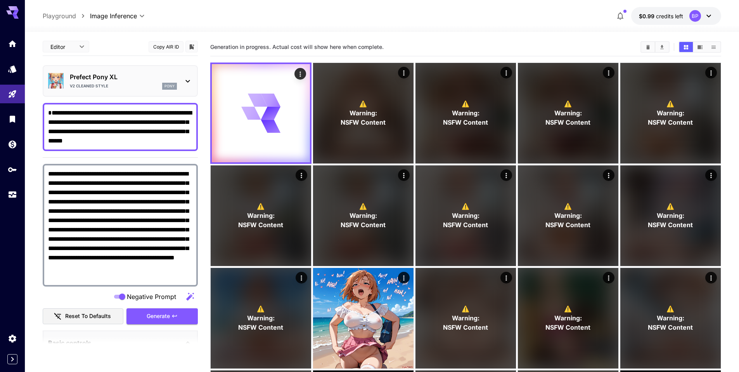
scroll to position [0, 0]
click at [205, 145] on main "**********" at bounding box center [382, 309] width 679 height 542
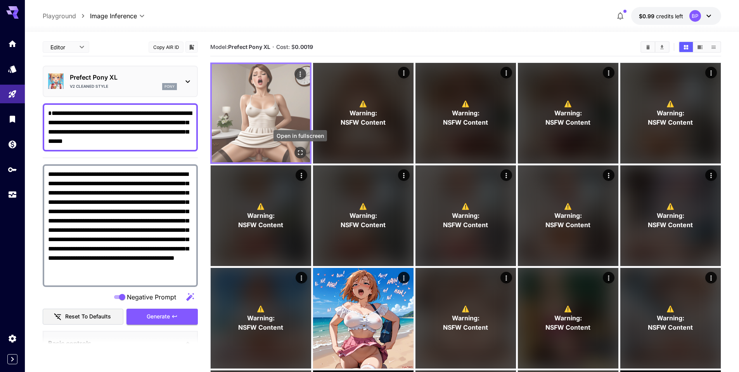
click at [302, 152] on icon "Open in fullscreen" at bounding box center [300, 152] width 5 height 5
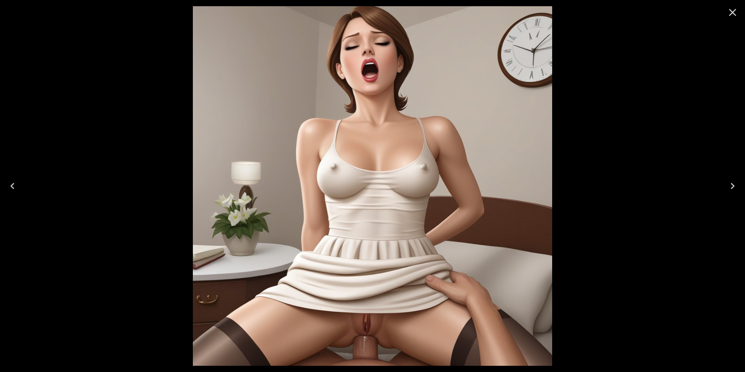
click at [733, 12] on icon "Close" at bounding box center [732, 12] width 7 height 7
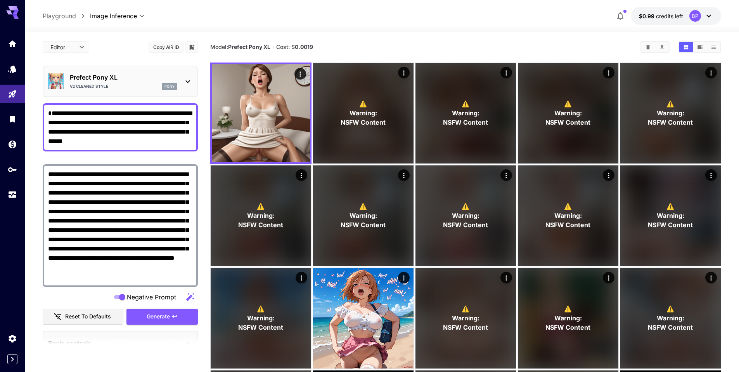
click at [188, 81] on icon at bounding box center [187, 81] width 4 height 3
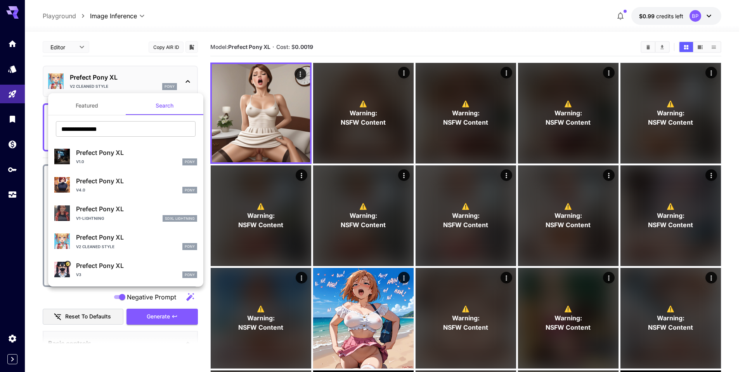
click at [107, 264] on p "Prefect Pony XL" at bounding box center [136, 265] width 121 height 9
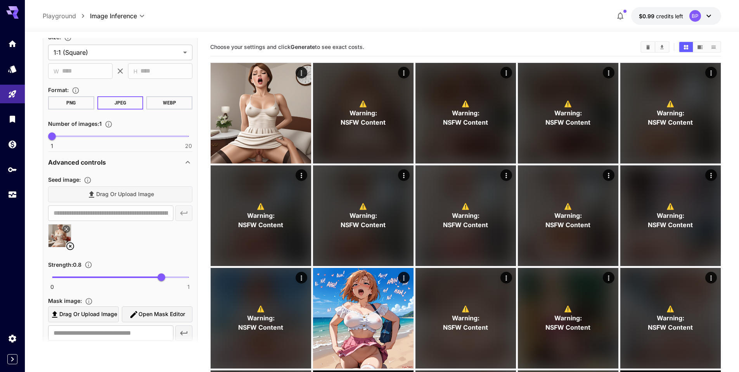
scroll to position [325, 0]
click at [69, 244] on icon at bounding box center [70, 244] width 9 height 9
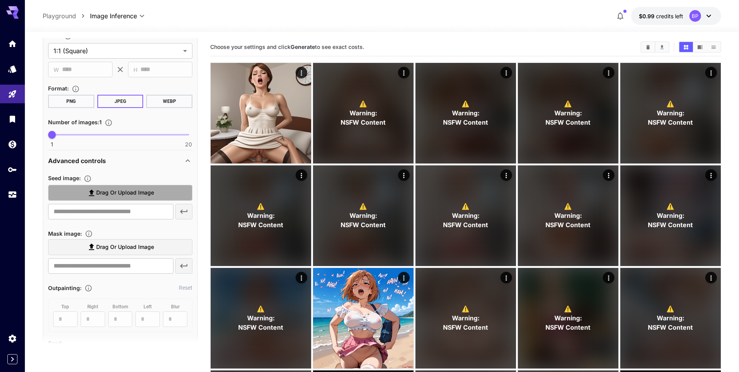
click at [100, 186] on label "Drag or upload image" at bounding box center [120, 193] width 144 height 16
click at [0, 0] on input "Drag or upload image" at bounding box center [0, 0] width 0 height 0
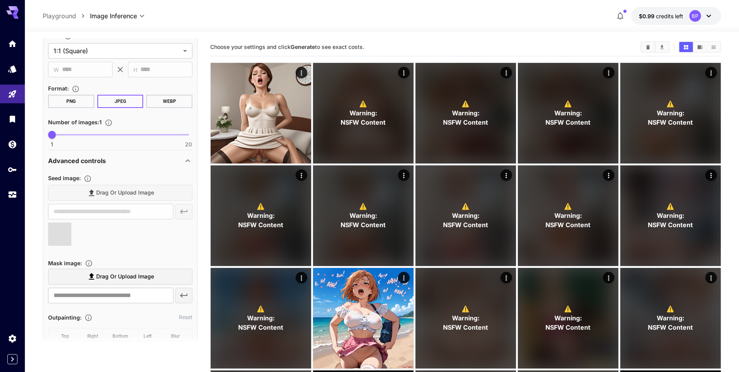
type input "**********"
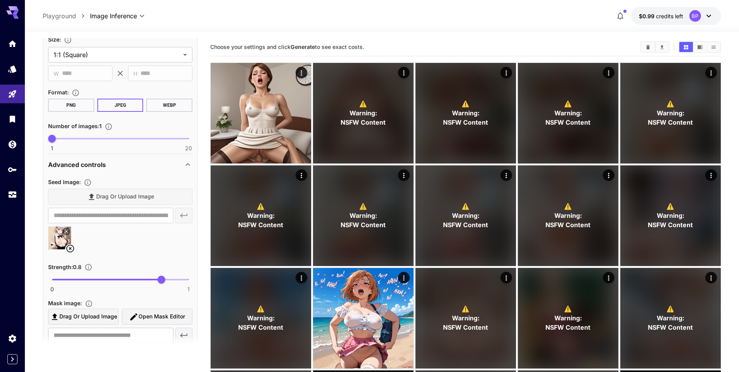
scroll to position [183, 0]
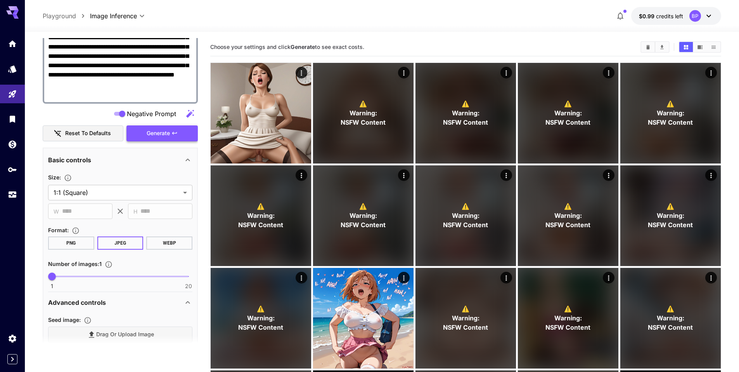
click at [156, 132] on span "Generate" at bounding box center [158, 133] width 23 height 10
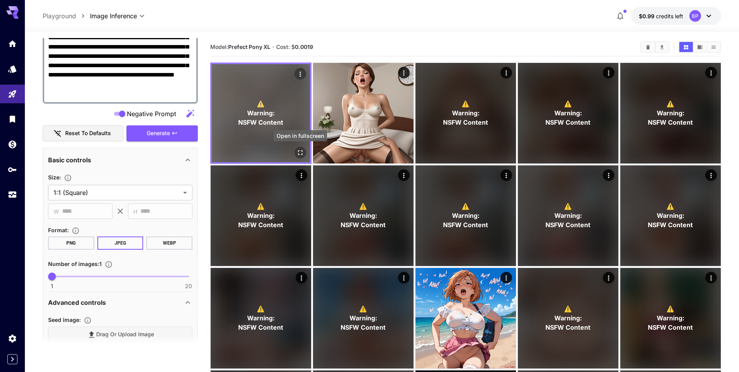
click at [303, 153] on icon "Open in fullscreen" at bounding box center [300, 153] width 8 height 8
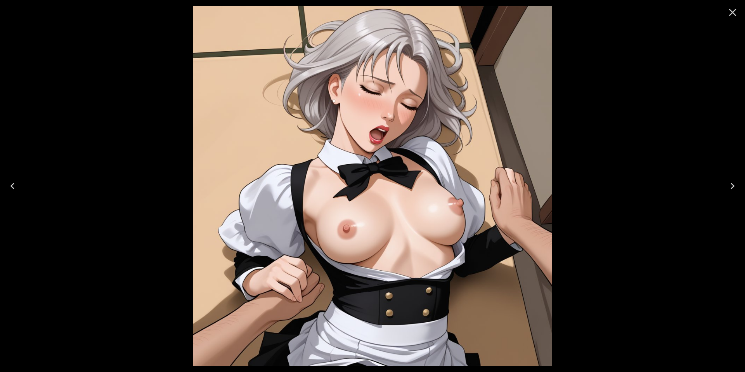
click at [731, 14] on icon "Close" at bounding box center [732, 12] width 7 height 7
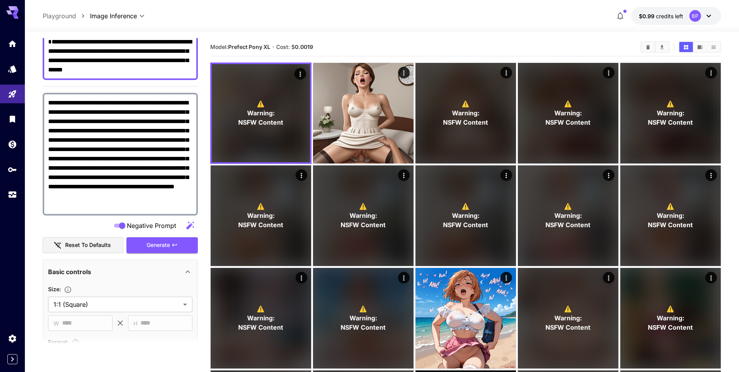
scroll to position [51, 0]
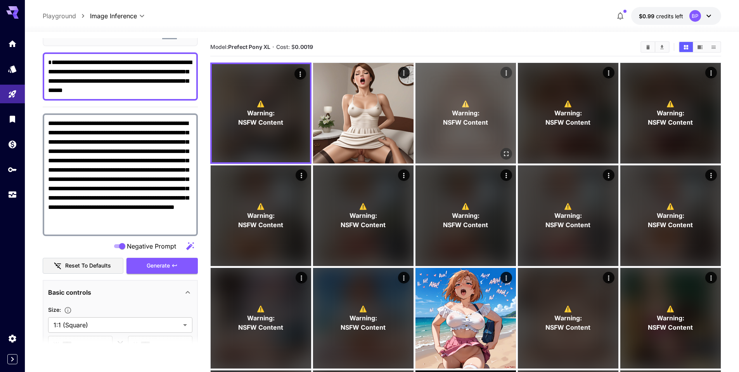
click at [447, 124] on span "NSFW Content" at bounding box center [465, 122] width 45 height 9
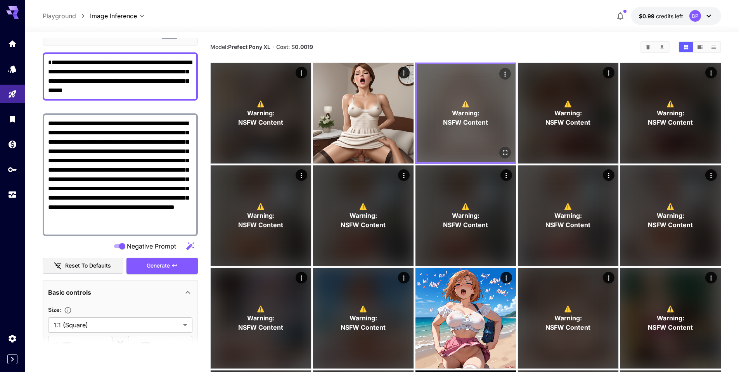
click at [510, 150] on button "Open in fullscreen" at bounding box center [505, 153] width 12 height 12
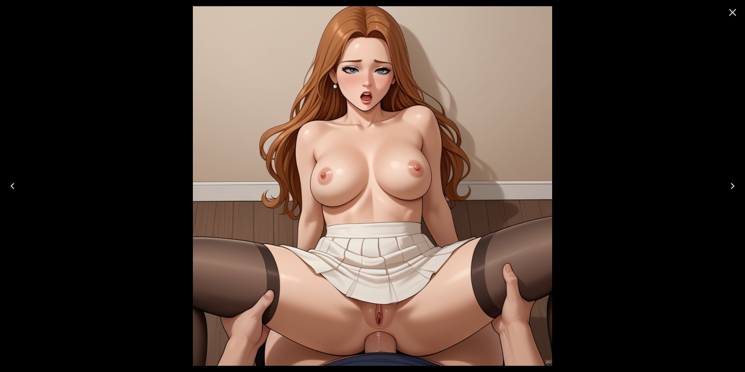
click at [728, 14] on icon "Close" at bounding box center [732, 12] width 12 height 12
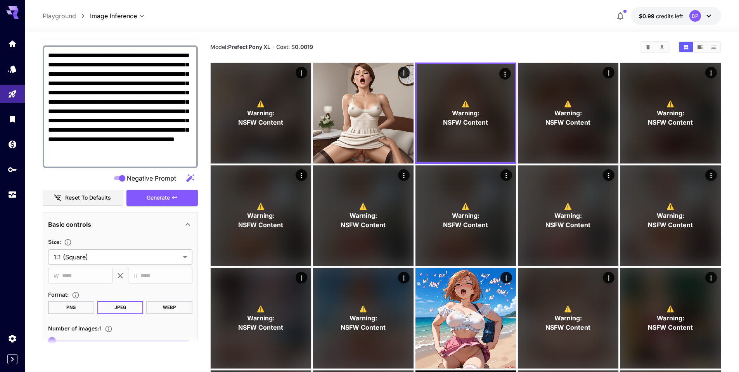
scroll to position [20, 0]
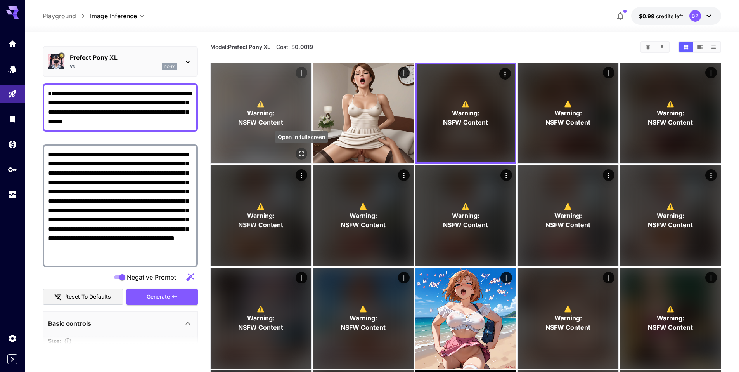
click at [302, 153] on icon "Open in fullscreen" at bounding box center [302, 154] width 8 height 8
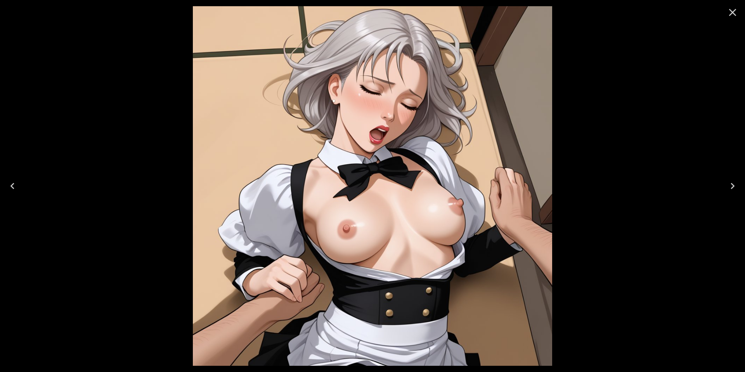
click at [732, 10] on icon "Close" at bounding box center [732, 12] width 12 height 12
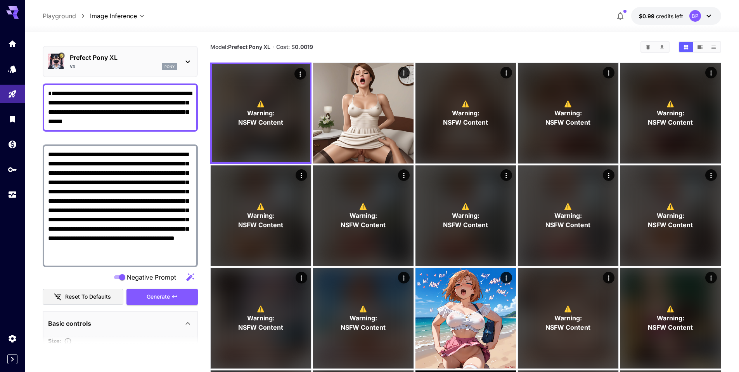
click at [123, 31] on div at bounding box center [382, 27] width 714 height 9
click at [188, 61] on icon at bounding box center [187, 61] width 9 height 9
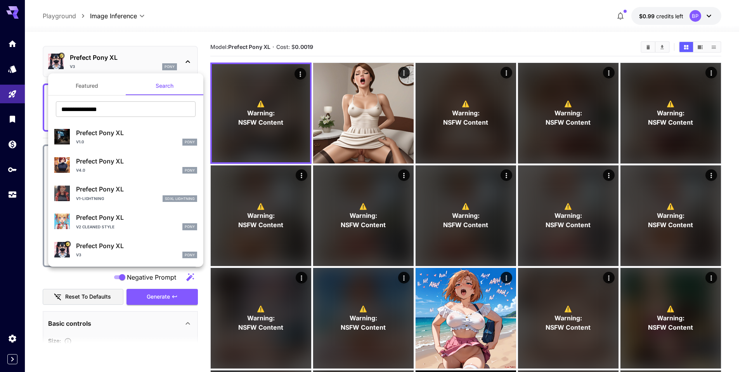
click at [110, 34] on div at bounding box center [372, 186] width 745 height 372
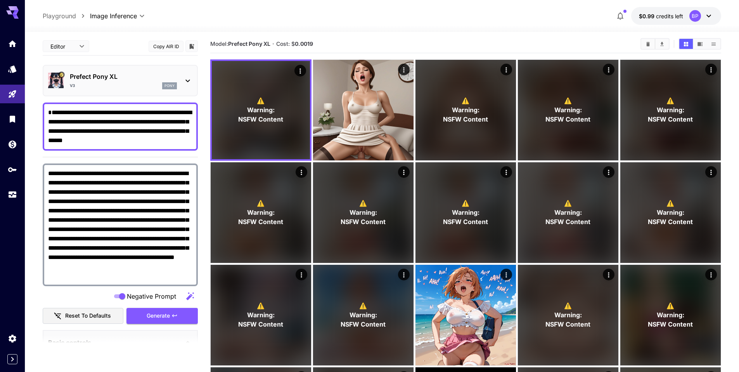
scroll to position [0, 0]
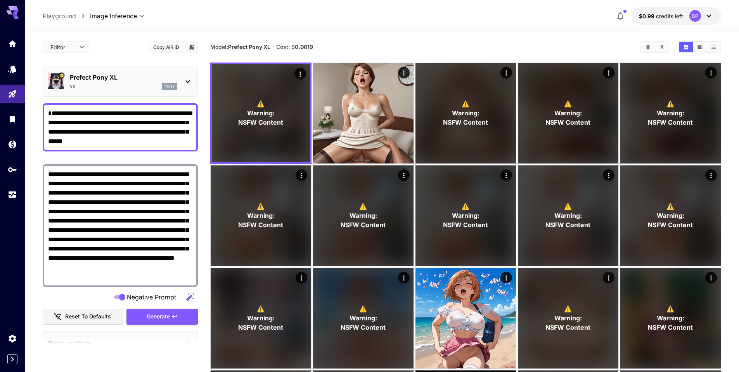
click at [81, 44] on body "**********" at bounding box center [369, 298] width 739 height 597
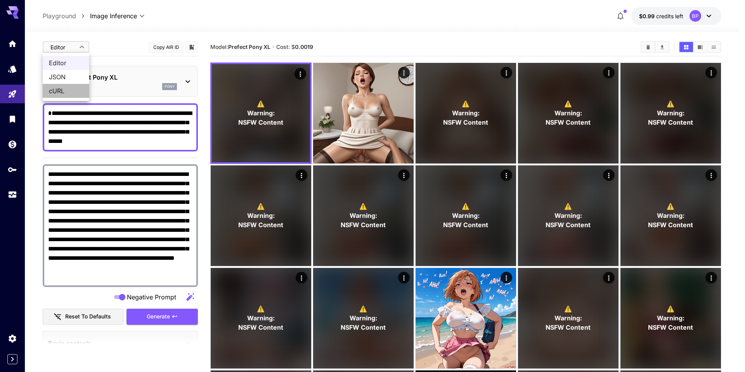
click at [56, 89] on span "cURL" at bounding box center [66, 90] width 34 height 9
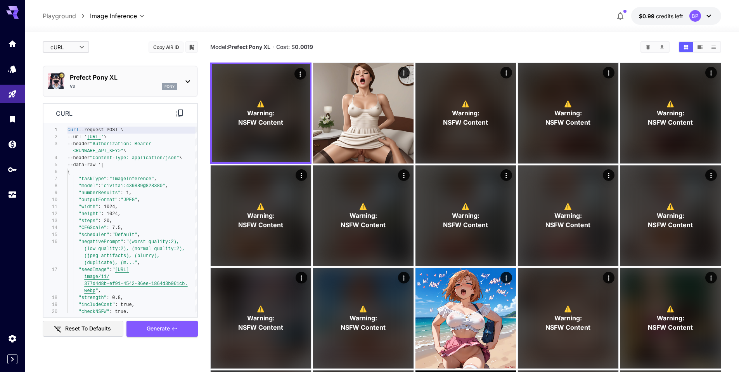
click at [175, 114] on div "curl" at bounding box center [120, 113] width 154 height 19
click at [180, 111] on icon at bounding box center [179, 113] width 9 height 9
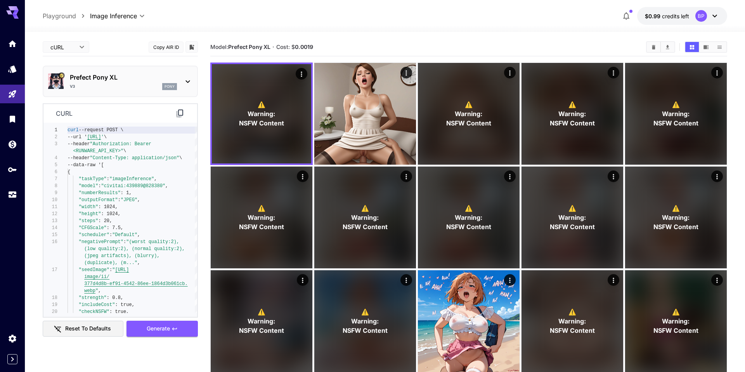
click at [82, 45] on body "**********" at bounding box center [372, 301] width 745 height 602
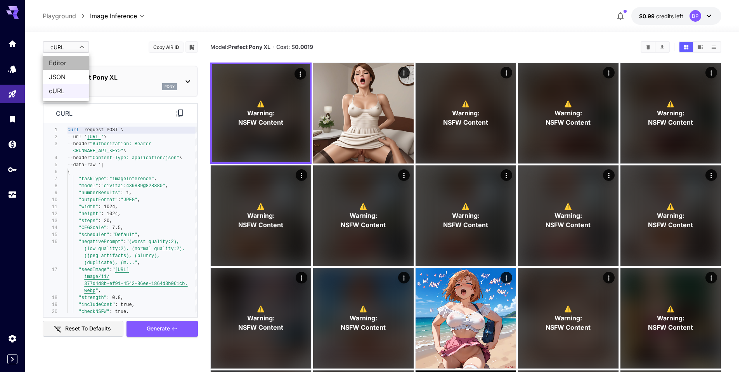
click at [62, 62] on span "Editor" at bounding box center [66, 62] width 34 height 9
type input "****"
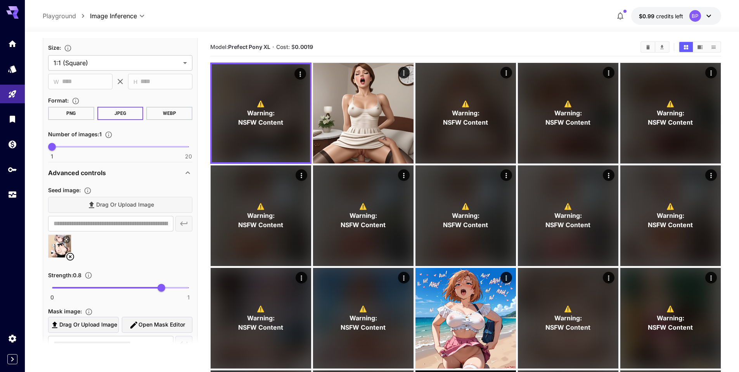
scroll to position [276, 0]
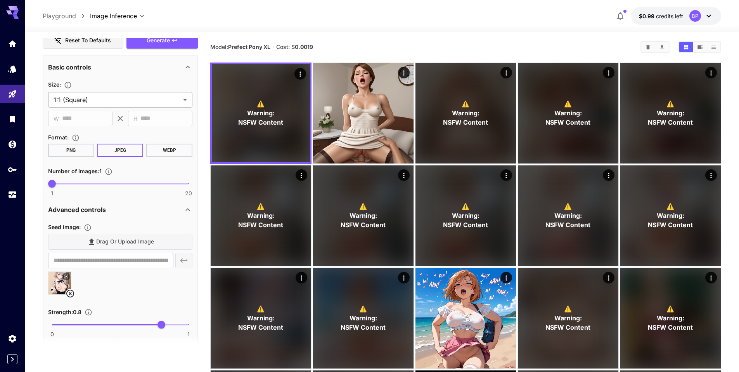
click at [184, 97] on body "**********" at bounding box center [369, 298] width 739 height 597
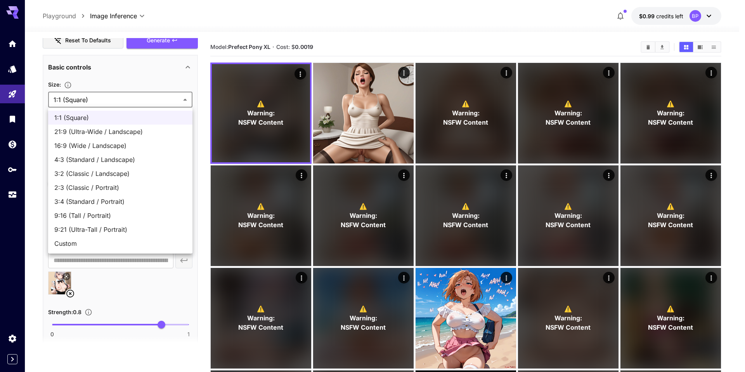
click at [88, 215] on span "9:16 (Tall / Portrait)" at bounding box center [120, 215] width 132 height 9
type input "**********"
type input "***"
type input "****"
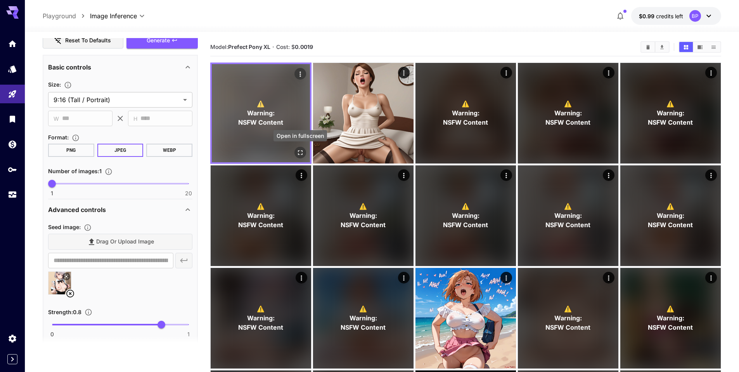
click at [299, 151] on icon "Open in fullscreen" at bounding box center [300, 152] width 5 height 5
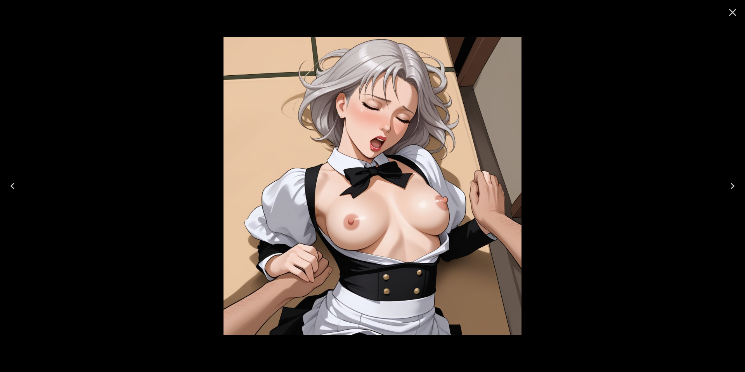
click at [736, 9] on icon "Close" at bounding box center [732, 12] width 12 height 12
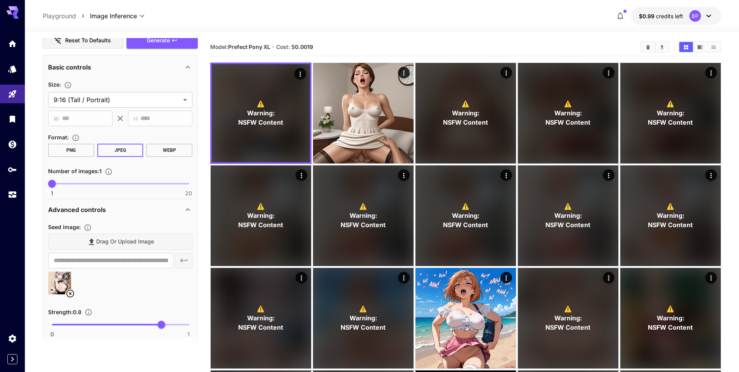
click at [206, 81] on main "**********" at bounding box center [382, 309] width 679 height 542
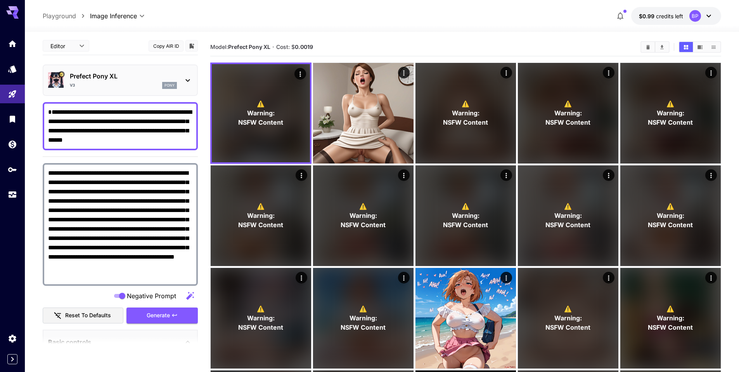
scroll to position [0, 0]
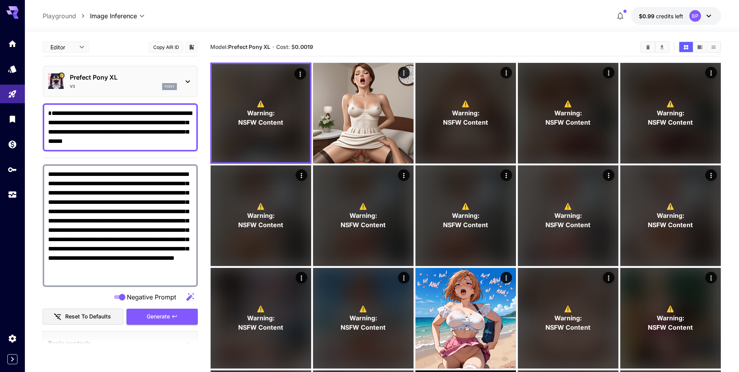
click at [317, 4] on div "**********" at bounding box center [382, 16] width 714 height 32
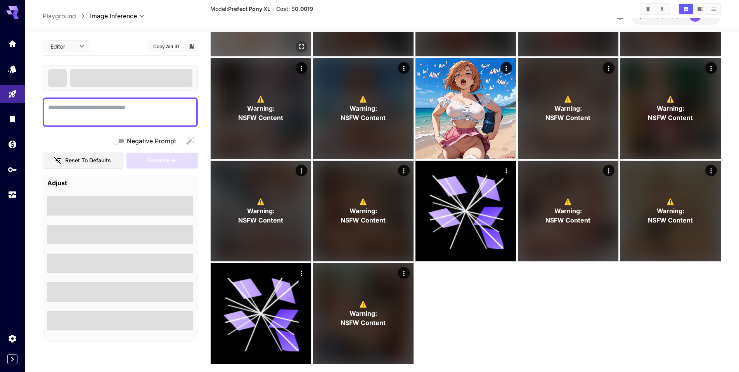
scroll to position [225, 0]
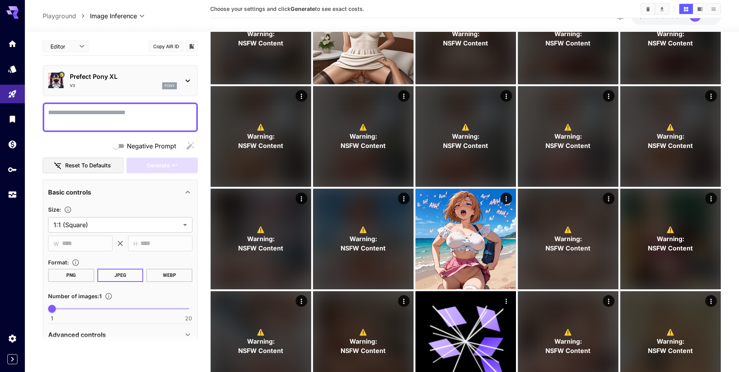
scroll to position [225, 0]
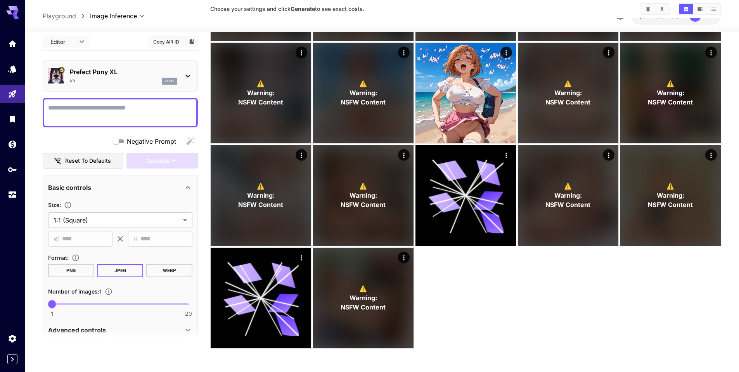
click at [95, 108] on textarea "Negative Prompt" at bounding box center [120, 112] width 144 height 19
click at [203, 77] on main "**********" at bounding box center [382, 84] width 679 height 542
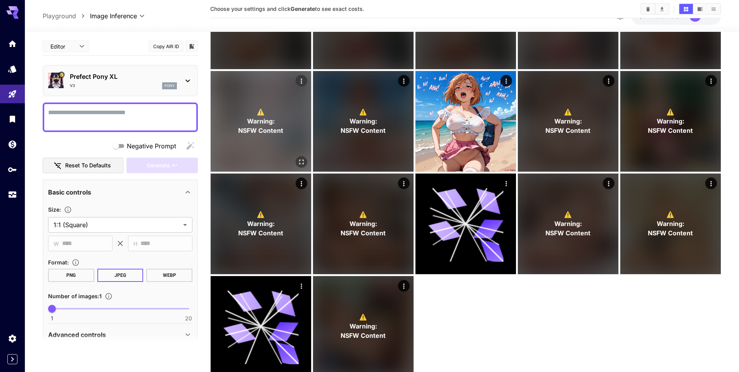
scroll to position [0, 0]
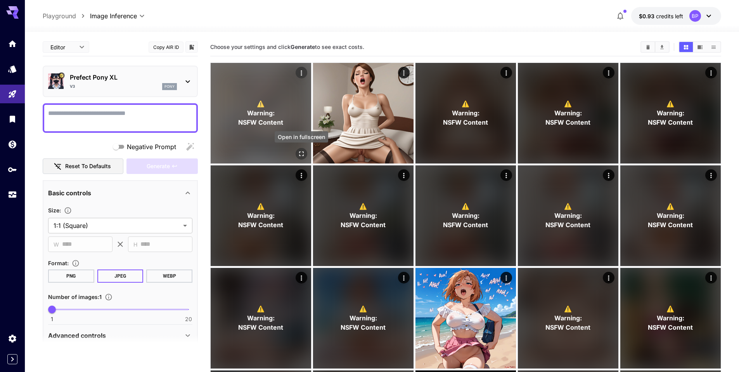
click at [301, 154] on icon "Open in fullscreen" at bounding box center [302, 154] width 8 height 8
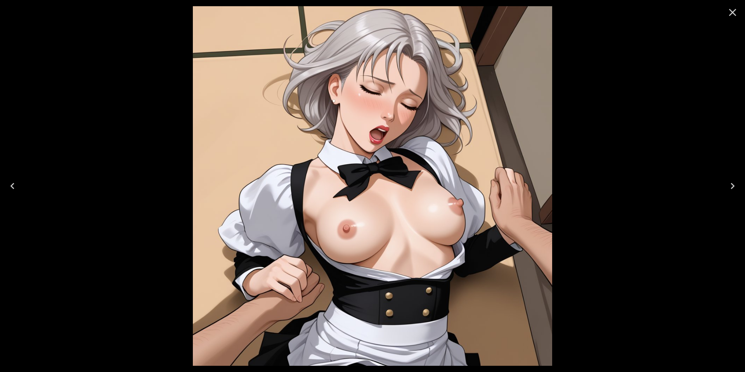
click at [732, 14] on icon "Close" at bounding box center [732, 12] width 12 height 12
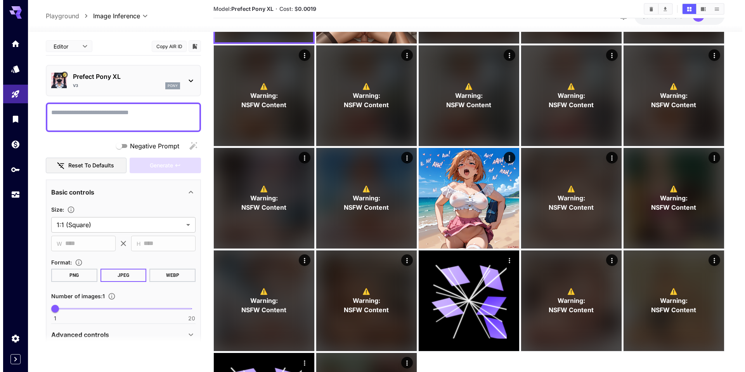
scroll to position [119, 0]
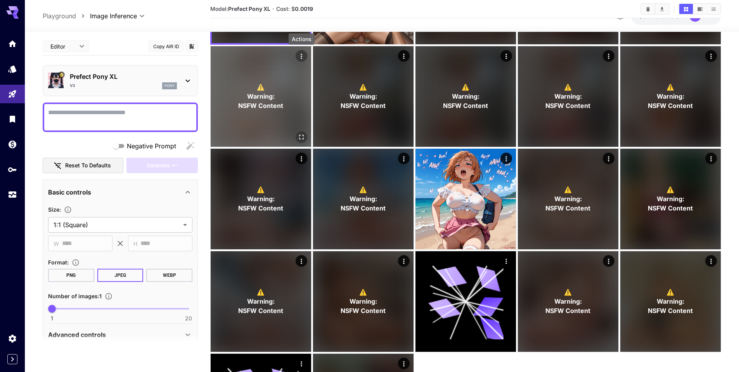
click at [301, 54] on icon "Actions" at bounding box center [301, 56] width 1 height 5
click at [302, 61] on div "Actions" at bounding box center [300, 56] width 8 height 9
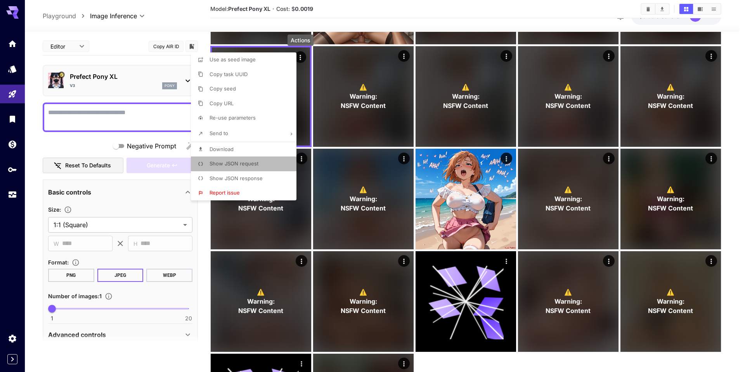
click at [231, 164] on span "Show JSON request" at bounding box center [234, 163] width 49 height 6
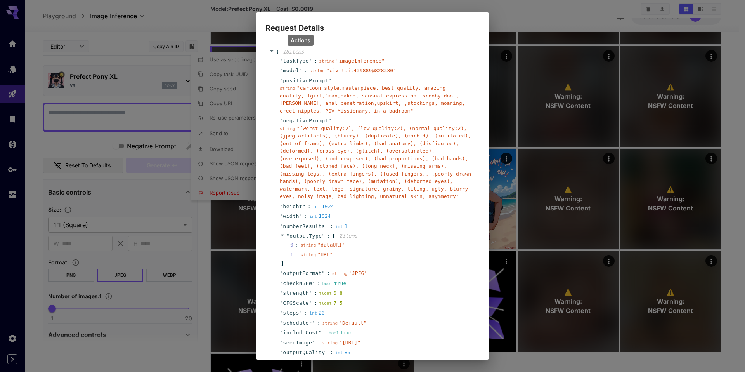
click at [301, 94] on span "" cartoon style,masterpiece, best quality, amazing quality, 1girl,1man,naked, s…" at bounding box center [372, 99] width 185 height 29
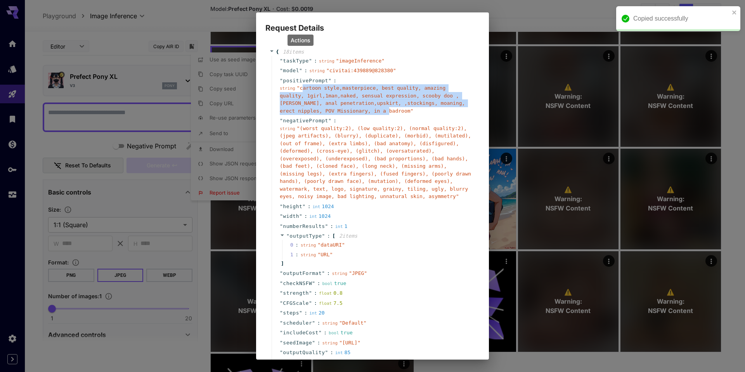
drag, startPoint x: 302, startPoint y: 86, endPoint x: 391, endPoint y: 113, distance: 92.8
click at [391, 113] on span "" cartoon style,masterpiece, best quality, amazing quality, 1girl,1man,naked, s…" at bounding box center [372, 99] width 185 height 29
copy span "cartoon style,masterpiece, best quality, amazing quality, 1girl,1man,naked, sen…"
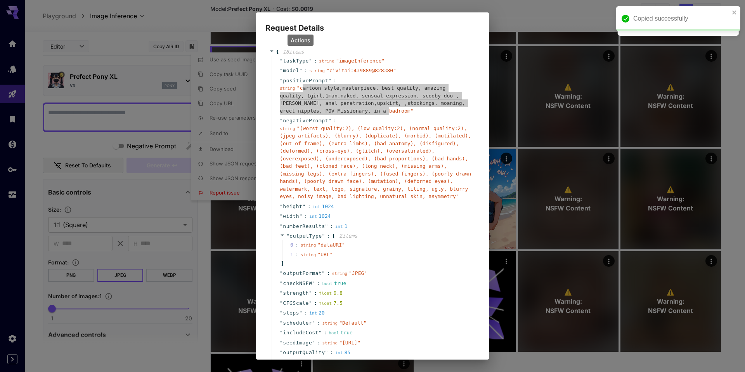
copy span "cartoon style,masterpiece, best quality, amazing quality, 1girl,1man,naked, sen…"
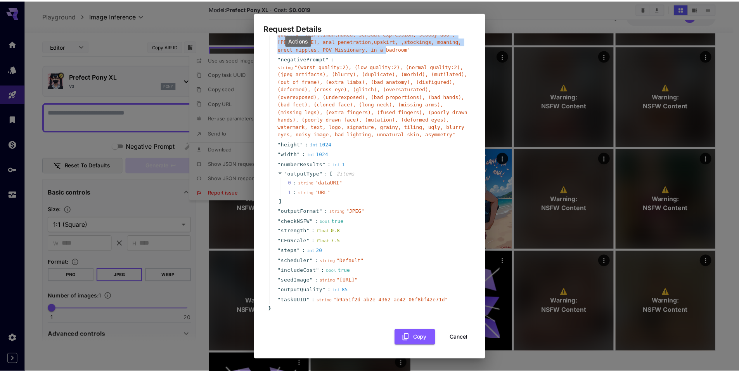
scroll to position [85, 0]
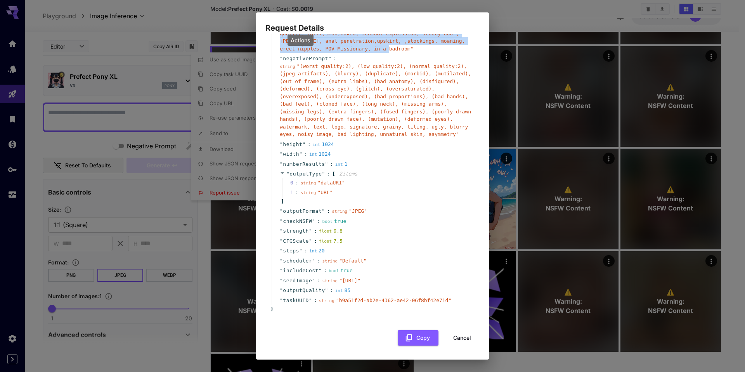
click at [462, 337] on button "Cancel" at bounding box center [462, 338] width 35 height 16
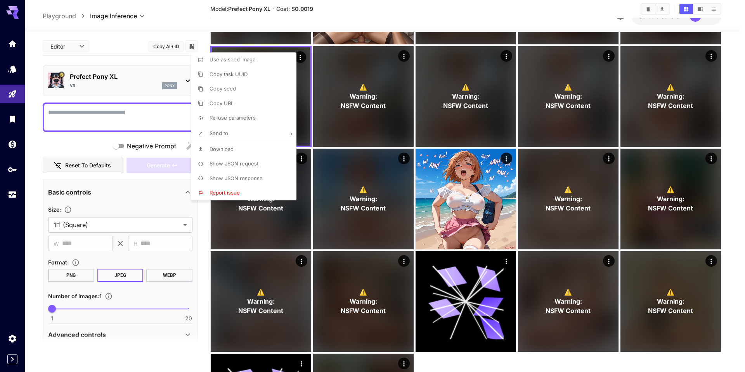
click at [258, 15] on div at bounding box center [372, 186] width 745 height 372
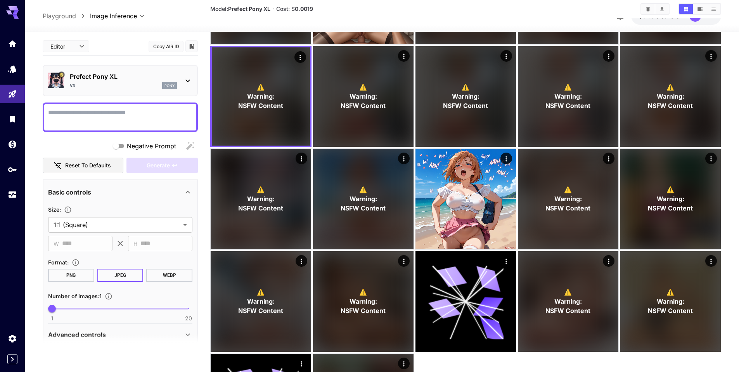
click at [258, 22] on div "**********" at bounding box center [382, 16] width 679 height 18
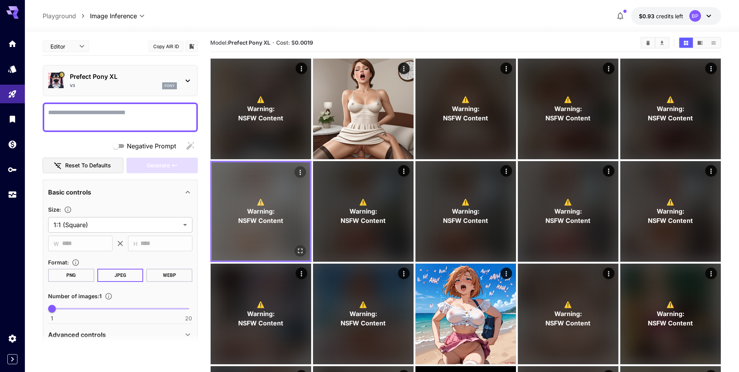
scroll to position [0, 0]
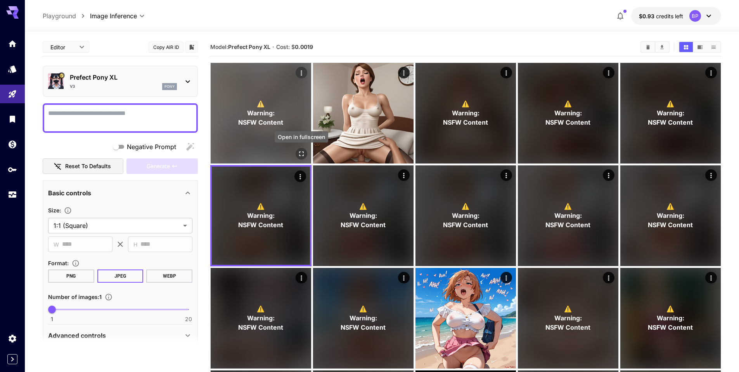
click at [300, 151] on icon "Open in fullscreen" at bounding box center [302, 154] width 8 height 8
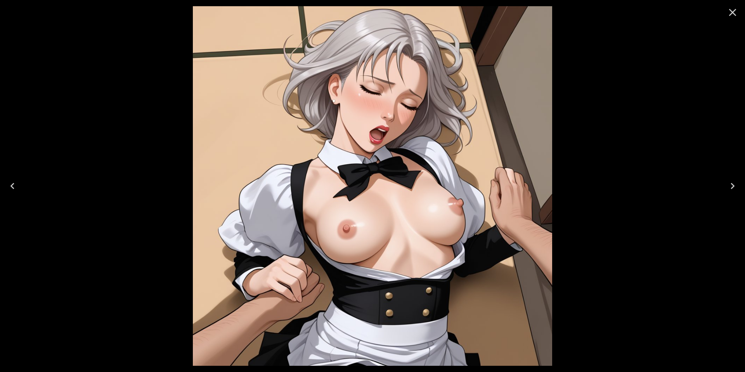
click at [733, 13] on icon "Close" at bounding box center [732, 12] width 12 height 12
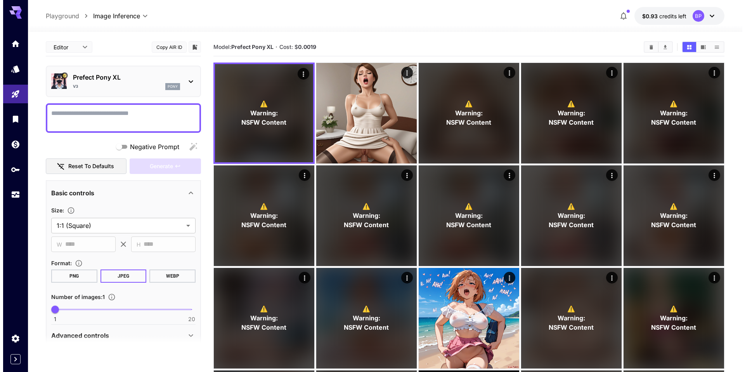
scroll to position [2, 0]
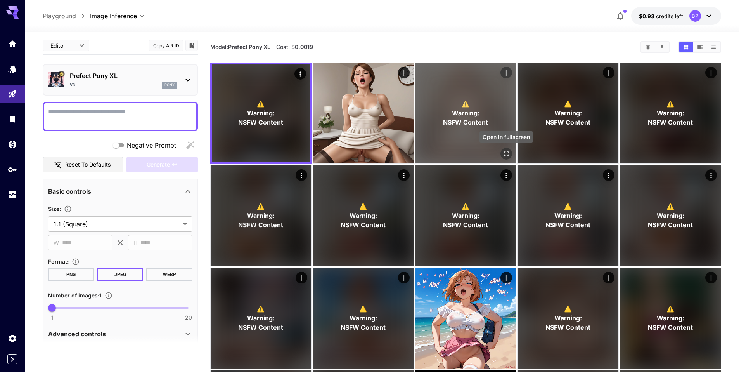
click at [506, 156] on icon "Open in fullscreen" at bounding box center [506, 154] width 8 height 8
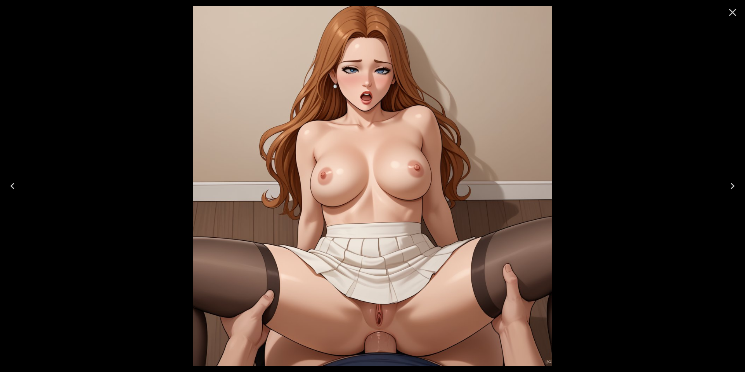
click at [733, 12] on icon "Close" at bounding box center [732, 12] width 12 height 12
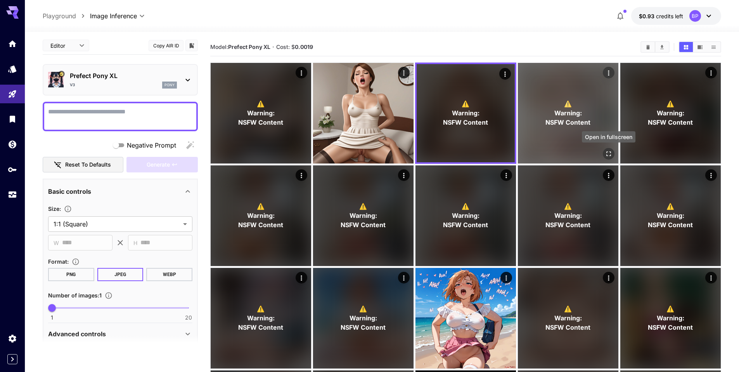
click at [608, 152] on icon "Open in fullscreen" at bounding box center [608, 153] width 5 height 5
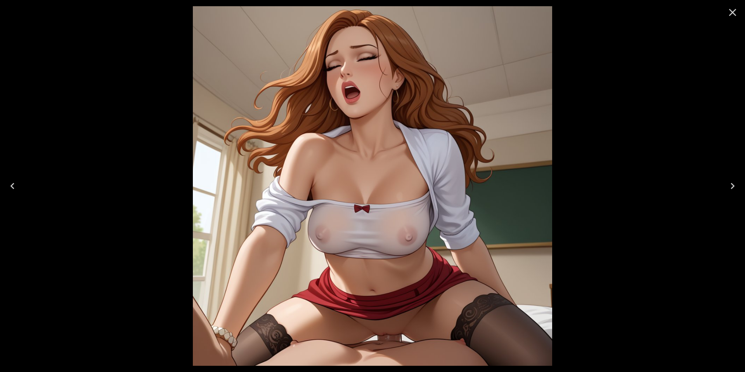
click at [734, 16] on icon "Close" at bounding box center [732, 12] width 12 height 12
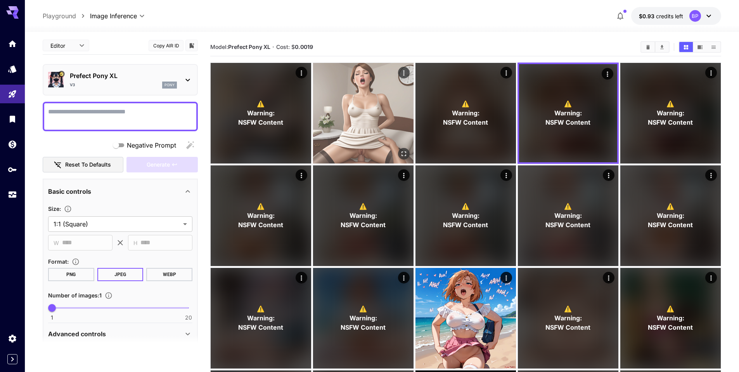
click at [374, 120] on img at bounding box center [363, 113] width 100 height 100
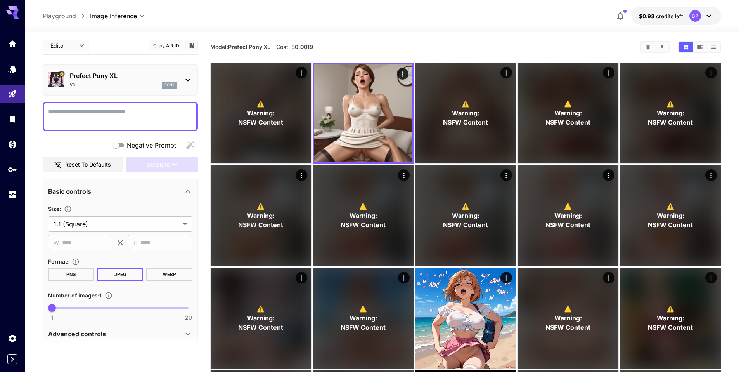
click at [114, 113] on textarea "Negative Prompt" at bounding box center [120, 116] width 144 height 19
click at [185, 76] on icon at bounding box center [187, 79] width 9 height 9
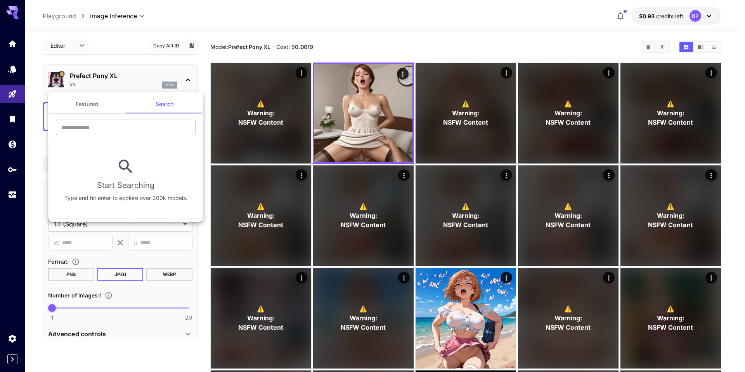
click at [162, 101] on button "Search" at bounding box center [165, 104] width 78 height 19
click at [98, 130] on input "text" at bounding box center [126, 127] width 140 height 16
type input "**********"
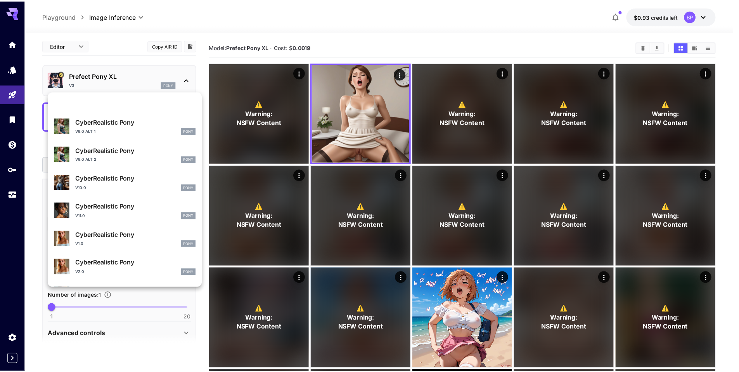
scroll to position [88, 0]
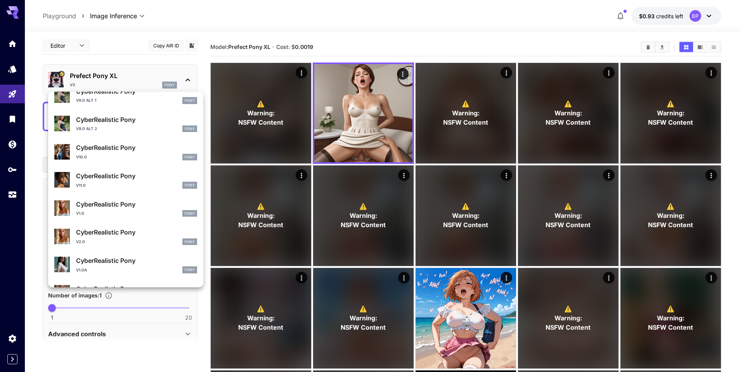
click at [106, 149] on p "CyberRealistic Pony" at bounding box center [136, 147] width 121 height 9
type input "*"
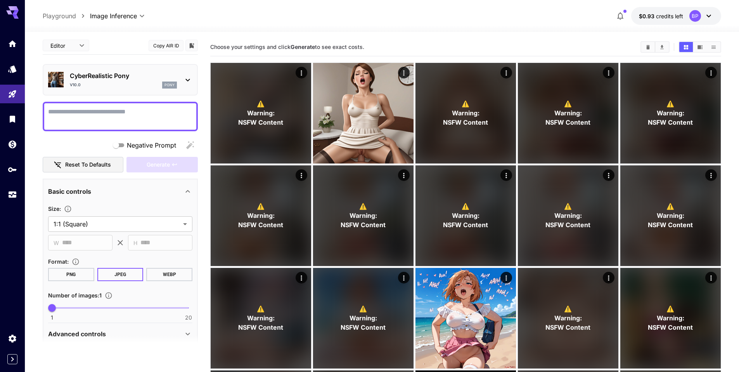
click at [106, 114] on textarea "Negative Prompt" at bounding box center [120, 116] width 144 height 19
paste textarea "**********"
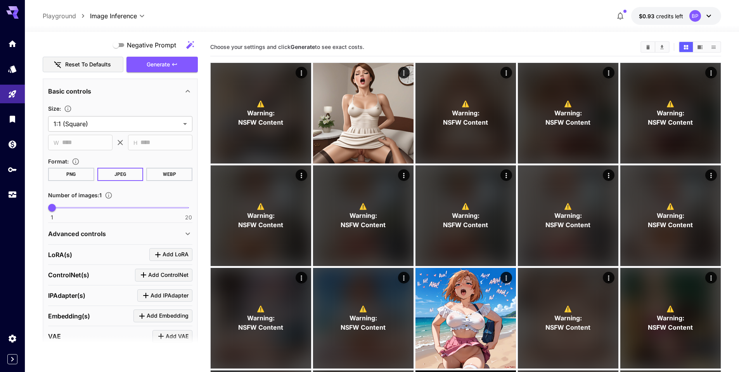
scroll to position [167, 0]
type textarea "**********"
click at [182, 230] on div "Advanced controls" at bounding box center [115, 233] width 135 height 9
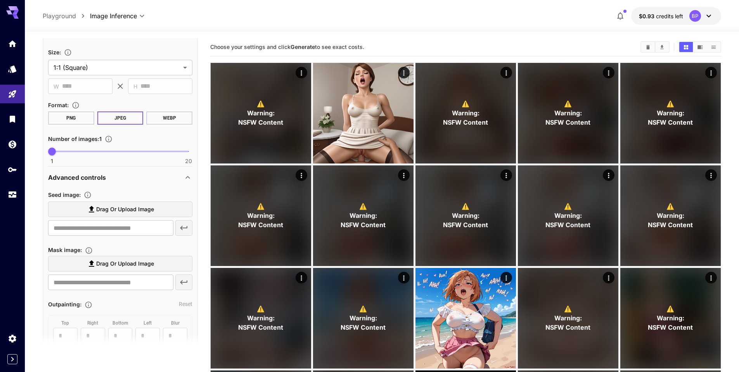
scroll to position [231, 0]
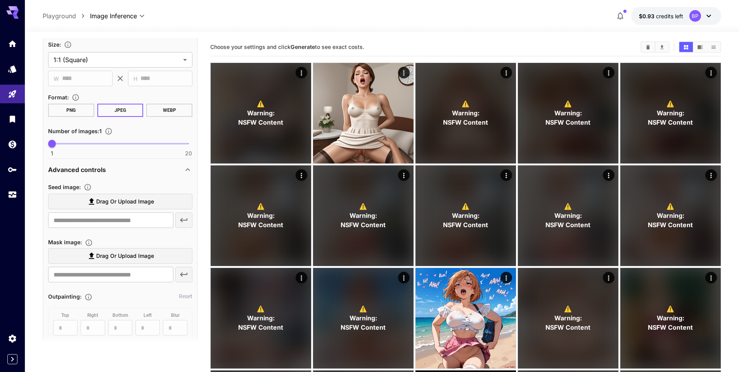
click at [122, 199] on span "Drag or upload image" at bounding box center [125, 202] width 58 height 10
click at [0, 0] on input "Drag or upload image" at bounding box center [0, 0] width 0 height 0
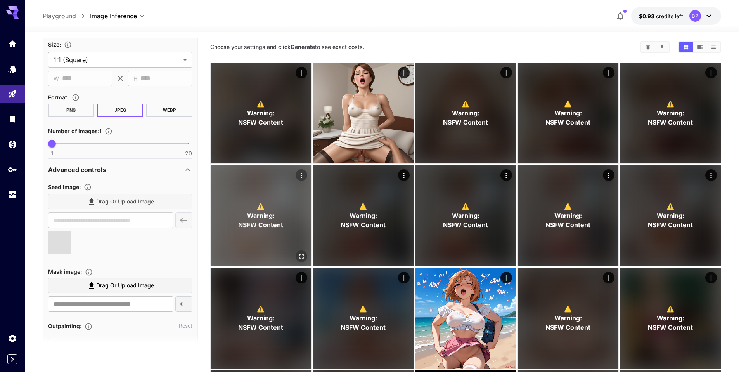
type input "**********"
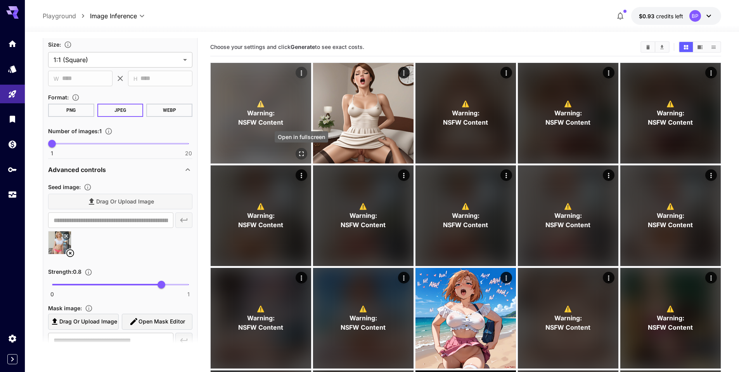
click at [298, 153] on icon "Open in fullscreen" at bounding box center [302, 154] width 8 height 8
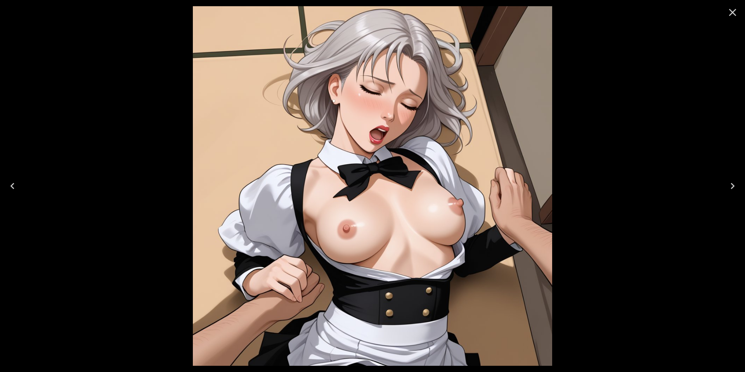
click at [731, 11] on icon "Close" at bounding box center [732, 12] width 7 height 7
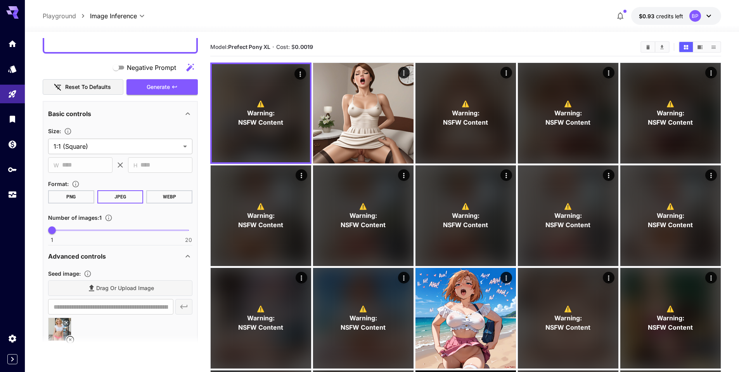
scroll to position [0, 0]
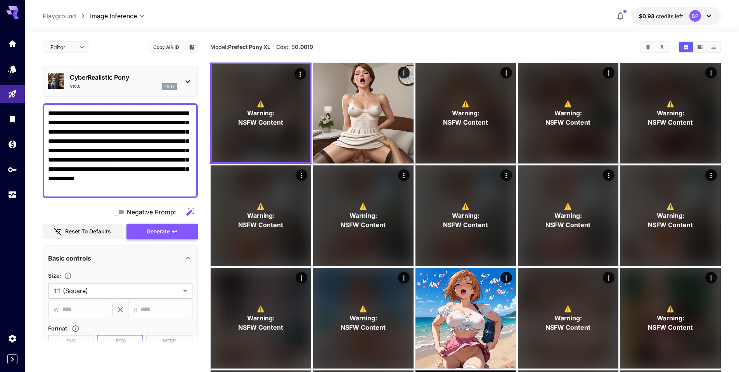
click at [175, 230] on icon "button" at bounding box center [174, 231] width 6 height 6
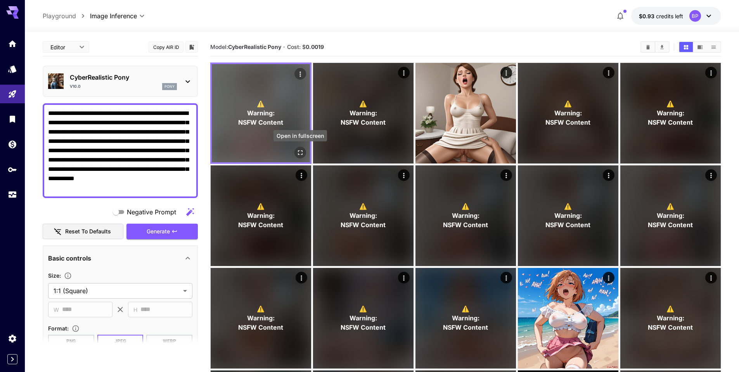
click at [299, 150] on icon "Open in fullscreen" at bounding box center [300, 152] width 5 height 5
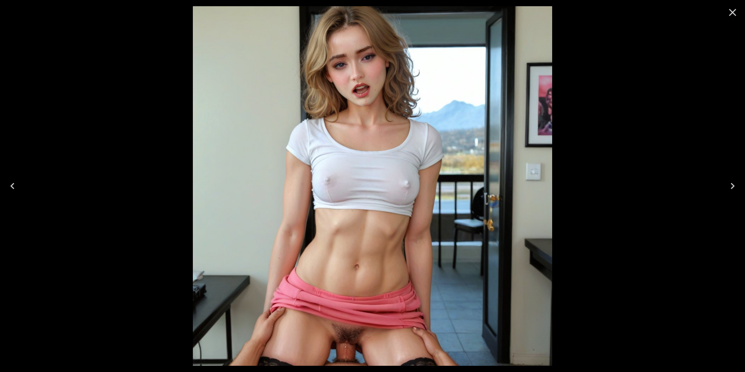
click at [733, 13] on icon "Close" at bounding box center [732, 12] width 7 height 7
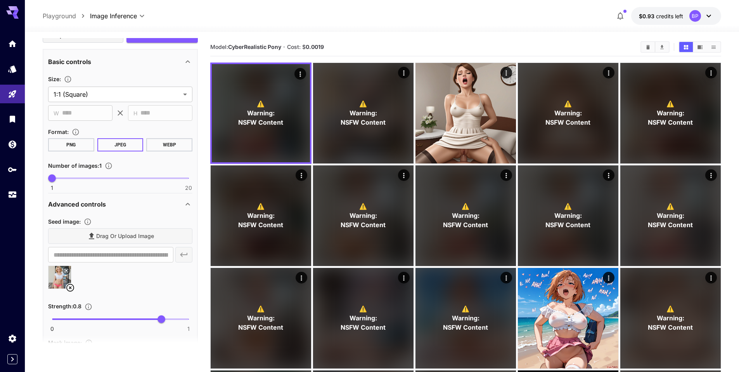
scroll to position [221, 0]
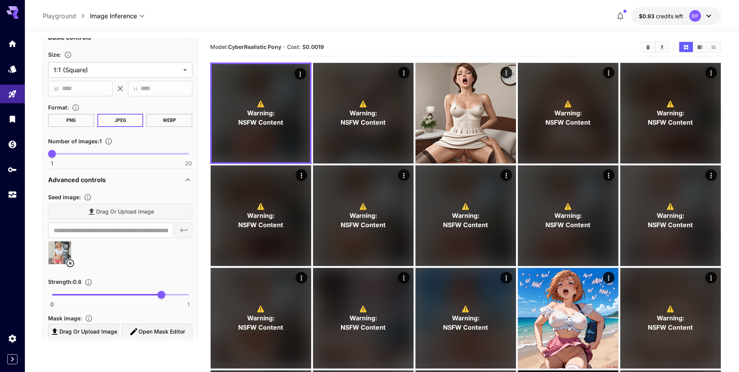
click at [69, 262] on icon at bounding box center [70, 262] width 9 height 9
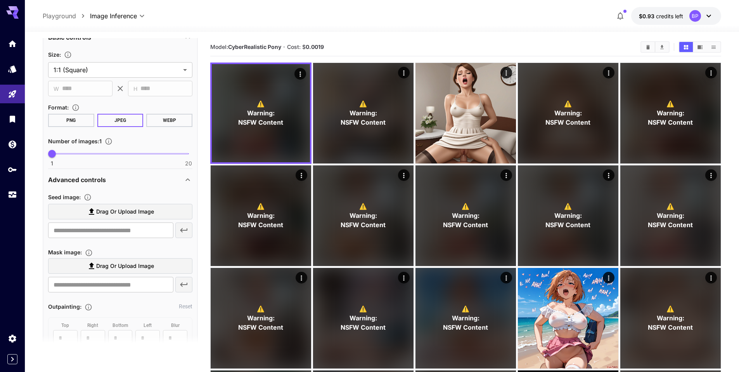
click at [113, 213] on span "Drag or upload image" at bounding box center [125, 212] width 58 height 10
click at [0, 0] on input "Drag or upload image" at bounding box center [0, 0] width 0 height 0
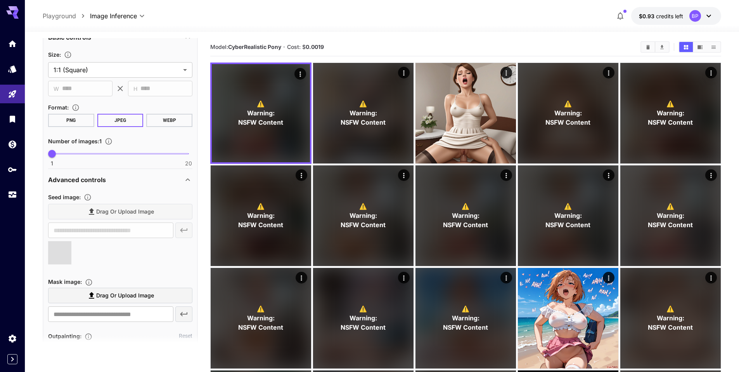
type input "**********"
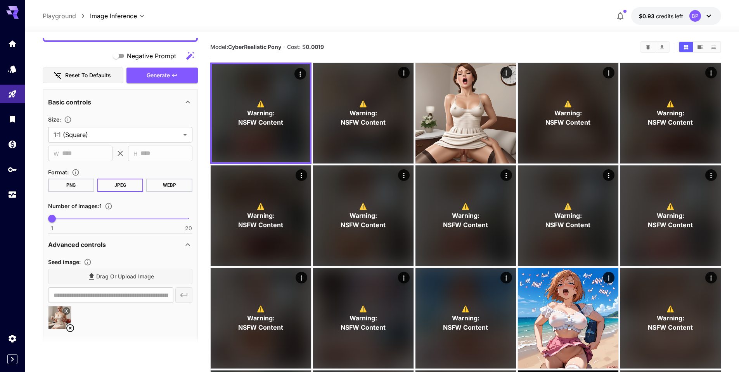
scroll to position [65, 0]
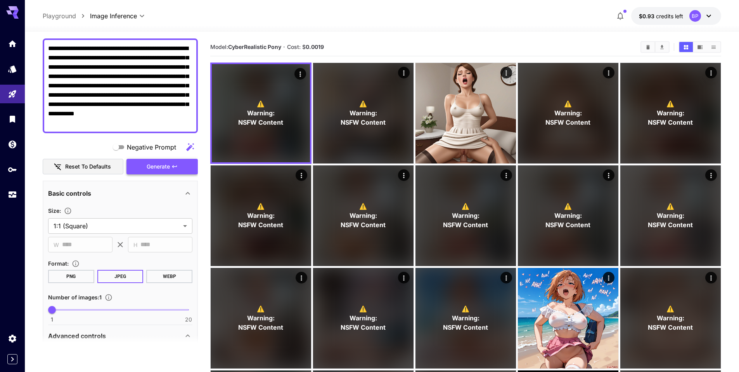
click at [163, 163] on span "Generate" at bounding box center [158, 167] width 23 height 10
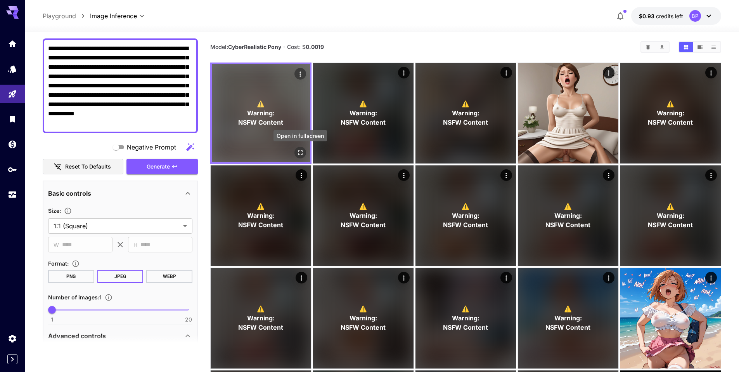
click at [296, 151] on icon "Open in fullscreen" at bounding box center [300, 153] width 8 height 8
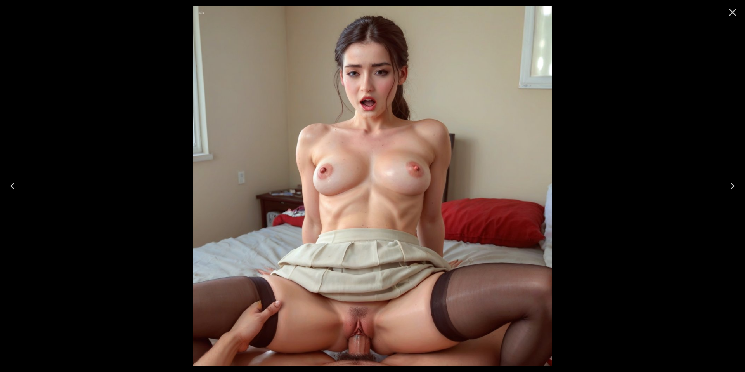
click at [733, 12] on icon "Close" at bounding box center [732, 12] width 7 height 7
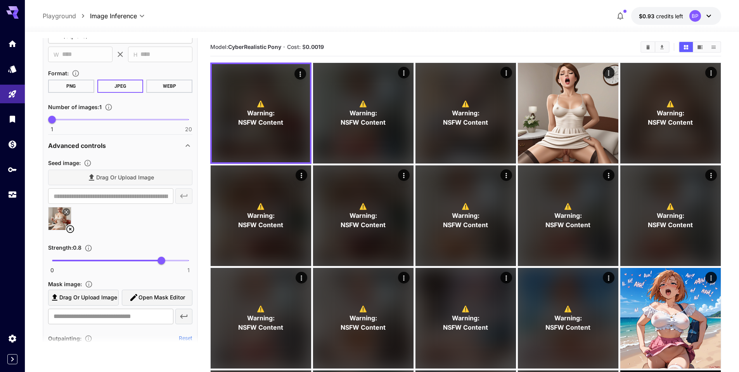
scroll to position [273, 0]
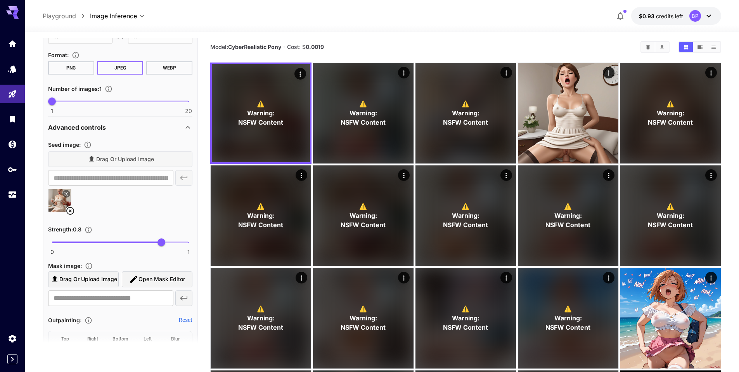
click at [67, 210] on icon at bounding box center [70, 210] width 9 height 9
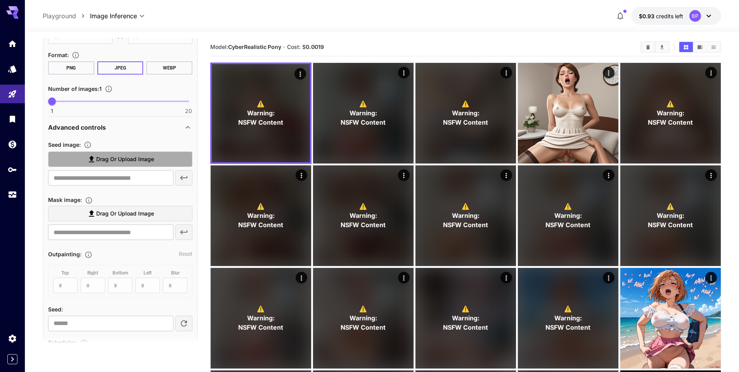
click at [114, 161] on span "Drag or upload image" at bounding box center [125, 159] width 58 height 10
click at [0, 0] on input "Drag or upload image" at bounding box center [0, 0] width 0 height 0
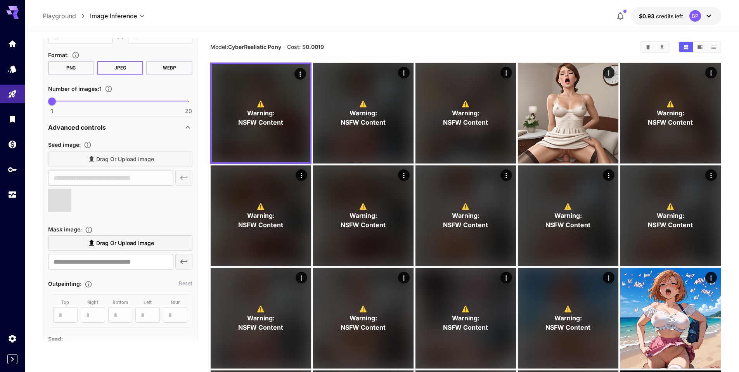
type input "**********"
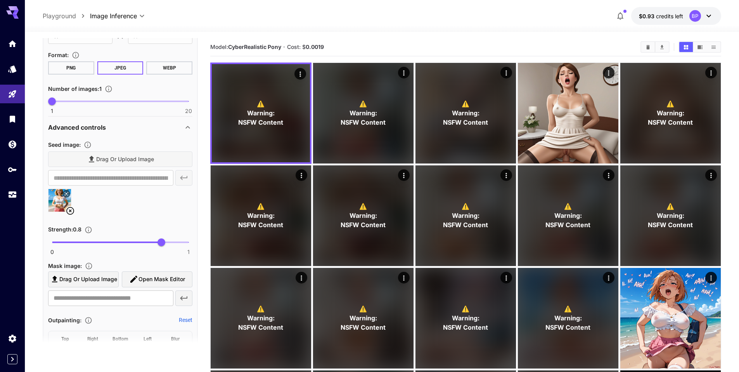
click at [69, 211] on icon at bounding box center [70, 210] width 9 height 9
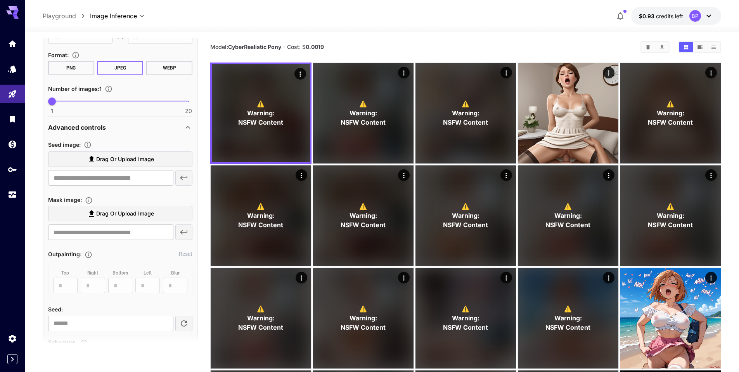
click at [109, 156] on span "Drag or upload image" at bounding box center [125, 159] width 58 height 10
click at [0, 0] on input "Drag or upload image" at bounding box center [0, 0] width 0 height 0
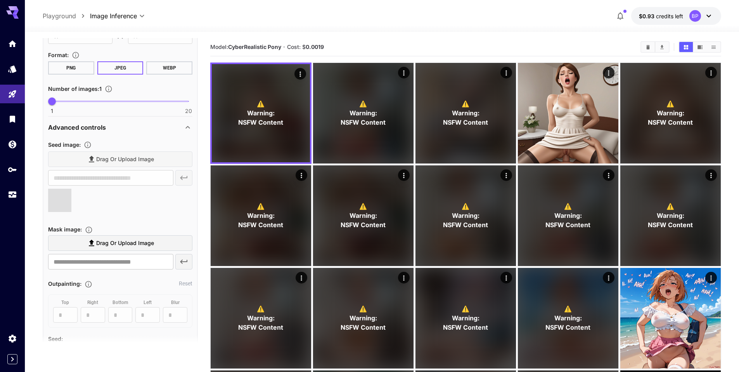
type input "**********"
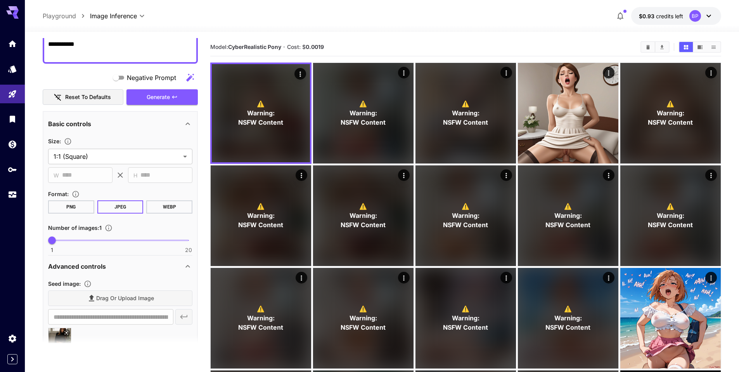
scroll to position [132, 0]
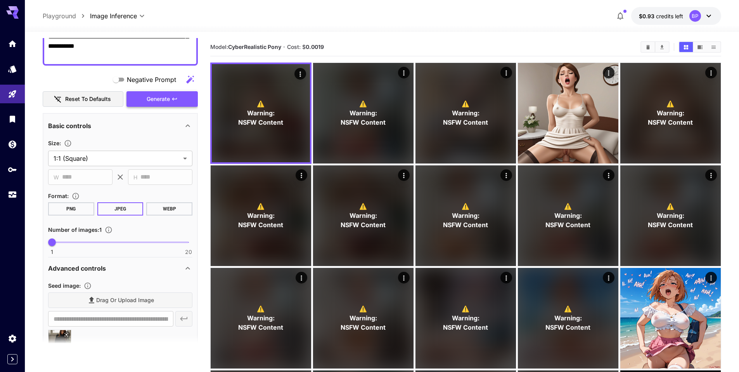
click at [168, 97] on span "Generate" at bounding box center [158, 99] width 23 height 10
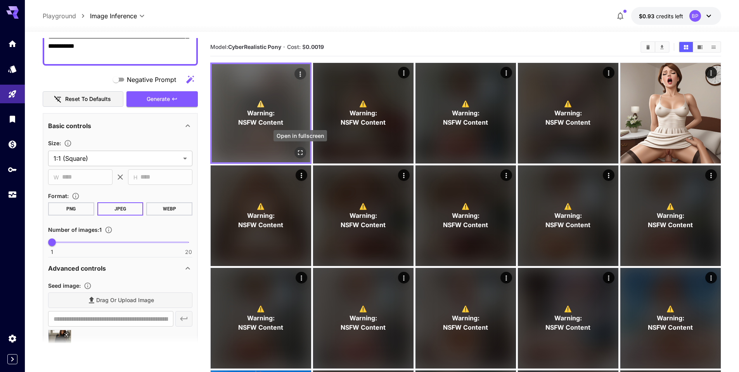
click at [301, 154] on icon "Open in fullscreen" at bounding box center [300, 153] width 8 height 8
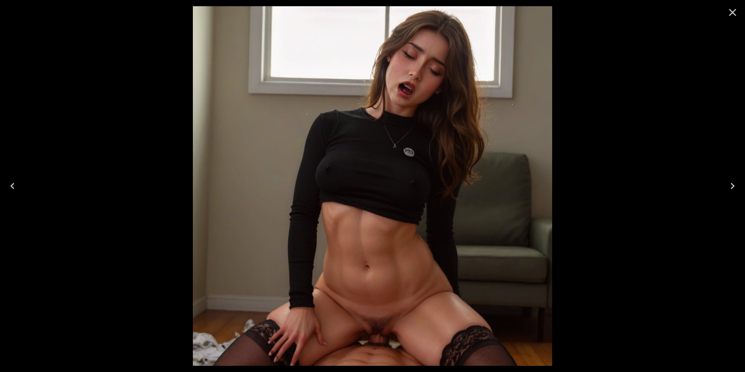
click at [737, 15] on icon "Close" at bounding box center [732, 12] width 12 height 12
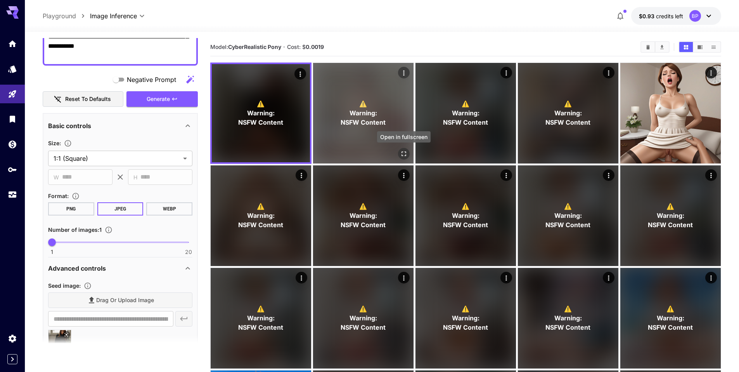
click at [402, 151] on icon "Open in fullscreen" at bounding box center [404, 153] width 5 height 5
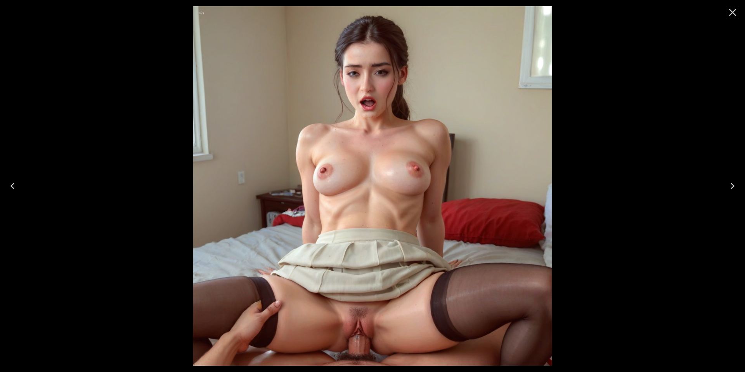
click at [732, 14] on icon "Close" at bounding box center [732, 12] width 12 height 12
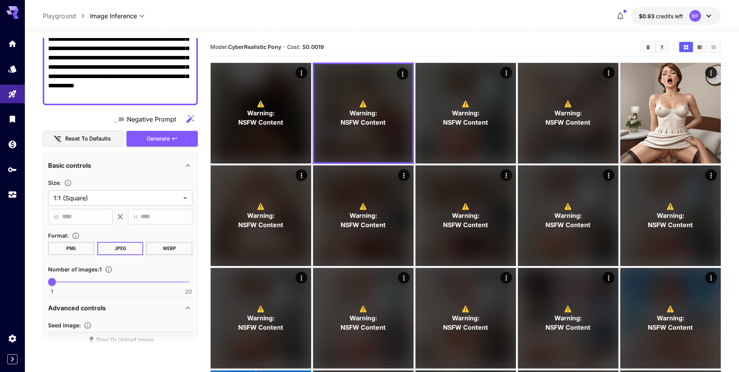
scroll to position [90, 0]
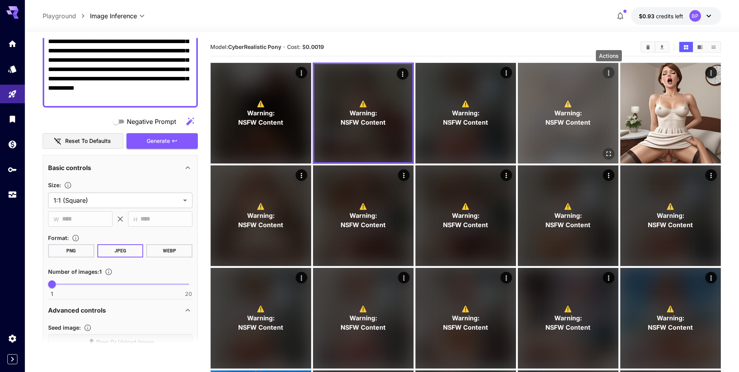
click at [610, 71] on icon "Actions" at bounding box center [609, 73] width 8 height 8
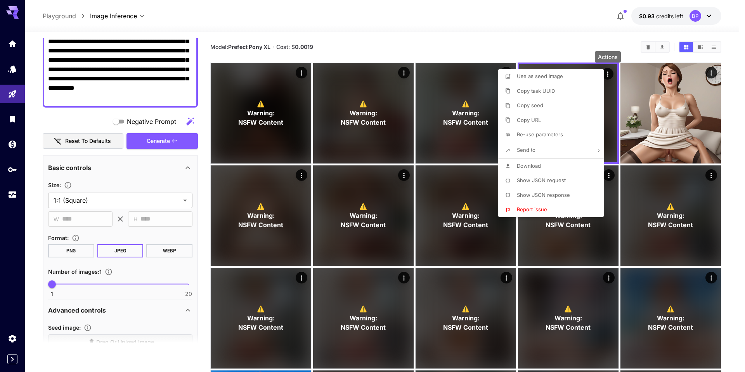
click at [126, 123] on div at bounding box center [372, 186] width 745 height 372
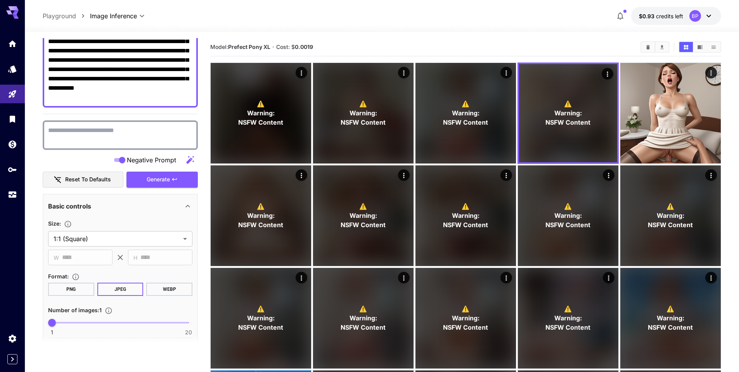
click at [72, 133] on textarea "Negative Prompt" at bounding box center [120, 135] width 144 height 19
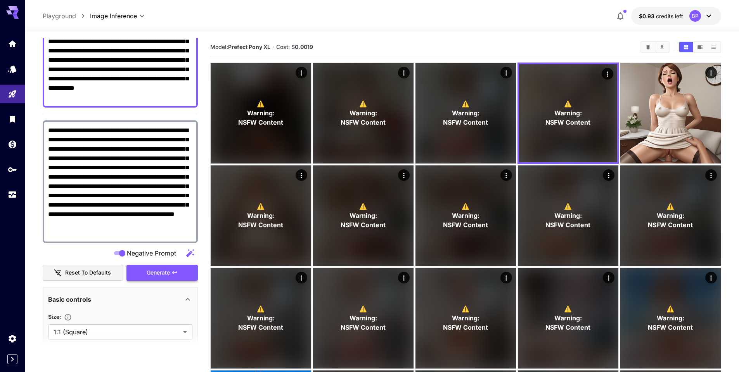
type textarea "**********"
click at [177, 270] on icon "button" at bounding box center [174, 272] width 6 height 6
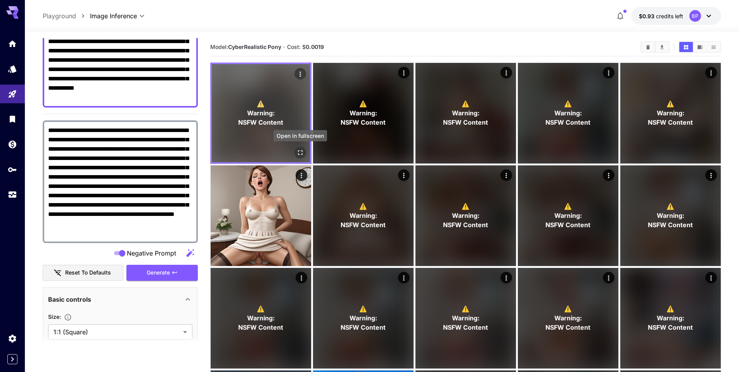
click at [301, 152] on icon "Open in fullscreen" at bounding box center [300, 153] width 8 height 8
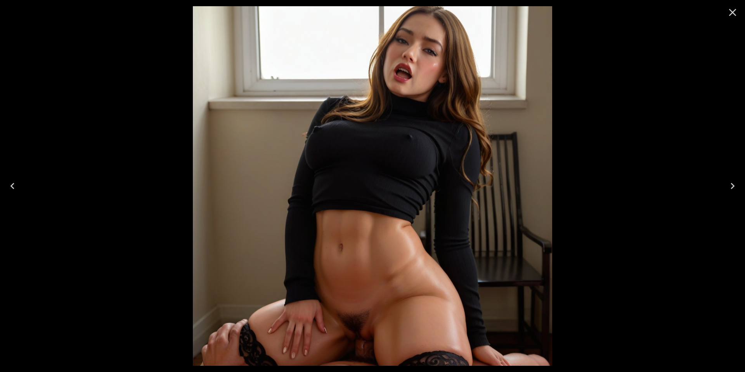
click at [733, 12] on icon "Close" at bounding box center [732, 12] width 7 height 7
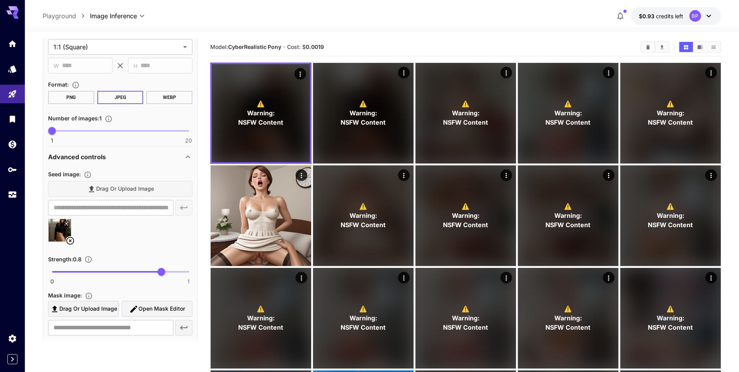
scroll to position [381, 0]
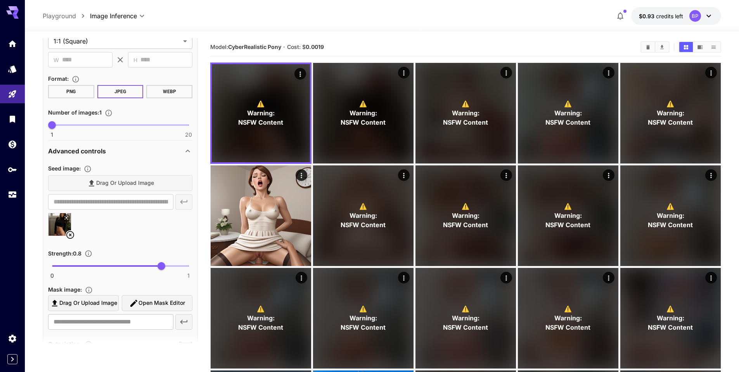
click at [69, 233] on icon at bounding box center [70, 234] width 9 height 9
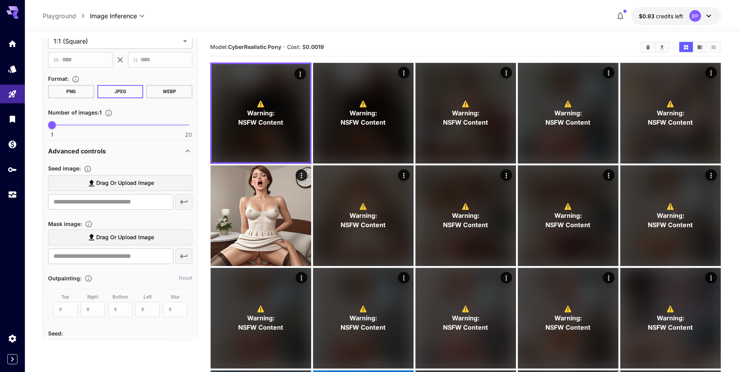
click at [102, 181] on span "Drag or upload image" at bounding box center [125, 183] width 58 height 10
click at [0, 0] on input "Drag or upload image" at bounding box center [0, 0] width 0 height 0
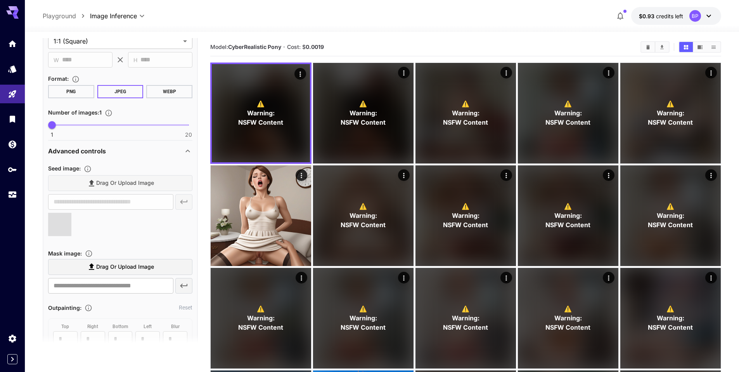
type input "**********"
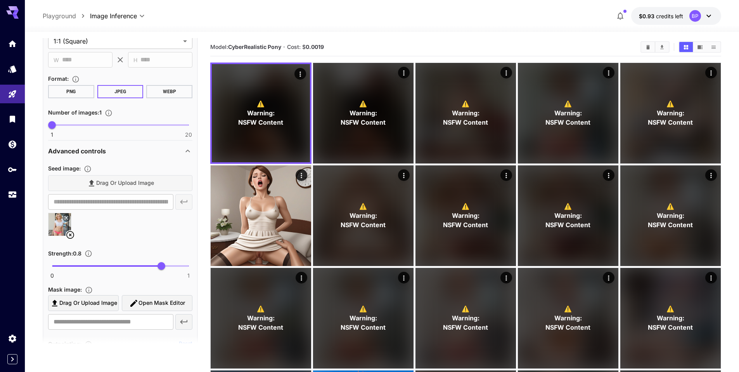
scroll to position [229, 0]
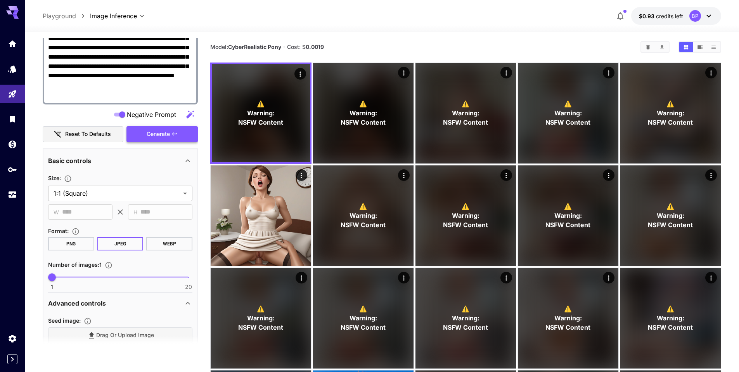
click at [160, 135] on span "Generate" at bounding box center [158, 134] width 23 height 10
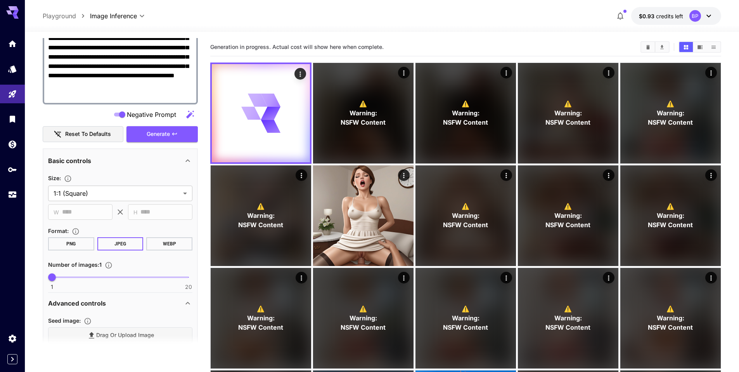
click at [204, 117] on main "**********" at bounding box center [382, 360] width 679 height 644
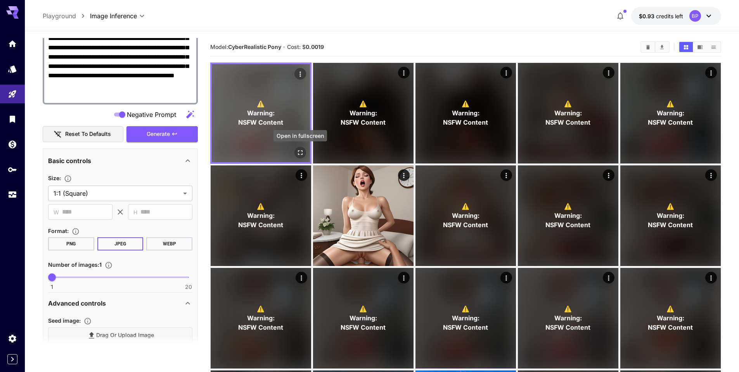
click at [297, 151] on icon "Open in fullscreen" at bounding box center [300, 153] width 8 height 8
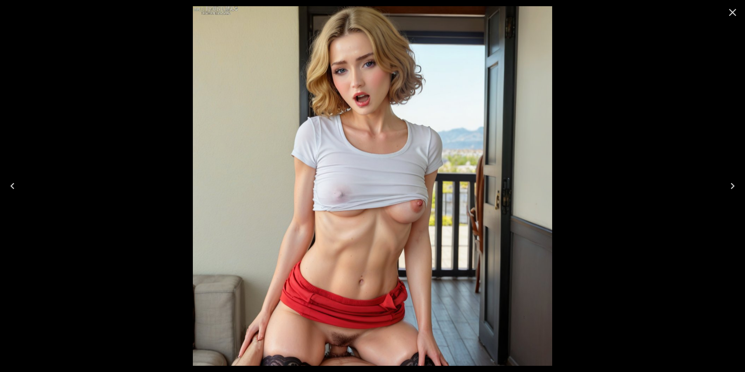
click at [731, 14] on icon "Close" at bounding box center [732, 12] width 12 height 12
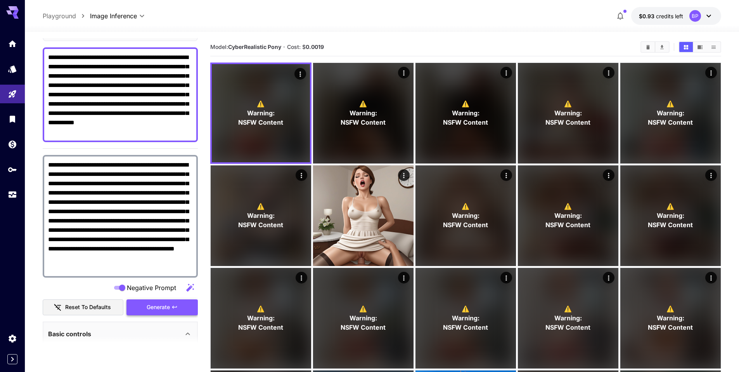
scroll to position [54, 0]
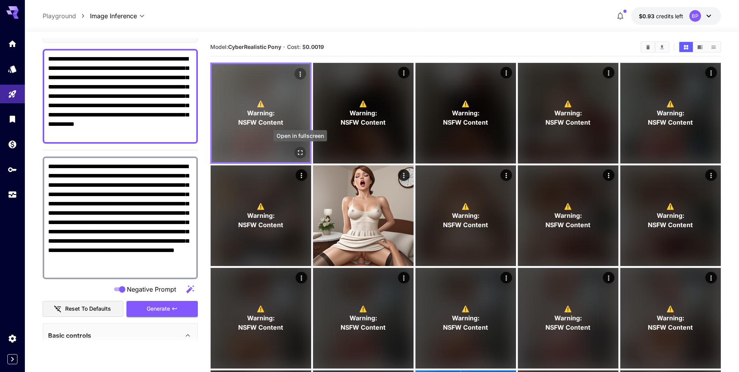
click at [302, 151] on icon "Open in fullscreen" at bounding box center [300, 152] width 5 height 5
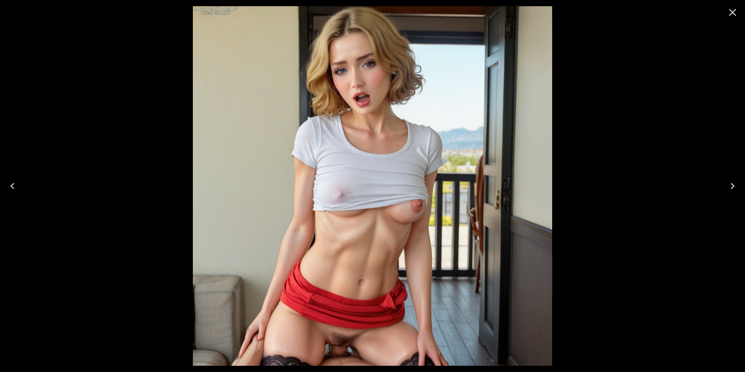
click at [735, 11] on icon "Close" at bounding box center [732, 12] width 12 height 12
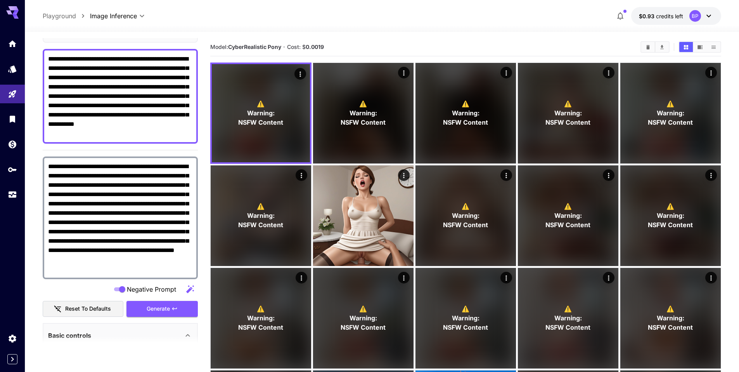
click at [42, 27] on div at bounding box center [382, 27] width 714 height 9
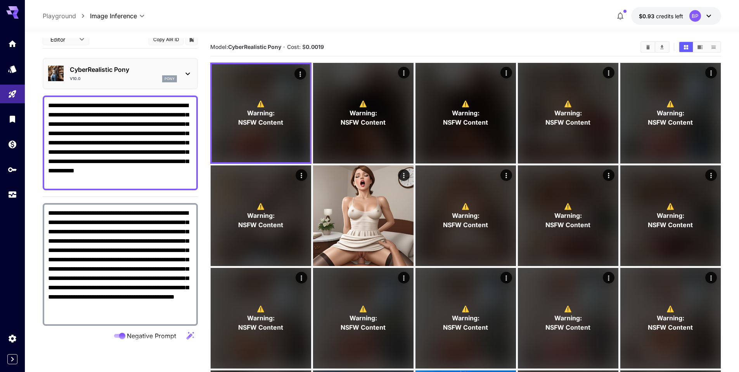
scroll to position [0, 0]
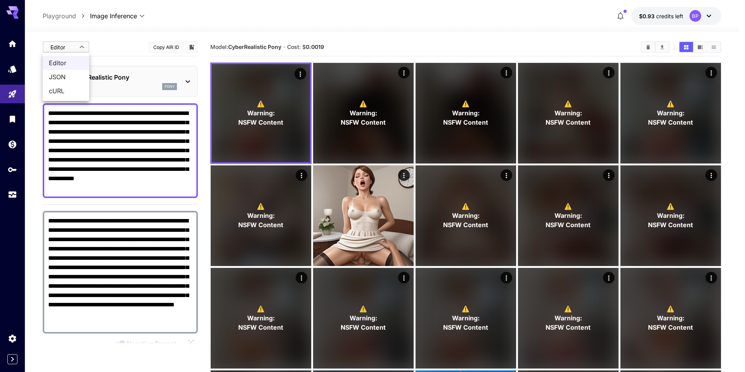
click at [82, 45] on body "**********" at bounding box center [372, 349] width 745 height 699
click at [51, 91] on span "cURL" at bounding box center [66, 90] width 34 height 9
type input "****"
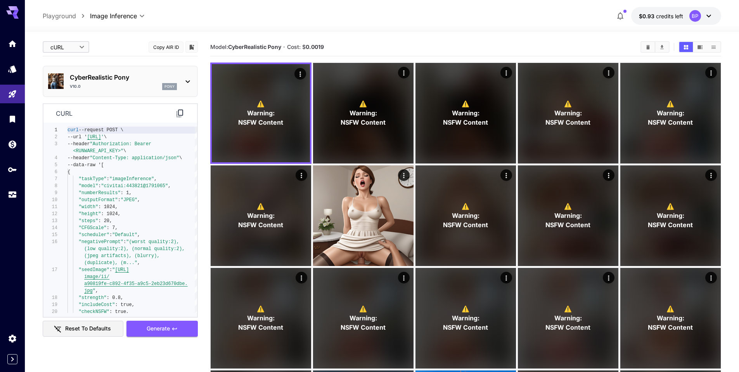
click at [178, 113] on icon at bounding box center [180, 113] width 7 height 8
click at [182, 113] on icon at bounding box center [179, 113] width 9 height 9
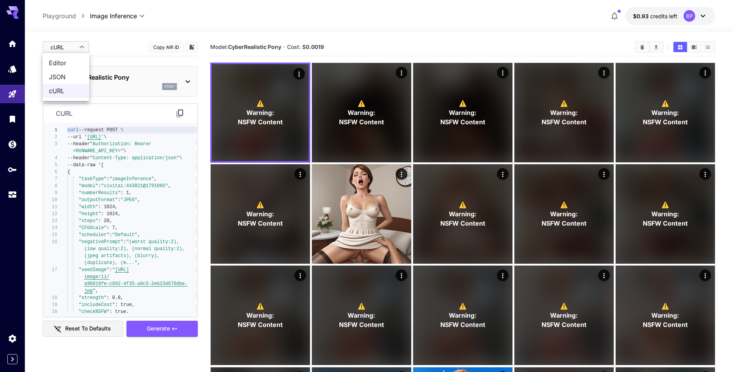
click at [74, 47] on body "**********" at bounding box center [369, 347] width 739 height 695
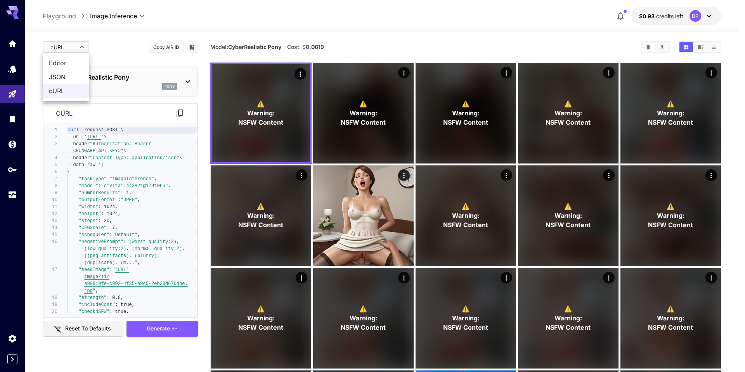
click at [55, 62] on span "Editor" at bounding box center [66, 62] width 34 height 9
type input "****"
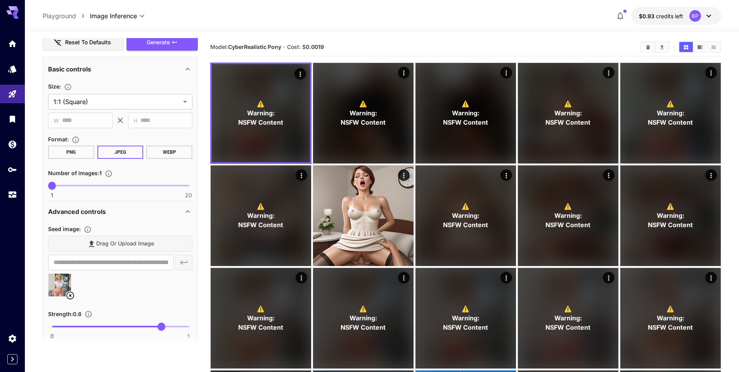
scroll to position [328, 0]
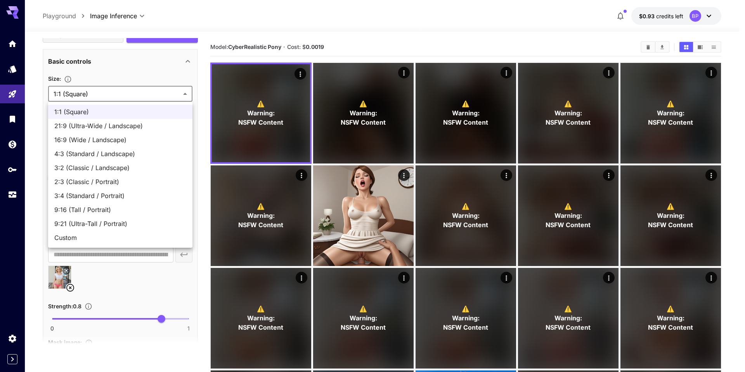
click at [87, 93] on body "**********" at bounding box center [372, 349] width 745 height 699
click at [68, 208] on span "9:16 (Tall / Portrait)" at bounding box center [120, 209] width 132 height 9
type input "**********"
type input "***"
type input "****"
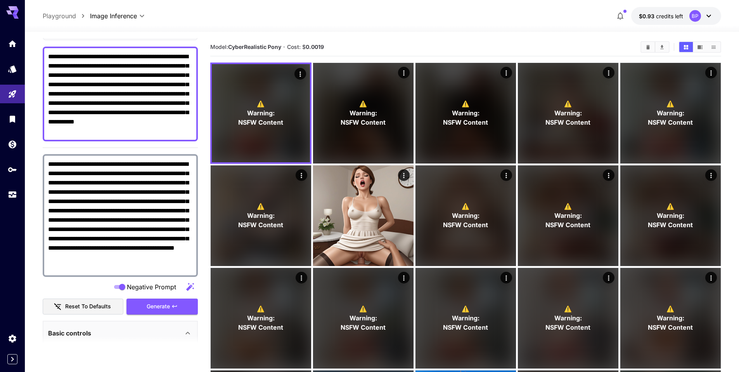
scroll to position [22, 0]
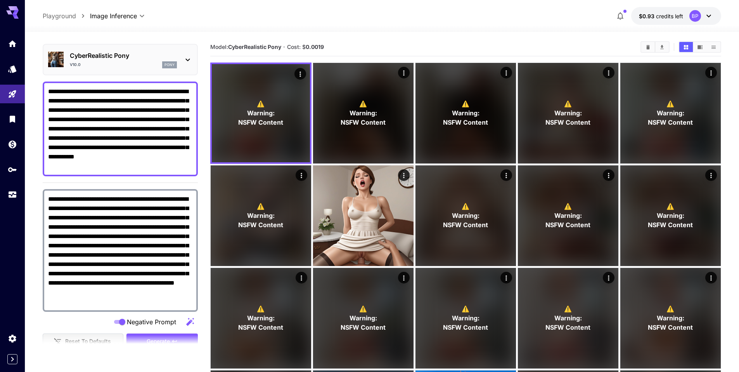
drag, startPoint x: 49, startPoint y: 92, endPoint x: 155, endPoint y: 167, distance: 129.7
click at [155, 167] on textarea "**********" at bounding box center [120, 129] width 144 height 84
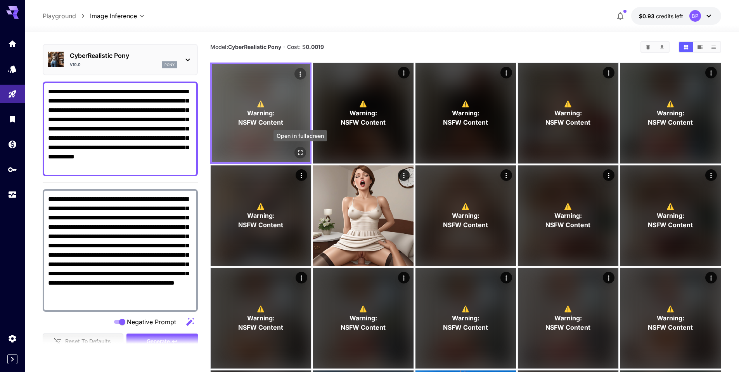
click at [297, 148] on button "Open in fullscreen" at bounding box center [300, 153] width 12 height 12
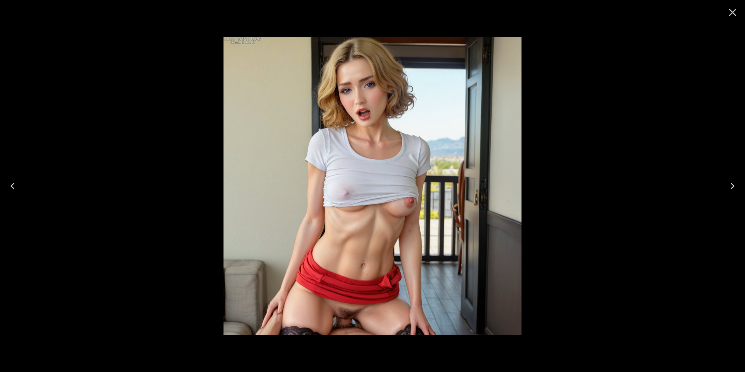
click at [727, 9] on icon "Close" at bounding box center [732, 12] width 12 height 12
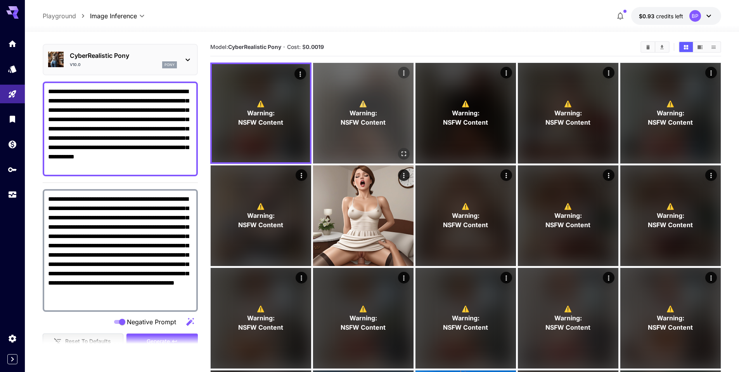
click at [400, 156] on icon "Open in fullscreen" at bounding box center [404, 154] width 8 height 8
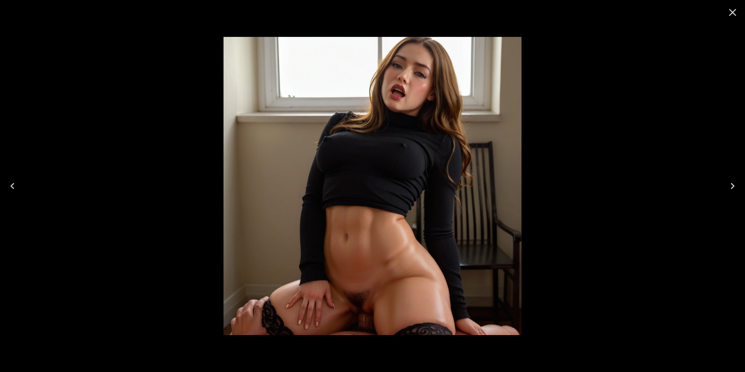
click at [733, 10] on icon "Close" at bounding box center [732, 12] width 12 height 12
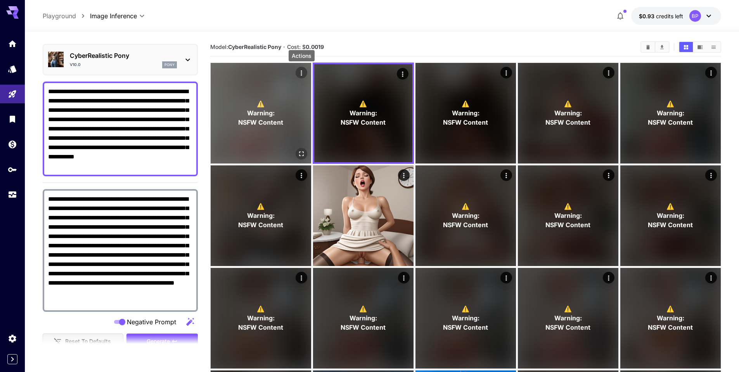
click at [302, 71] on icon "Actions" at bounding box center [302, 73] width 8 height 8
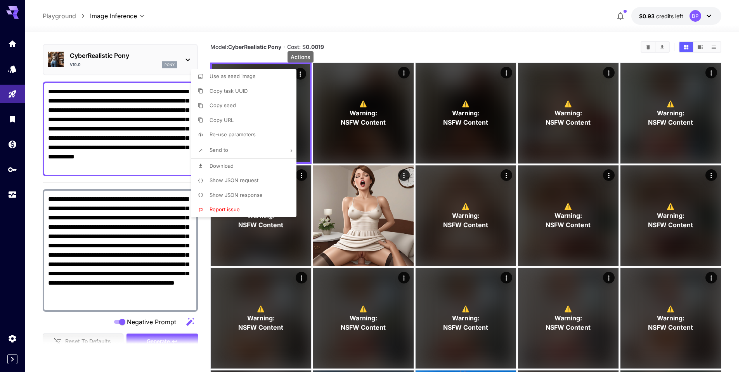
click at [237, 186] on li "Show JSON request" at bounding box center [246, 180] width 110 height 15
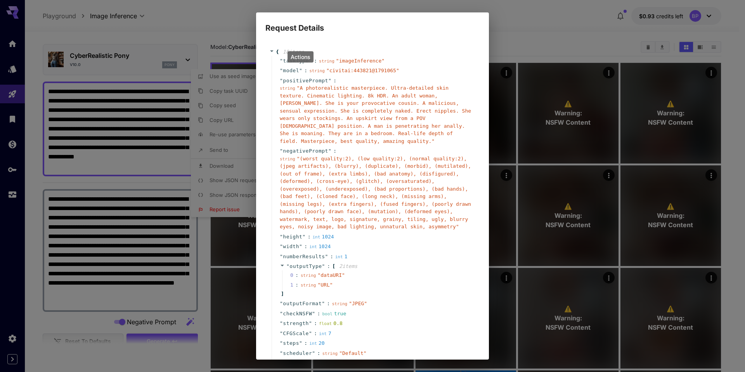
click at [439, 24] on h2 "Request Details" at bounding box center [372, 23] width 233 height 22
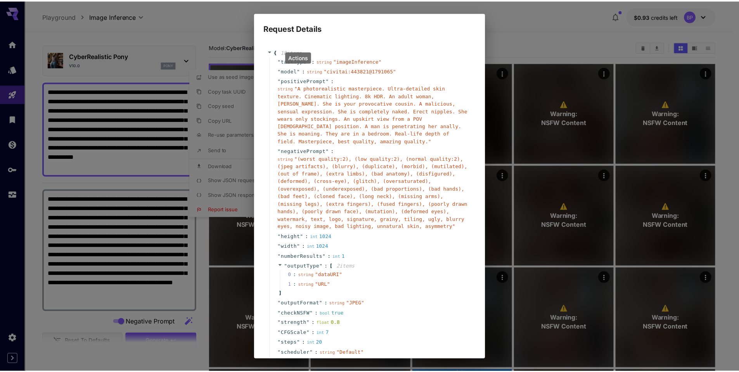
scroll to position [115, 0]
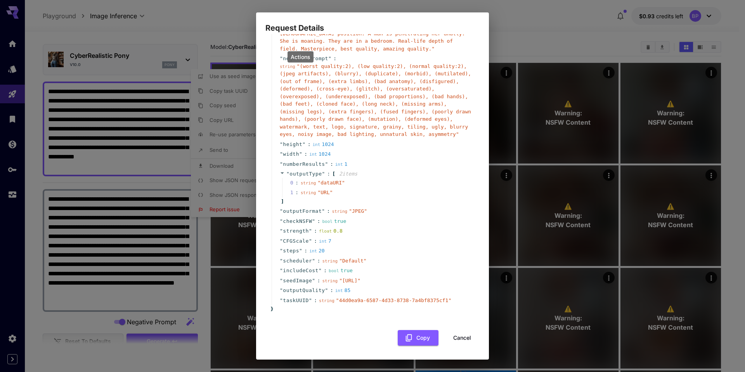
click at [460, 335] on button "Cancel" at bounding box center [462, 338] width 35 height 16
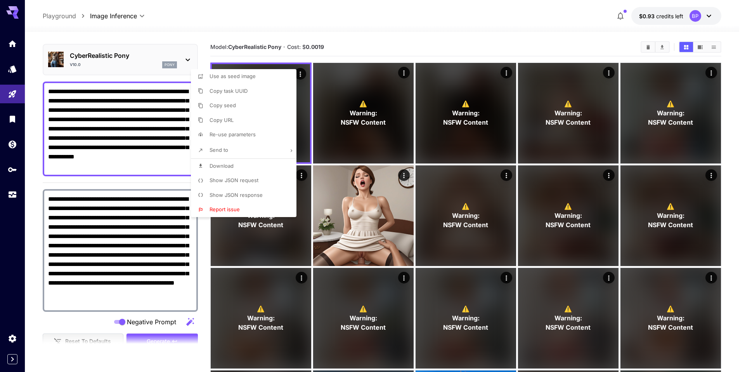
click at [188, 23] on div at bounding box center [372, 186] width 745 height 372
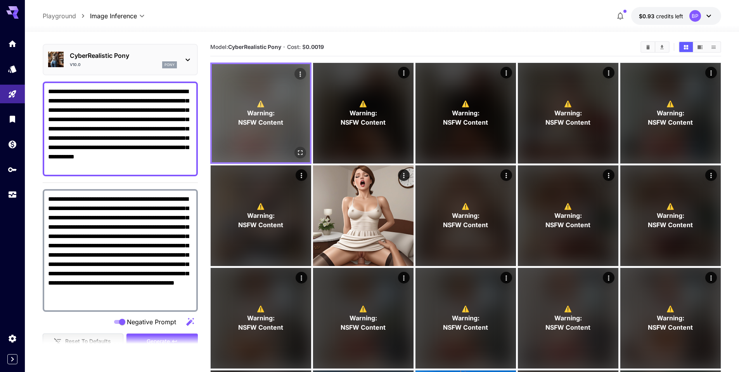
click at [301, 144] on div "⚠️ Warning: NSFW Content" at bounding box center [261, 113] width 98 height 98
click at [298, 149] on icon "Open in fullscreen" at bounding box center [300, 153] width 8 height 8
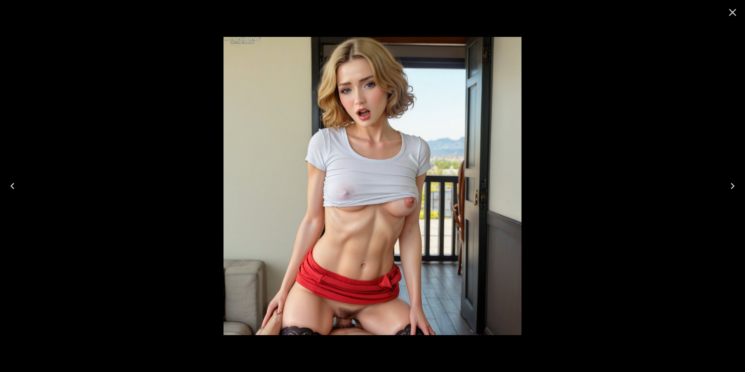
click at [732, 15] on icon "Close" at bounding box center [732, 12] width 12 height 12
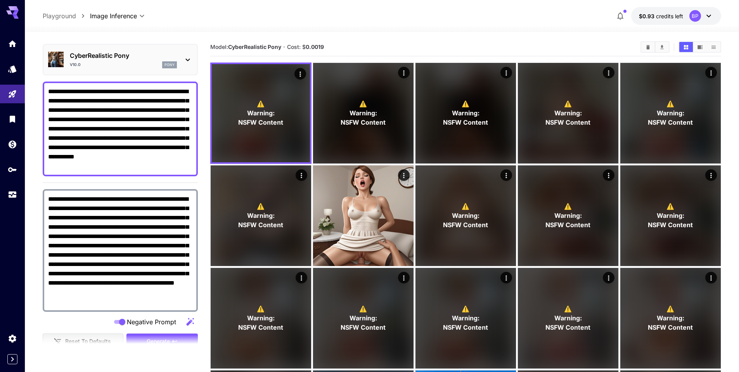
drag, startPoint x: 161, startPoint y: 146, endPoint x: 191, endPoint y: 148, distance: 30.3
click at [191, 148] on textarea "**********" at bounding box center [120, 129] width 144 height 84
drag, startPoint x: 49, startPoint y: 157, endPoint x: 70, endPoint y: 167, distance: 22.9
click at [77, 159] on textarea "**********" at bounding box center [120, 129] width 144 height 84
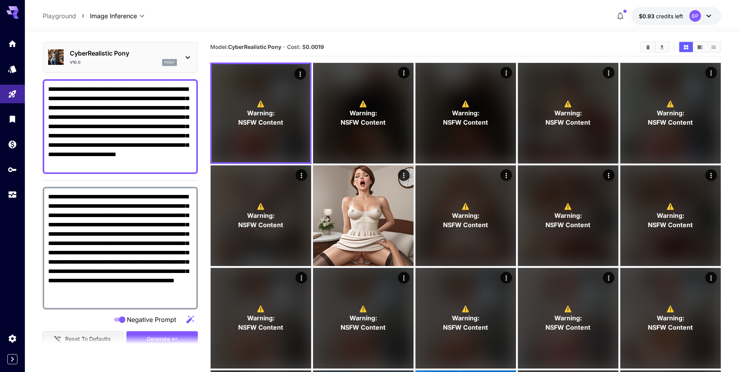
scroll to position [32, 0]
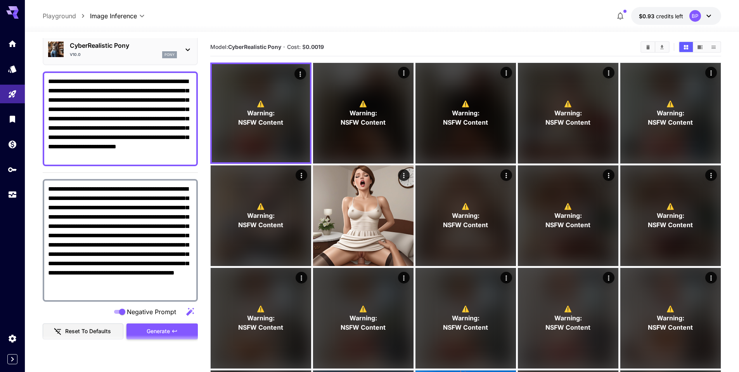
type textarea "**********"
click at [177, 326] on button "Generate" at bounding box center [161, 331] width 71 height 16
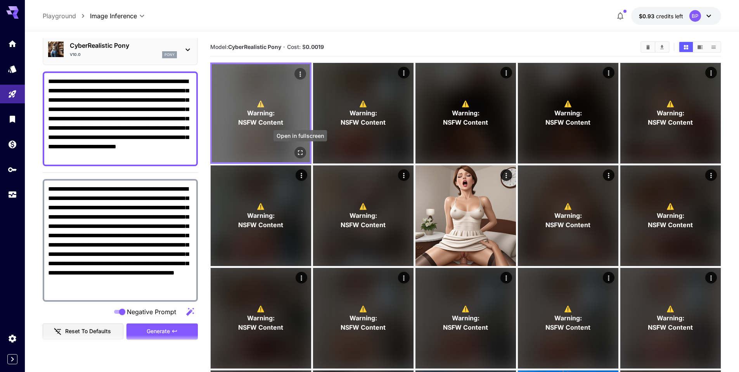
click at [301, 154] on icon "Open in fullscreen" at bounding box center [300, 153] width 8 height 8
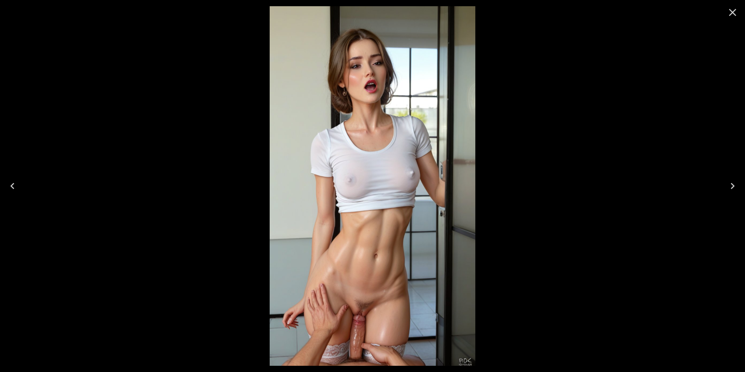
click at [726, 17] on icon "Close" at bounding box center [732, 12] width 12 height 12
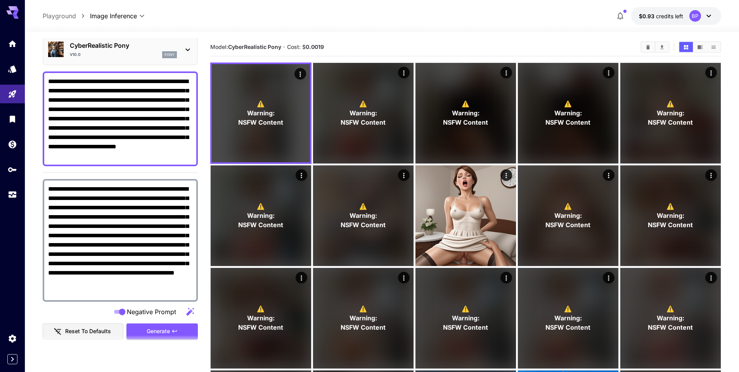
click at [206, 29] on div at bounding box center [382, 27] width 714 height 9
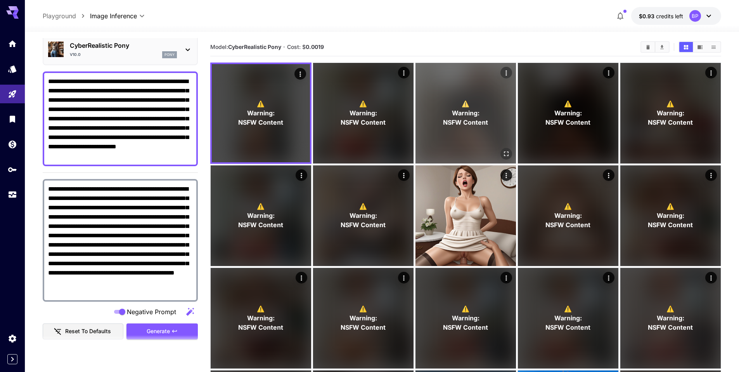
click at [505, 151] on icon "Open in fullscreen" at bounding box center [506, 153] width 5 height 5
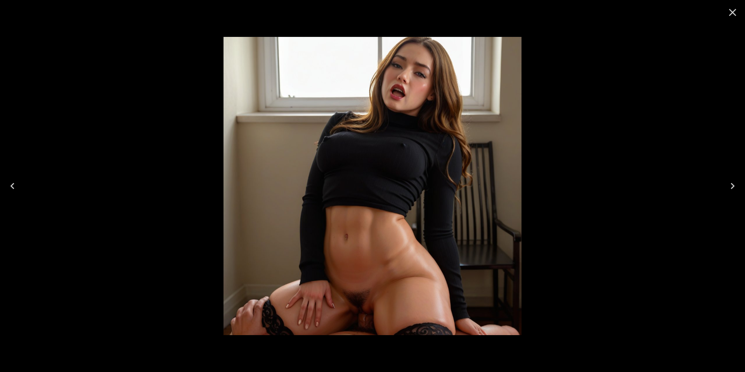
click at [733, 14] on icon "Close" at bounding box center [732, 12] width 12 height 12
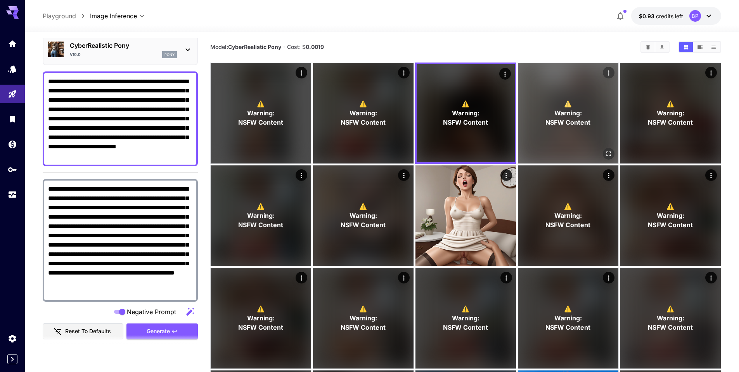
click at [607, 154] on icon "Open in fullscreen" at bounding box center [609, 154] width 8 height 8
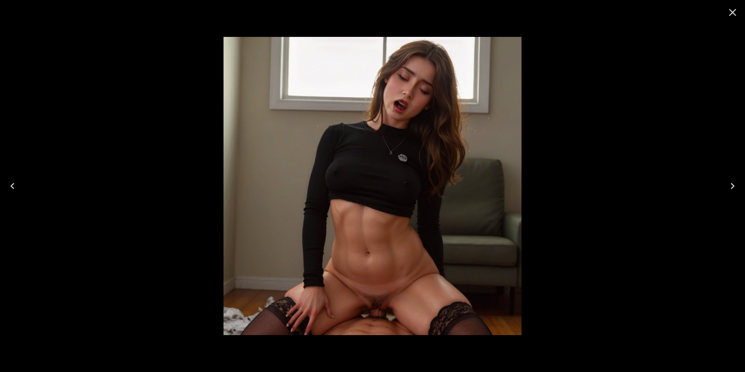
click at [733, 16] on icon "Close" at bounding box center [732, 12] width 12 height 12
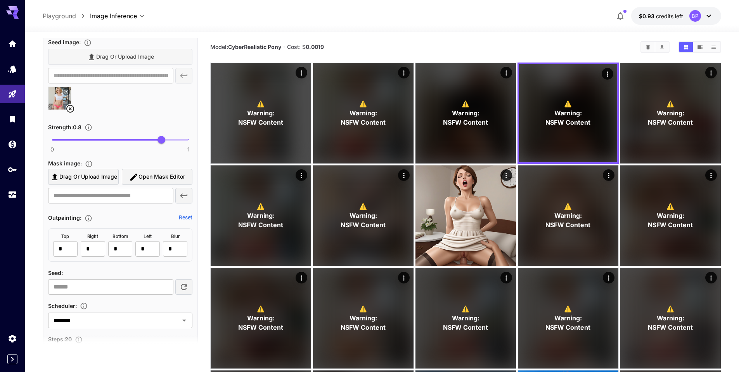
scroll to position [523, 0]
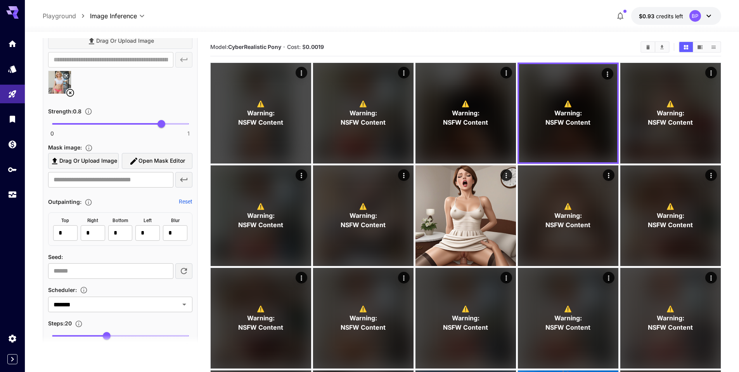
click at [68, 91] on icon at bounding box center [70, 92] width 9 height 9
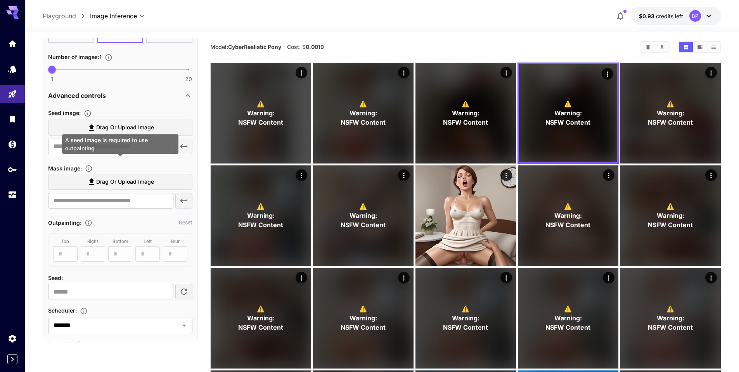
scroll to position [428, 0]
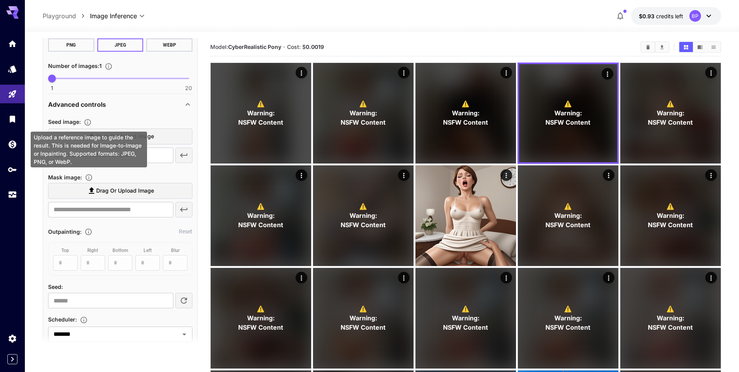
click at [88, 136] on div "Upload a reference image to guide the result. This is needed for Image-to-Image…" at bounding box center [89, 150] width 116 height 36
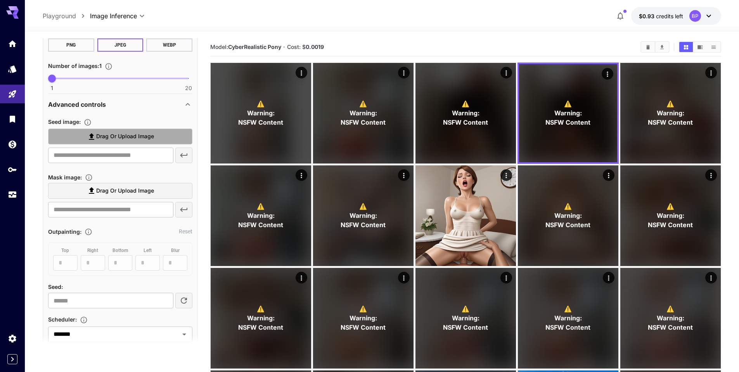
click at [159, 137] on label "Drag or upload image" at bounding box center [120, 136] width 144 height 16
click at [0, 0] on input "Drag or upload image" at bounding box center [0, 0] width 0 height 0
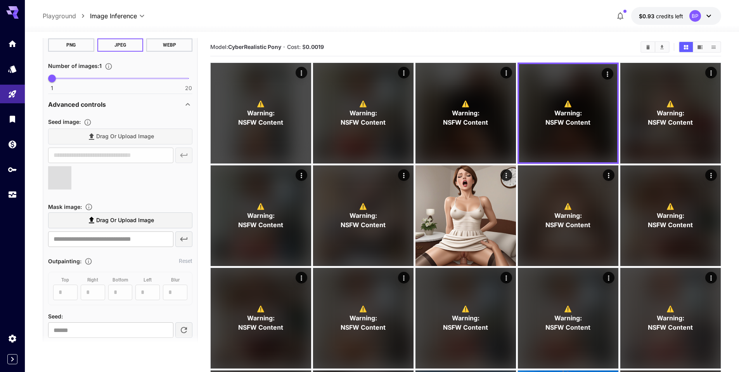
type input "**********"
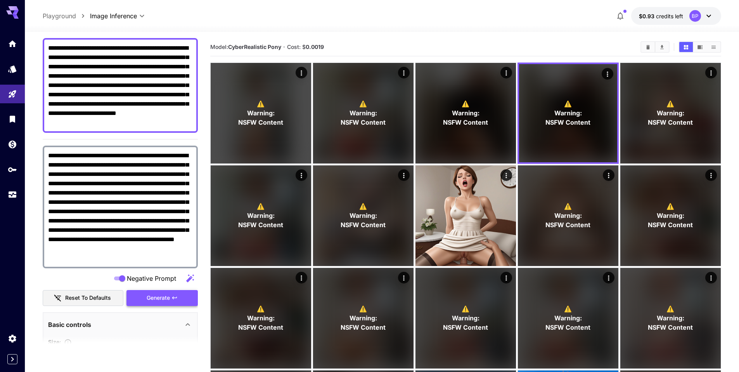
scroll to position [73, 0]
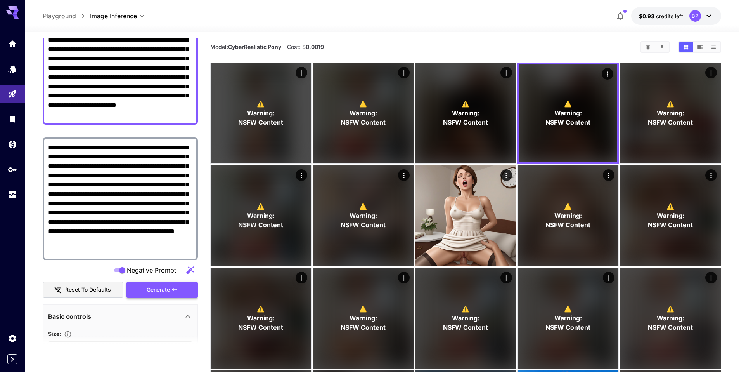
click at [166, 287] on span "Generate" at bounding box center [158, 290] width 23 height 10
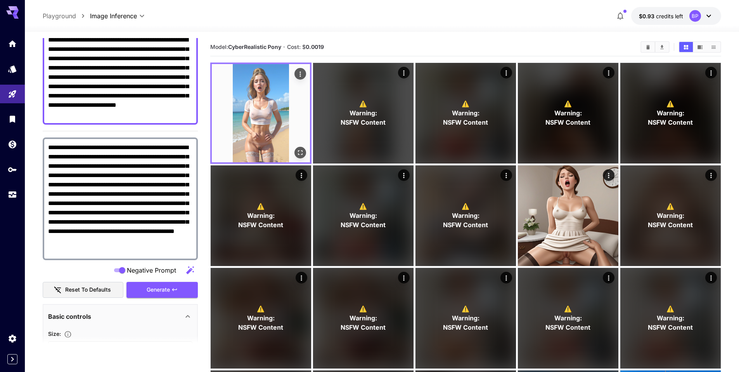
click at [300, 152] on icon "Open in fullscreen" at bounding box center [300, 153] width 8 height 8
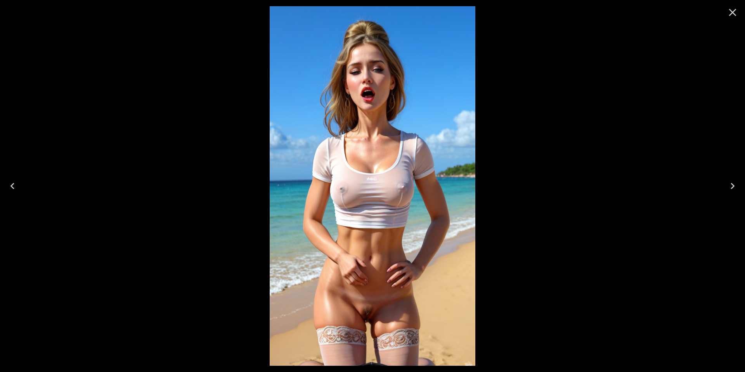
click at [732, 12] on icon "Close" at bounding box center [732, 12] width 7 height 7
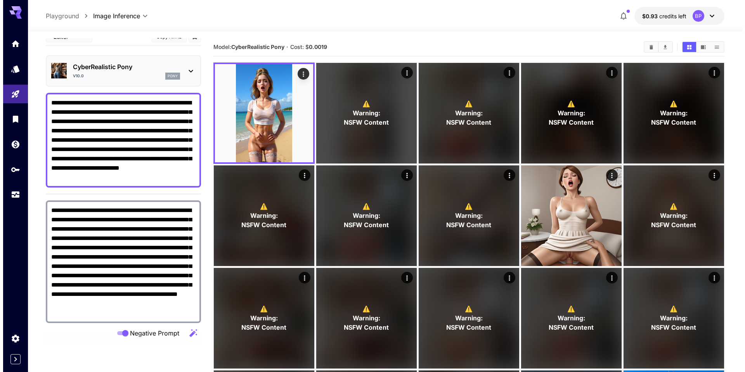
scroll to position [0, 0]
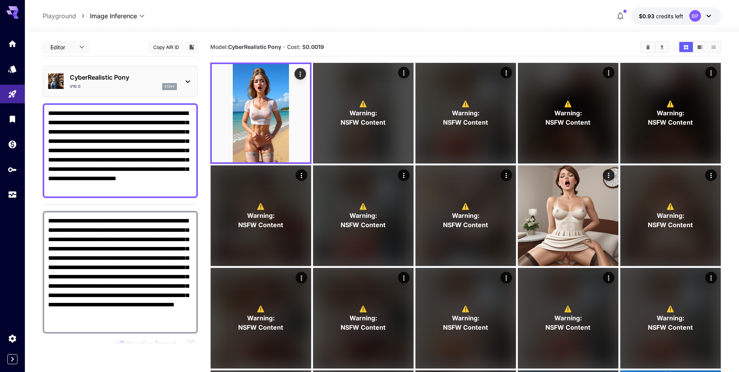
click at [186, 77] on icon at bounding box center [187, 81] width 9 height 9
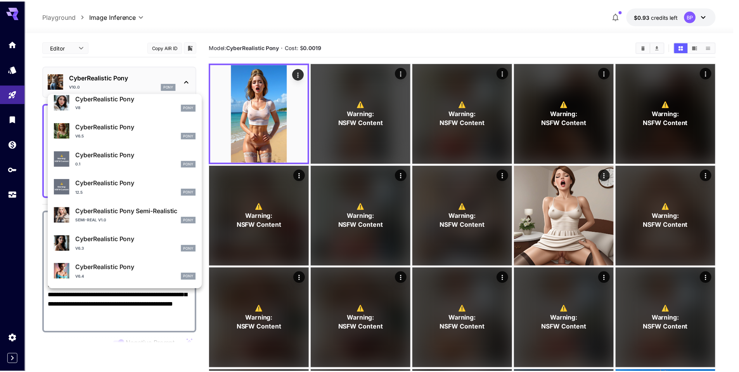
scroll to position [507, 0]
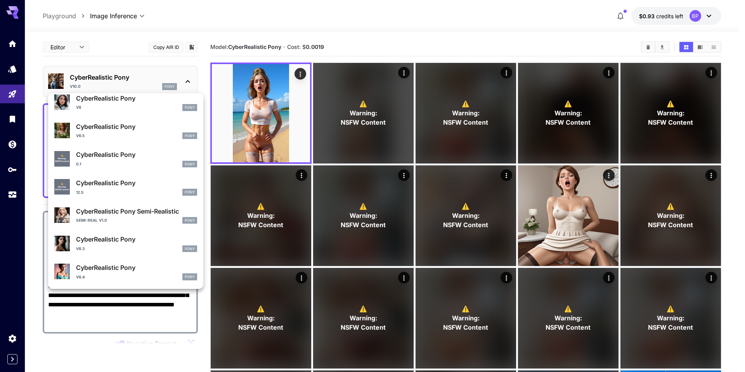
click at [100, 190] on div "12.5 Pony" at bounding box center [136, 192] width 121 height 7
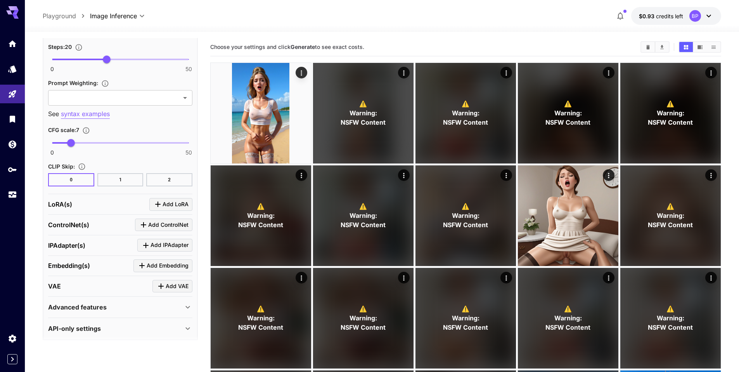
scroll to position [805, 0]
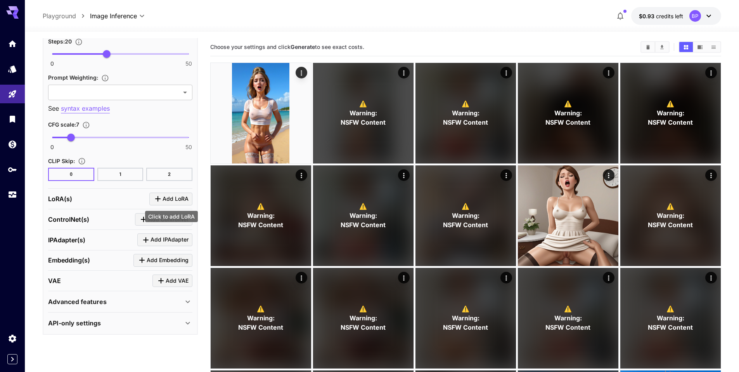
click at [158, 200] on icon "Click to add LoRA" at bounding box center [157, 198] width 9 height 9
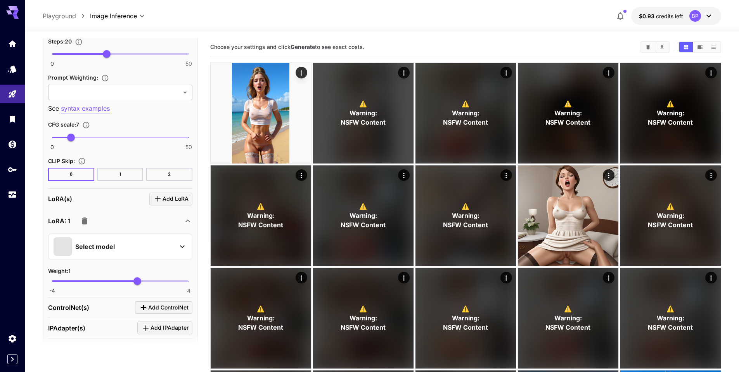
click at [129, 244] on div "Select model" at bounding box center [114, 246] width 121 height 19
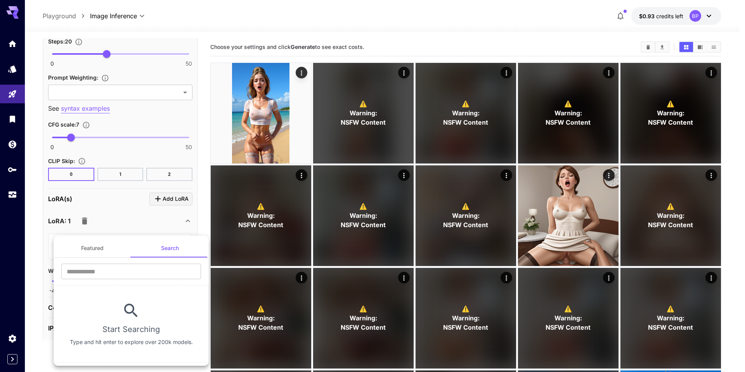
click at [32, 236] on div at bounding box center [372, 186] width 745 height 372
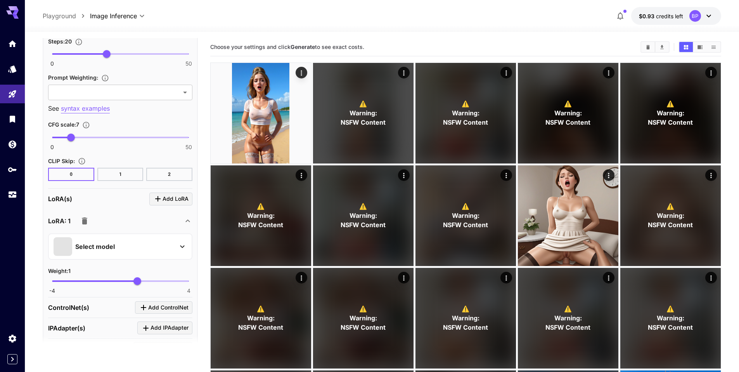
click at [82, 222] on icon "button" at bounding box center [84, 220] width 5 height 7
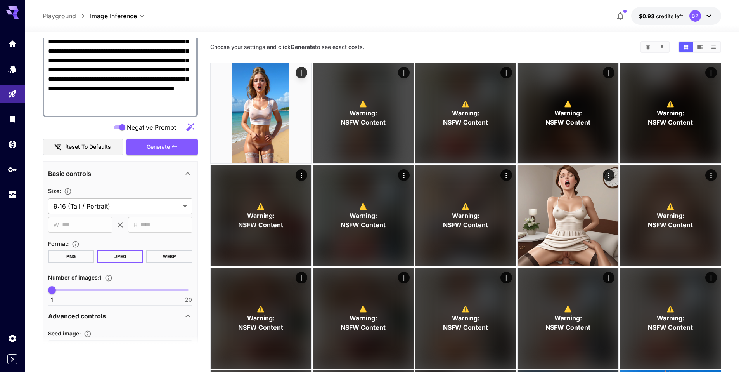
scroll to position [122, 0]
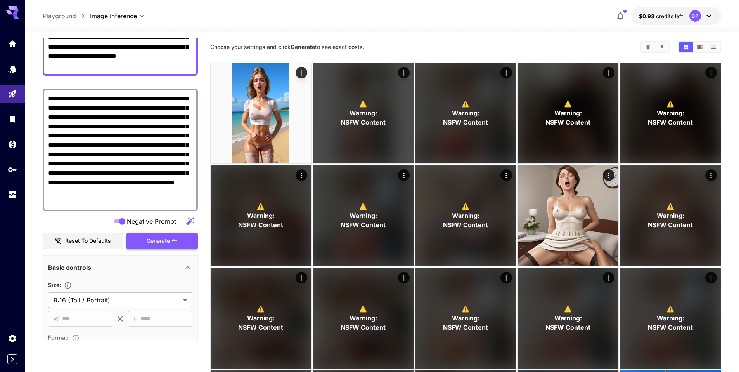
click at [166, 239] on span "Generate" at bounding box center [158, 241] width 23 height 10
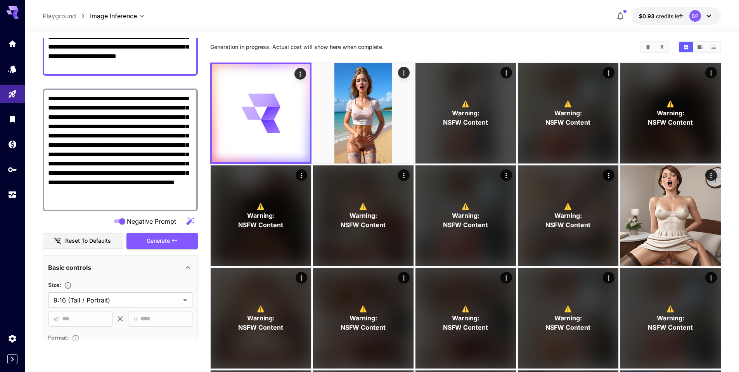
click at [32, 185] on section "**********" at bounding box center [382, 365] width 714 height 667
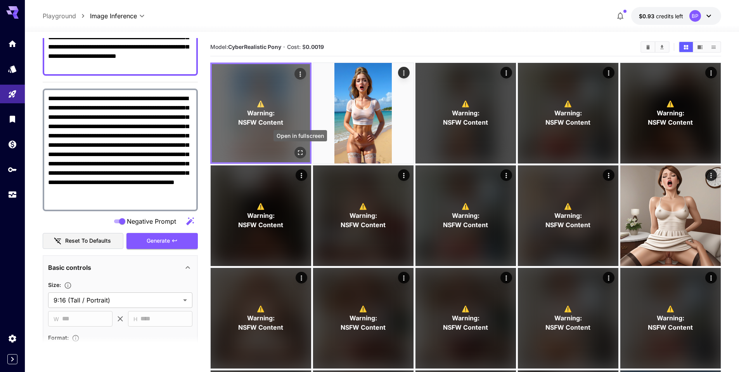
click at [305, 151] on button "Open in fullscreen" at bounding box center [300, 153] width 12 height 12
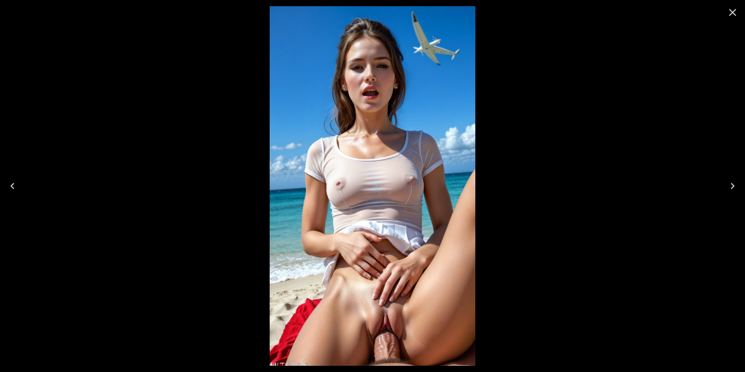
click at [733, 14] on icon "Close" at bounding box center [732, 12] width 7 height 7
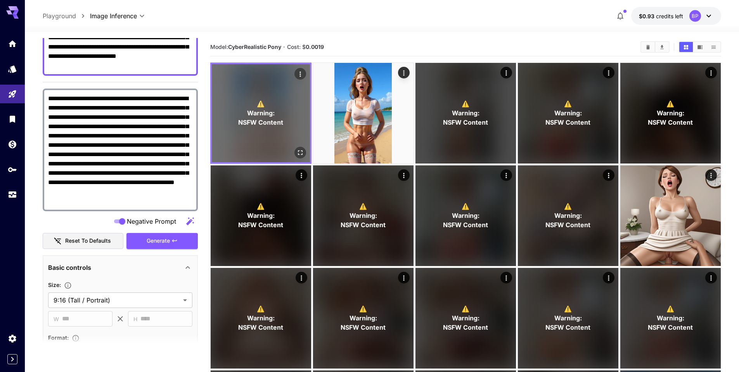
click at [210, 157] on div "⚠️ Warning: NSFW Content" at bounding box center [260, 112] width 101 height 101
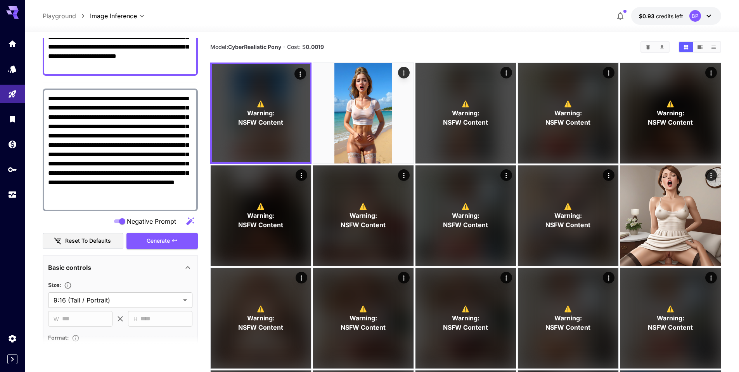
click at [201, 156] on main "**********" at bounding box center [382, 360] width 679 height 644
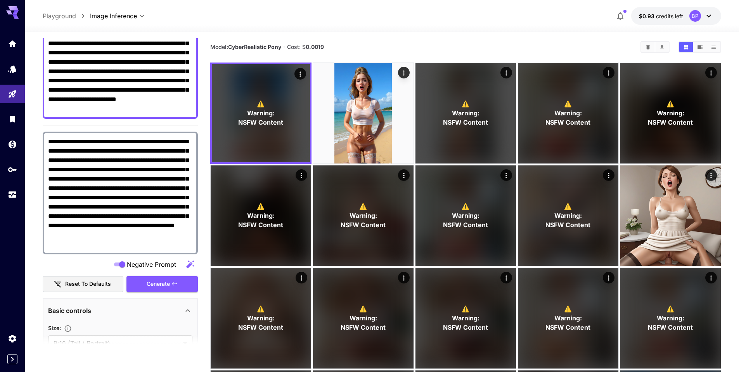
scroll to position [0, 0]
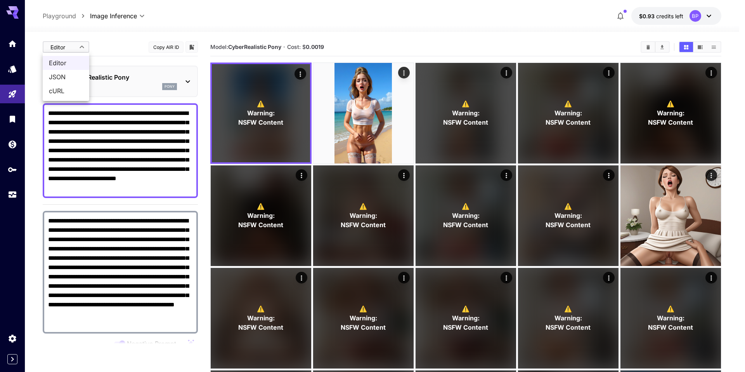
click at [78, 45] on body "**********" at bounding box center [372, 349] width 745 height 699
click at [54, 94] on span "cURL" at bounding box center [66, 90] width 34 height 9
type input "****"
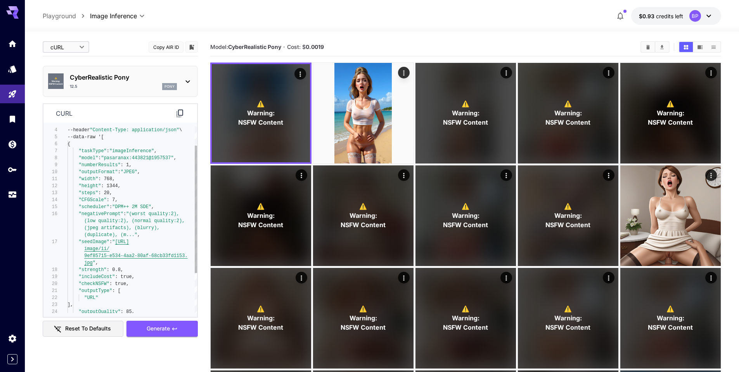
scroll to position [56, 0]
drag, startPoint x: 107, startPoint y: 159, endPoint x: 171, endPoint y: 161, distance: 63.7
click at [175, 161] on div ""height" : 1344, "steps" : 20, "CFGScale" : 7, "scheduler" : "DPM++ 2M SDE" , "…" at bounding box center [133, 235] width 130 height 272
click at [175, 164] on span "Copy" at bounding box center [206, 163] width 87 height 5
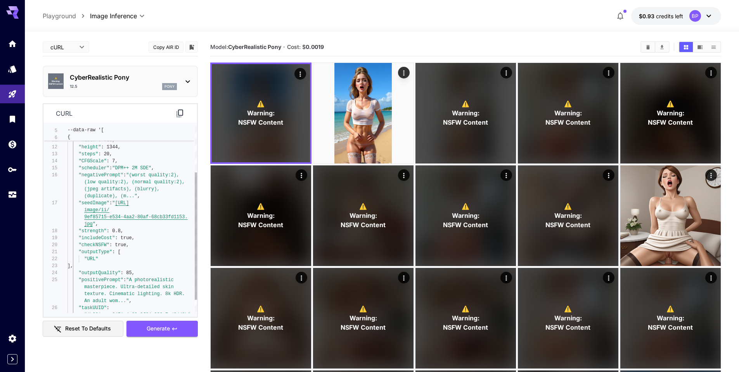
type textarea "**********"
drag, startPoint x: 117, startPoint y: 167, endPoint x: 151, endPoint y: 167, distance: 34.1
click at [151, 167] on div ""height" : 1344, "steps" : 20, "CFGScale" : 7, "scheduler" : "DPM++ 2M SDE" , "…" at bounding box center [133, 196] width 130 height 272
click at [152, 178] on span "Copy" at bounding box center [180, 177] width 87 height 5
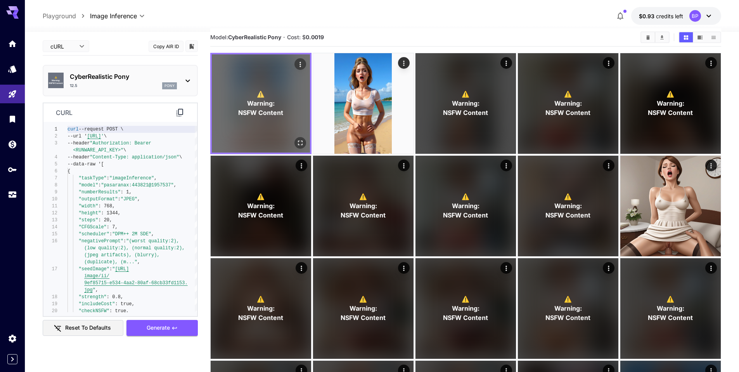
scroll to position [12, 0]
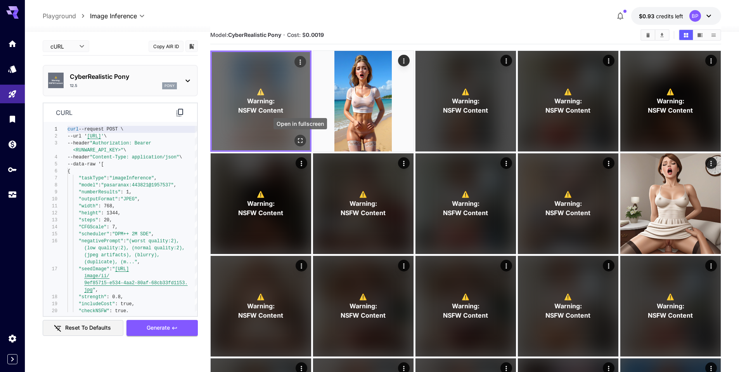
click at [299, 137] on icon "Open in fullscreen" at bounding box center [300, 141] width 8 height 8
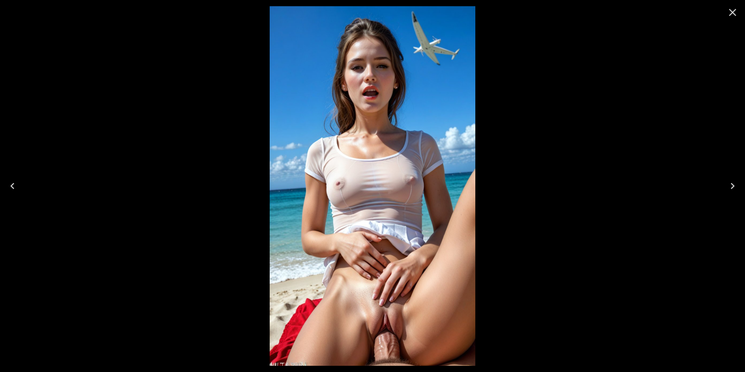
click at [733, 12] on icon "Close" at bounding box center [732, 12] width 7 height 7
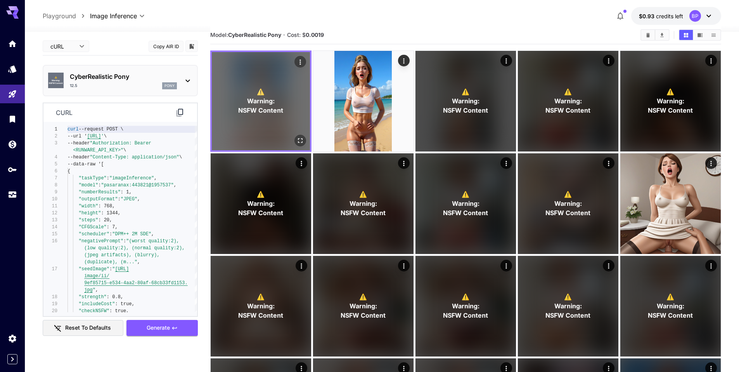
click at [277, 104] on p "⚠️ Warning: NSFW Content" at bounding box center [260, 101] width 45 height 28
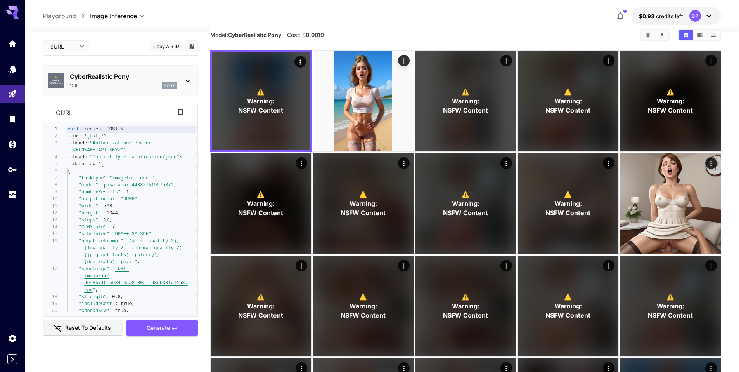
click at [83, 44] on body "**********" at bounding box center [369, 337] width 739 height 699
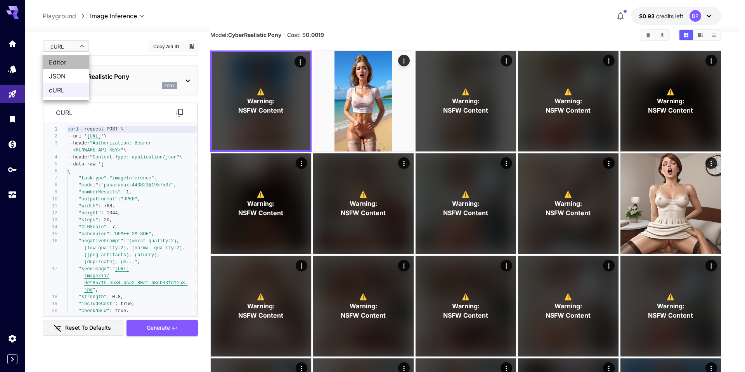
click at [69, 58] on span "Editor" at bounding box center [66, 61] width 34 height 9
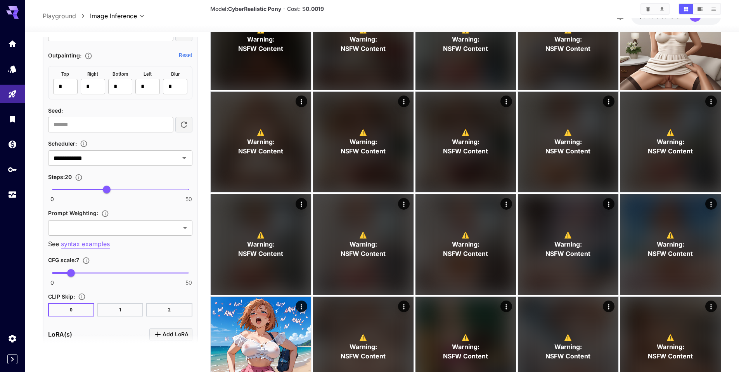
scroll to position [668, 0]
click at [180, 163] on div at bounding box center [179, 157] width 20 height 11
click at [187, 160] on icon "Open" at bounding box center [184, 157] width 9 height 9
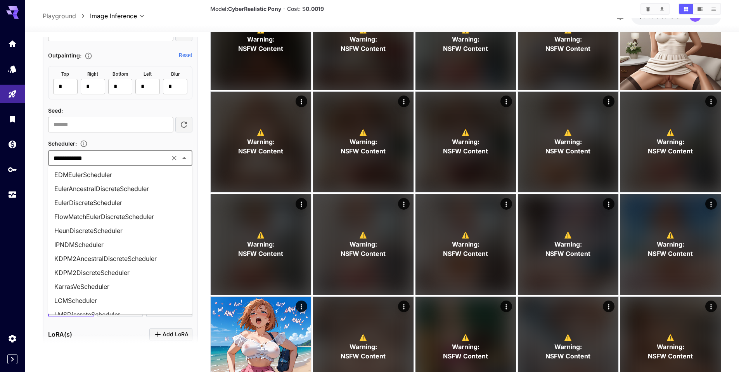
scroll to position [174, 0]
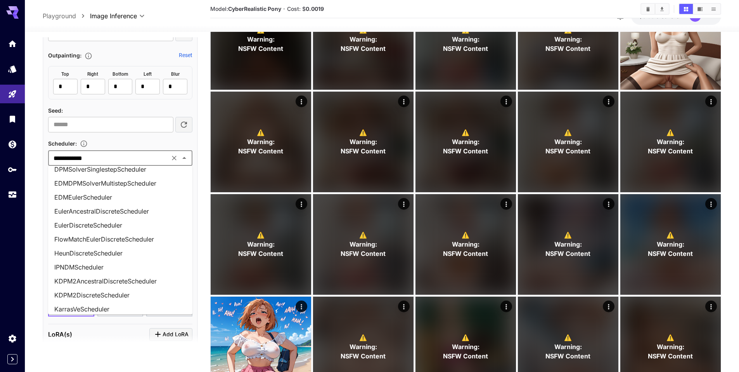
click at [100, 211] on li "EulerAncestralDiscreteScheduler" at bounding box center [120, 211] width 144 height 14
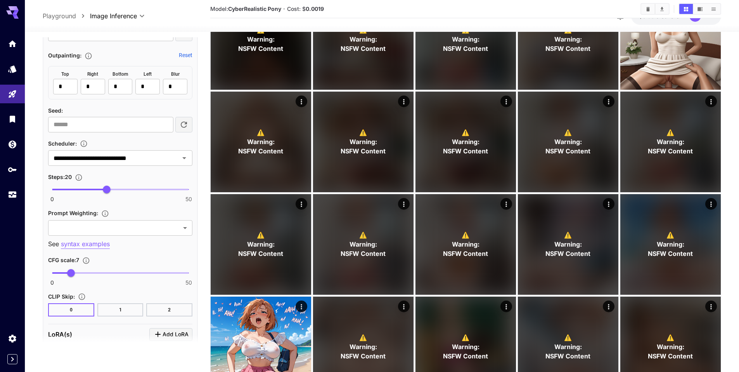
click at [29, 190] on section "**********" at bounding box center [382, 189] width 714 height 667
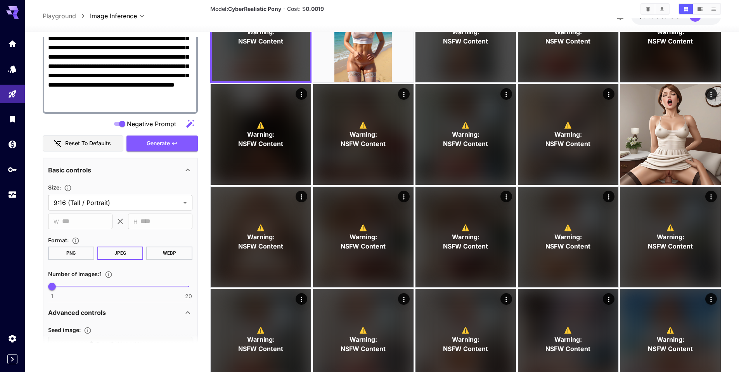
scroll to position [135, 0]
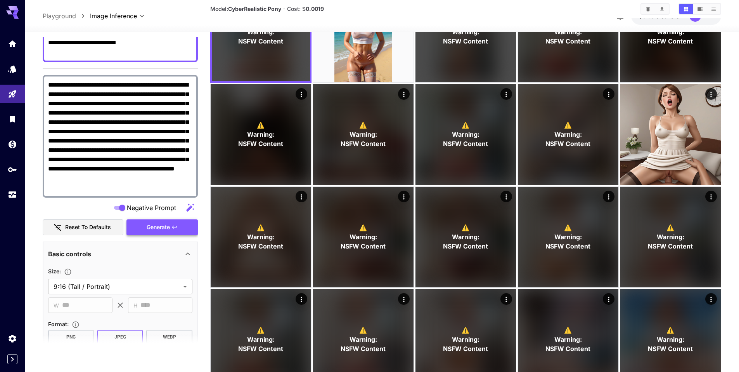
click at [153, 223] on span "Generate" at bounding box center [158, 227] width 23 height 10
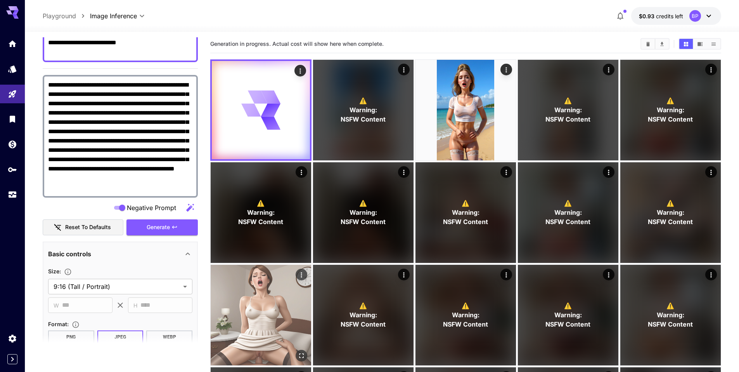
scroll to position [0, 0]
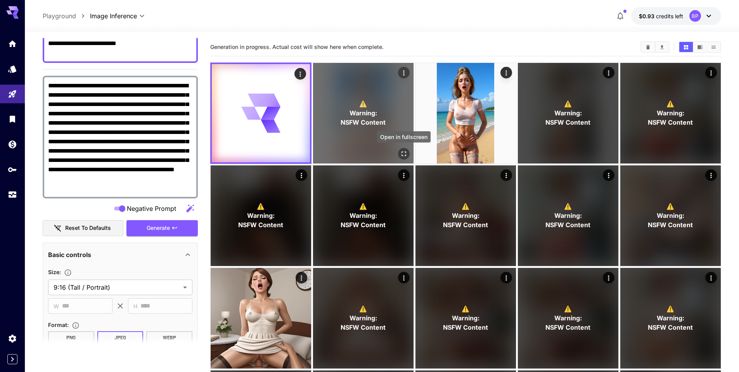
click at [409, 154] on button "Open in fullscreen" at bounding box center [404, 154] width 12 height 12
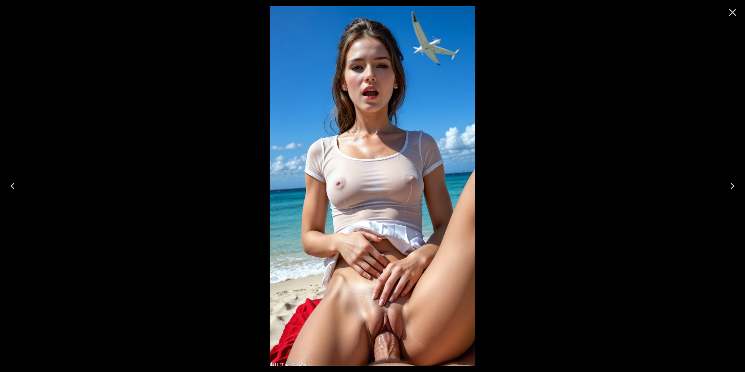
click at [738, 14] on icon "Close" at bounding box center [732, 12] width 12 height 12
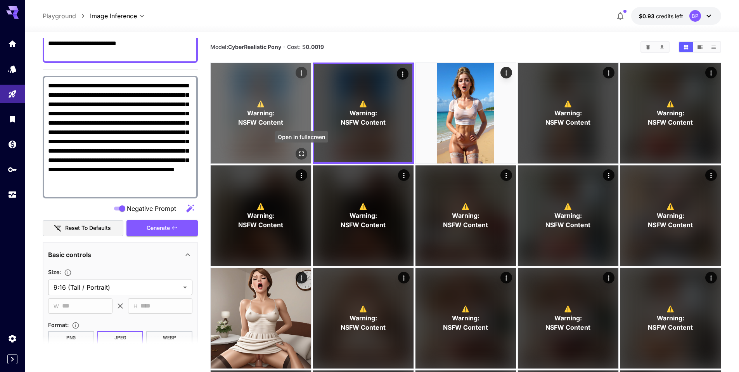
click at [296, 153] on button "Open in fullscreen" at bounding box center [302, 154] width 12 height 12
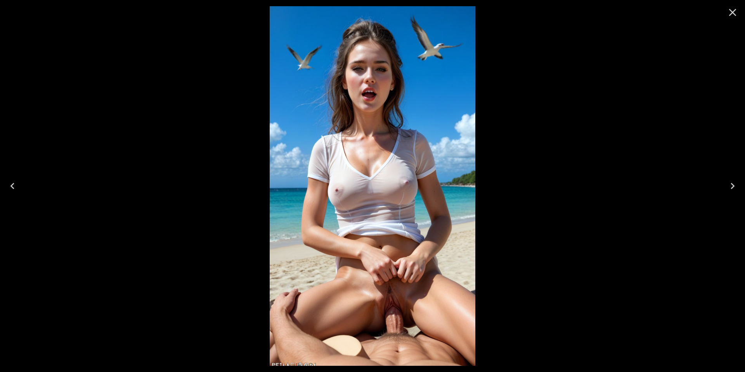
click at [734, 14] on icon "Close" at bounding box center [732, 12] width 7 height 7
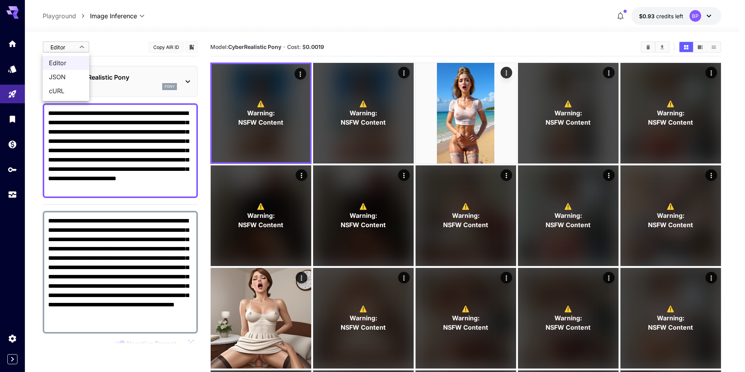
click at [61, 92] on span "cURL" at bounding box center [66, 90] width 34 height 9
type input "****"
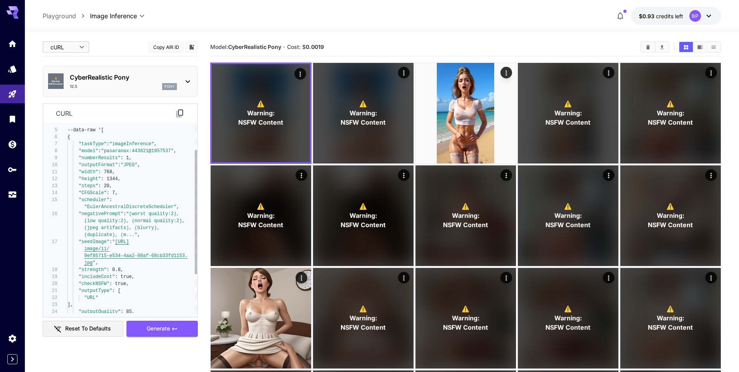
type textarea "**********"
click at [107, 206] on div ""steps" : 20, "CFGScale" : 7, "scheduler" : "EulerAncestralDiscreteScheduler" ,…" at bounding box center [133, 231] width 130 height 279
click at [118, 213] on span "Copy" at bounding box center [151, 213] width 87 height 5
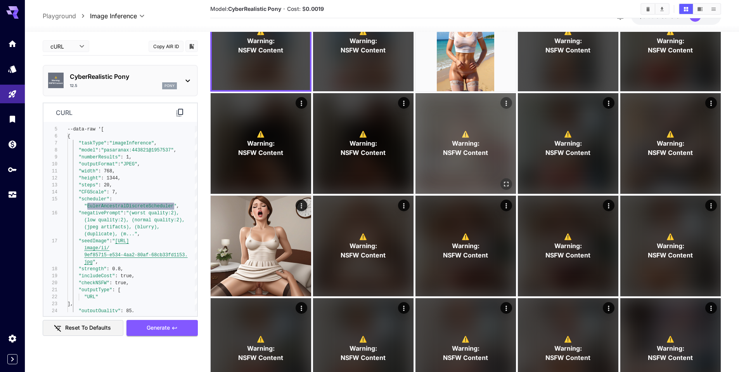
scroll to position [91, 0]
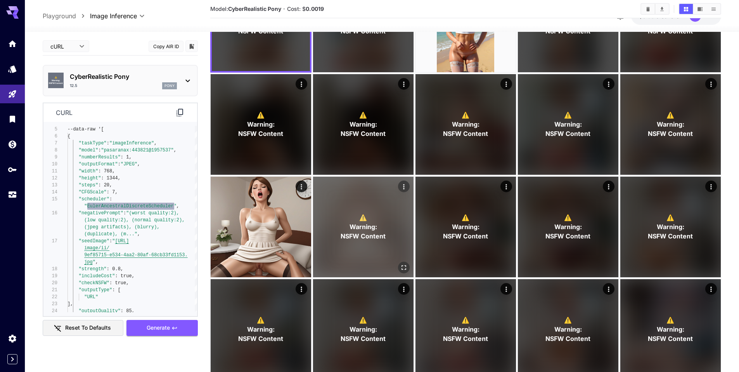
click at [402, 263] on icon "Open in fullscreen" at bounding box center [404, 267] width 8 height 8
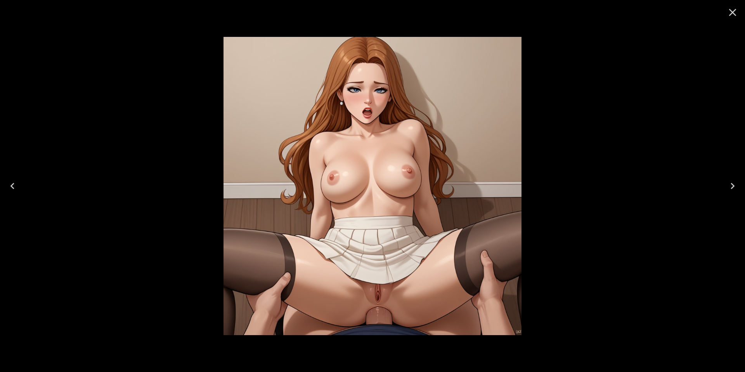
click at [736, 9] on icon "Close" at bounding box center [732, 12] width 12 height 12
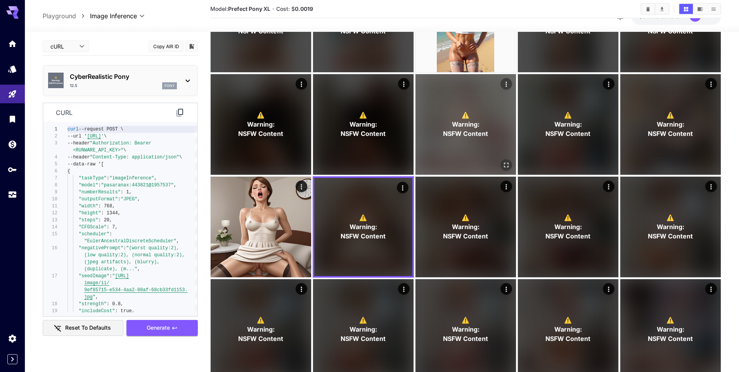
click at [509, 162] on icon "Open in fullscreen" at bounding box center [506, 165] width 8 height 8
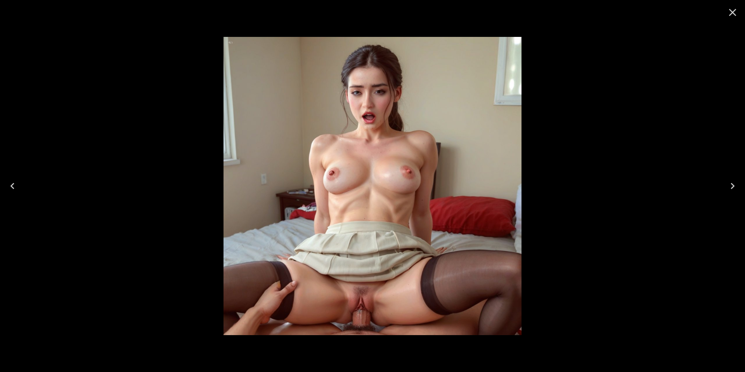
click at [732, 11] on icon "Close" at bounding box center [732, 12] width 7 height 7
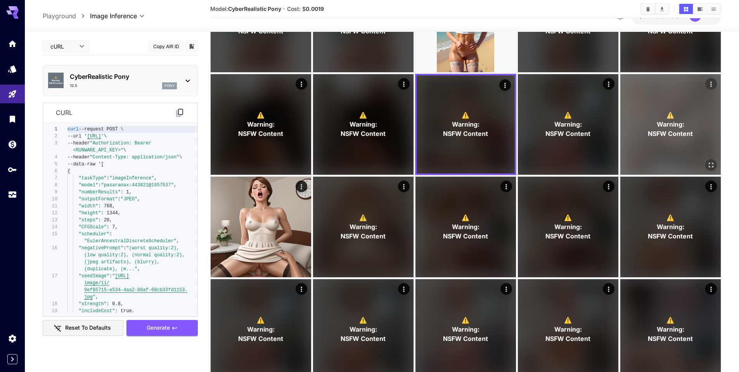
click at [708, 161] on icon "Open in fullscreen" at bounding box center [711, 165] width 8 height 8
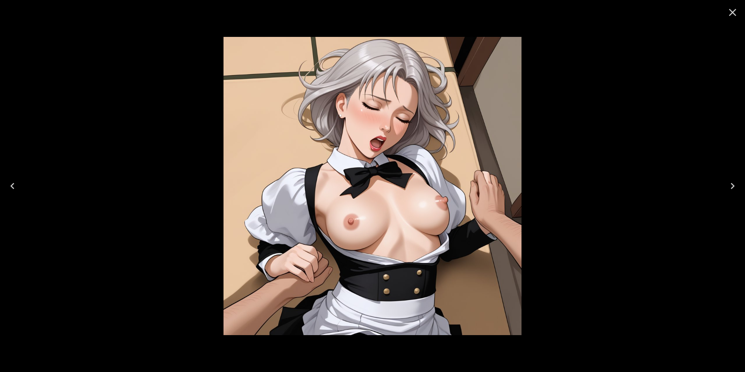
click at [733, 13] on icon "Close" at bounding box center [732, 12] width 7 height 7
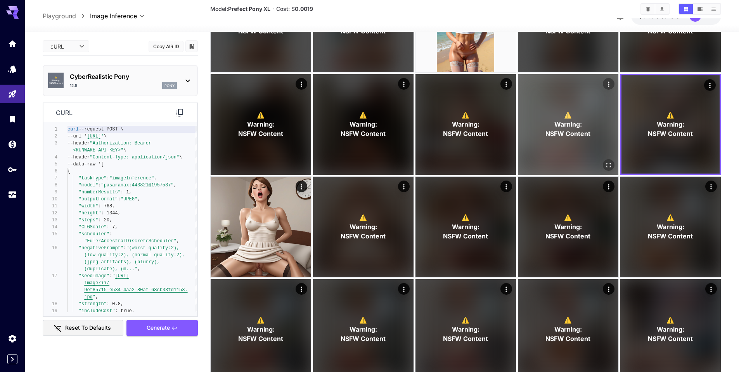
click at [612, 166] on icon "Open in fullscreen" at bounding box center [609, 165] width 8 height 8
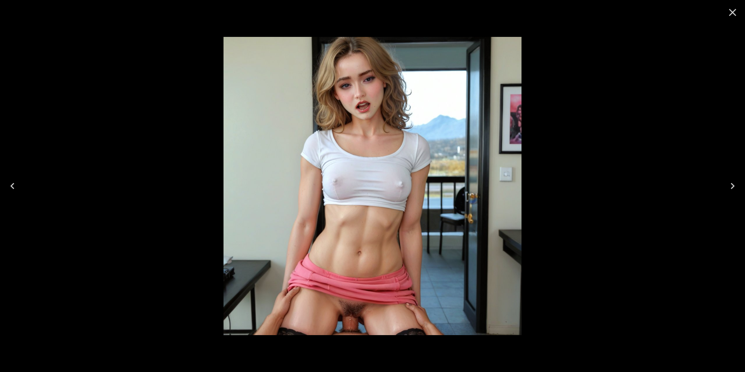
click at [733, 14] on icon "Close" at bounding box center [732, 12] width 12 height 12
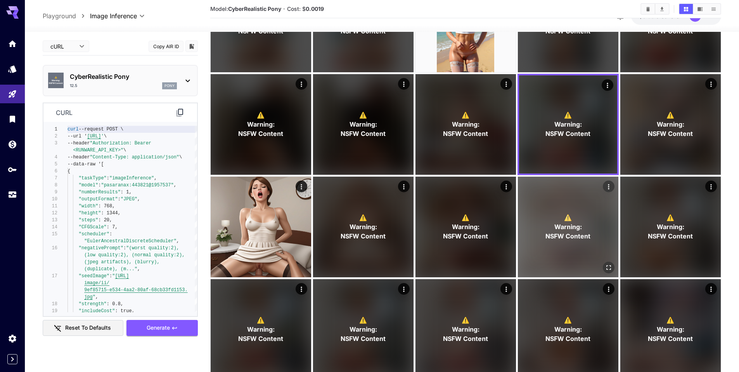
click at [604, 263] on button "Open in fullscreen" at bounding box center [609, 267] width 12 height 12
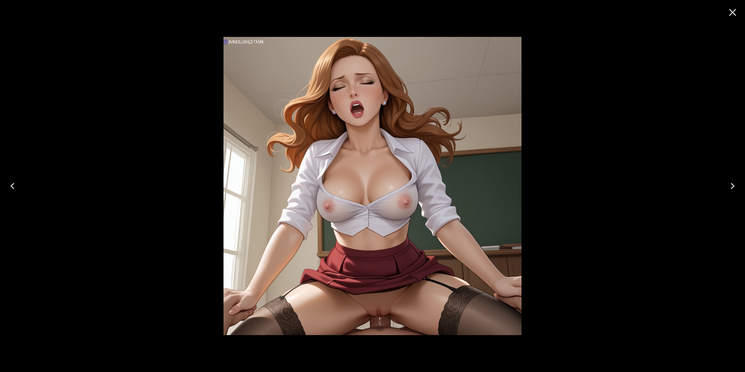
click at [729, 16] on icon "Close" at bounding box center [732, 12] width 12 height 12
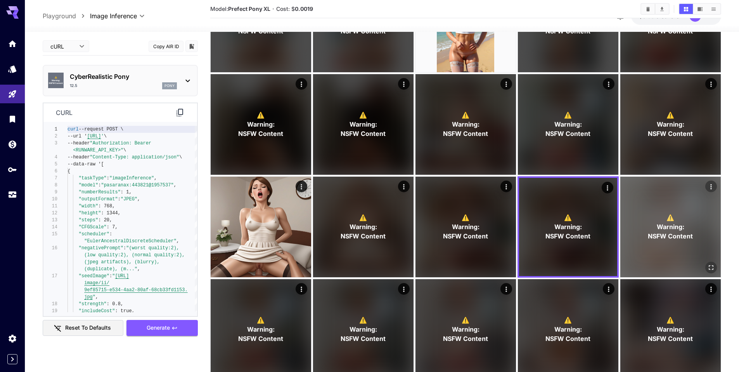
click at [708, 266] on icon "Open in fullscreen" at bounding box center [711, 267] width 8 height 8
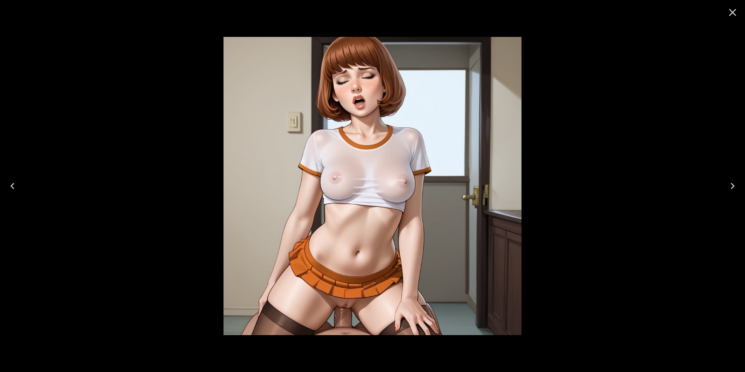
click at [732, 15] on icon "Close" at bounding box center [732, 12] width 12 height 12
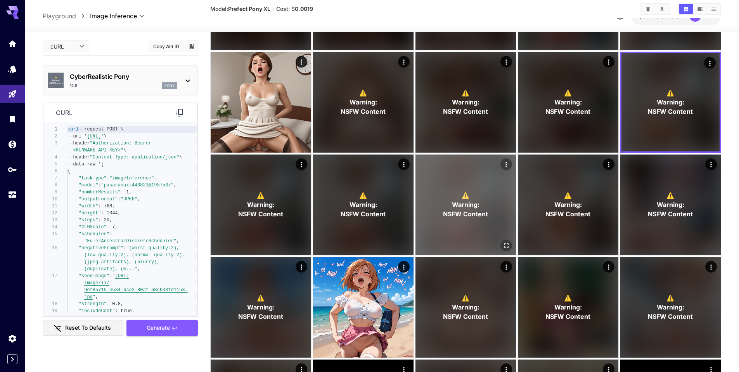
scroll to position [237, 0]
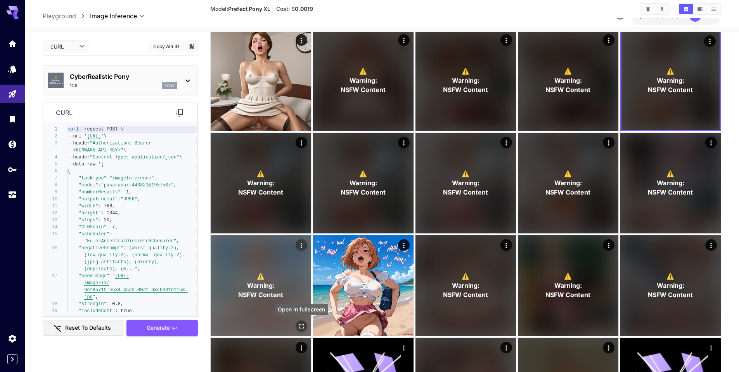
click at [300, 324] on icon "Open in fullscreen" at bounding box center [301, 326] width 5 height 5
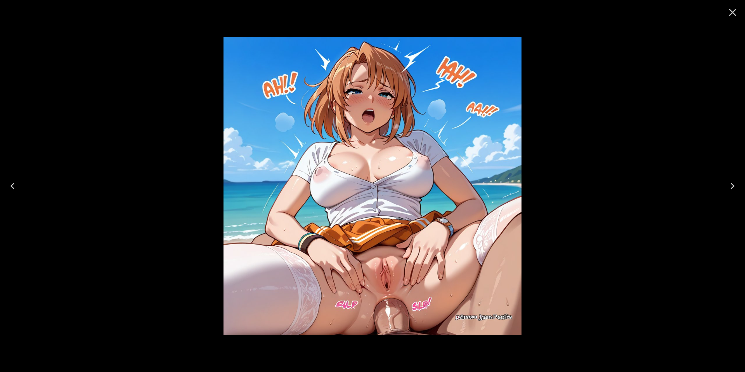
click at [727, 11] on icon "Close" at bounding box center [732, 12] width 12 height 12
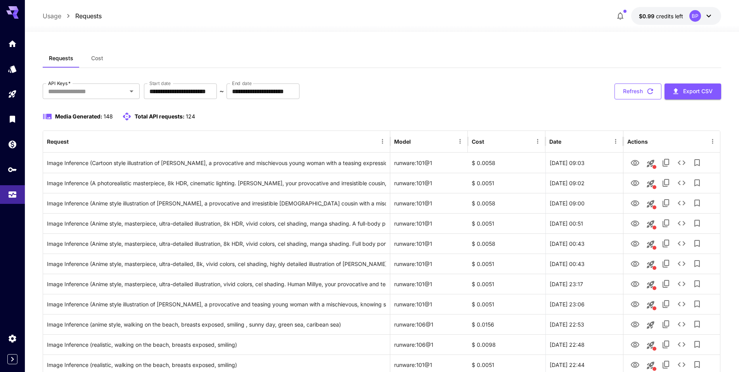
click at [615, 93] on button "Refresh" at bounding box center [638, 91] width 47 height 16
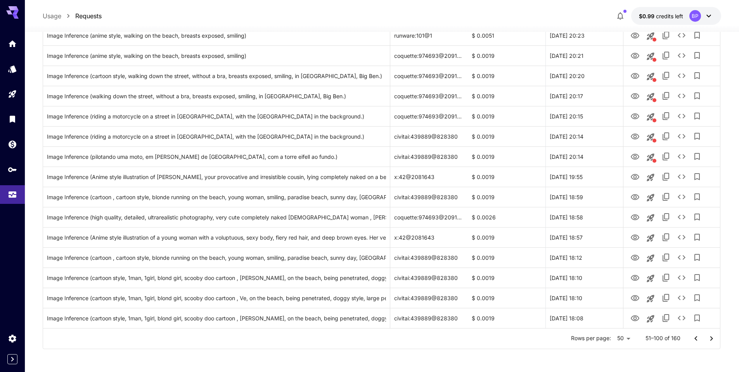
scroll to position [834, 0]
click at [697, 338] on icon "Go to previous page" at bounding box center [695, 337] width 9 height 9
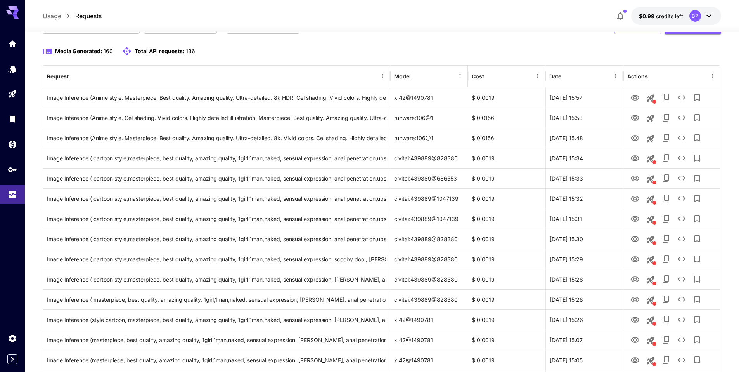
scroll to position [0, 0]
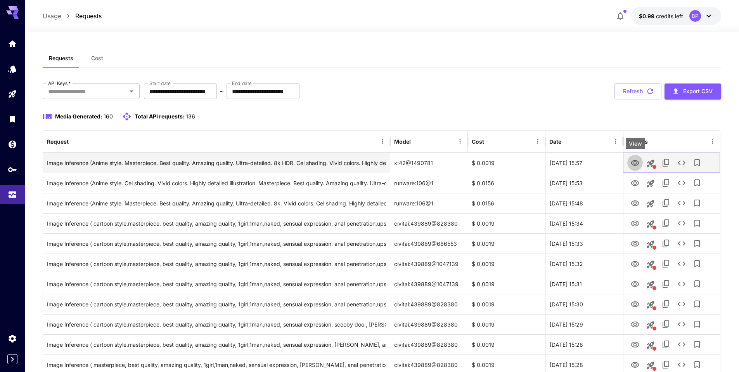
click at [637, 163] on icon "View" at bounding box center [634, 162] width 9 height 9
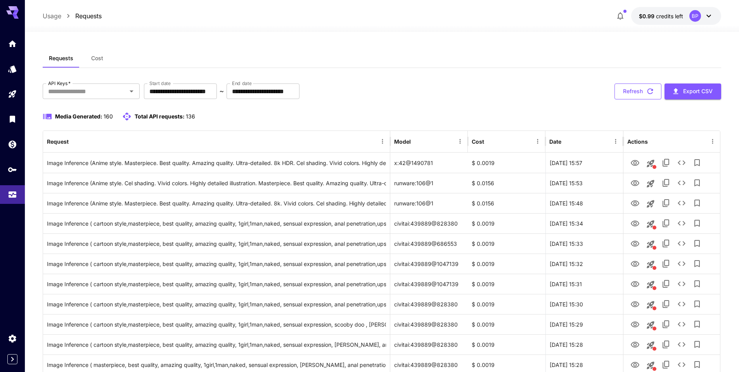
click at [633, 93] on button "Refresh" at bounding box center [638, 91] width 47 height 16
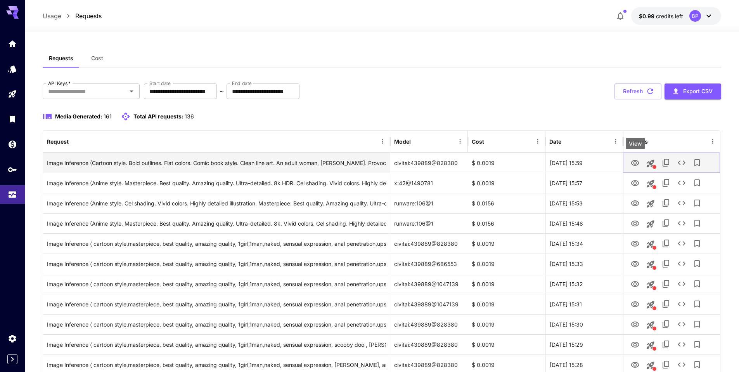
click at [630, 161] on button "View" at bounding box center [635, 162] width 16 height 16
click at [637, 164] on icon "View" at bounding box center [634, 162] width 9 height 9
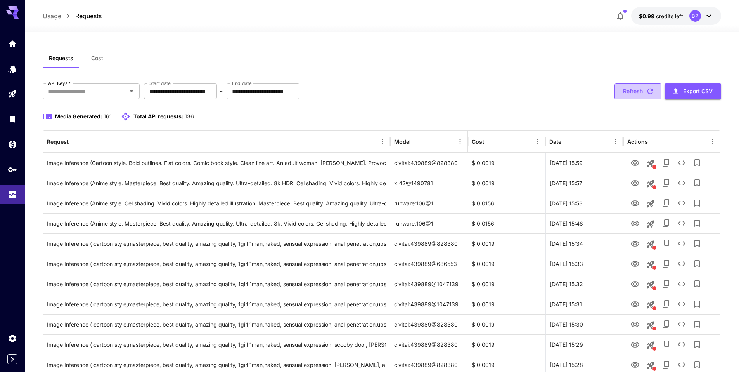
click at [628, 91] on button "Refresh" at bounding box center [638, 91] width 47 height 16
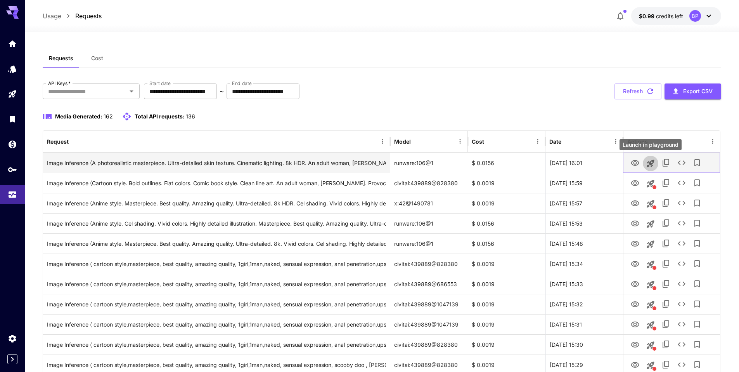
click at [643, 160] on button "Launch in playground" at bounding box center [651, 164] width 16 height 16
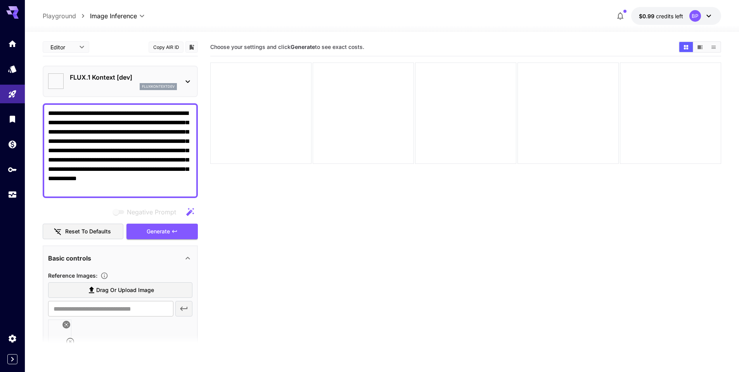
type input "****"
type input "***"
click at [11, 66] on icon "Models" at bounding box center [13, 66] width 8 height 7
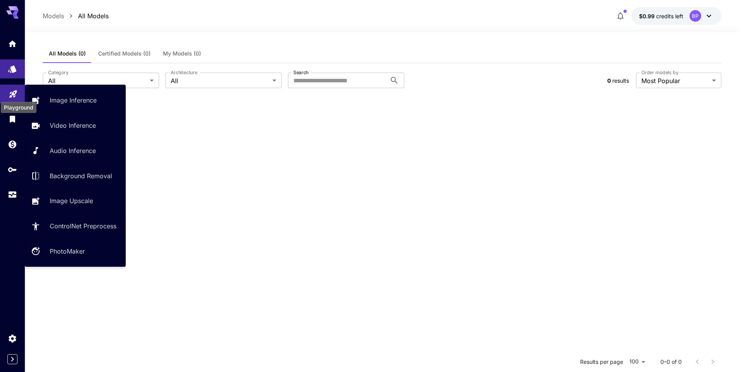
click at [12, 94] on icon "Playground" at bounding box center [13, 91] width 9 height 9
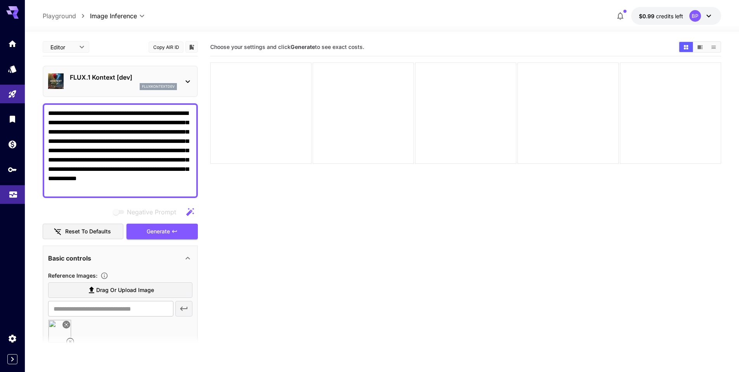
click at [8, 187] on link at bounding box center [12, 194] width 25 height 19
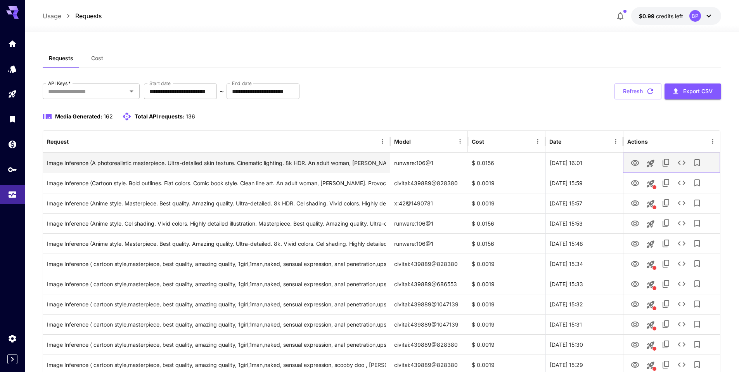
click at [642, 161] on button "View" at bounding box center [635, 162] width 16 height 16
click at [634, 162] on icon "View" at bounding box center [634, 162] width 9 height 9
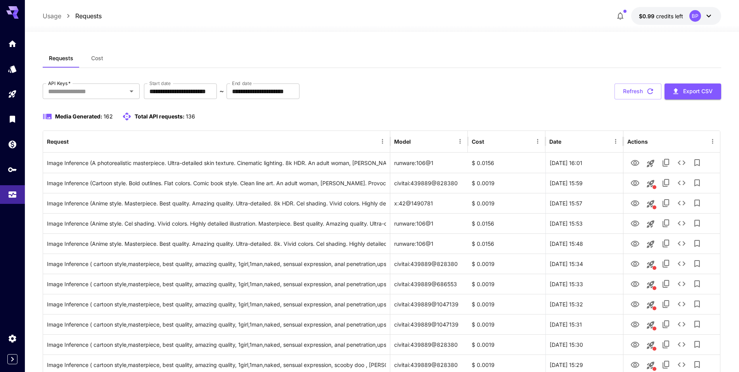
click at [359, 118] on div "Media Generated: 162 Total API requests: 136" at bounding box center [382, 116] width 679 height 9
click at [641, 93] on button "Refresh" at bounding box center [638, 91] width 47 height 16
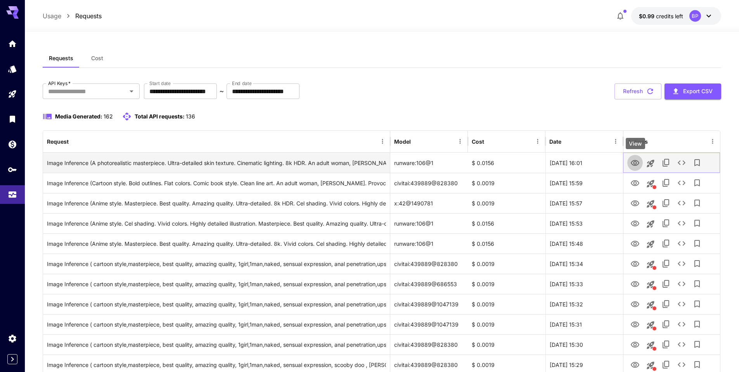
click at [633, 163] on icon "View" at bounding box center [634, 162] width 9 height 9
click at [680, 161] on icon "See details" at bounding box center [681, 162] width 9 height 9
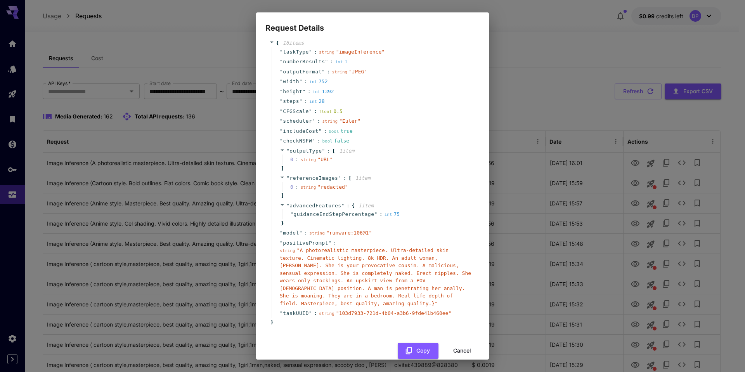
scroll to position [22, 0]
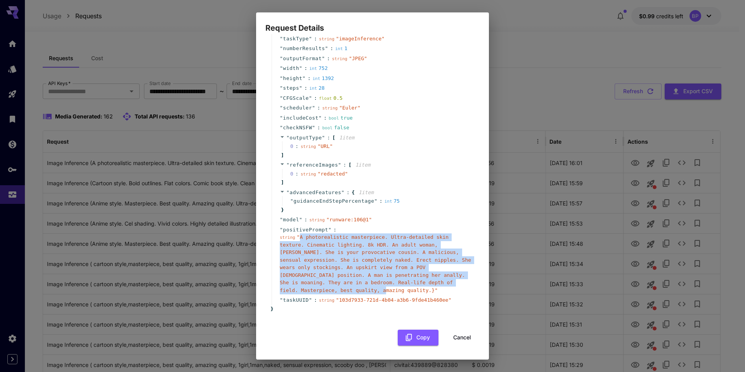
drag, startPoint x: 300, startPoint y: 238, endPoint x: 370, endPoint y: 293, distance: 88.8
click at [370, 293] on span "" A photorealistic masterpiece. Ultra-detailed skin texture. Cinematic lighting…" at bounding box center [375, 263] width 191 height 59
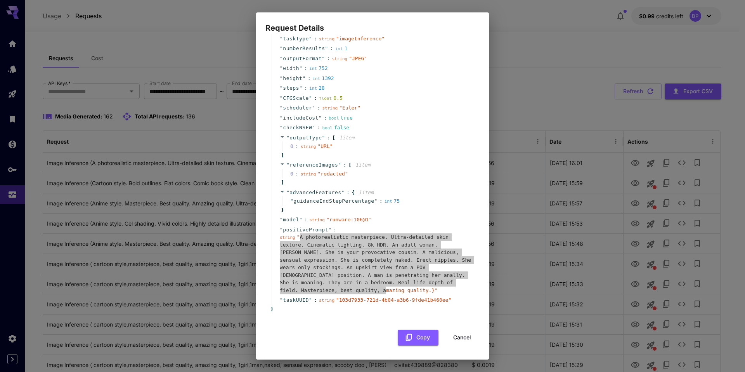
copy span "A photorealistic masterpiece. Ultra-detailed skin texture. Cinematic lighting. …"
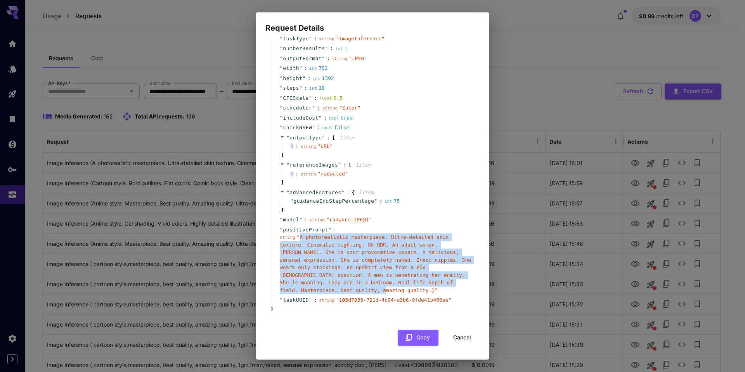
click at [458, 334] on button "Cancel" at bounding box center [462, 337] width 35 height 16
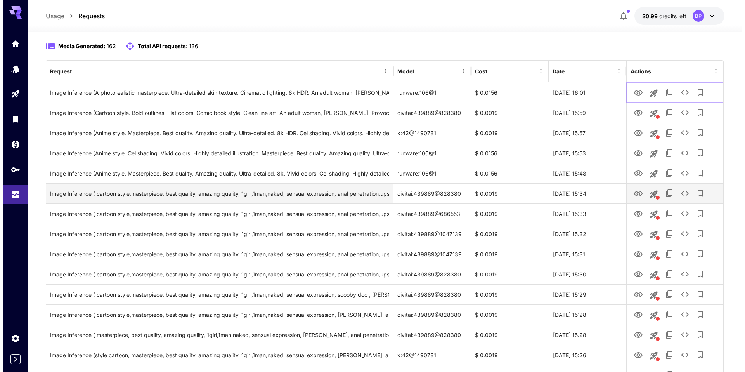
scroll to position [148, 0]
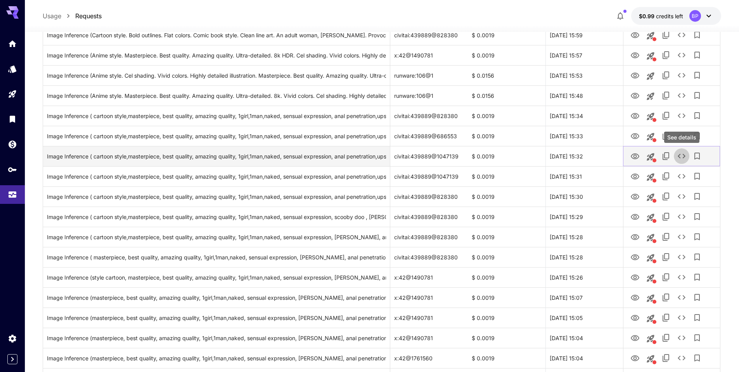
click at [681, 154] on icon "See details" at bounding box center [681, 155] width 9 height 9
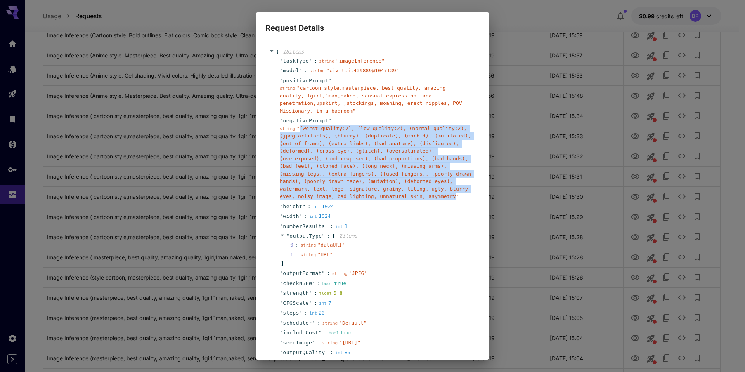
drag, startPoint x: 299, startPoint y: 128, endPoint x: 376, endPoint y: 187, distance: 96.8
click at [400, 200] on div "string " (worst quality:2), (low quality:2), (normal quality:2), (jpeg artifact…" at bounding box center [376, 163] width 192 height 76
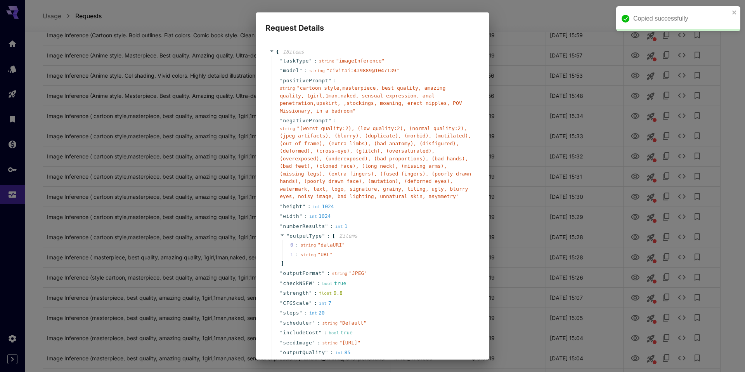
click at [404, 208] on div "" height " : int 1024" at bounding box center [374, 206] width 204 height 10
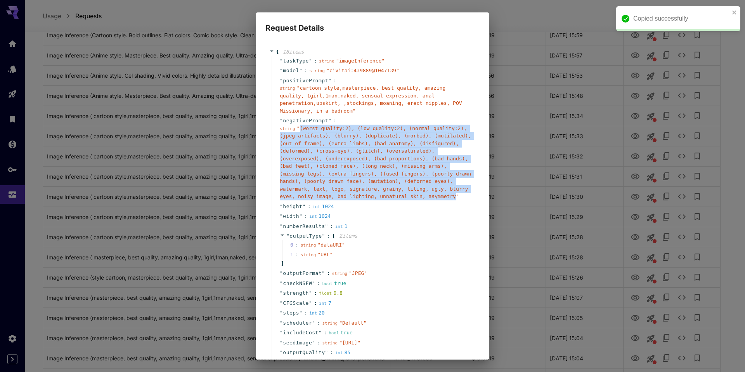
drag, startPoint x: 398, startPoint y: 206, endPoint x: 301, endPoint y: 129, distance: 124.3
click at [301, 129] on span "" (worst quality:2), (low quality:2), (normal quality:2), (jpeg artifacts), (bl…" at bounding box center [375, 162] width 191 height 74
copy span "(worst quality:2), (low quality:2), (normal quality:2), (jpeg artifacts), (blur…"
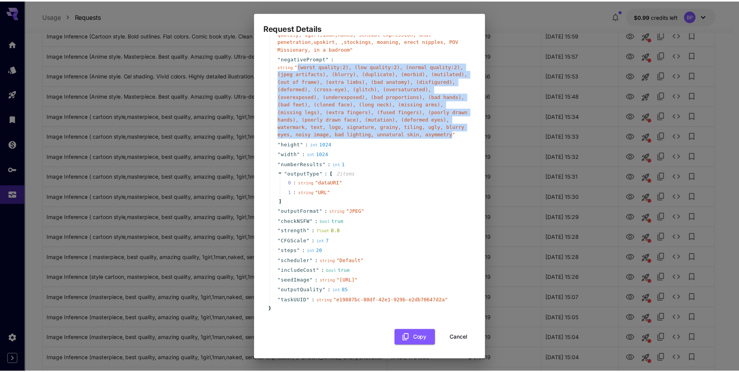
scroll to position [85, 0]
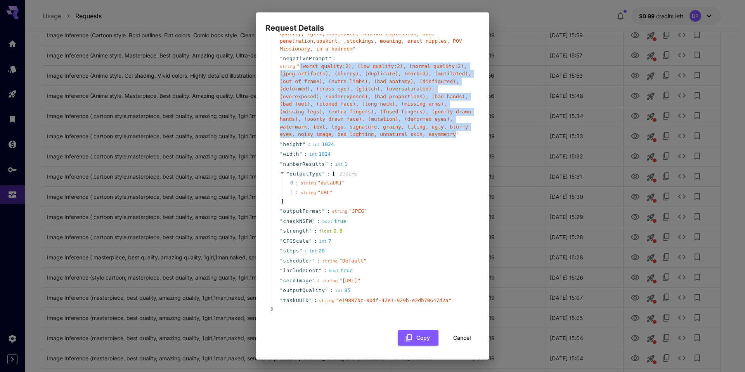
click at [454, 334] on button "Cancel" at bounding box center [462, 338] width 35 height 16
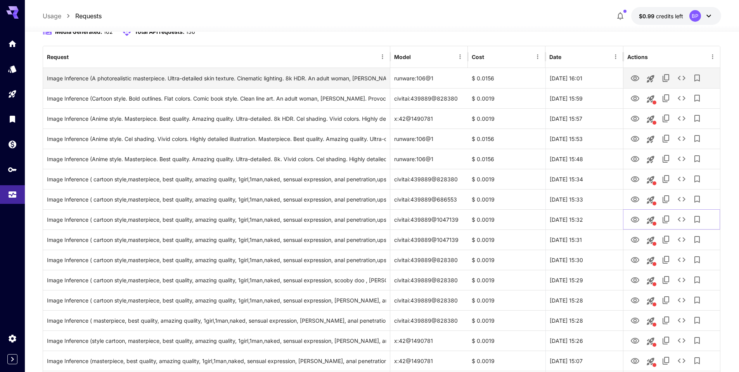
scroll to position [0, 0]
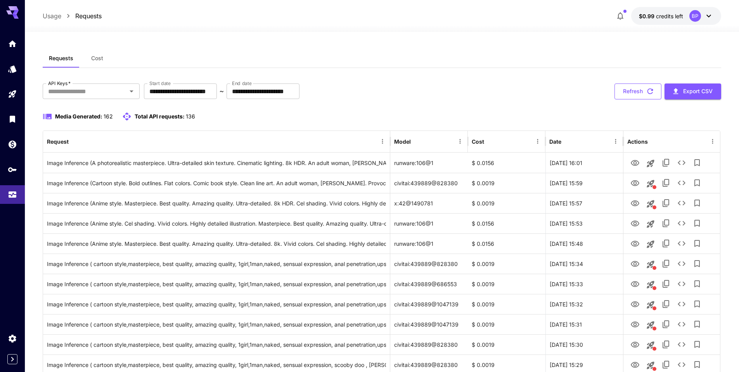
click at [642, 90] on button "Refresh" at bounding box center [638, 91] width 47 height 16
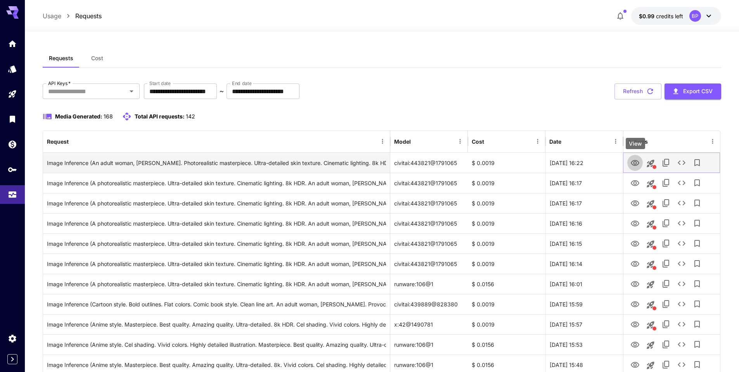
click at [635, 162] on icon "View" at bounding box center [634, 162] width 9 height 9
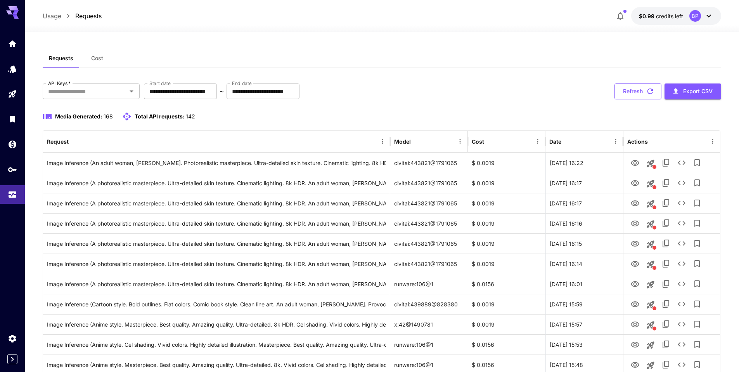
click at [634, 92] on button "Refresh" at bounding box center [638, 91] width 47 height 16
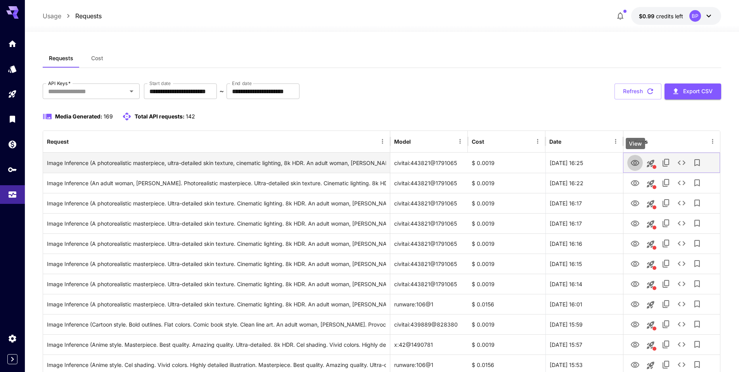
click at [634, 160] on icon "View" at bounding box center [635, 163] width 9 height 6
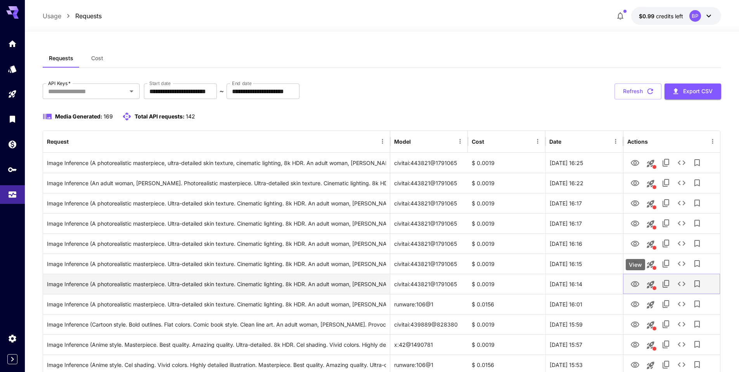
click at [634, 282] on icon "View" at bounding box center [634, 283] width 9 height 9
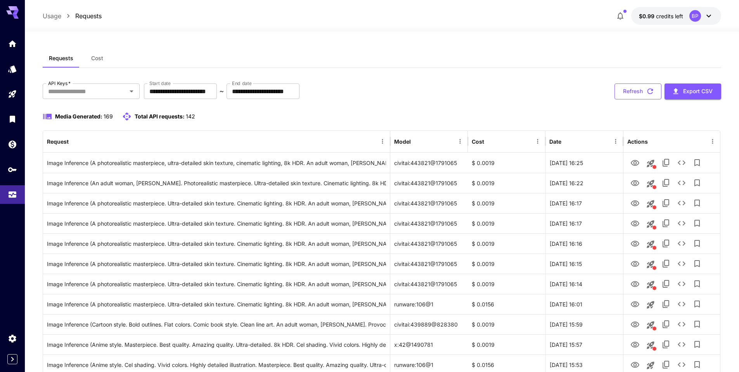
click at [628, 89] on button "Refresh" at bounding box center [638, 91] width 47 height 16
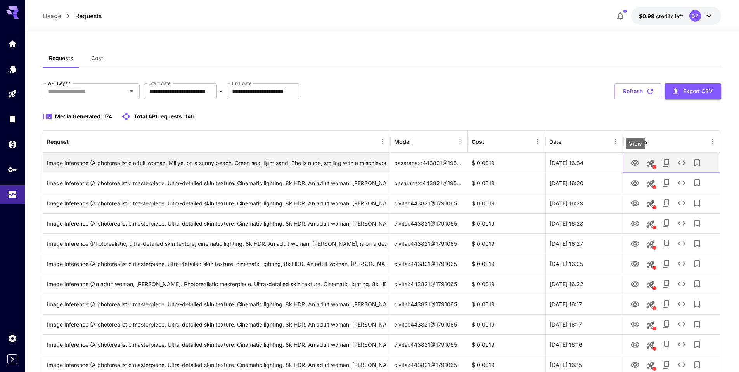
click at [633, 162] on icon "View" at bounding box center [634, 162] width 9 height 9
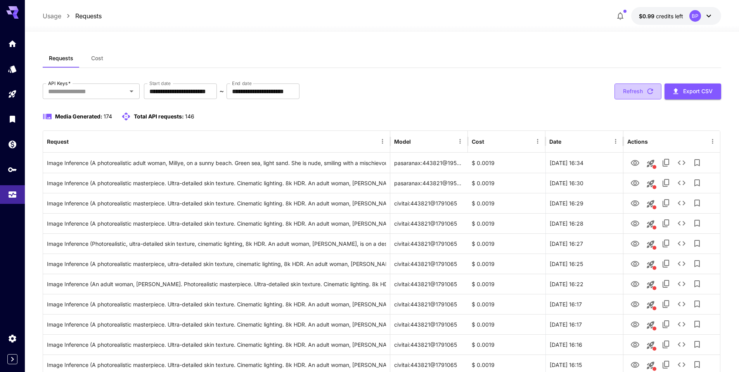
click at [635, 92] on button "Refresh" at bounding box center [638, 91] width 47 height 16
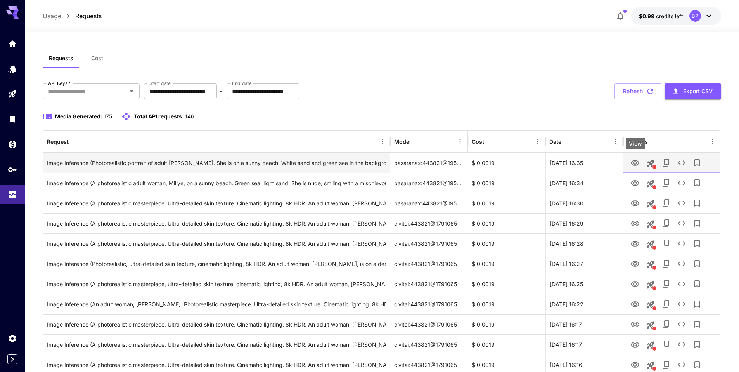
click at [636, 163] on icon "View" at bounding box center [635, 163] width 9 height 6
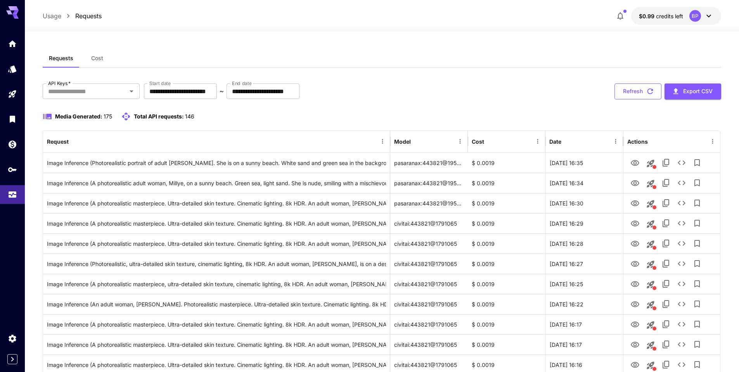
click at [627, 90] on button "Refresh" at bounding box center [638, 91] width 47 height 16
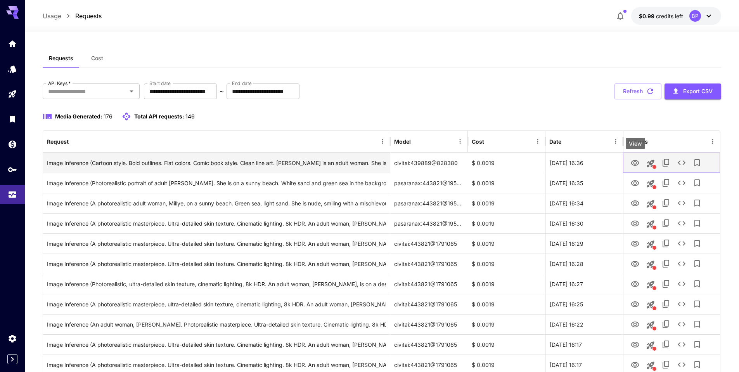
click at [632, 160] on icon "View" at bounding box center [634, 162] width 9 height 9
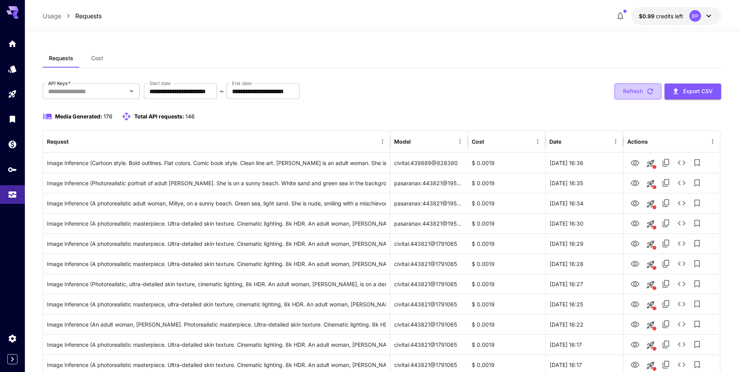
click at [637, 91] on button "Refresh" at bounding box center [638, 91] width 47 height 16
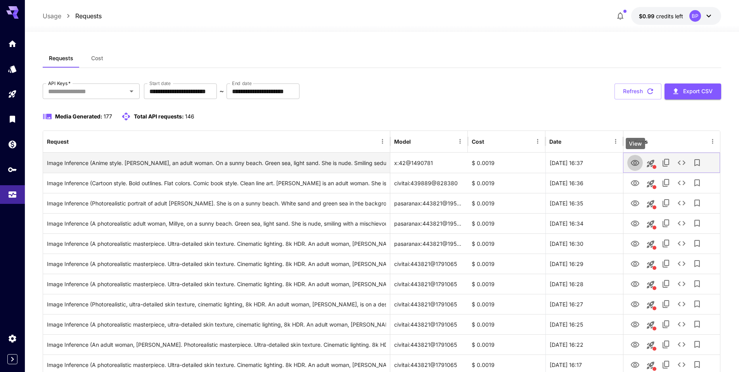
click at [634, 163] on icon "View" at bounding box center [635, 163] width 9 height 6
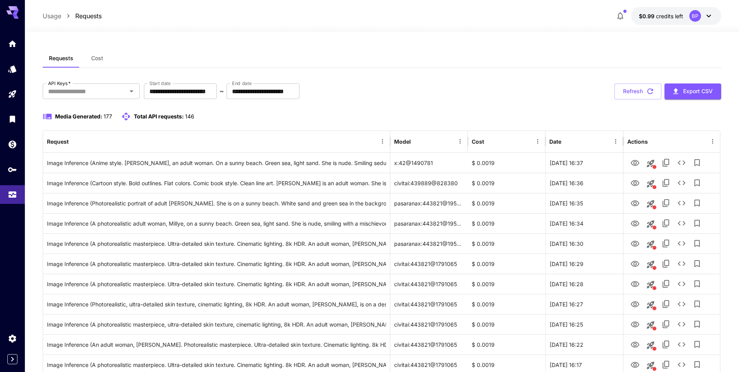
click at [637, 92] on button "Refresh" at bounding box center [638, 91] width 47 height 16
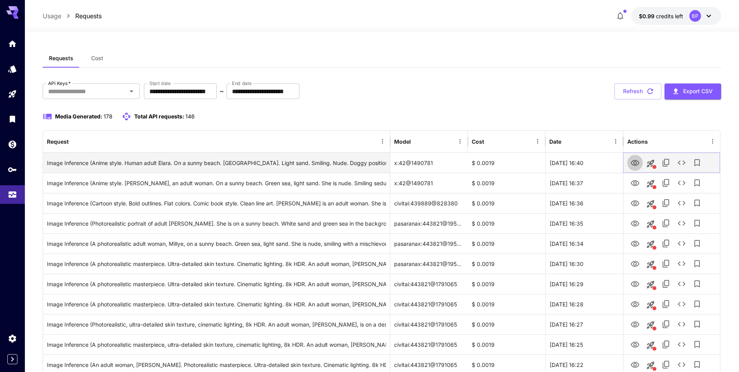
click at [637, 160] on icon "View" at bounding box center [634, 162] width 9 height 9
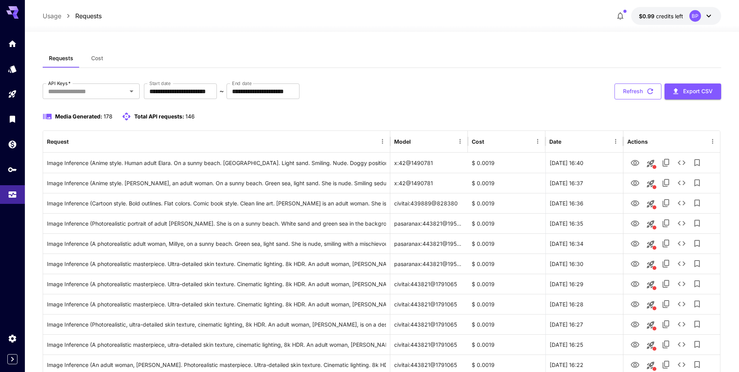
click at [639, 92] on button "Refresh" at bounding box center [638, 91] width 47 height 16
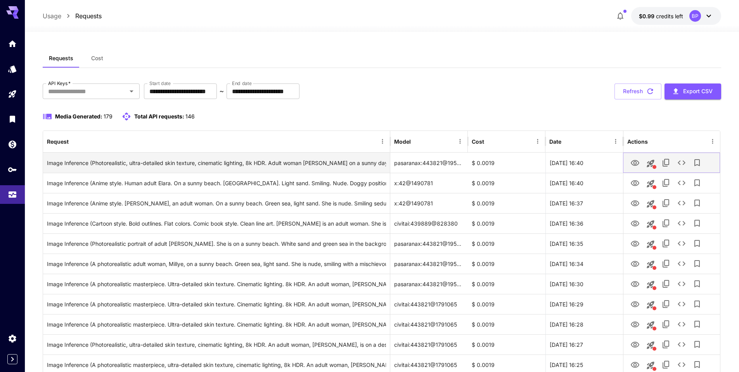
click at [636, 160] on icon "View" at bounding box center [635, 163] width 9 height 6
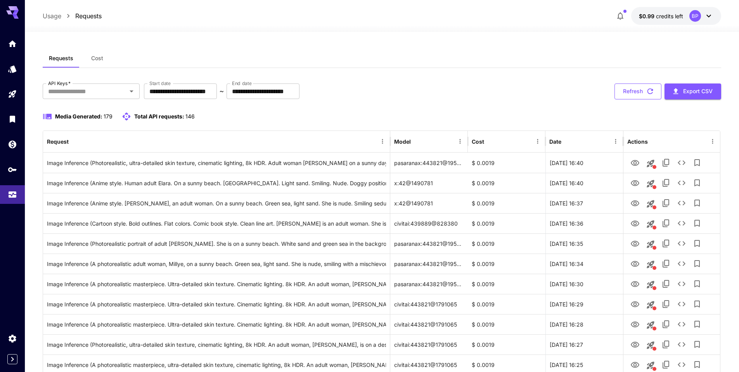
click at [631, 93] on button "Refresh" at bounding box center [638, 91] width 47 height 16
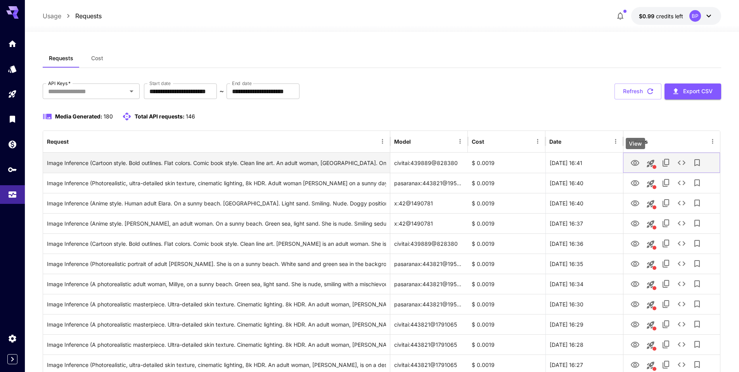
click at [633, 161] on icon "View" at bounding box center [634, 162] width 9 height 9
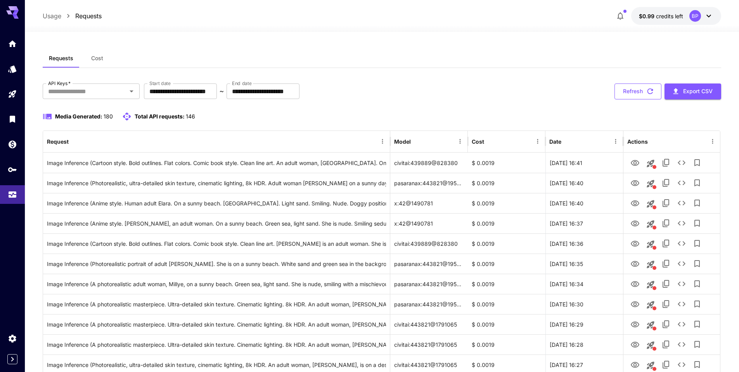
click at [629, 90] on button "Refresh" at bounding box center [638, 91] width 47 height 16
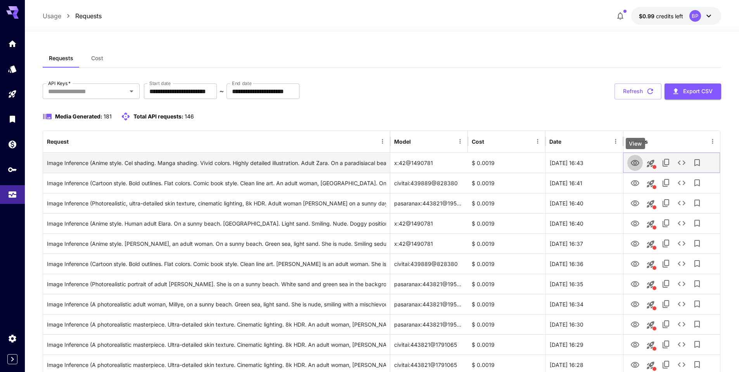
click at [634, 163] on icon "View" at bounding box center [635, 163] width 9 height 6
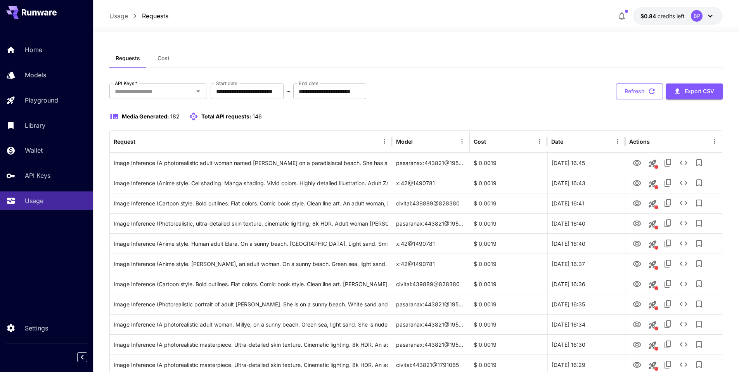
click at [634, 90] on button "Refresh" at bounding box center [639, 91] width 47 height 16
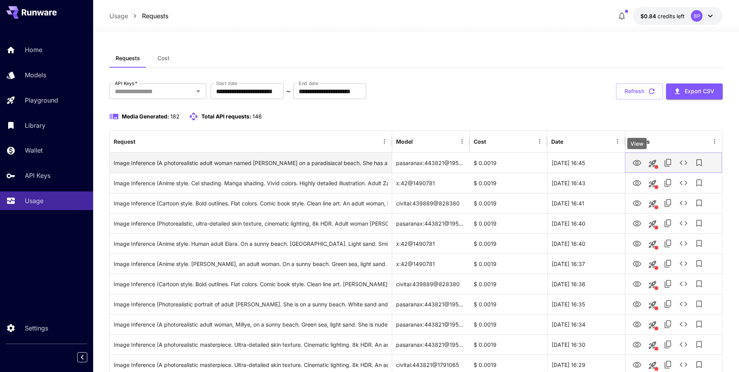
click at [637, 164] on icon "View" at bounding box center [637, 163] width 9 height 6
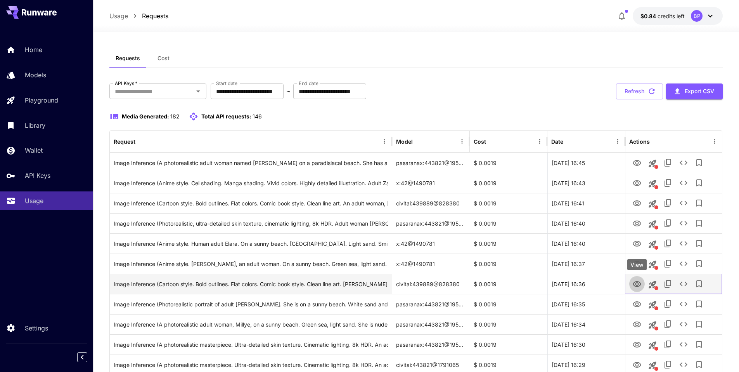
click at [638, 284] on icon "View" at bounding box center [637, 284] width 9 height 6
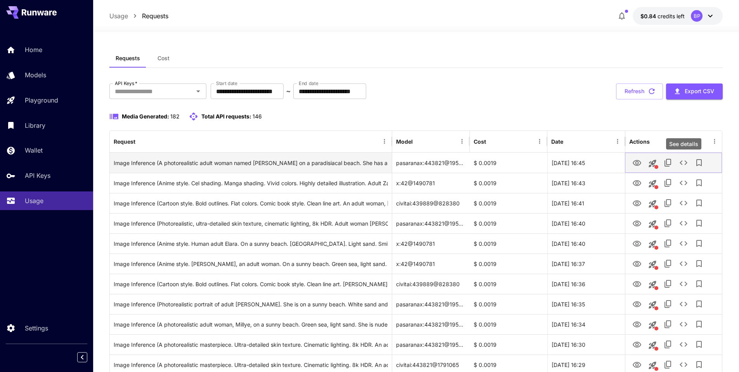
click at [680, 161] on icon "See details" at bounding box center [683, 162] width 9 height 9
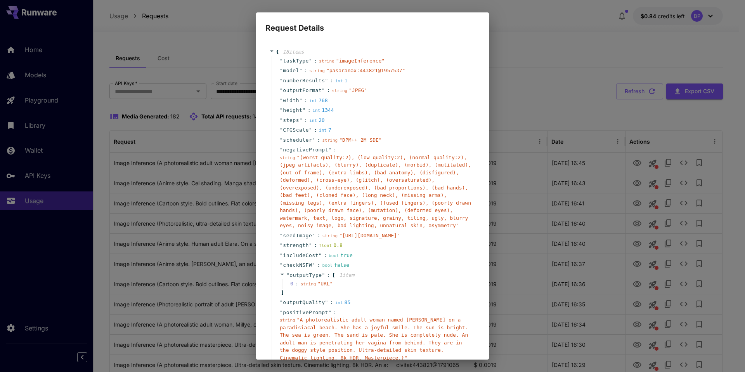
click at [317, 184] on div "string " (worst quality:2), (low quality:2), (normal quality:2), (jpeg artifact…" at bounding box center [376, 192] width 192 height 76
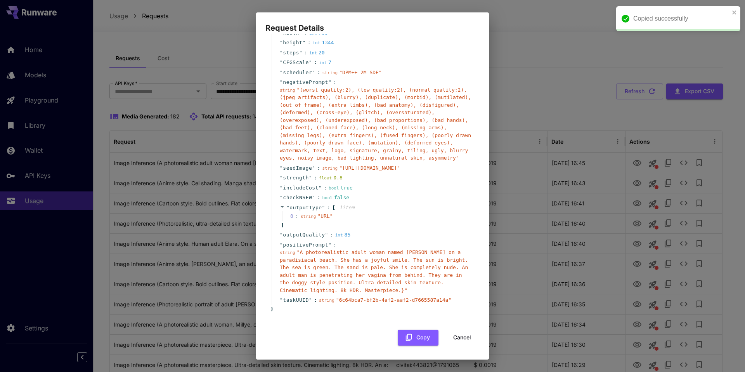
scroll to position [90, 0]
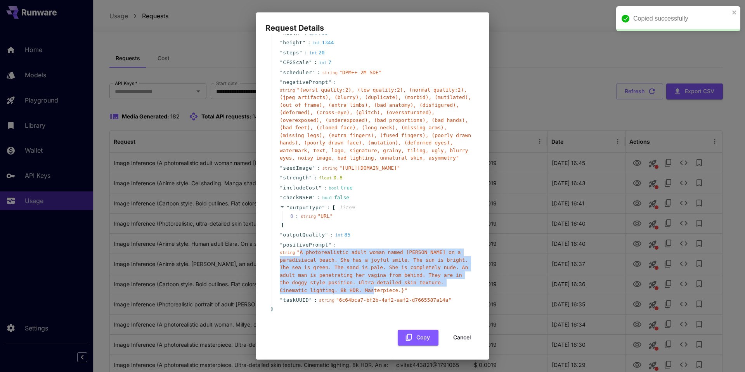
drag, startPoint x: 301, startPoint y: 253, endPoint x: 433, endPoint y: 292, distance: 137.9
click at [428, 293] on div "string " A photorealistic adult woman named [PERSON_NAME] on a paradisiacal bea…" at bounding box center [376, 270] width 192 height 45
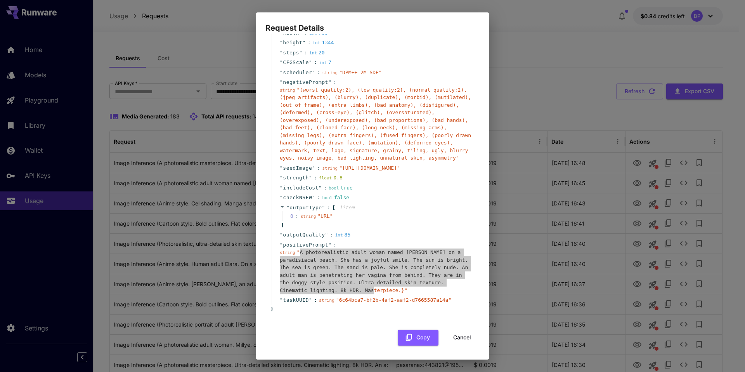
copy span "A photorealistic adult woman named [PERSON_NAME] on a paradisiacal beach. She h…"
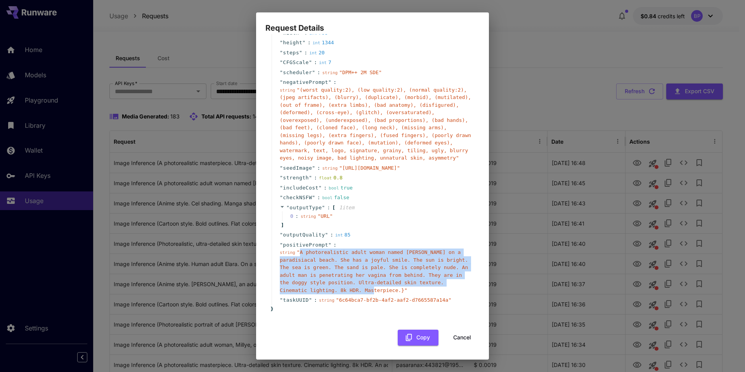
click at [461, 338] on button "Cancel" at bounding box center [462, 337] width 35 height 16
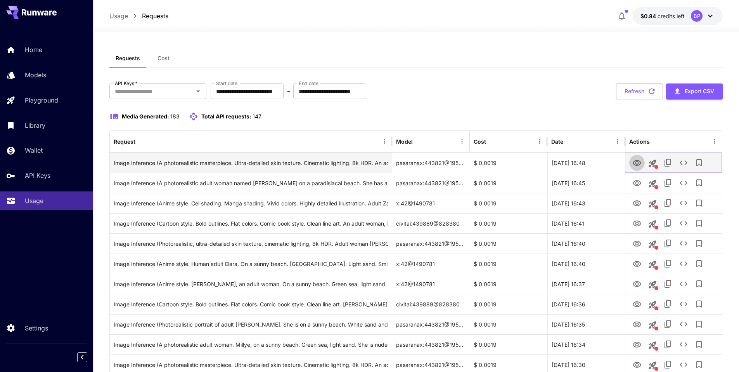
click at [634, 163] on icon "View" at bounding box center [636, 162] width 9 height 9
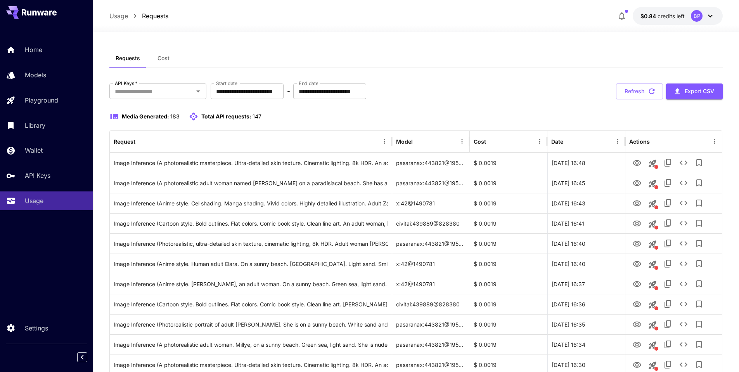
click at [629, 87] on button "Refresh" at bounding box center [639, 91] width 47 height 16
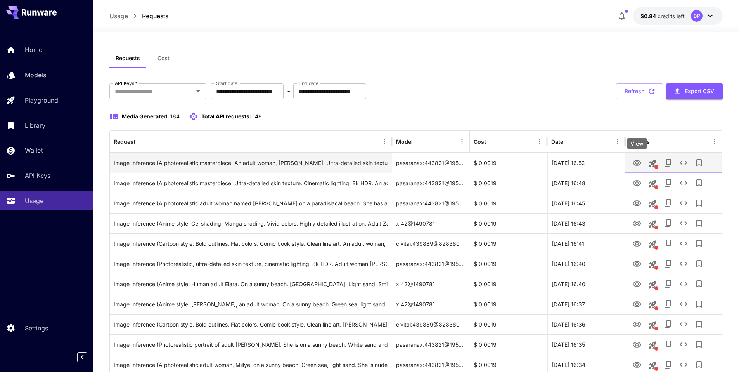
click at [635, 165] on icon "View" at bounding box center [637, 163] width 9 height 6
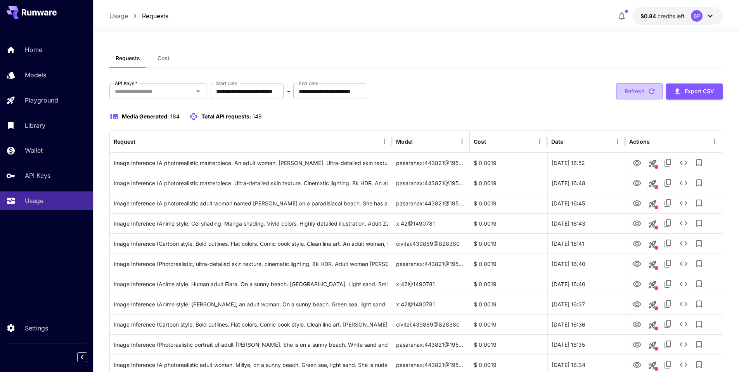
click at [646, 88] on button "Refresh" at bounding box center [639, 91] width 47 height 16
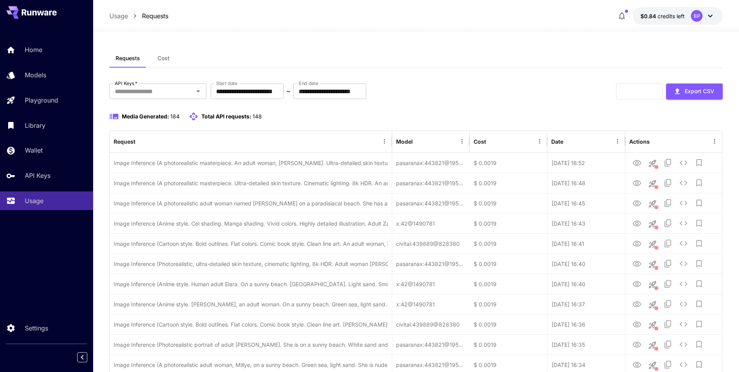
click at [626, 90] on div "Refresh Export CSV" at bounding box center [669, 91] width 107 height 16
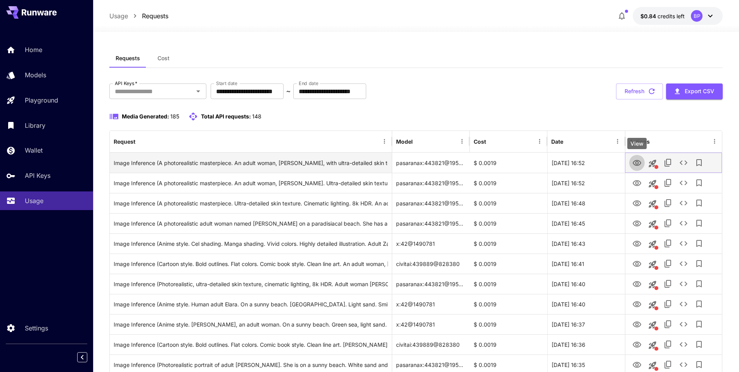
click at [637, 162] on icon "View" at bounding box center [636, 162] width 9 height 9
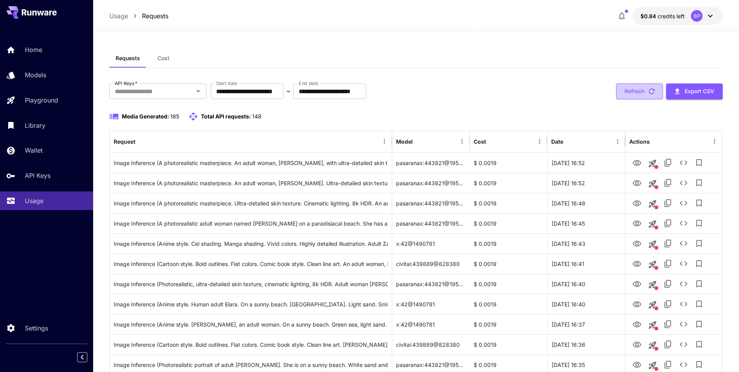
click at [632, 92] on button "Refresh" at bounding box center [639, 91] width 47 height 16
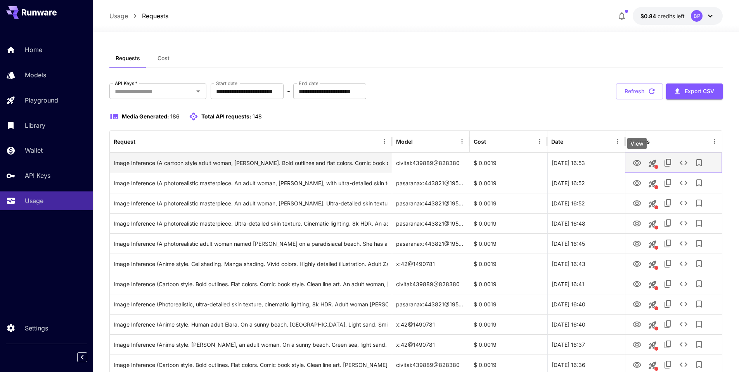
click at [637, 163] on icon "View" at bounding box center [636, 162] width 9 height 9
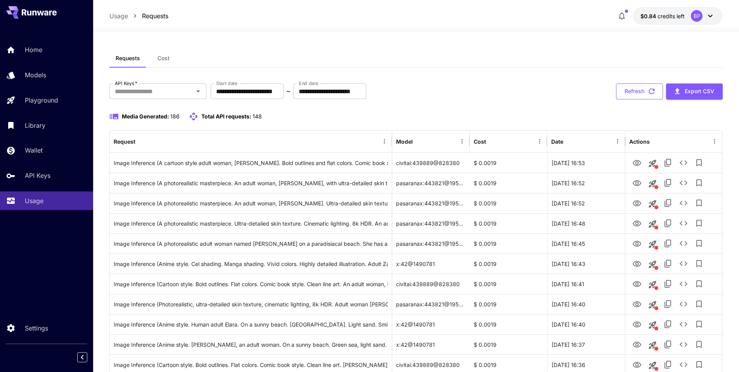
click at [639, 89] on button "Refresh" at bounding box center [639, 91] width 47 height 16
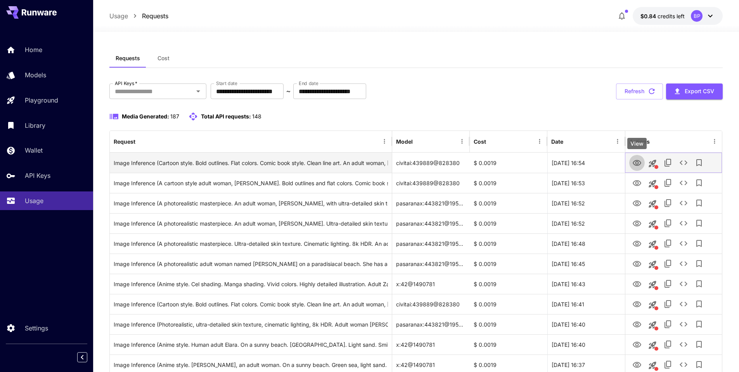
click at [636, 164] on icon "View" at bounding box center [637, 163] width 9 height 6
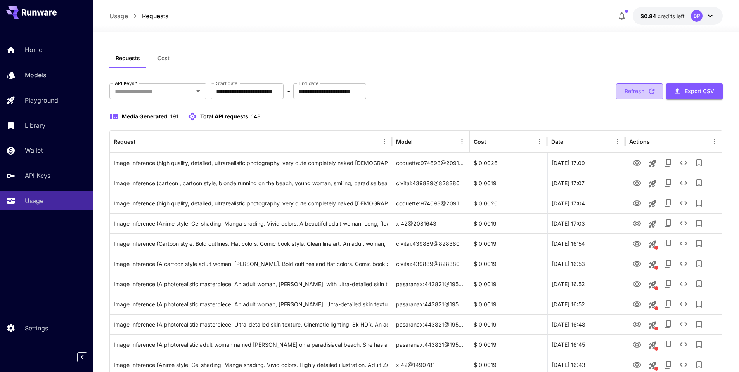
click at [636, 91] on button "Refresh" at bounding box center [639, 91] width 47 height 16
click at [637, 163] on icon "View" at bounding box center [637, 163] width 9 height 6
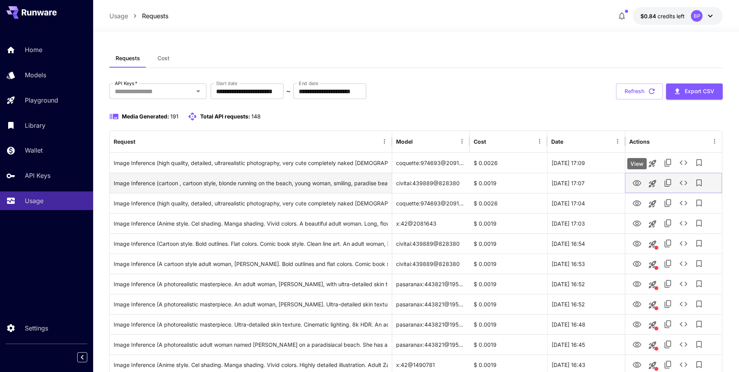
click at [637, 183] on icon "View" at bounding box center [636, 182] width 9 height 9
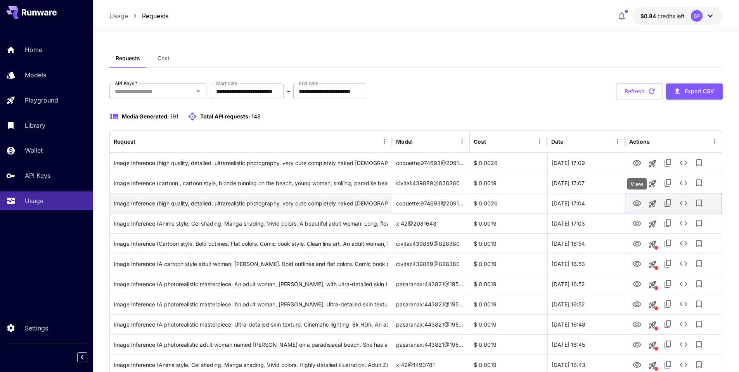
click at [641, 205] on icon "View" at bounding box center [636, 203] width 9 height 9
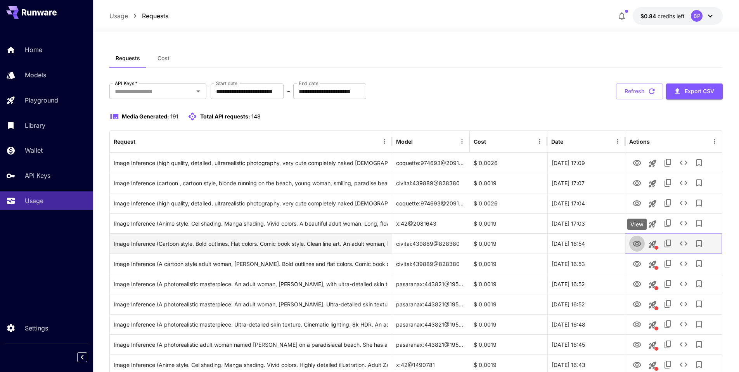
click at [639, 245] on icon "View" at bounding box center [637, 244] width 9 height 6
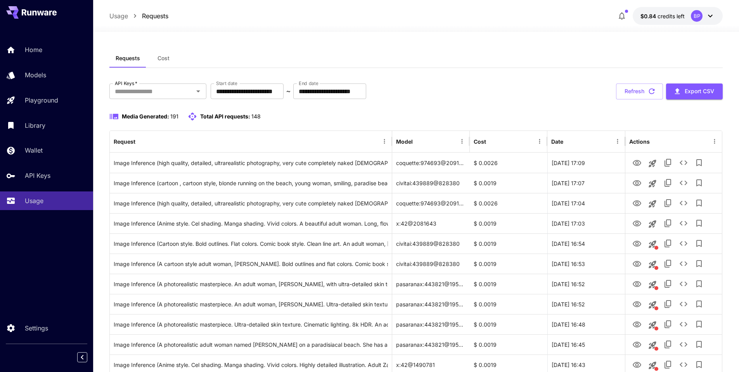
click at [166, 55] on span "Cost" at bounding box center [164, 58] width 12 height 7
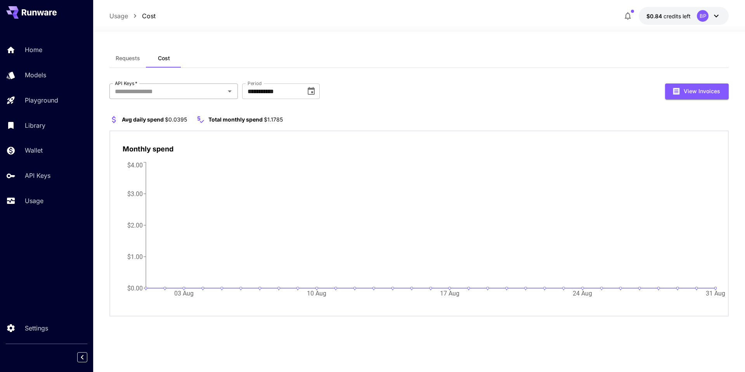
click at [173, 87] on input "API Keys   *" at bounding box center [167, 91] width 111 height 11
click at [27, 200] on p "Usage" at bounding box center [35, 200] width 19 height 9
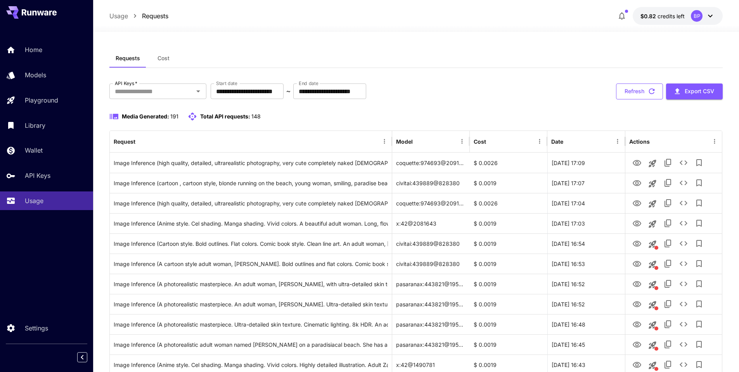
click at [639, 90] on button "Refresh" at bounding box center [639, 91] width 47 height 16
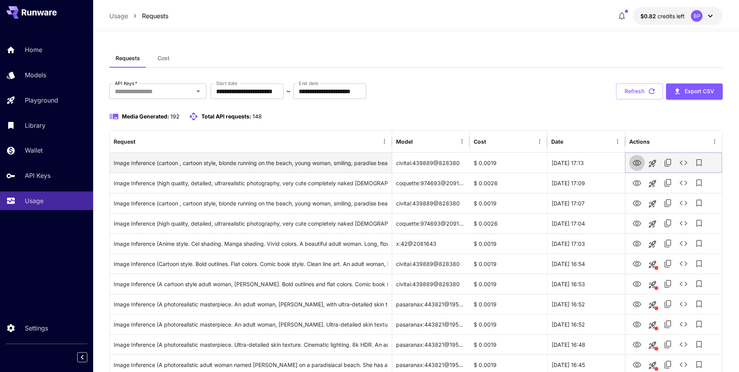
click at [634, 164] on icon "View" at bounding box center [637, 163] width 9 height 6
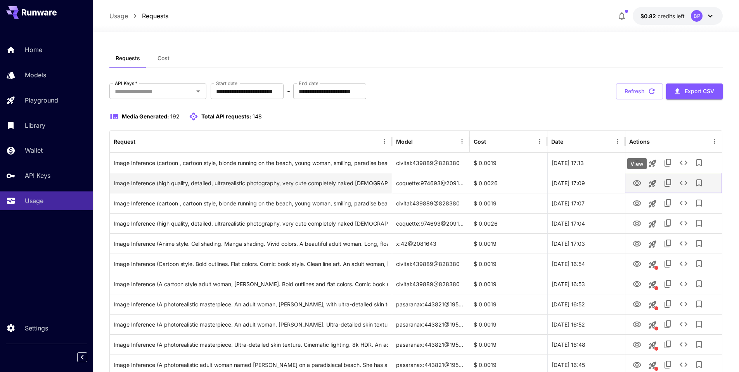
click at [643, 186] on button "View" at bounding box center [637, 183] width 16 height 16
click at [635, 182] on icon "View" at bounding box center [636, 182] width 9 height 9
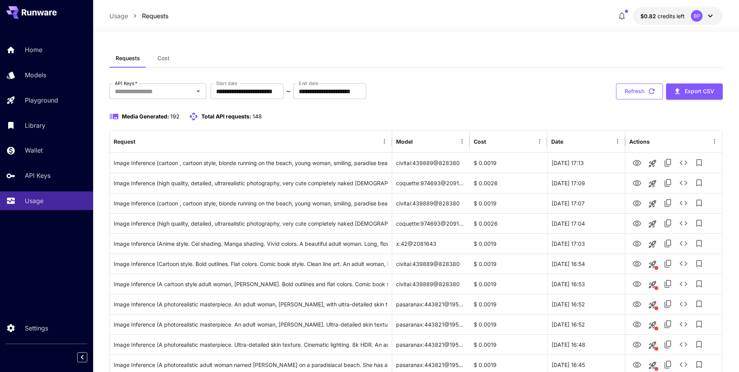
click at [633, 95] on button "Refresh" at bounding box center [639, 91] width 47 height 16
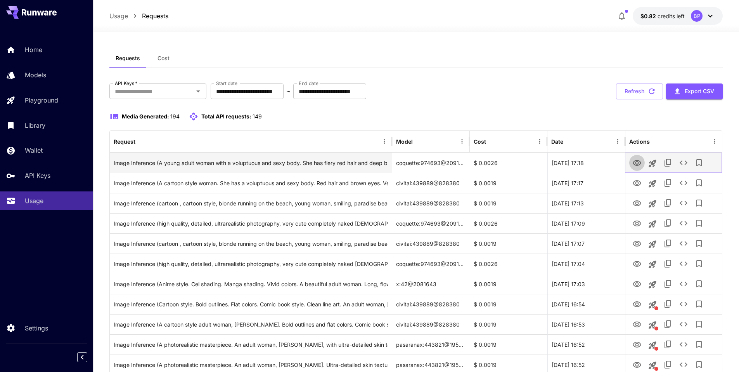
click at [640, 161] on icon "View" at bounding box center [637, 163] width 9 height 6
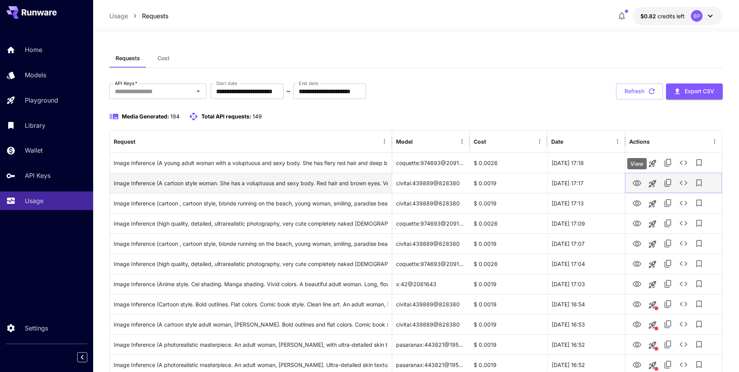
click at [635, 182] on icon "View" at bounding box center [636, 182] width 9 height 9
